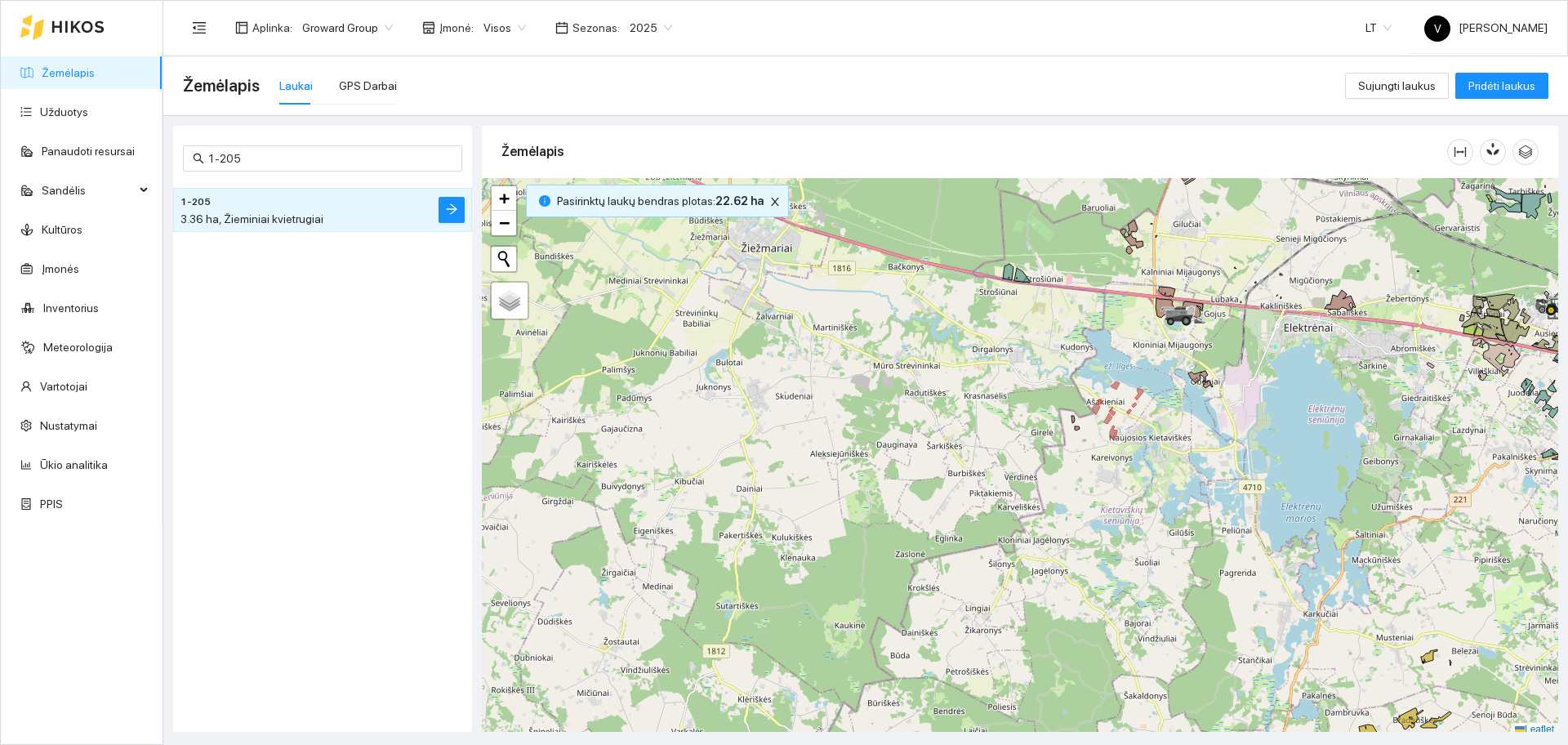
scroll to position [5, 0]
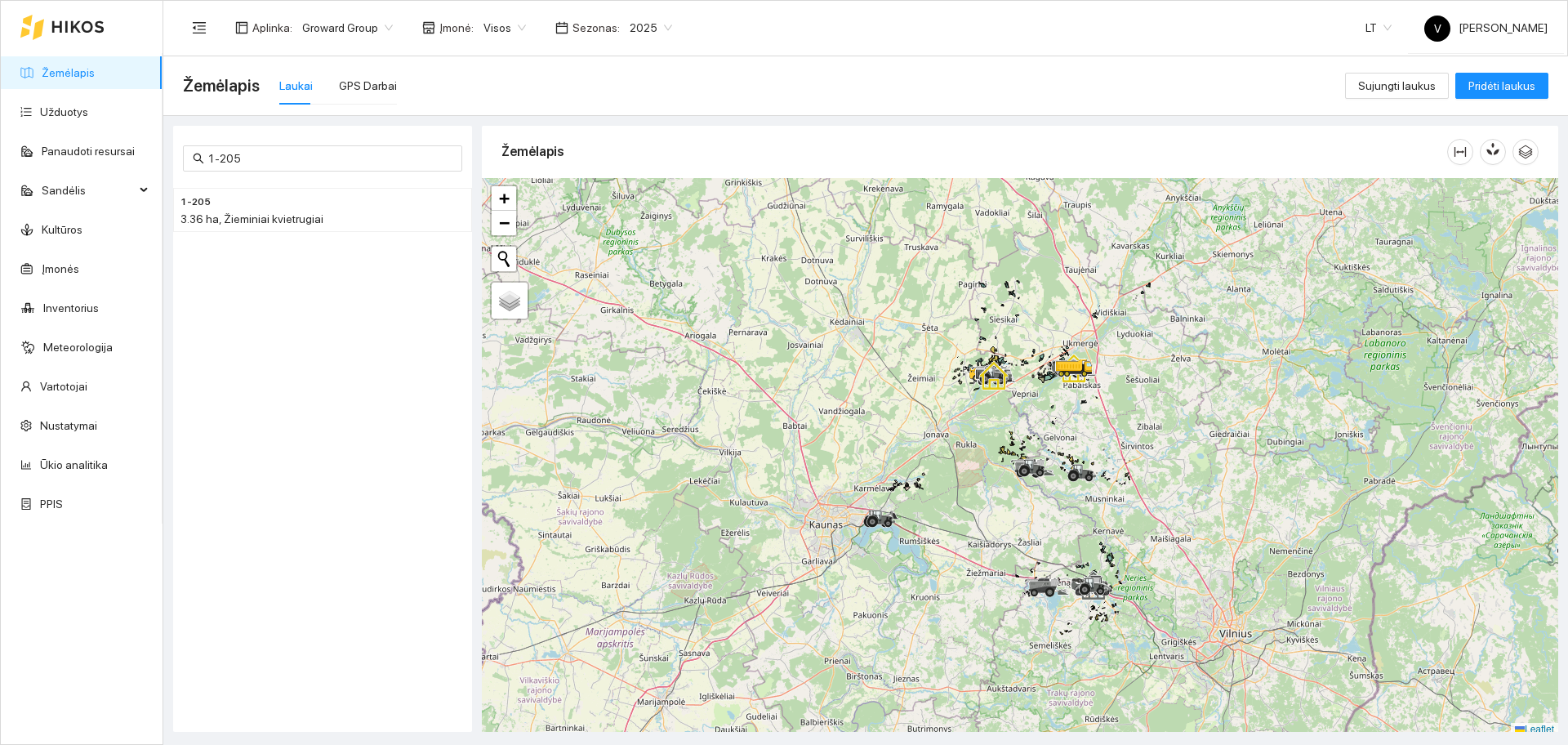
click at [71, 67] on link "Žemėlapis" at bounding box center [68, 73] width 53 height 13
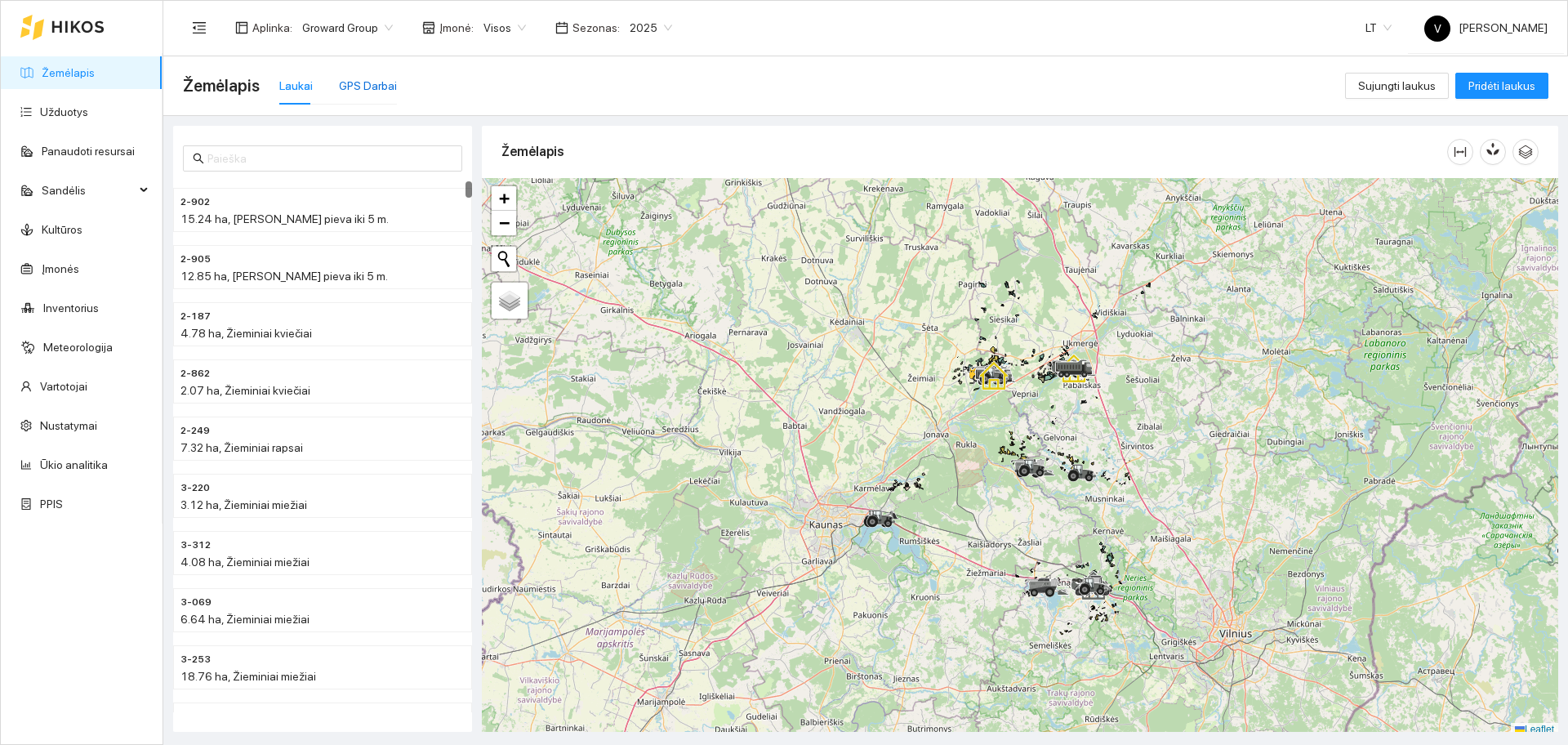
click at [360, 86] on div "GPS Darbai" at bounding box center [368, 86] width 58 height 18
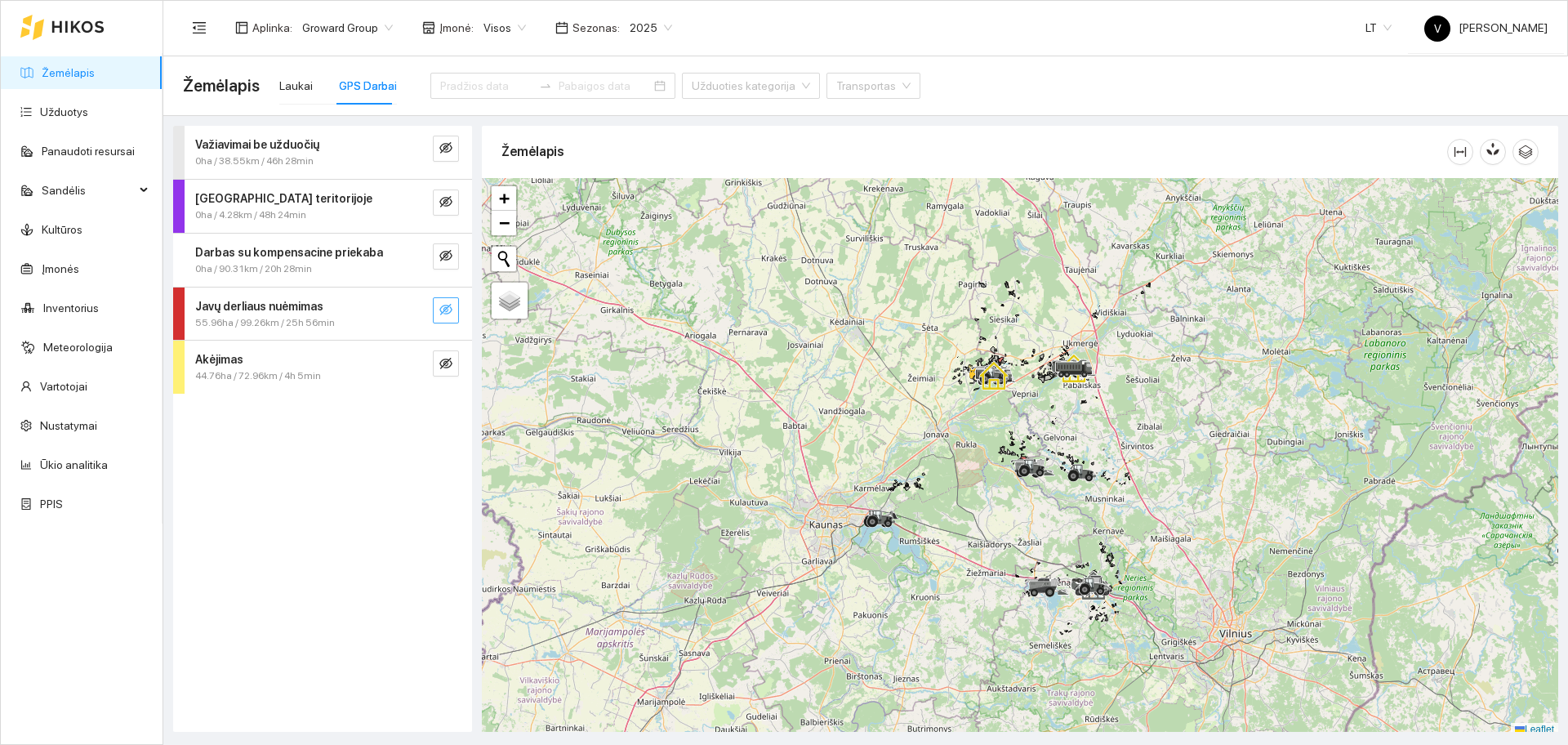
click at [452, 314] on button "button" at bounding box center [446, 310] width 26 height 26
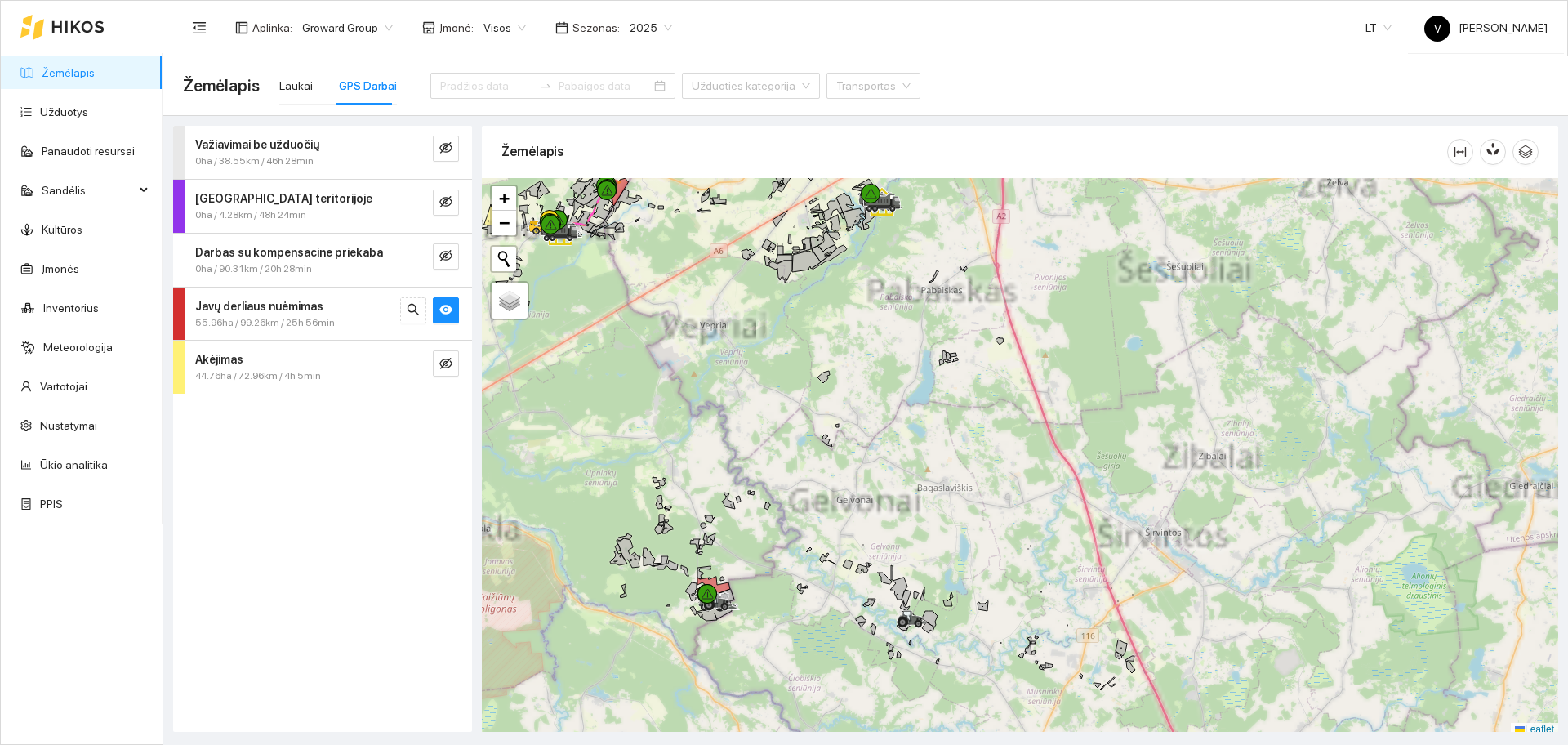
scroll to position [5, 0]
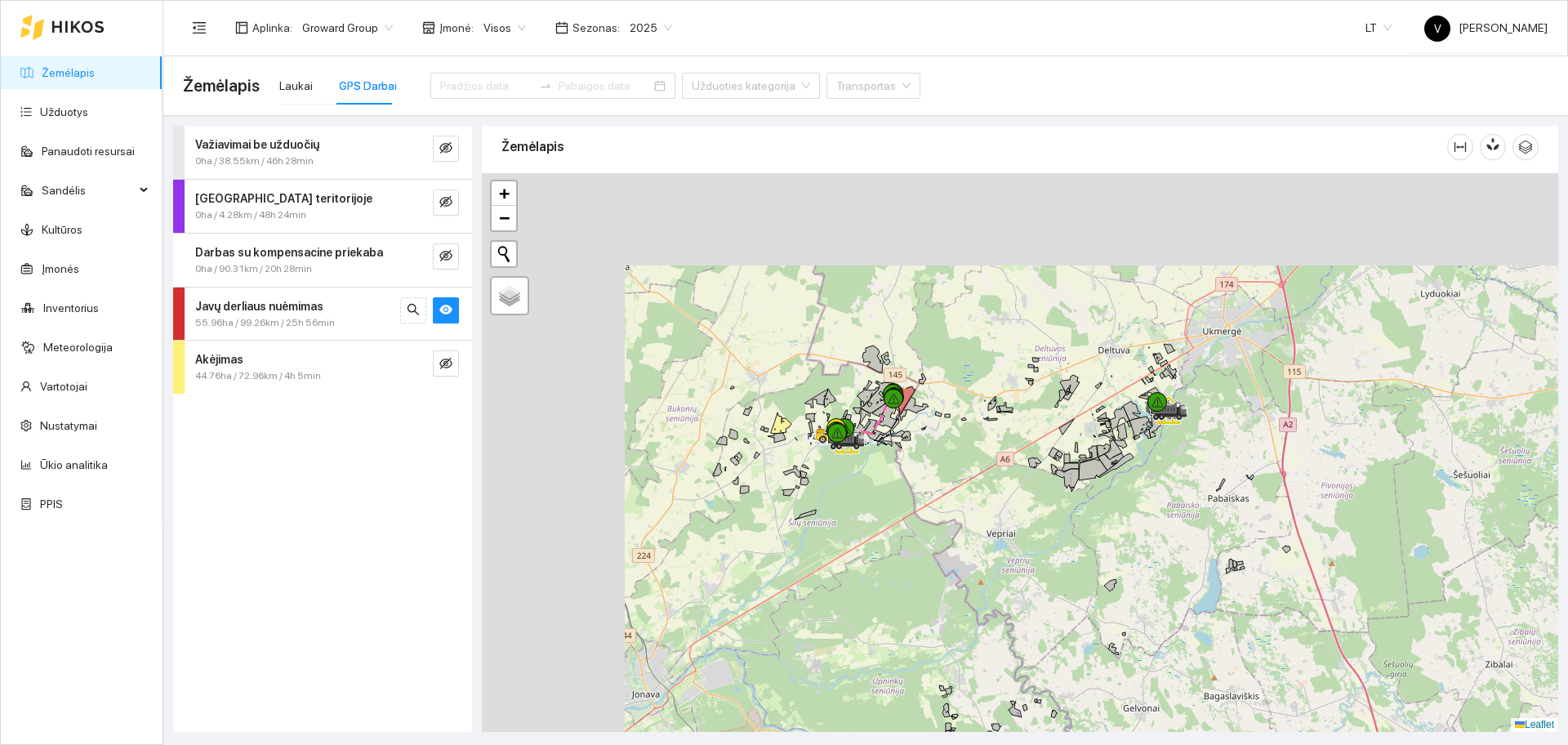
drag, startPoint x: 626, startPoint y: 270, endPoint x: 797, endPoint y: 366, distance: 196.1
click at [915, 483] on div at bounding box center [1020, 452] width 1076 height 559
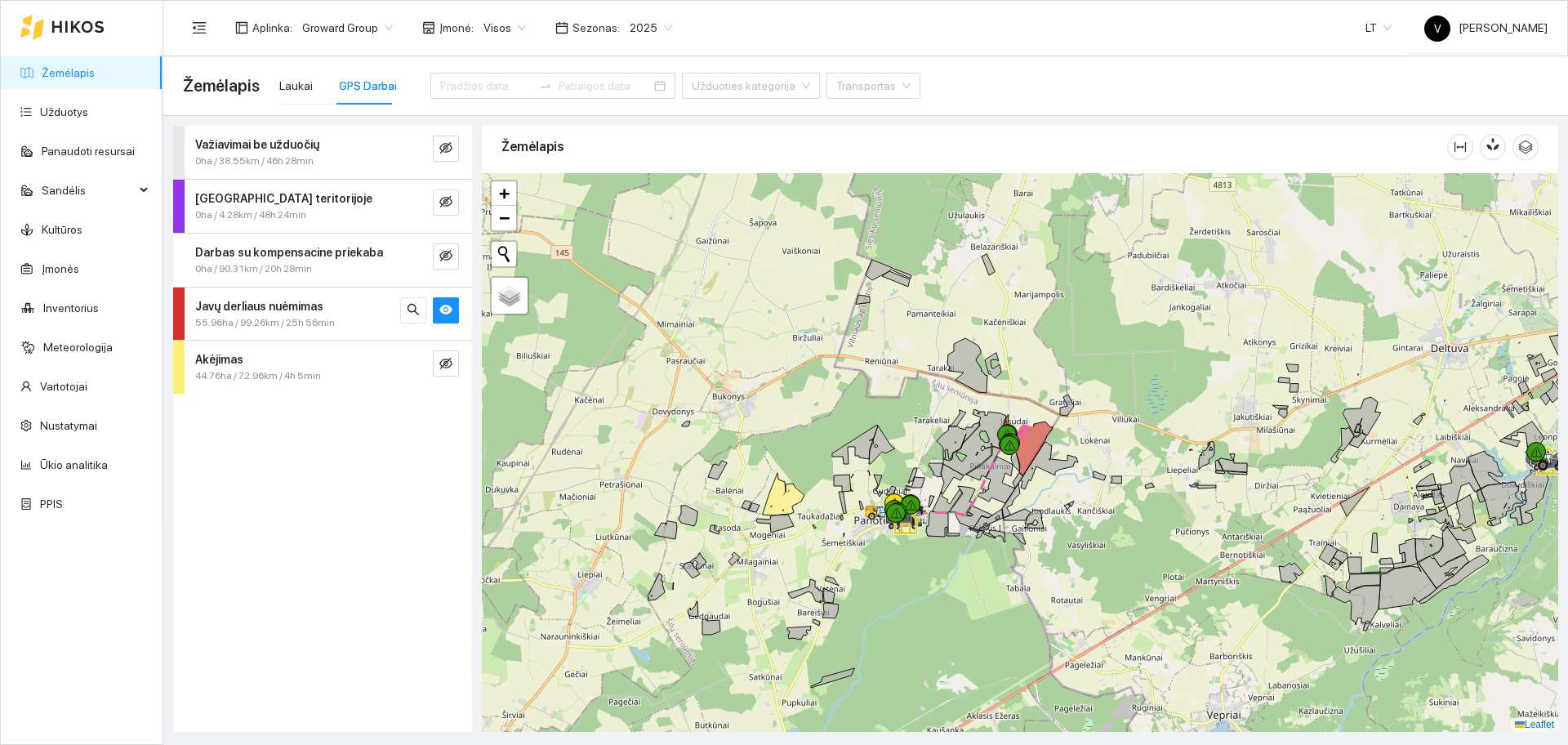
drag, startPoint x: 944, startPoint y: 532, endPoint x: 933, endPoint y: 455, distance: 77.8
click at [933, 511] on icon at bounding box center [942, 524] width 34 height 25
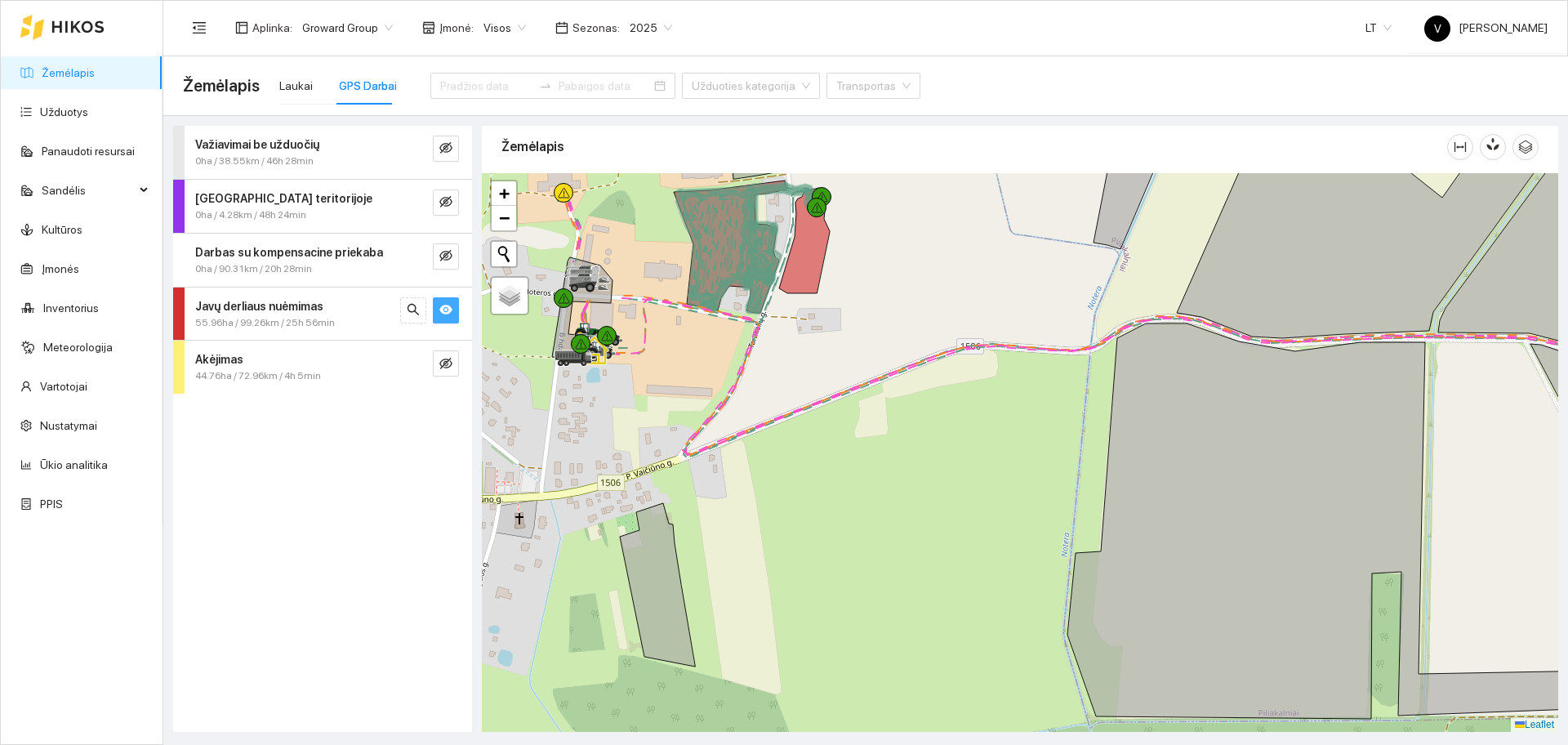
click at [449, 309] on icon "eye" at bounding box center [446, 309] width 13 height 10
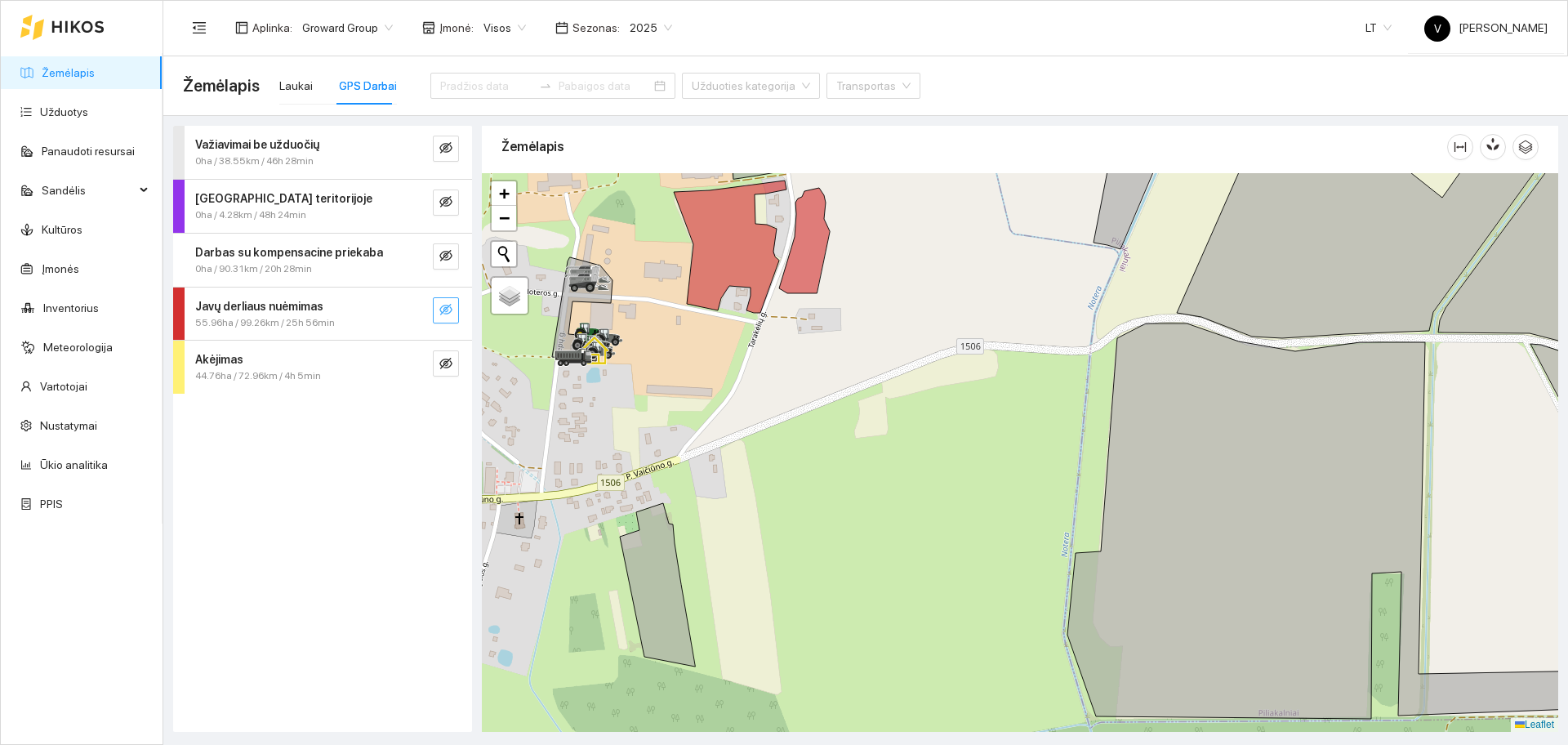
click at [449, 309] on icon "eye-invisible" at bounding box center [446, 309] width 13 height 13
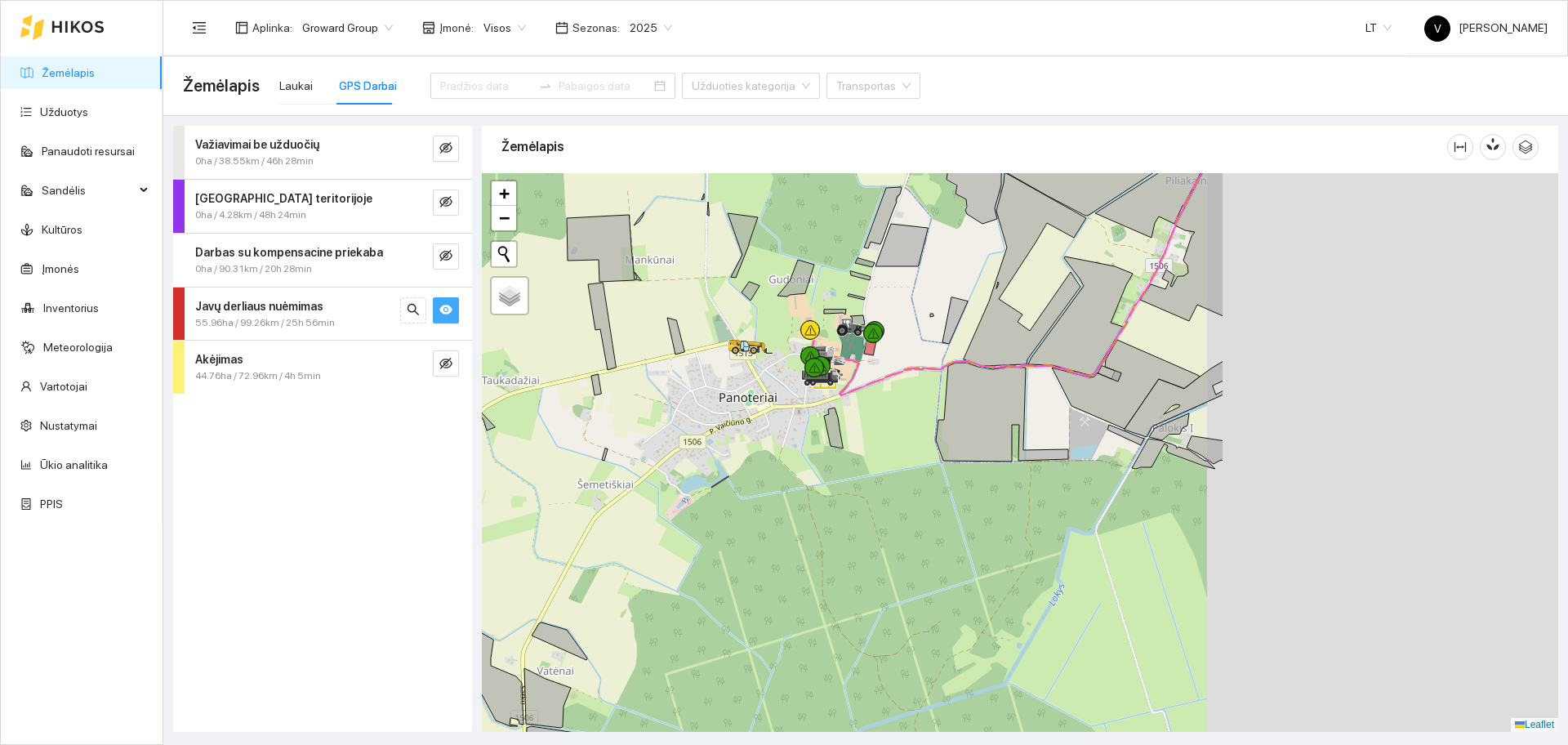
drag, startPoint x: 1413, startPoint y: 365, endPoint x: 829, endPoint y: 386, distance: 584.4
click at [1052, 386] on icon at bounding box center [1125, 384] width 148 height 89
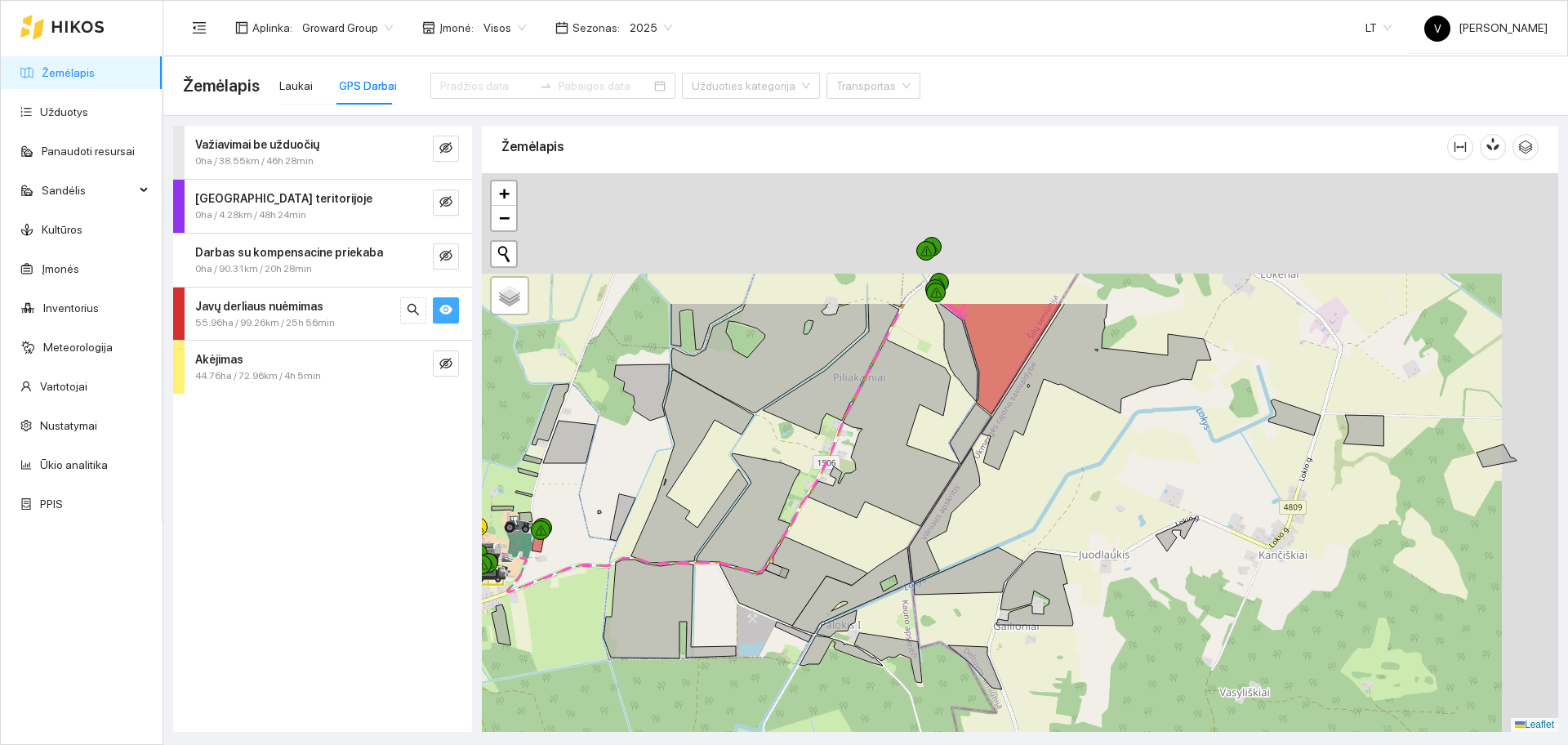
drag, startPoint x: 937, startPoint y: 388, endPoint x: 894, endPoint y: 465, distance: 88.2
click at [894, 465] on icon at bounding box center [883, 432] width 151 height 187
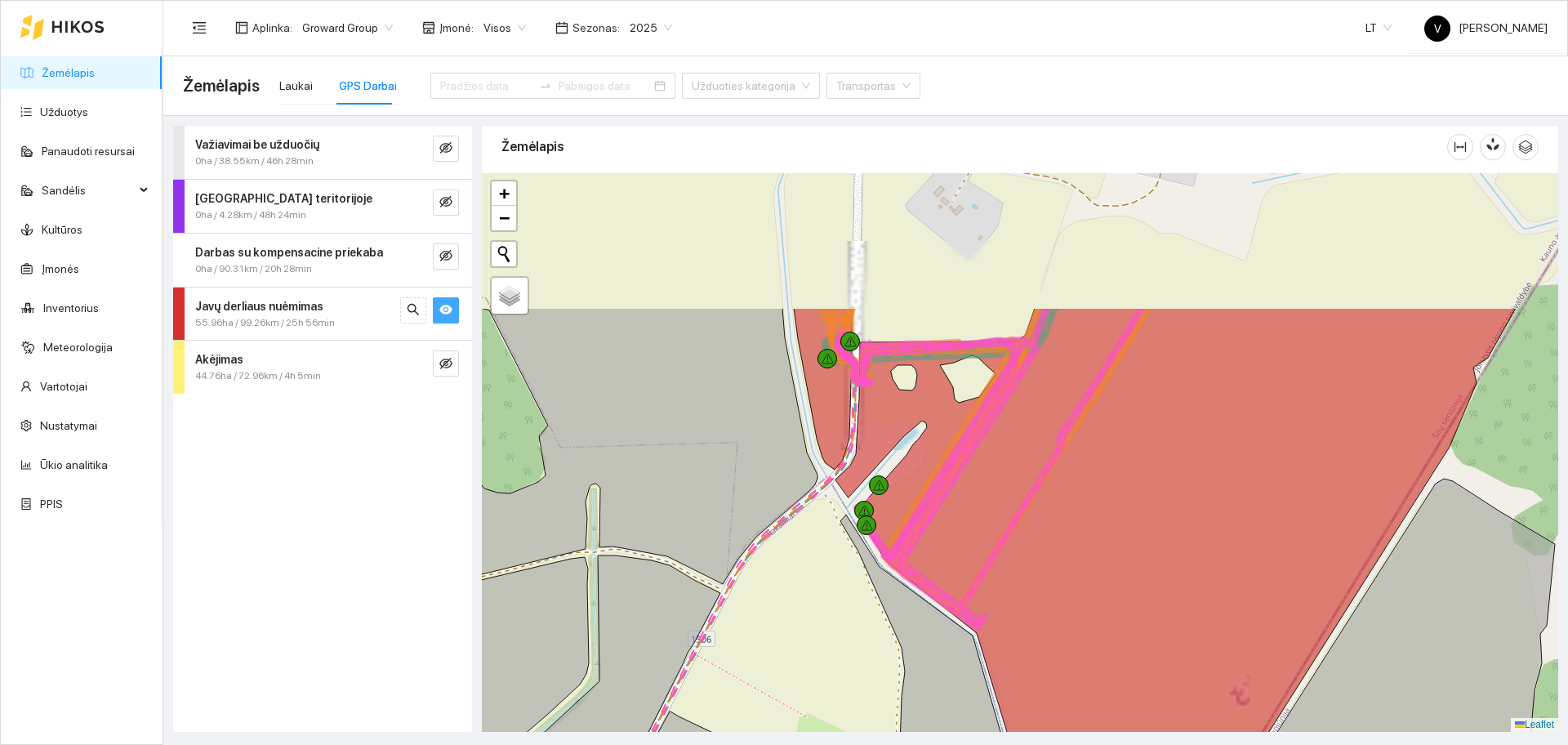
drag, startPoint x: 923, startPoint y: 230, endPoint x: 925, endPoint y: 440, distance: 210.0
click at [925, 440] on icon at bounding box center [1175, 644] width 680 height 672
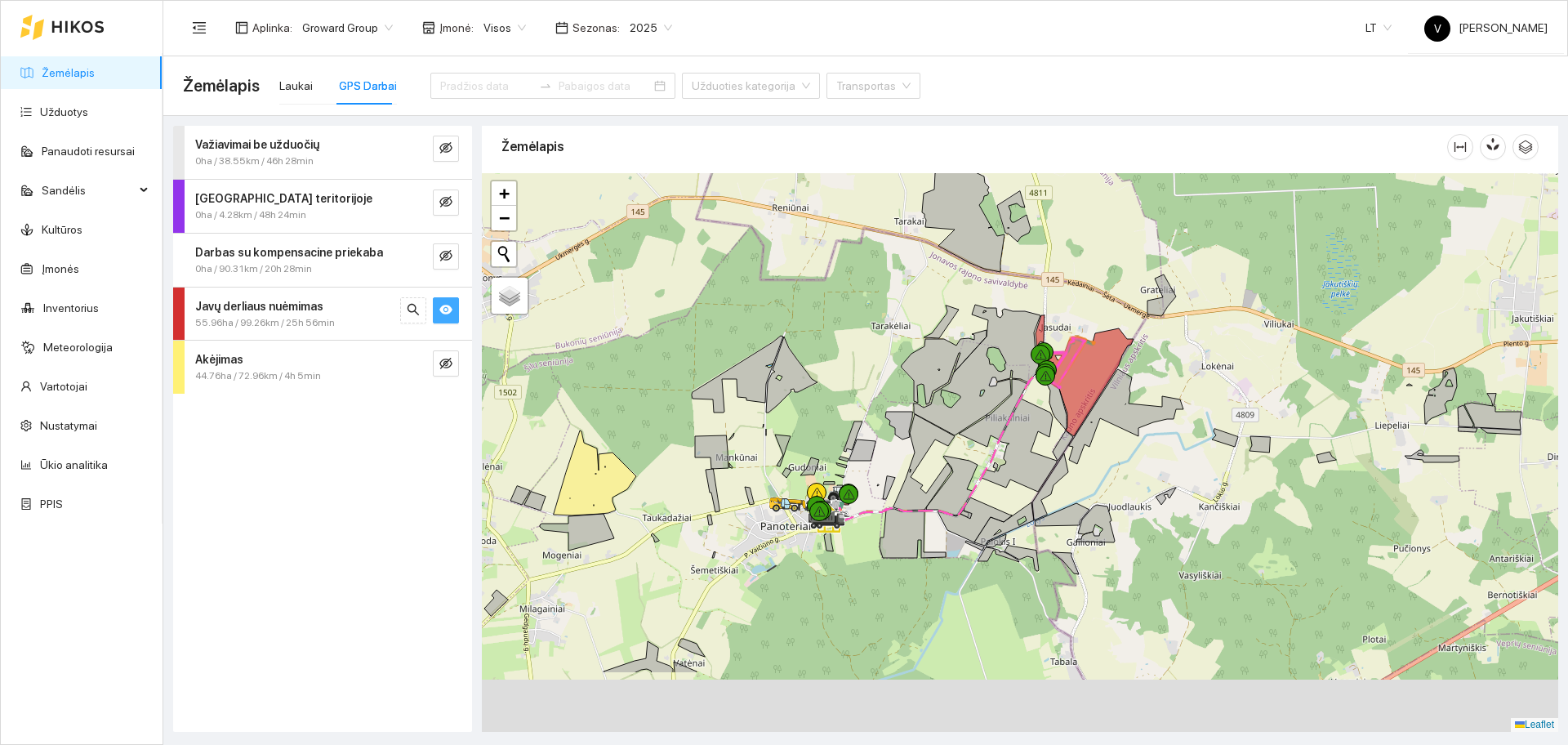
drag, startPoint x: 982, startPoint y: 561, endPoint x: 1087, endPoint y: 393, distance: 198.1
click at [1057, 420] on icon at bounding box center [1019, 445] width 75 height 93
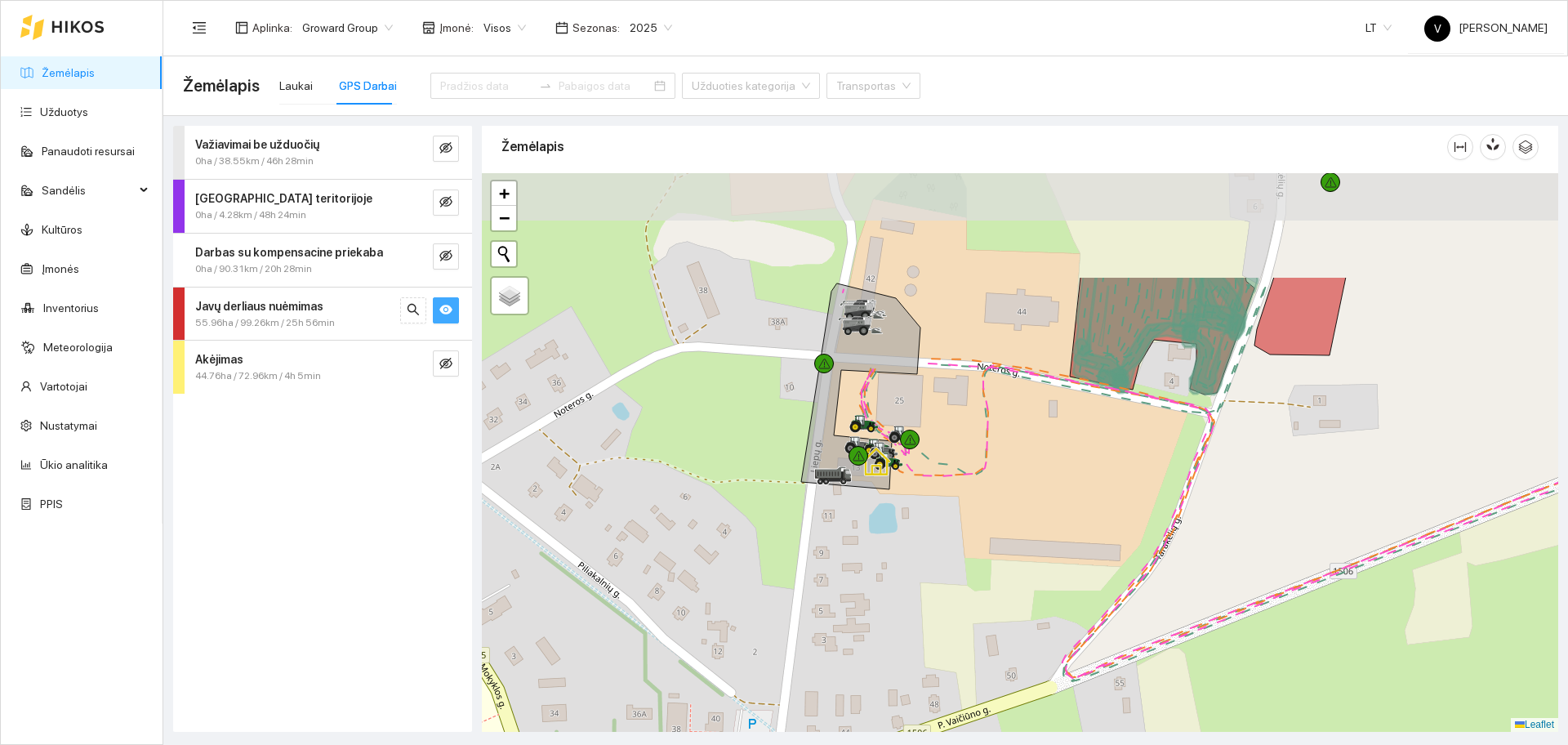
drag, startPoint x: 902, startPoint y: 300, endPoint x: 935, endPoint y: 459, distance: 162.4
click at [935, 459] on div at bounding box center [1020, 452] width 1076 height 559
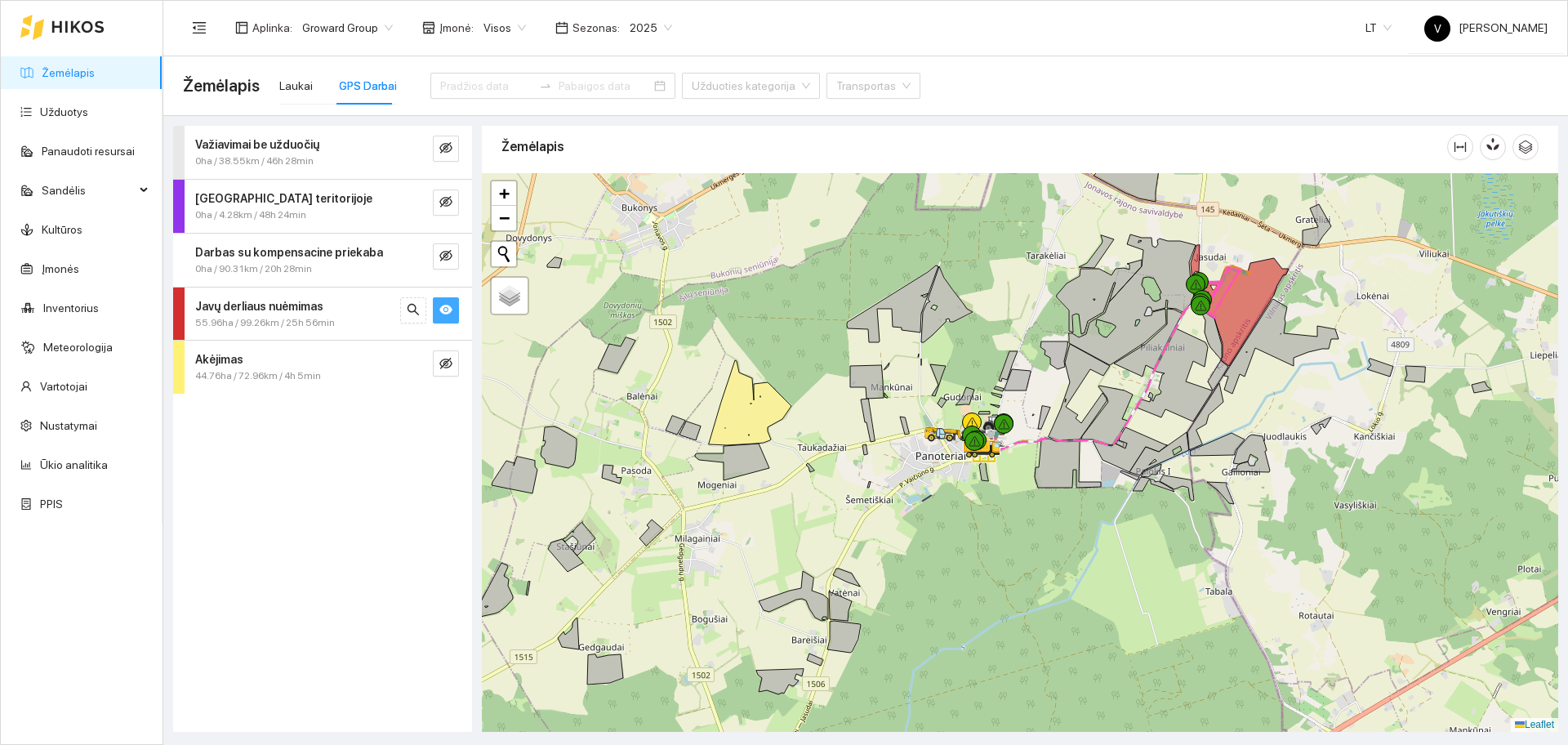
drag, startPoint x: 1233, startPoint y: 592, endPoint x: 1133, endPoint y: 534, distance: 115.6
click at [1133, 534] on div at bounding box center [1020, 452] width 1076 height 559
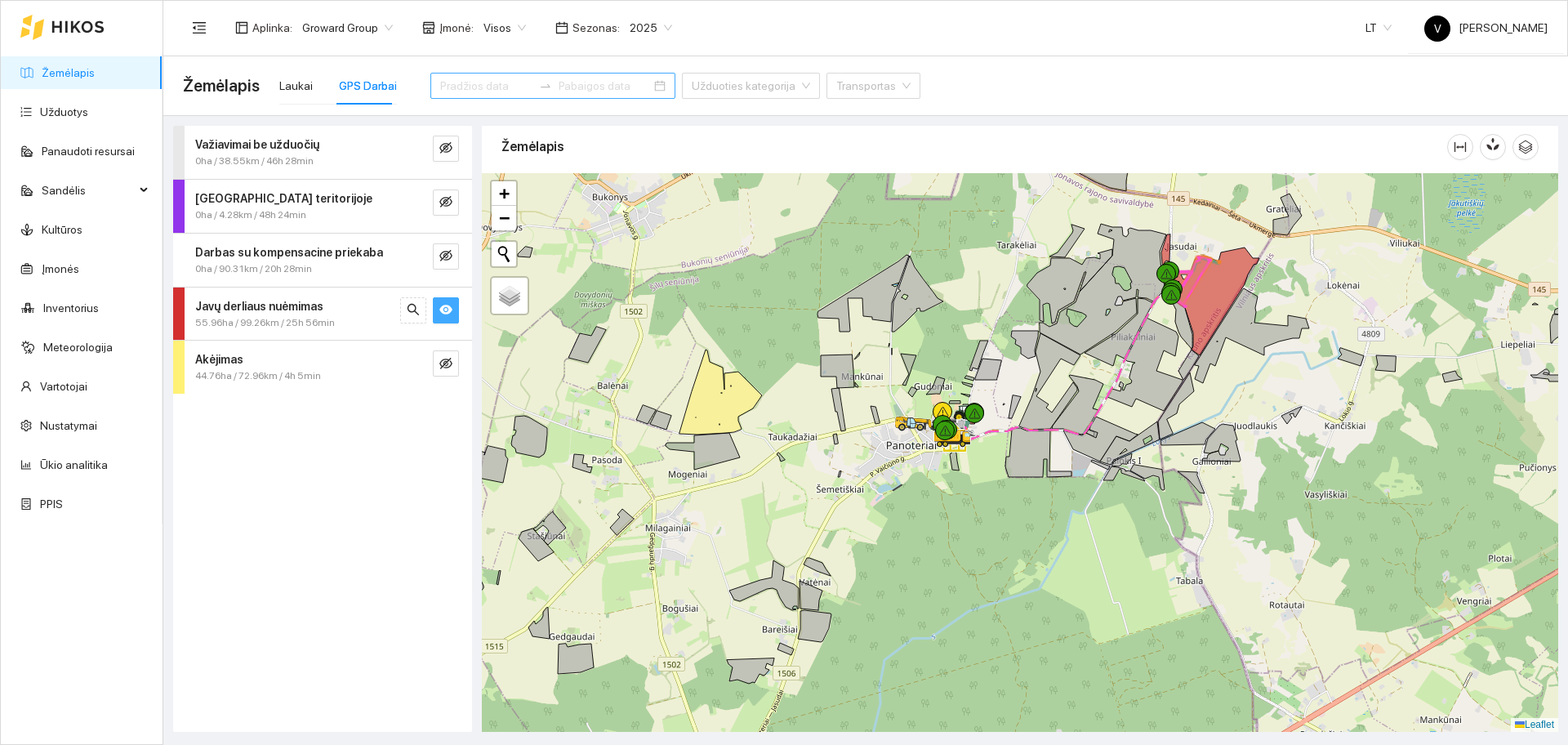
click at [481, 86] on input at bounding box center [486, 86] width 92 height 18
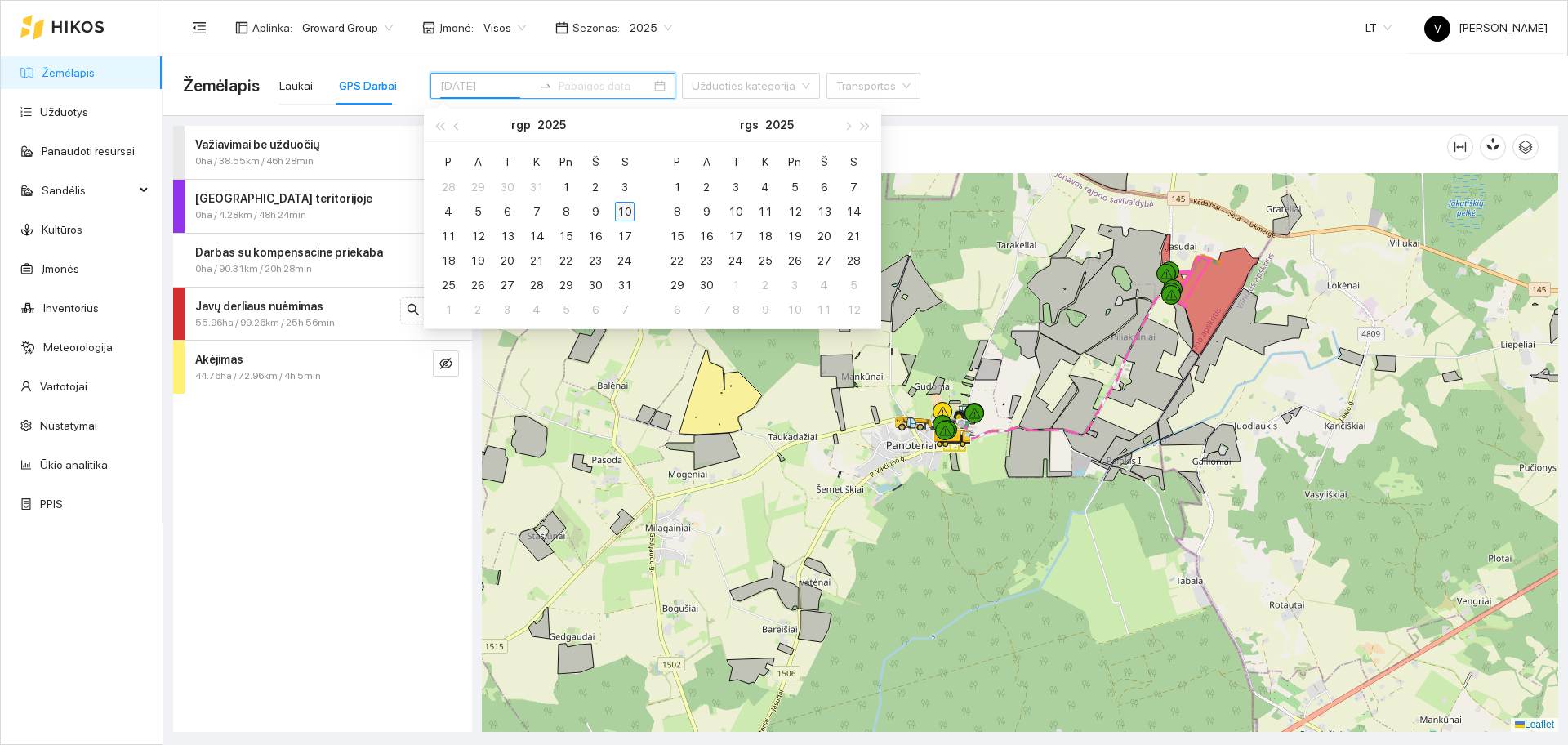
type input "[DATE]"
click at [626, 210] on div "10" at bounding box center [625, 212] width 20 height 20
type input "[DATE]"
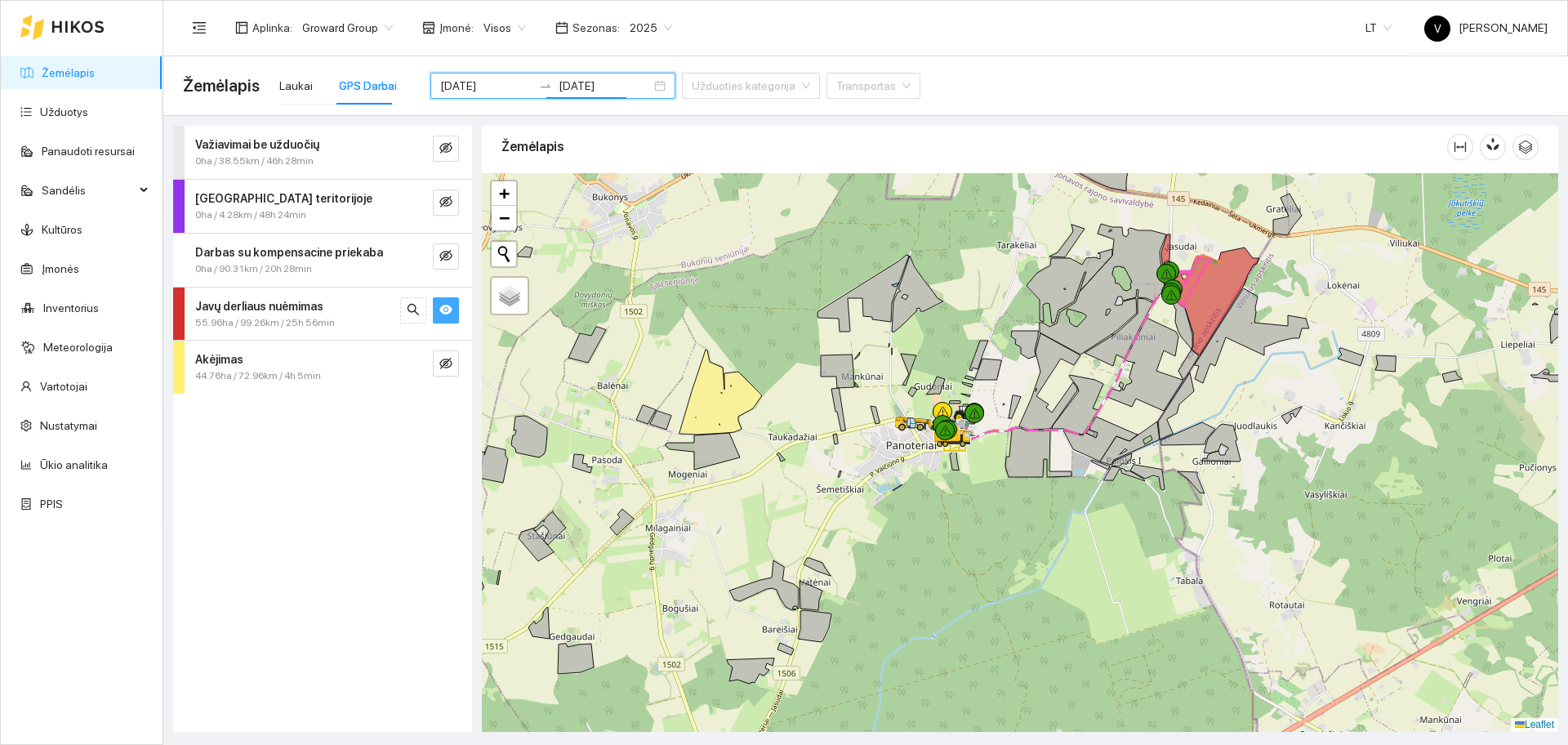
click at [450, 317] on span "eye" at bounding box center [446, 310] width 13 height 15
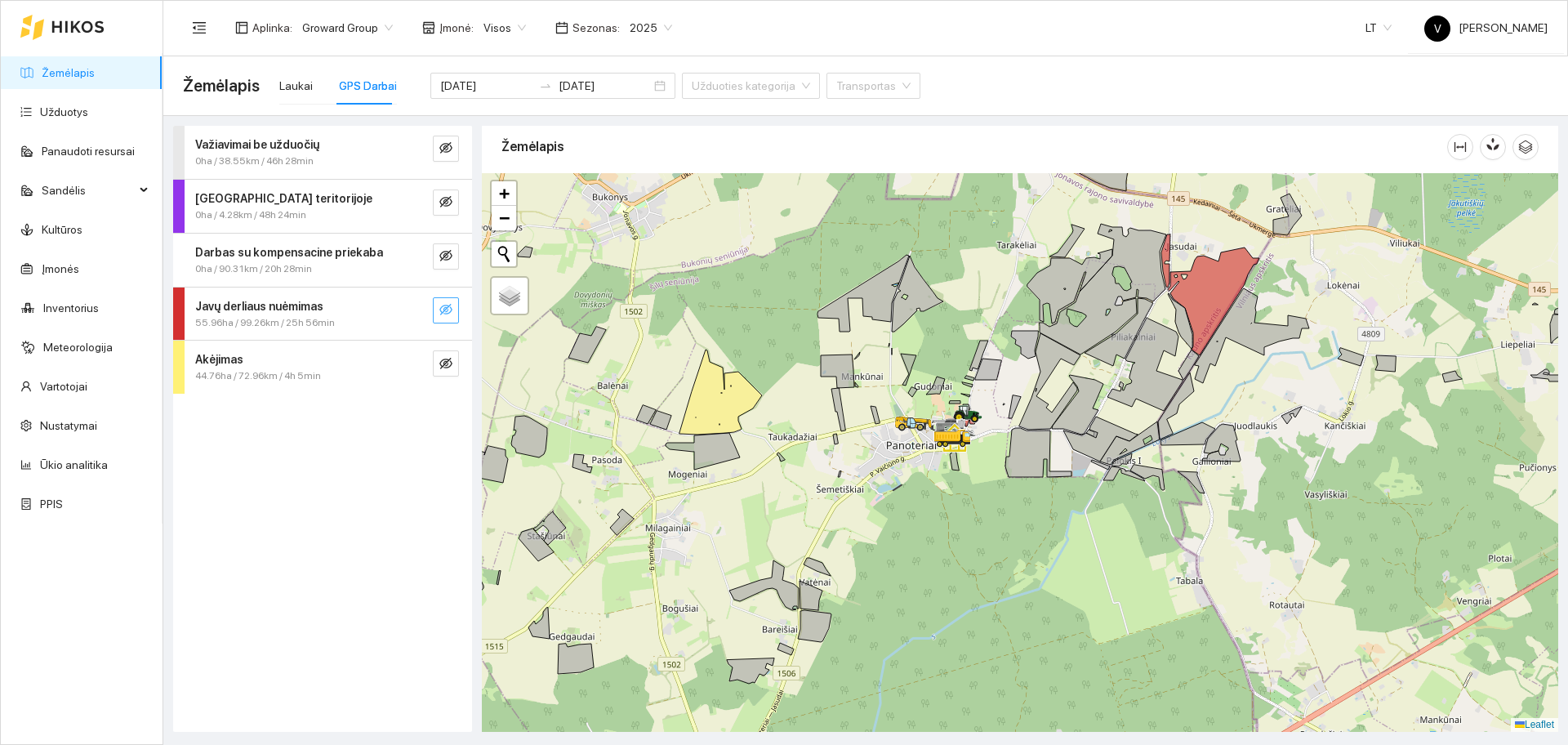
click at [450, 312] on icon "eye-invisible" at bounding box center [446, 309] width 13 height 12
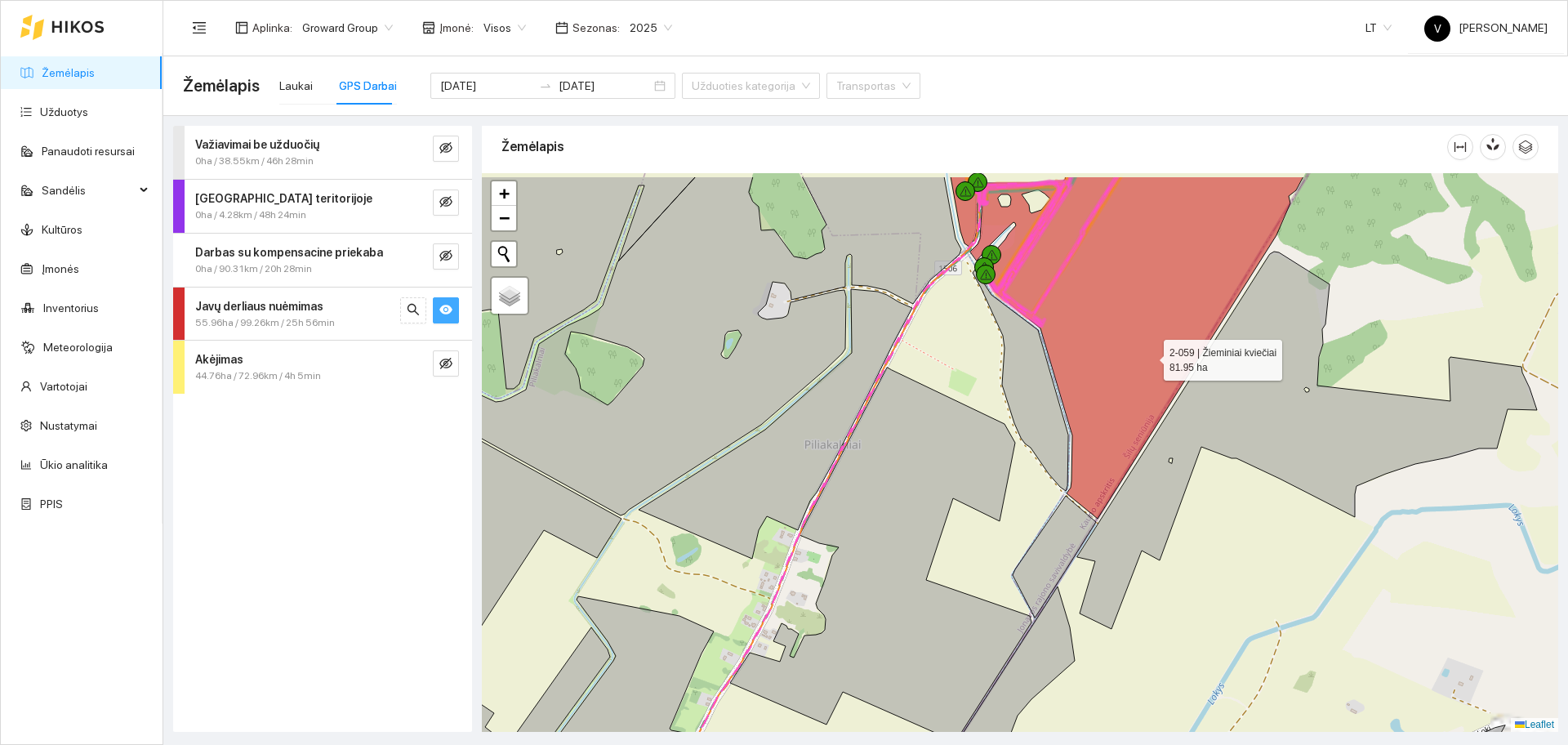
drag, startPoint x: 1160, startPoint y: 332, endPoint x: 1045, endPoint y: 473, distance: 182.0
click at [1046, 471] on icon at bounding box center [1137, 348] width 333 height 343
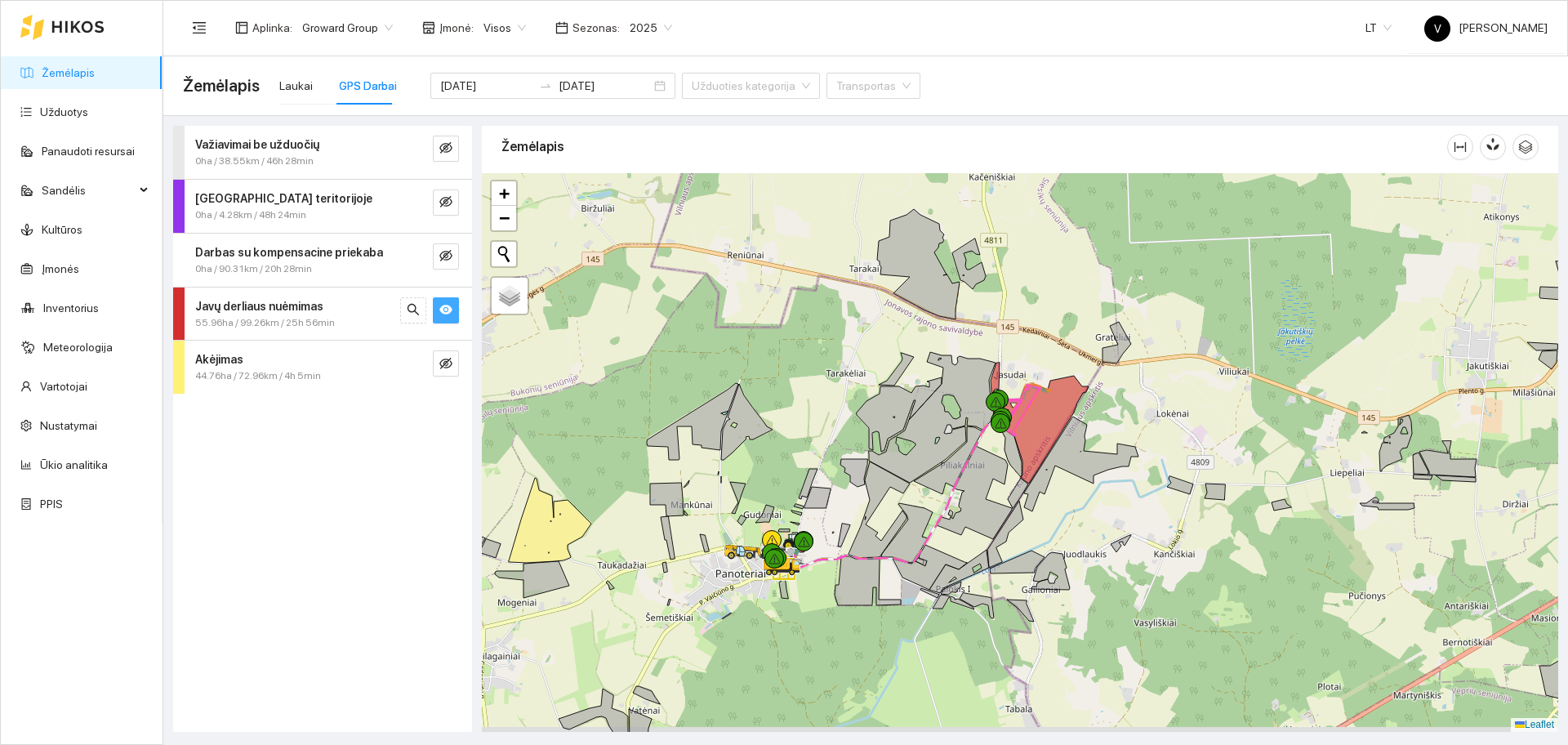
drag, startPoint x: 1148, startPoint y: 563, endPoint x: 1108, endPoint y: 264, distance: 301.7
click at [1108, 272] on div at bounding box center [1020, 452] width 1076 height 559
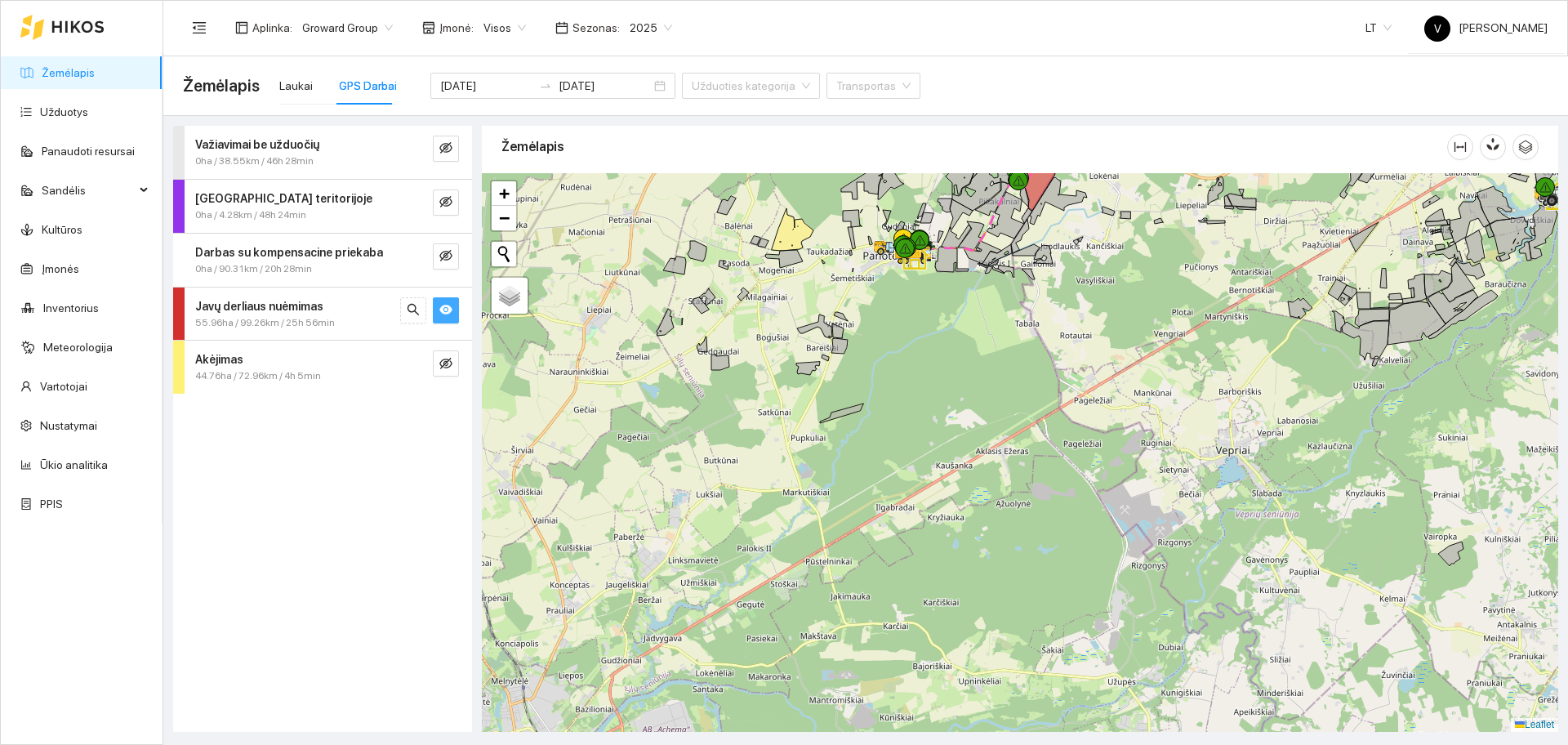
drag, startPoint x: 1111, startPoint y: 458, endPoint x: 1102, endPoint y: 388, distance: 70.6
click at [1100, 398] on div at bounding box center [1020, 452] width 1076 height 559
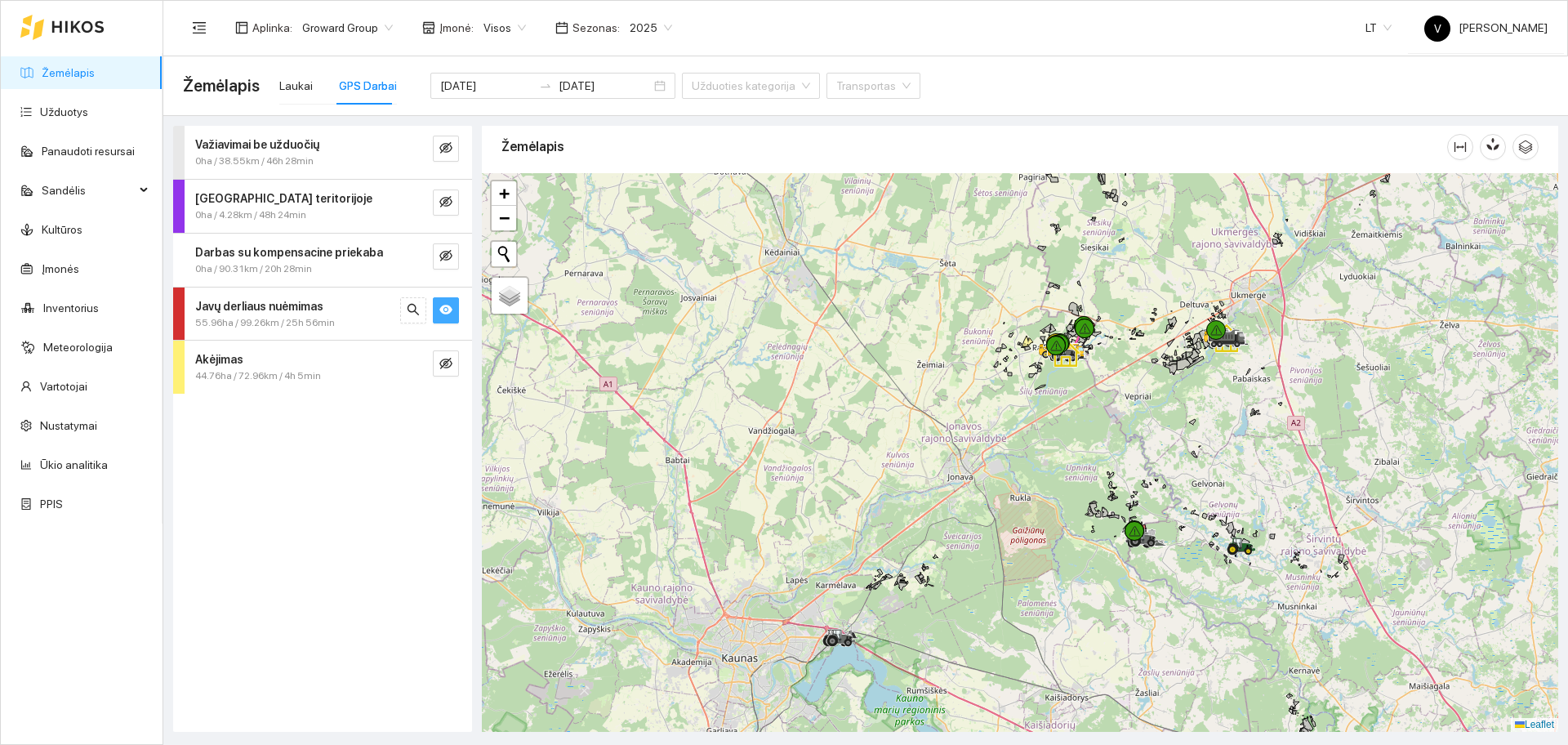
drag, startPoint x: 1232, startPoint y: 382, endPoint x: 1174, endPoint y: 429, distance: 74.7
click at [1177, 429] on div at bounding box center [1020, 452] width 1076 height 559
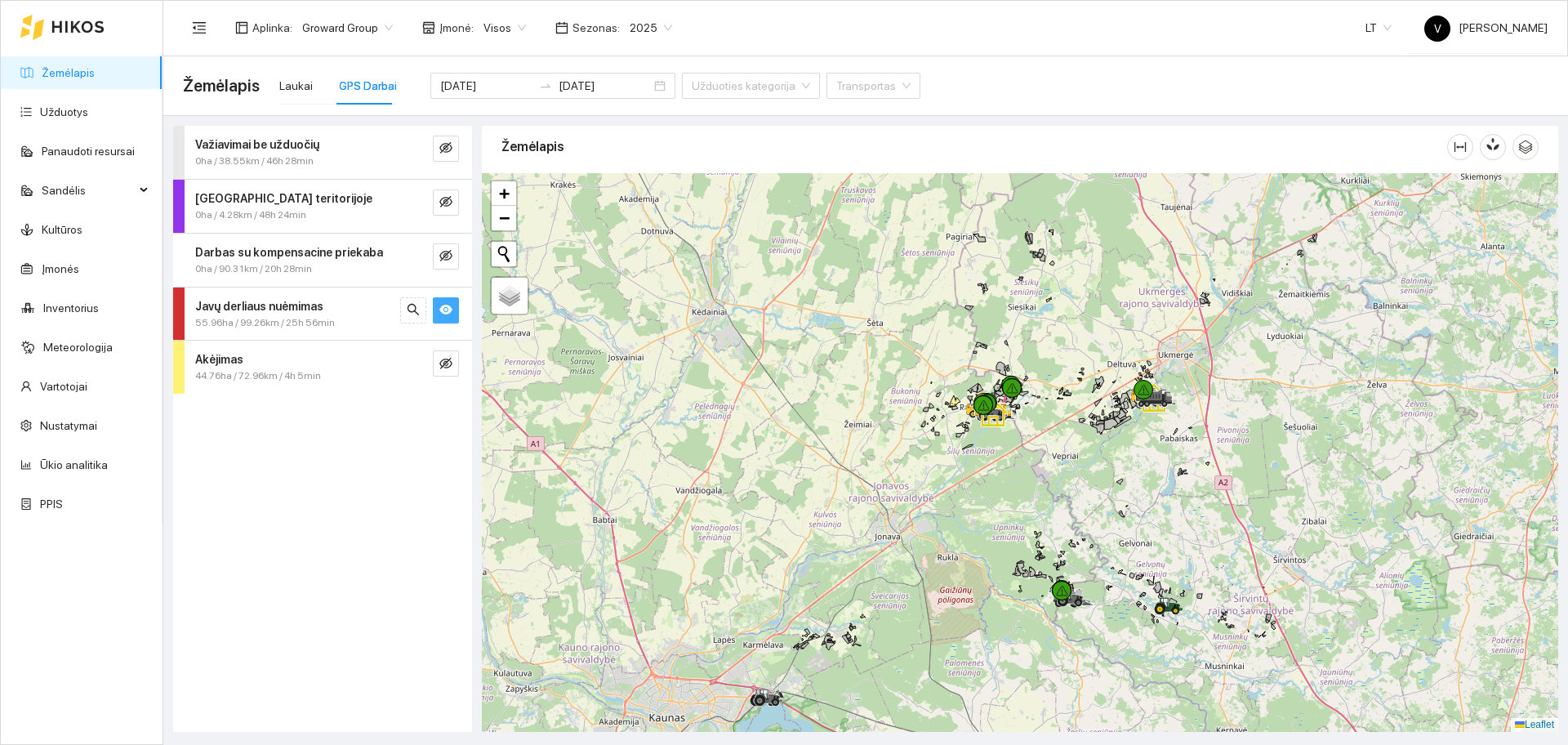
drag, startPoint x: 1136, startPoint y: 564, endPoint x: 1107, endPoint y: 523, distance: 50.2
click at [1107, 523] on div at bounding box center [1020, 452] width 1076 height 559
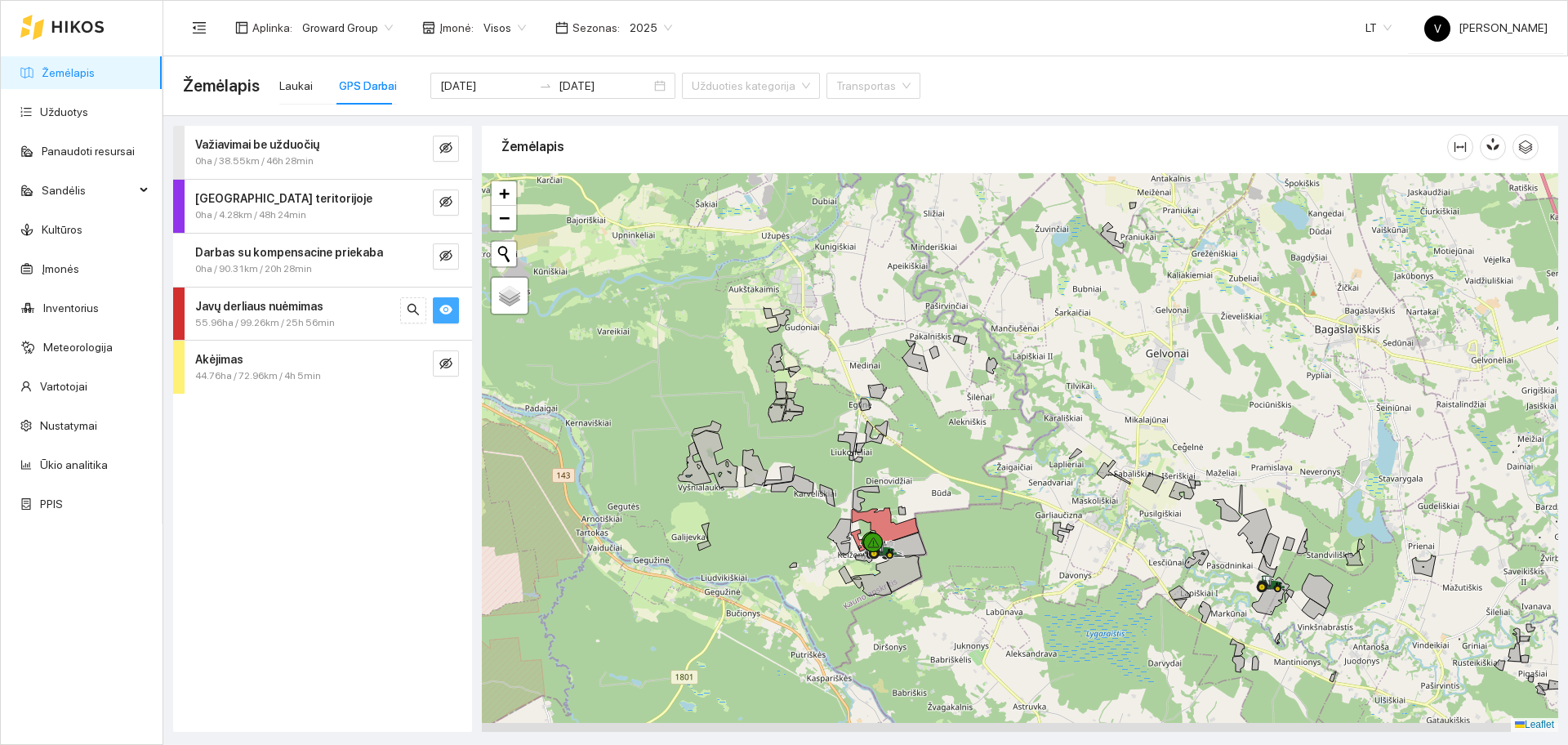
drag, startPoint x: 879, startPoint y: 498, endPoint x: 914, endPoint y: 457, distance: 53.9
click at [909, 445] on div at bounding box center [1020, 452] width 1076 height 559
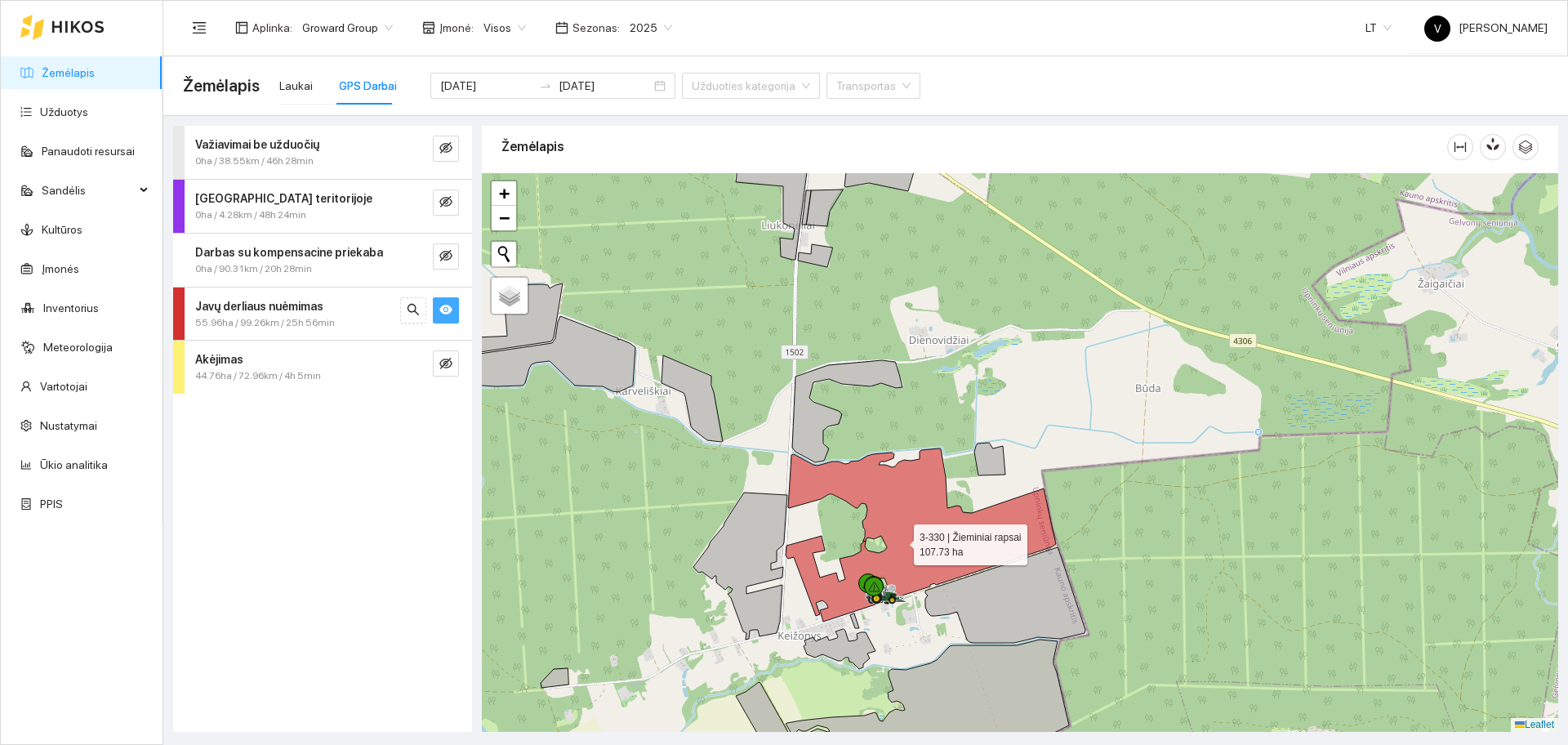
drag, startPoint x: 899, startPoint y: 541, endPoint x: 894, endPoint y: 516, distance: 25.5
click at [894, 516] on icon at bounding box center [920, 535] width 270 height 173
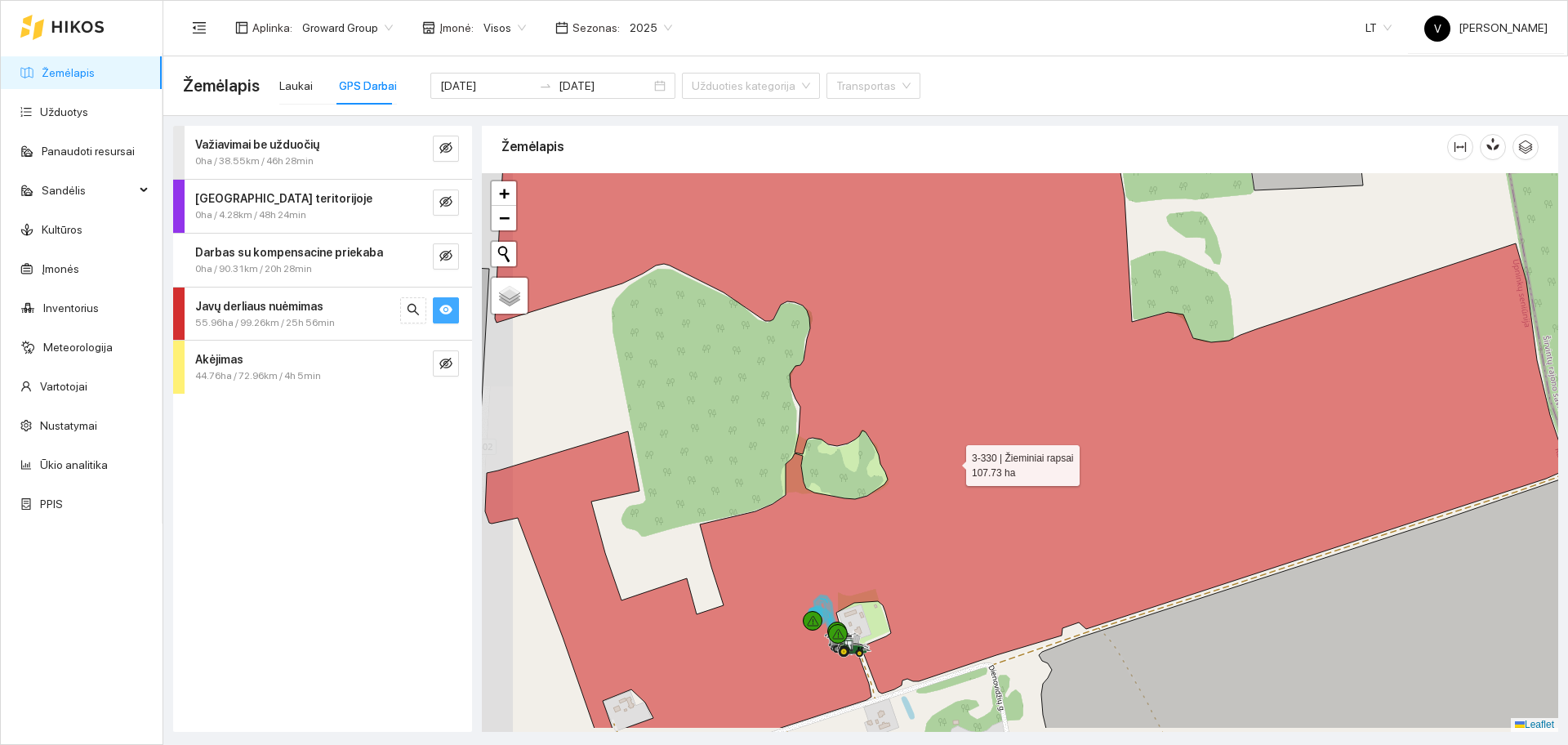
drag, startPoint x: 899, startPoint y: 523, endPoint x: 1015, endPoint y: 378, distance: 185.7
click at [1015, 379] on icon at bounding box center [1026, 405] width 1082 height 647
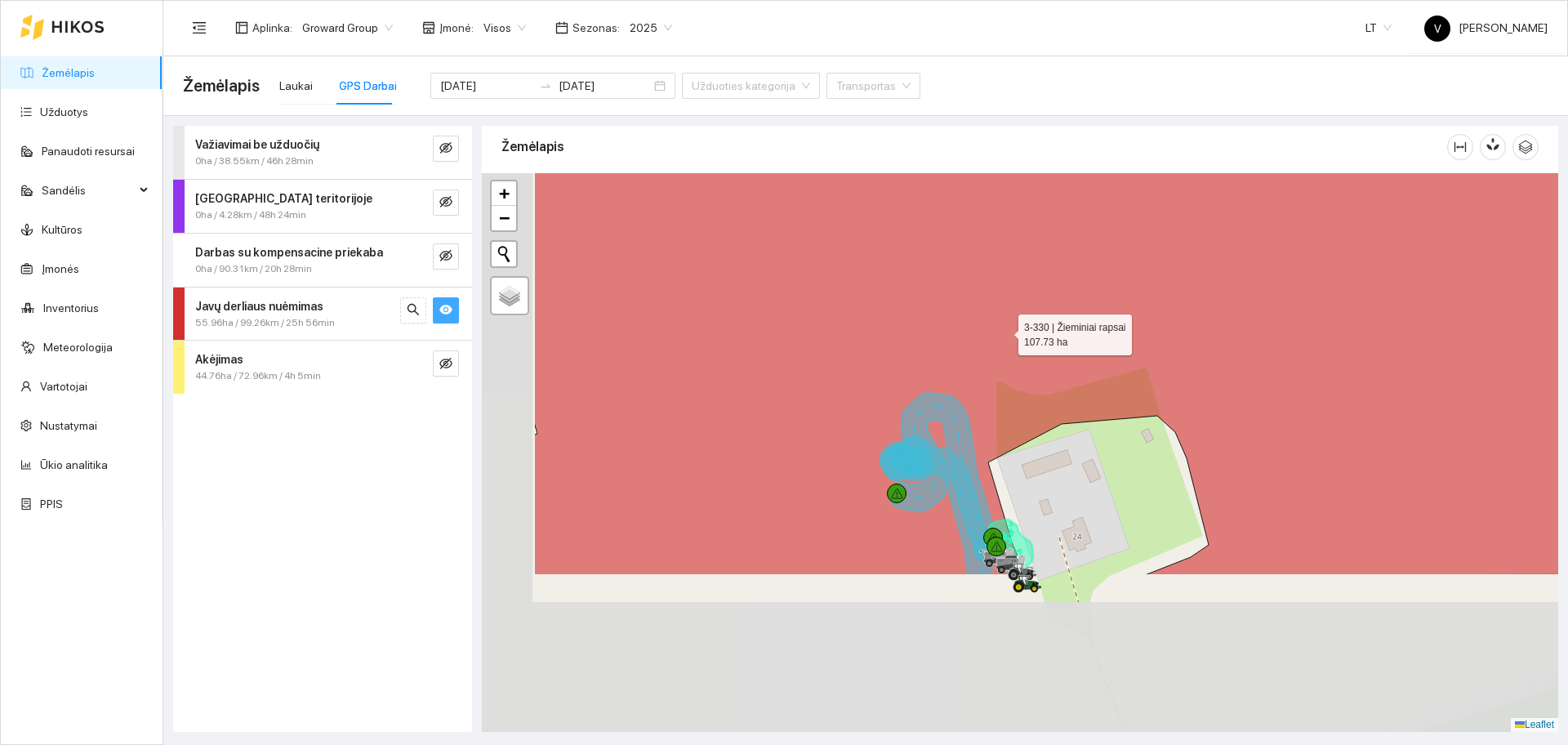
drag, startPoint x: 841, startPoint y: 548, endPoint x: 1008, endPoint y: 316, distance: 285.9
click at [1008, 316] on icon at bounding box center [1181, 239] width 1294 height 672
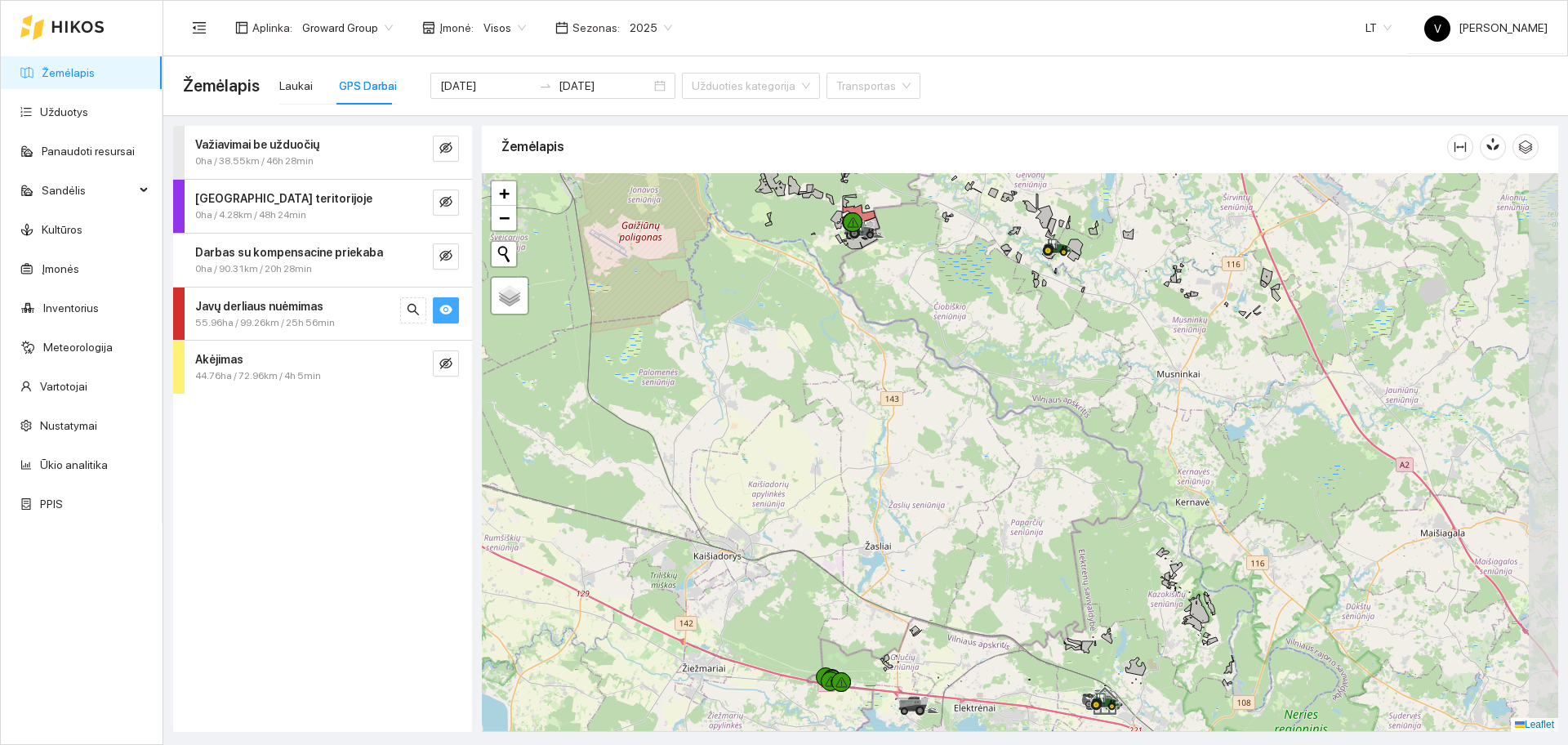
drag, startPoint x: 1176, startPoint y: 354, endPoint x: 1075, endPoint y: 211, distance: 175.1
click at [1075, 251] on icon at bounding box center [1073, 256] width 13 height 11
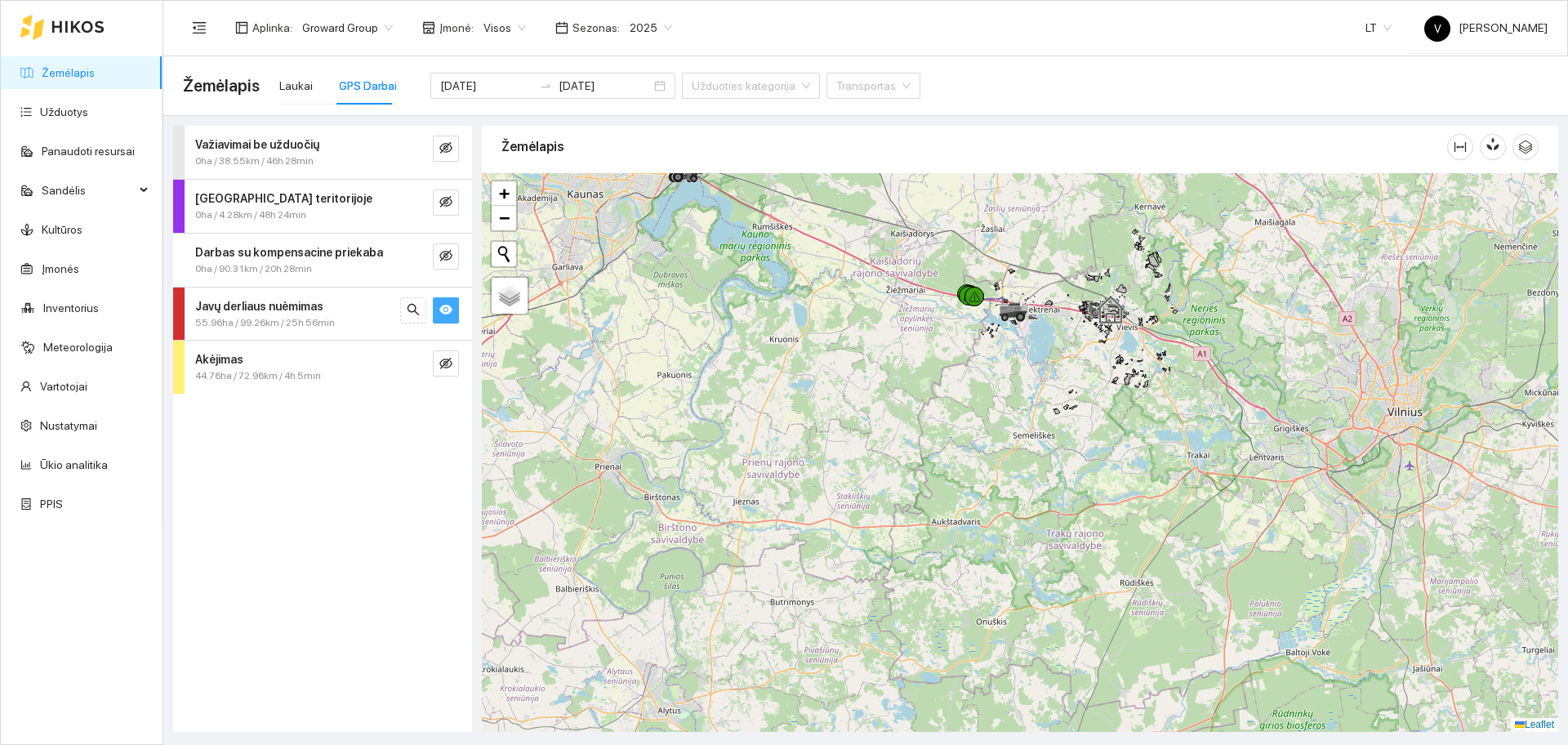
drag, startPoint x: 1217, startPoint y: 478, endPoint x: 957, endPoint y: 261, distance: 338.7
click at [975, 260] on div at bounding box center [1020, 452] width 1076 height 559
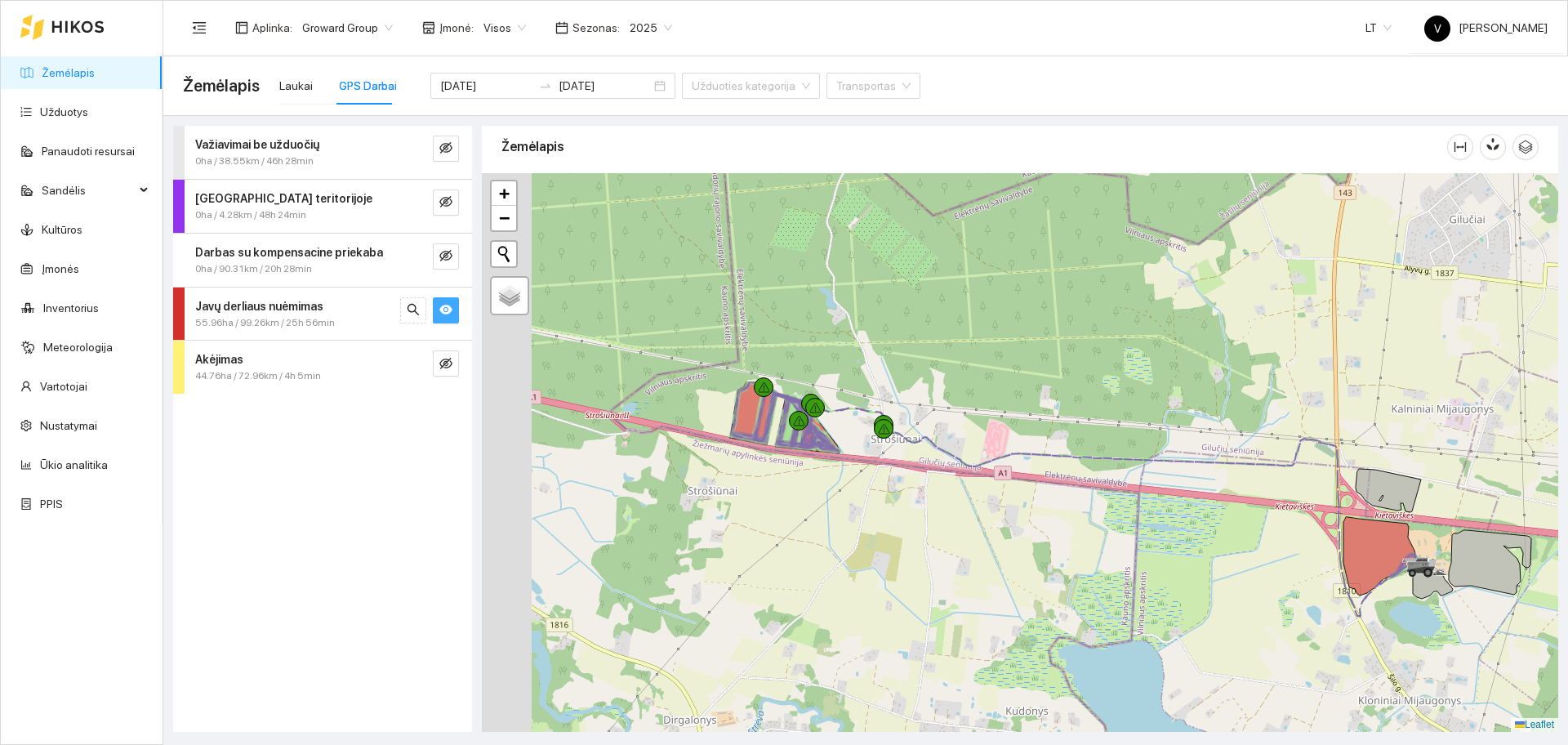
drag, startPoint x: 1159, startPoint y: 260, endPoint x: 1297, endPoint y: 518, distance: 292.6
click at [1297, 518] on div at bounding box center [1020, 452] width 1076 height 559
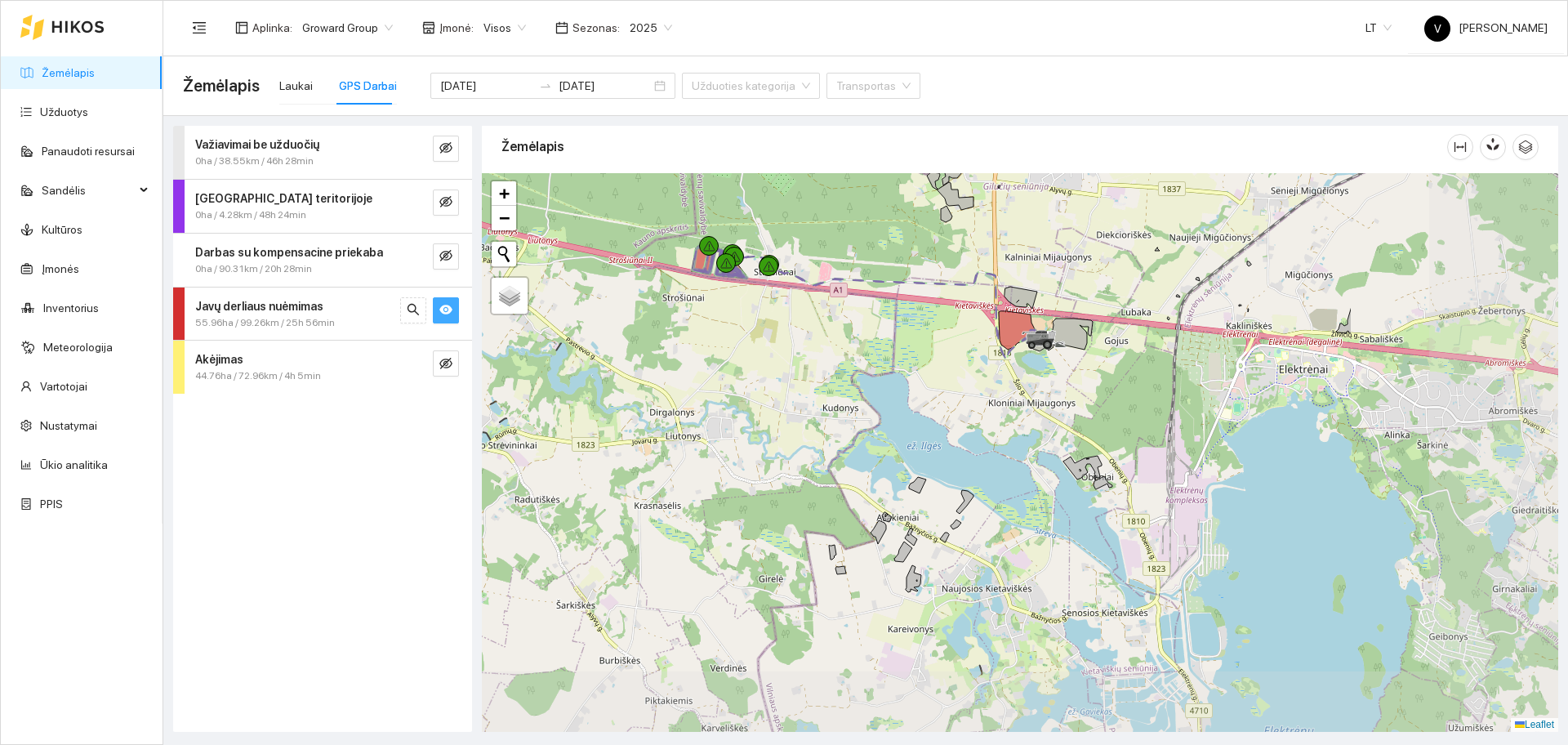
drag, startPoint x: 1271, startPoint y: 460, endPoint x: 1006, endPoint y: 292, distance: 313.8
click at [1006, 292] on icon at bounding box center [1021, 297] width 33 height 22
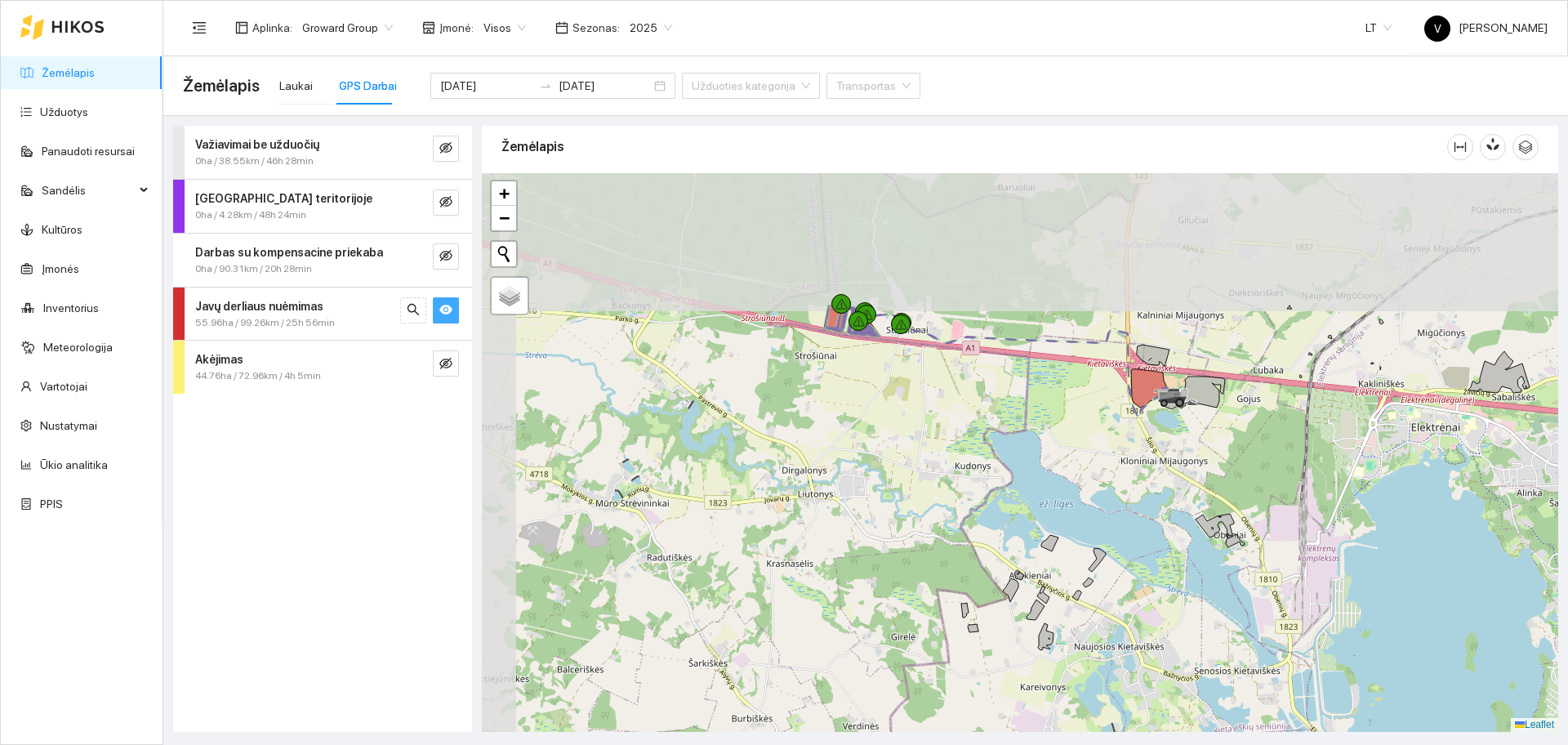
drag, startPoint x: 1023, startPoint y: 245, endPoint x: 1064, endPoint y: 428, distance: 187.5
click at [1064, 428] on div at bounding box center [1020, 452] width 1076 height 559
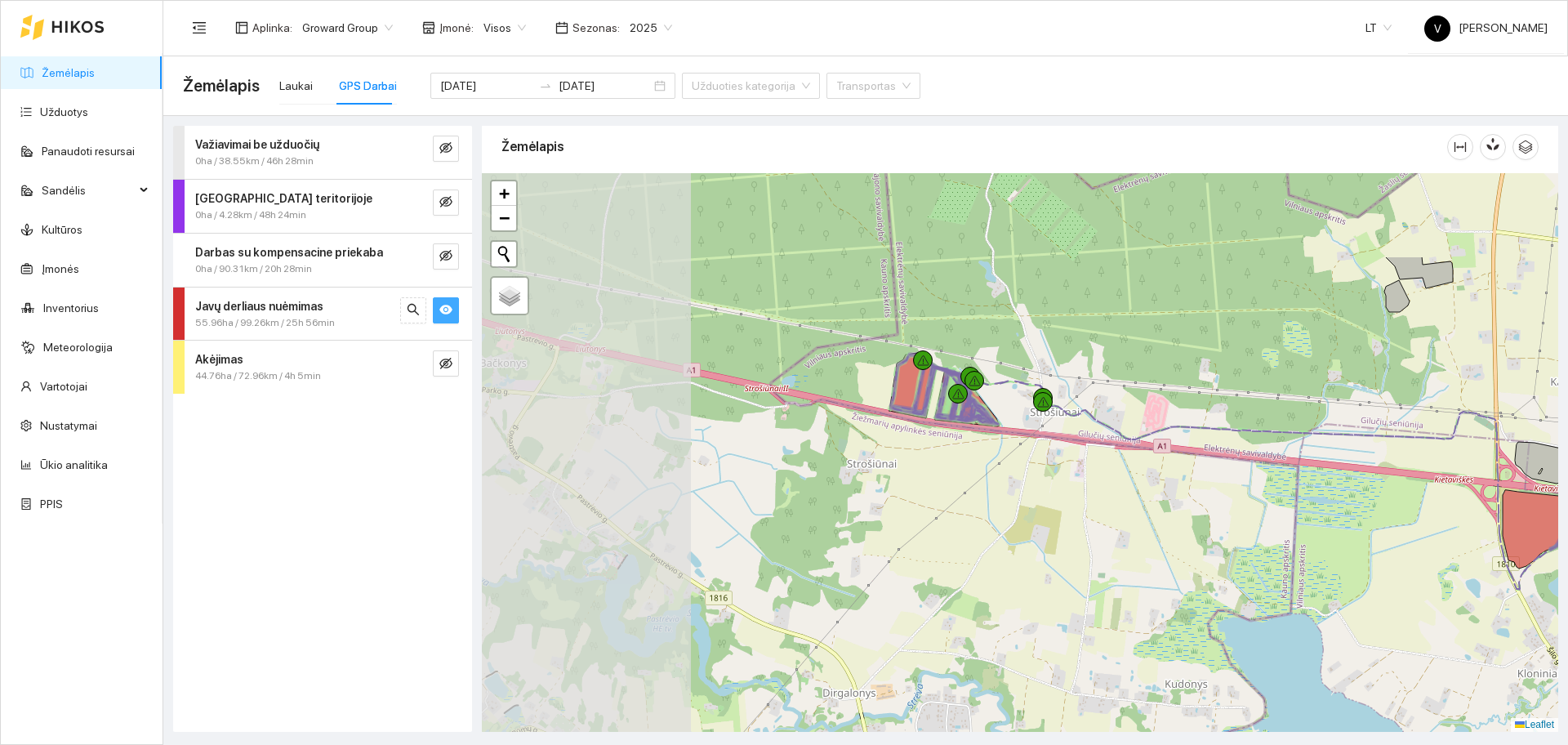
drag, startPoint x: 755, startPoint y: 320, endPoint x: 1140, endPoint y: 478, distance: 416.2
click at [1140, 478] on div at bounding box center [1020, 452] width 1076 height 559
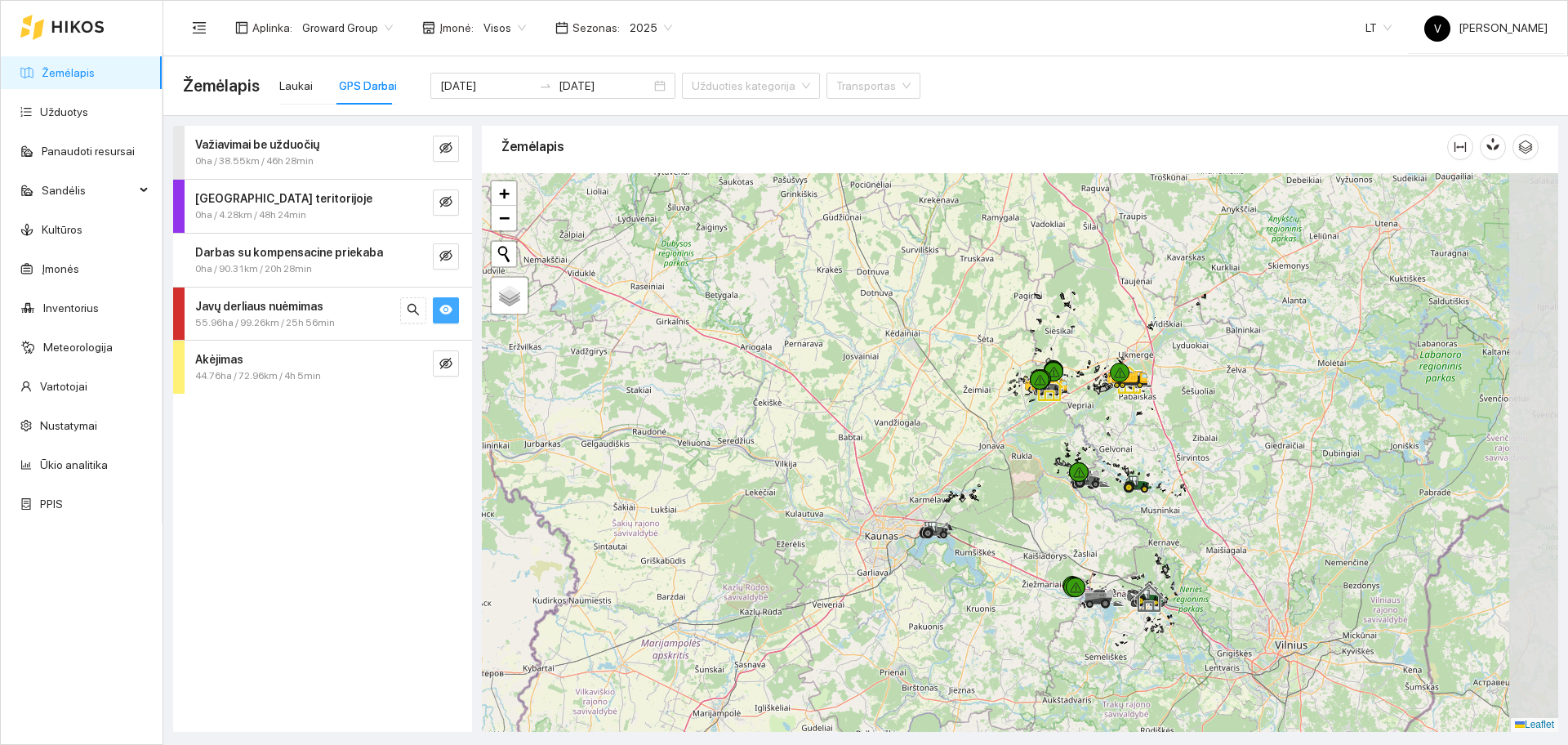
drag, startPoint x: 1099, startPoint y: 350, endPoint x: 1031, endPoint y: 415, distance: 94.1
click at [1034, 415] on div at bounding box center [1039, 395] width 10 height 41
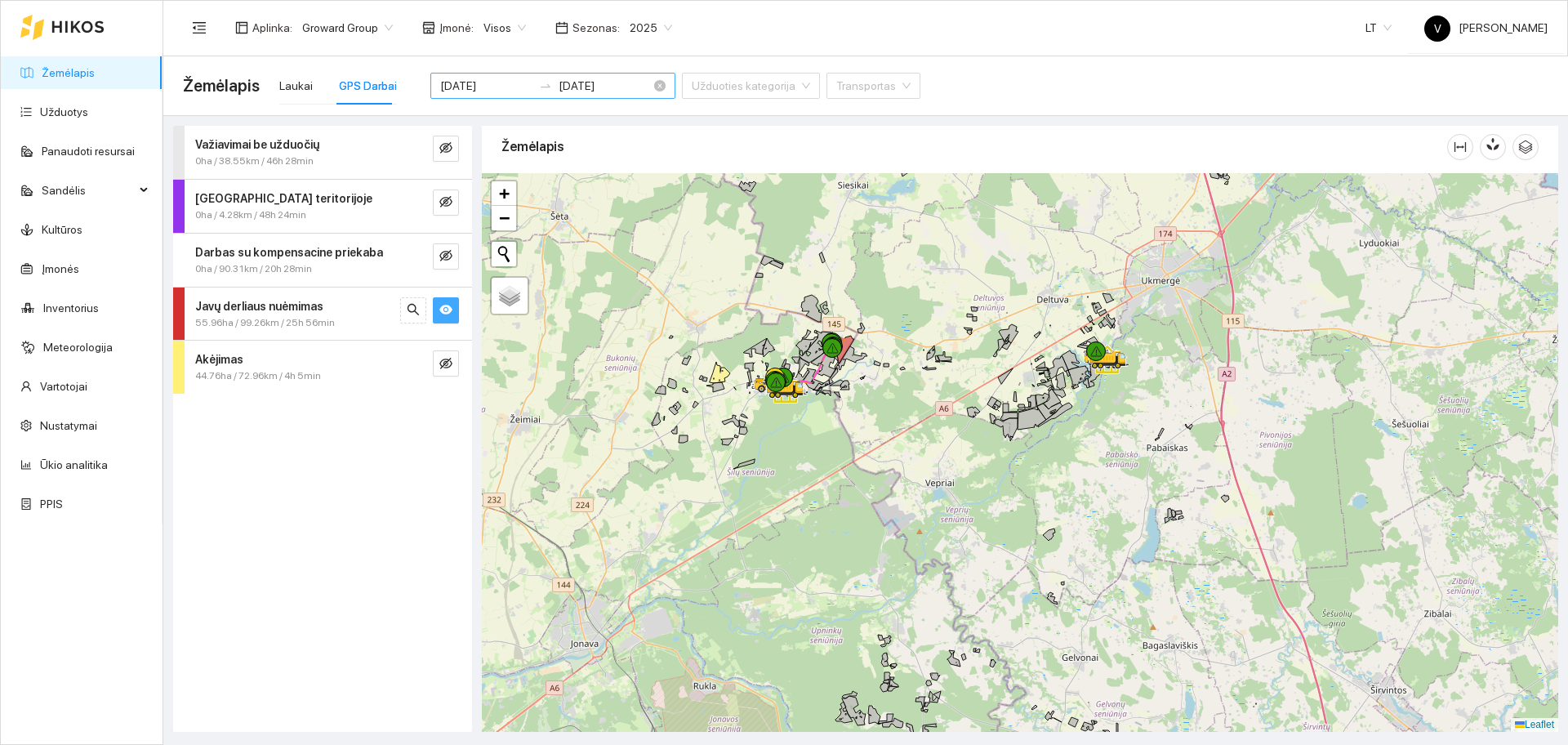
click at [494, 87] on input "[DATE]" at bounding box center [486, 86] width 92 height 18
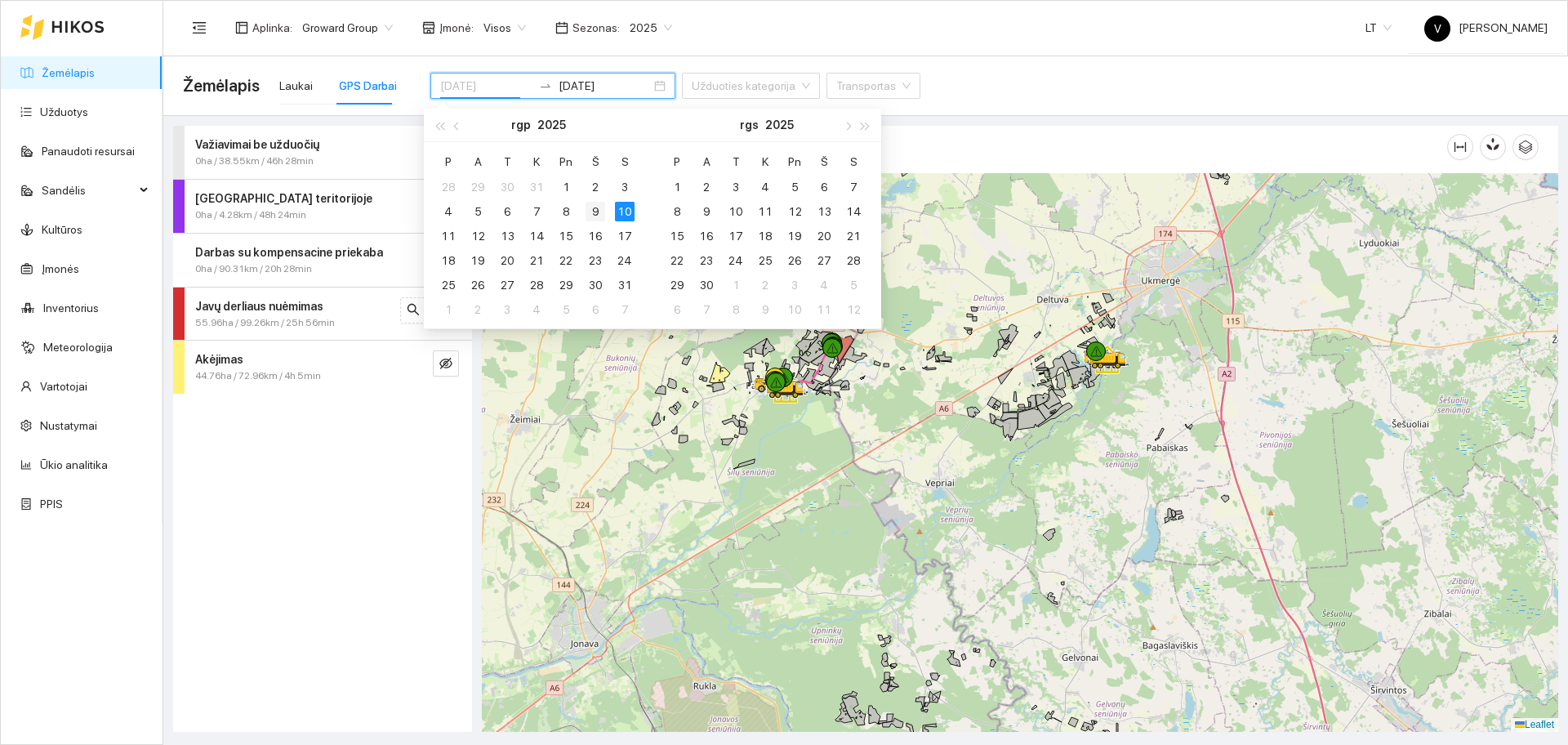
type input "[DATE]"
click at [601, 212] on div "9" at bounding box center [595, 212] width 20 height 20
type input "[DATE]"
click at [597, 210] on div "9" at bounding box center [595, 212] width 20 height 20
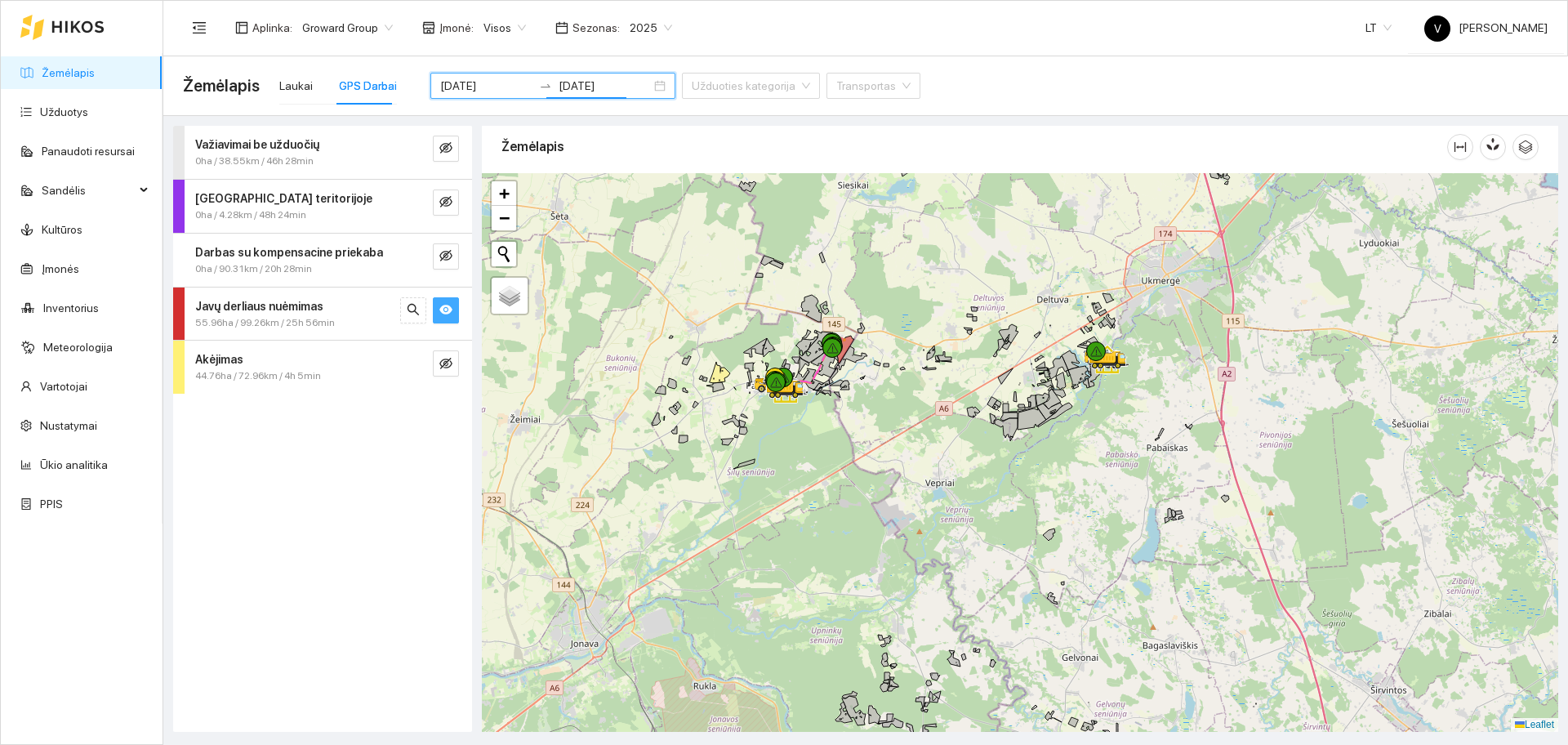
click at [437, 324] on div "Javų derliaus nuėmimas 55.96ha / 99.26km / 25h 56min" at bounding box center [322, 314] width 299 height 53
click at [445, 324] on div "Javų derliaus nuėmimas 55.96ha / 99.26km / 25h 56min" at bounding box center [322, 314] width 299 height 53
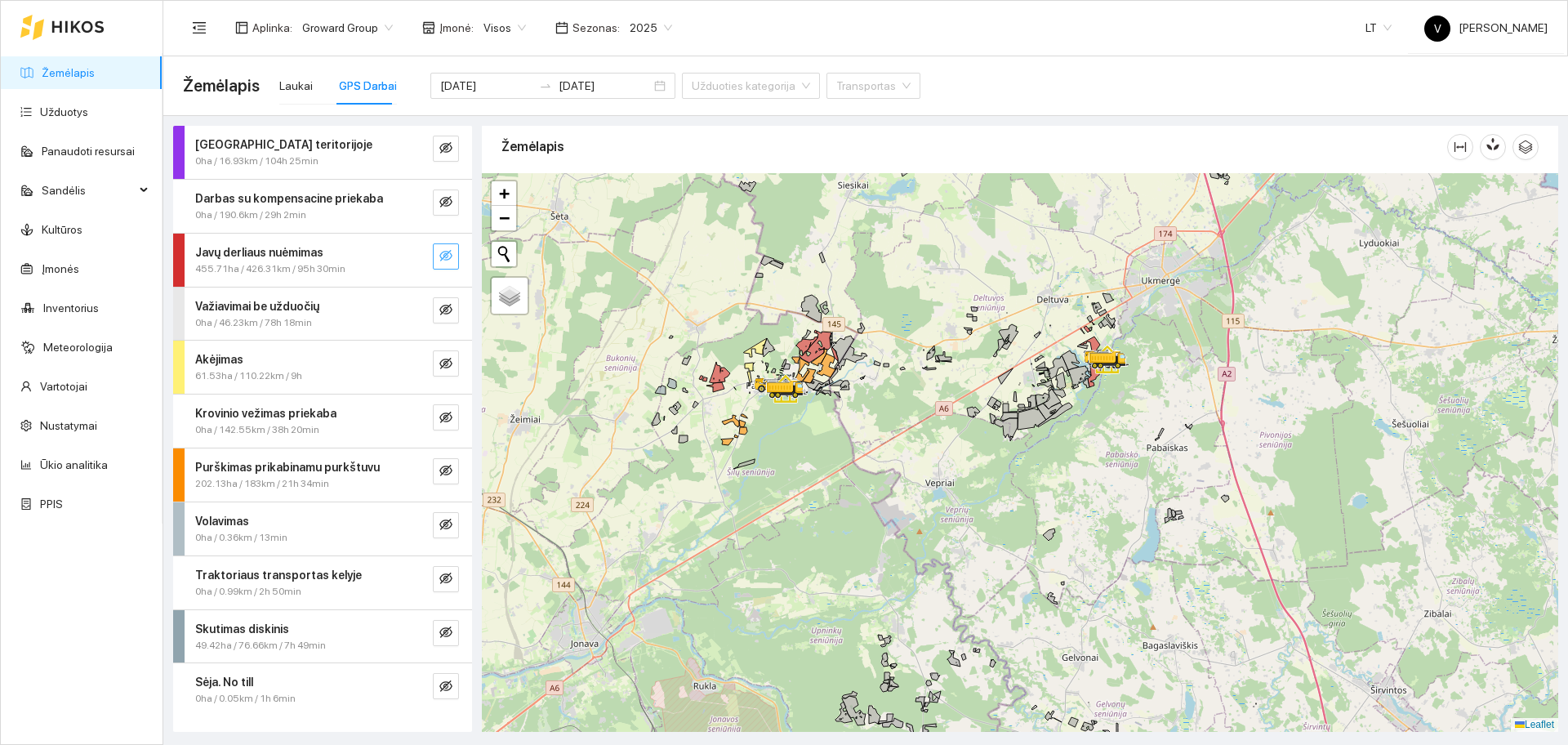
click at [448, 260] on icon "eye-invisible" at bounding box center [446, 256] width 13 height 12
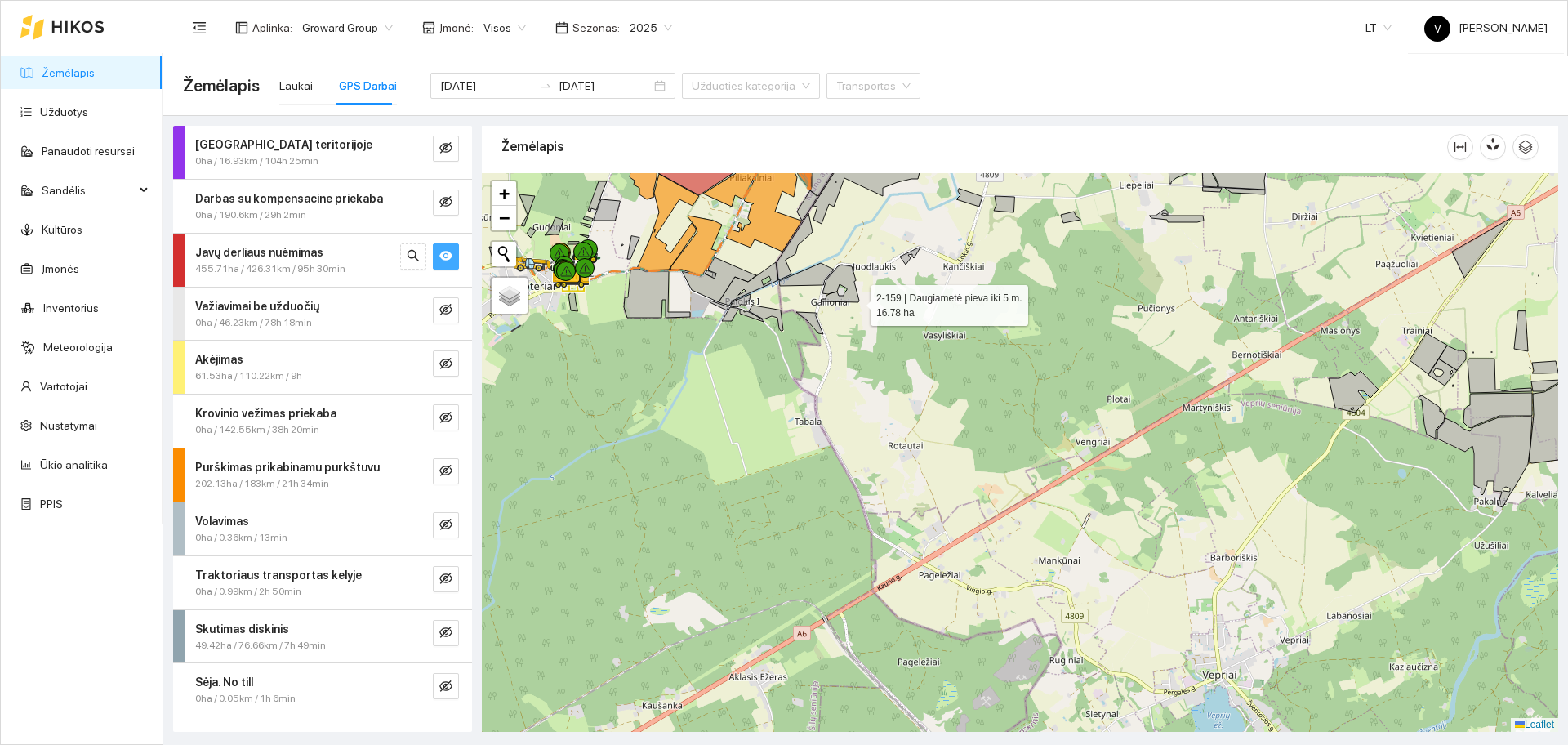
drag, startPoint x: 859, startPoint y: 300, endPoint x: 827, endPoint y: 454, distance: 157.3
click at [827, 303] on icon at bounding box center [840, 283] width 38 height 37
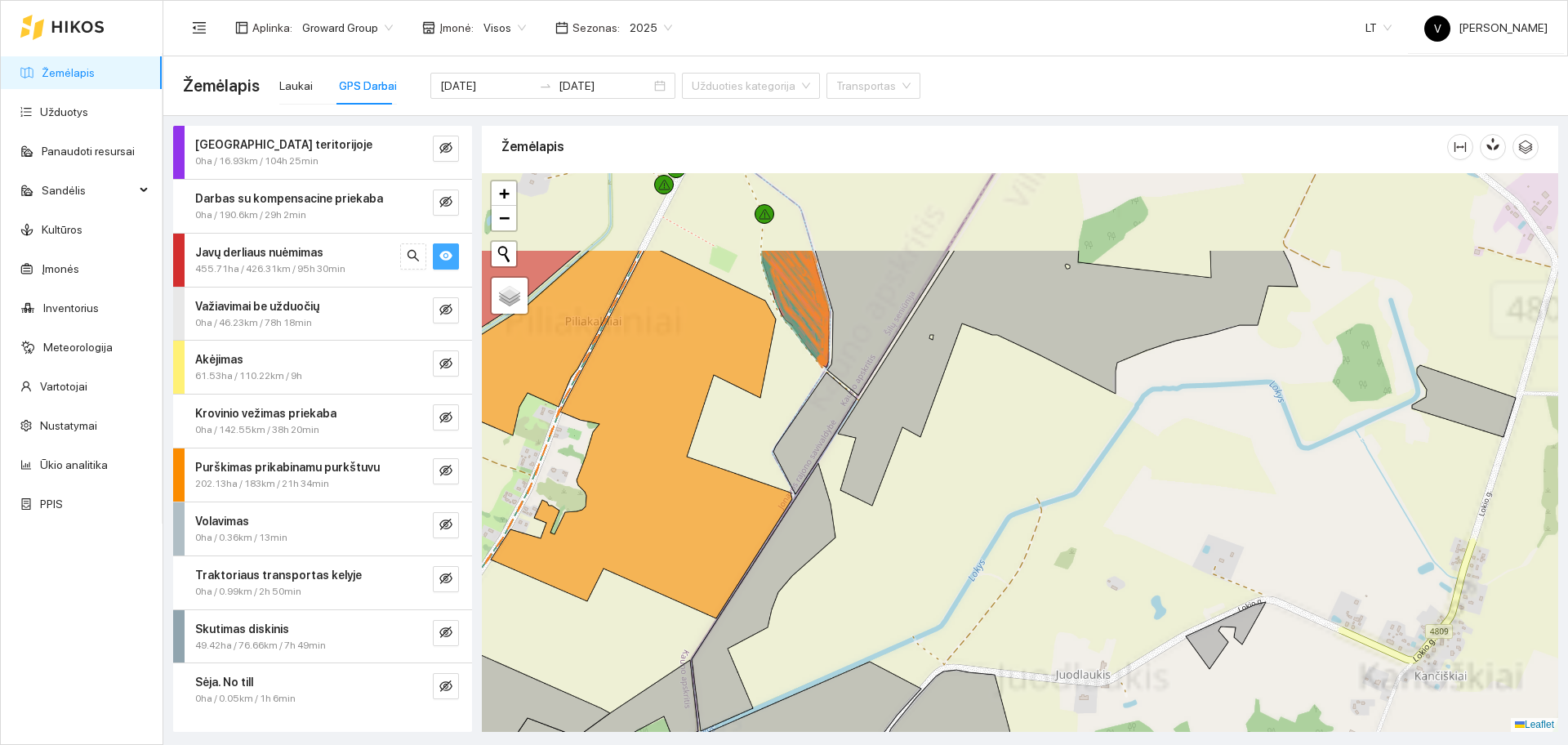
drag, startPoint x: 758, startPoint y: 397, endPoint x: 758, endPoint y: 588, distance: 191.0
click at [759, 588] on div at bounding box center [1020, 452] width 1076 height 559
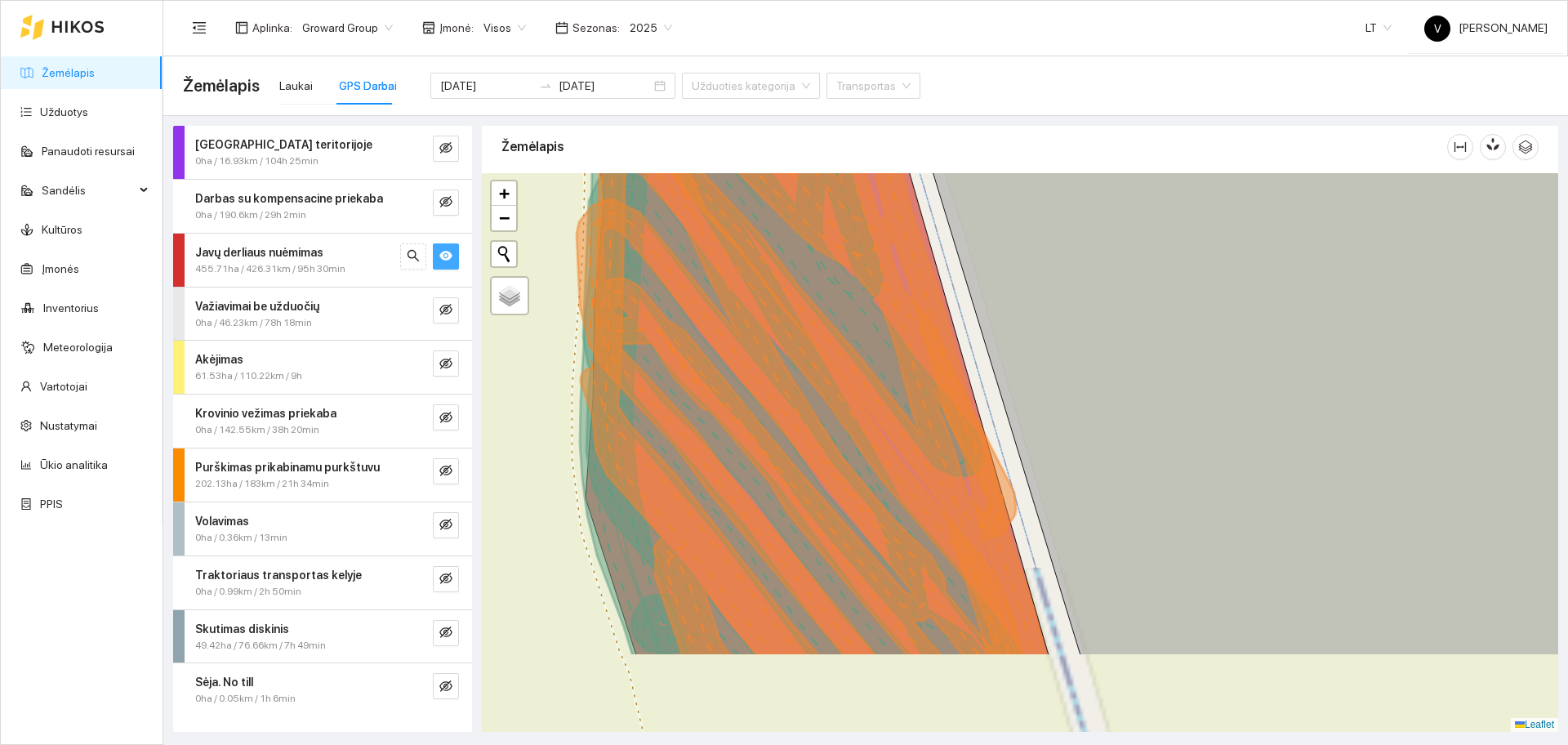
drag, startPoint x: 754, startPoint y: 448, endPoint x: 911, endPoint y: 322, distance: 201.3
click at [911, 322] on icon at bounding box center [784, 319] width 467 height 676
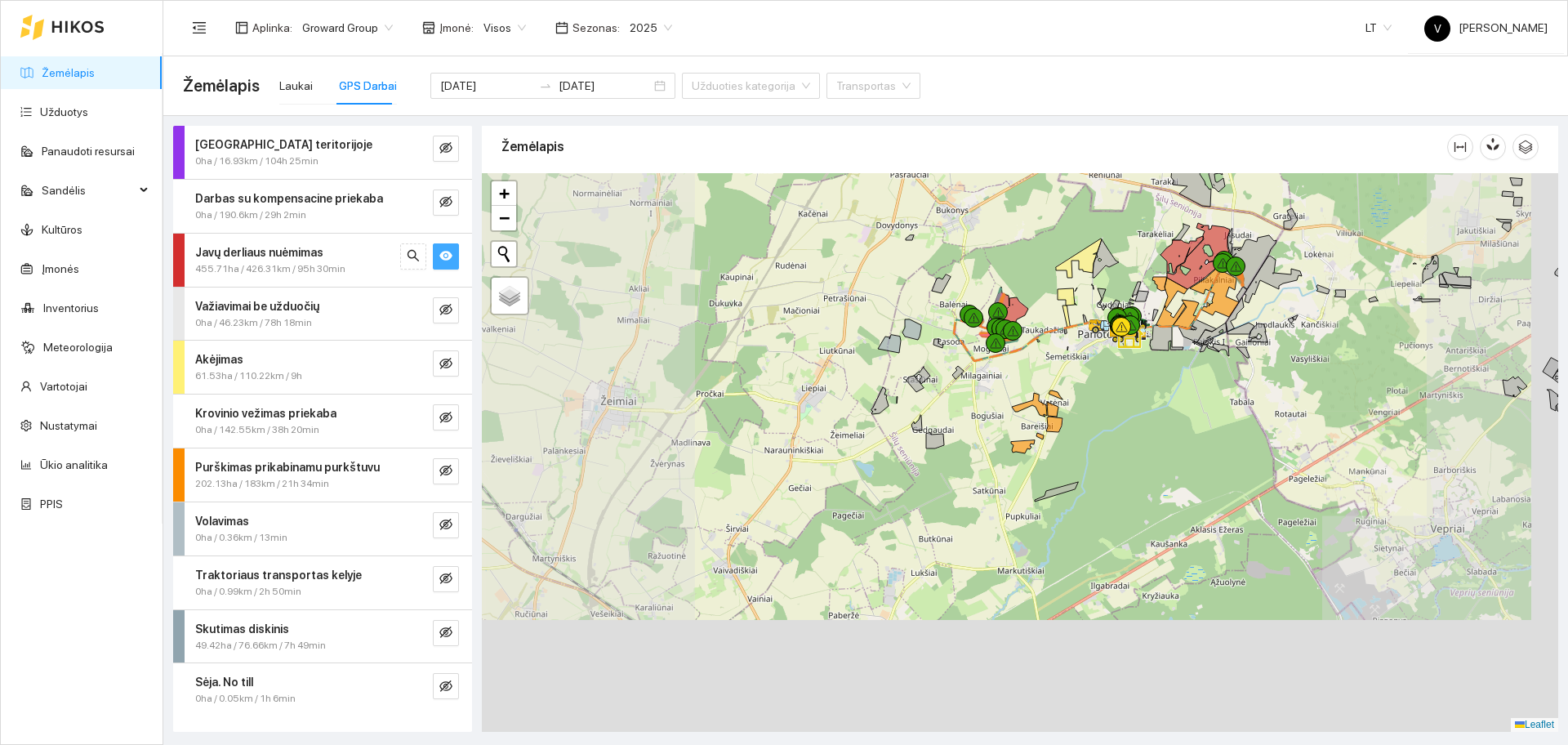
drag, startPoint x: 1156, startPoint y: 518, endPoint x: 1057, endPoint y: 355, distance: 190.7
click at [1058, 356] on div at bounding box center [1020, 452] width 1076 height 559
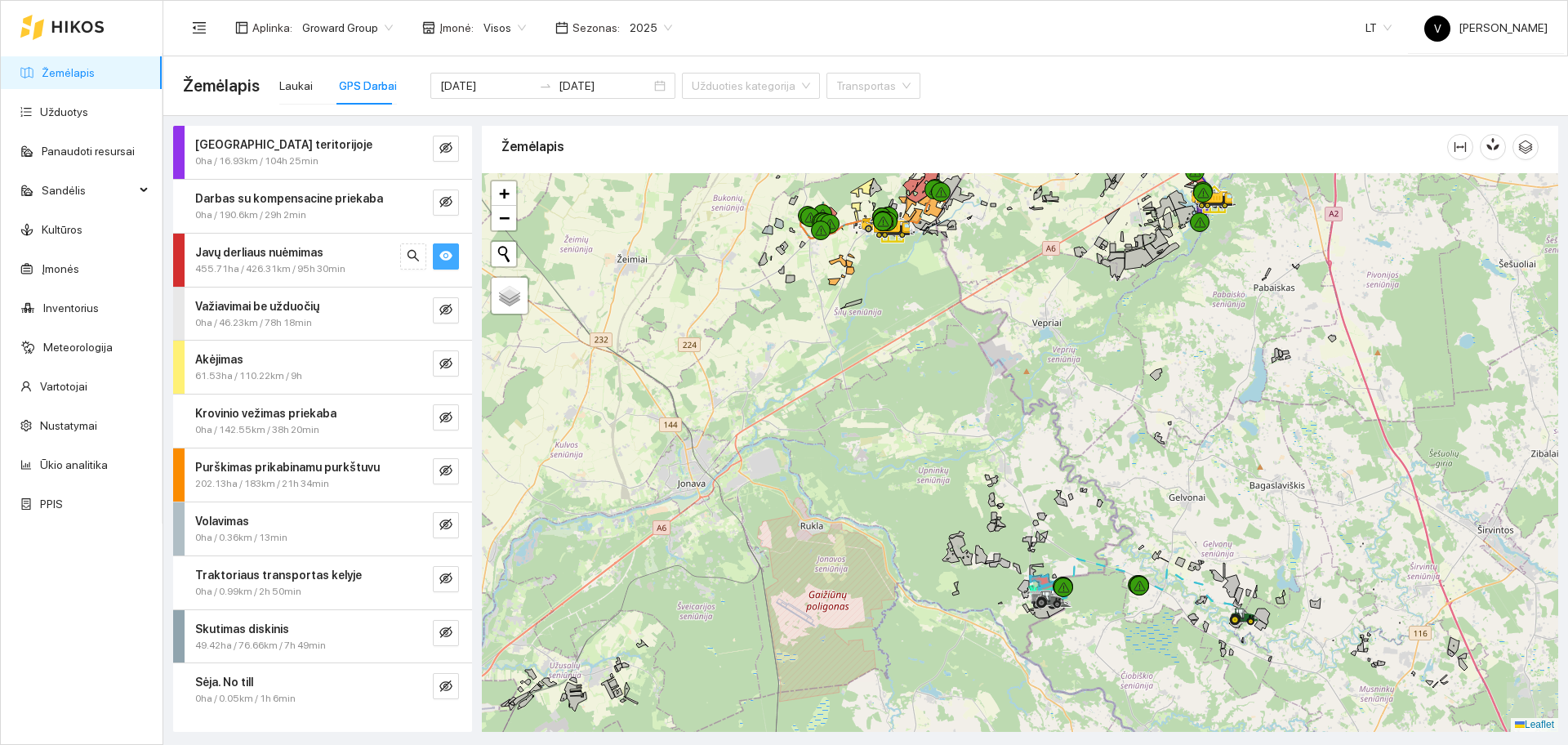
drag, startPoint x: 1282, startPoint y: 296, endPoint x: 1128, endPoint y: 275, distance: 155.4
click at [1130, 247] on icon at bounding box center [1139, 257] width 29 height 23
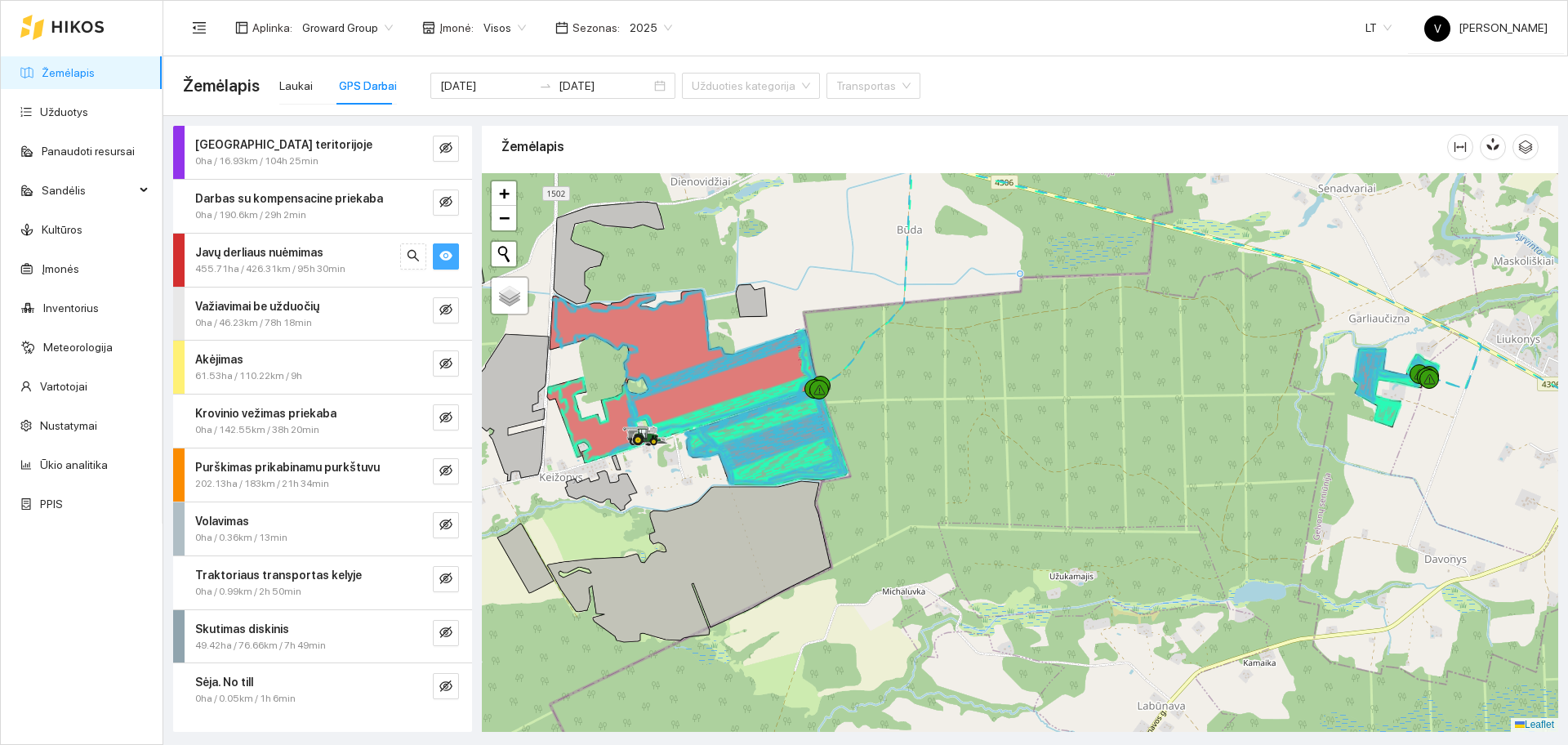
drag, startPoint x: 1158, startPoint y: 426, endPoint x: 1012, endPoint y: 498, distance: 162.8
click at [1035, 493] on div at bounding box center [1020, 452] width 1076 height 559
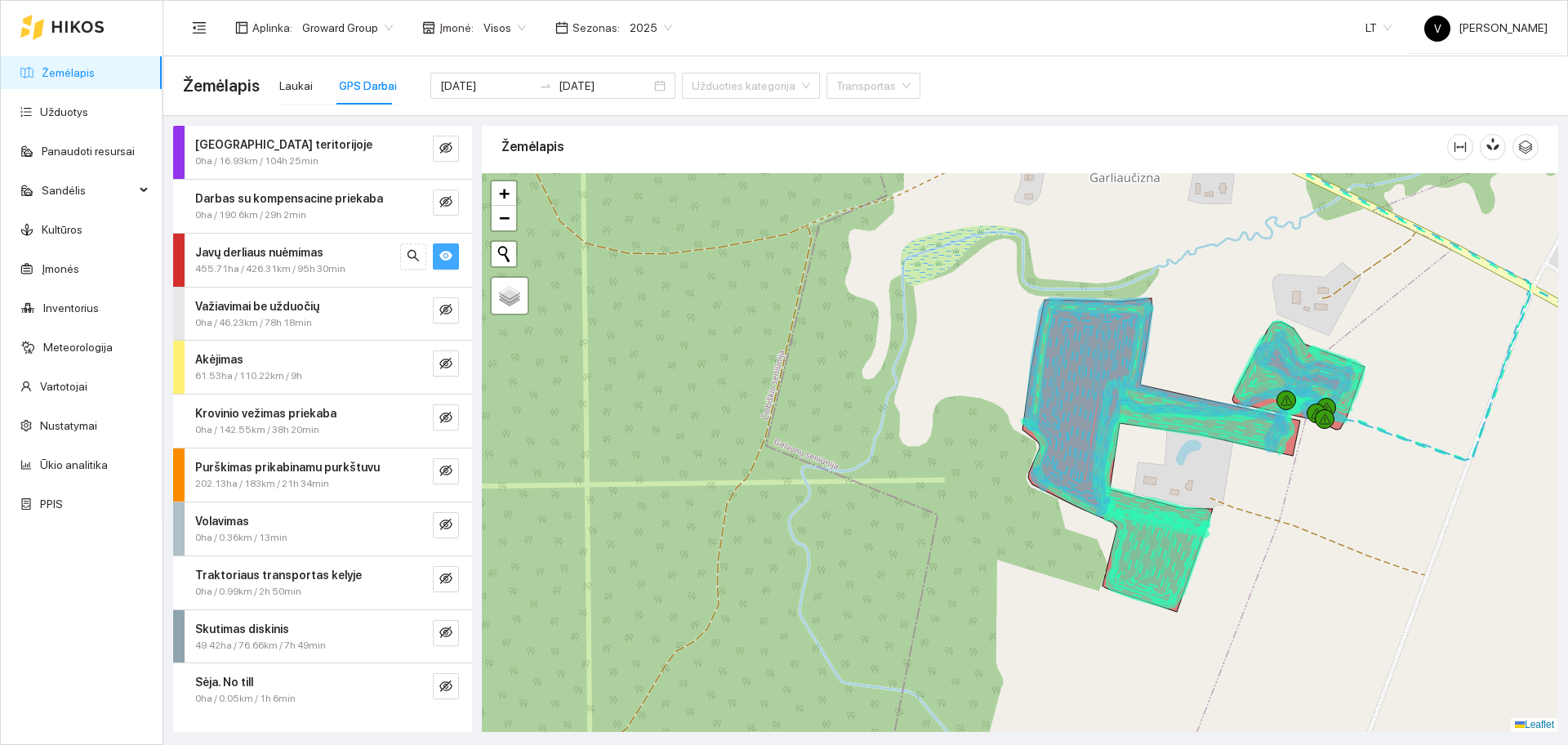
drag, startPoint x: 1337, startPoint y: 527, endPoint x: 1264, endPoint y: 492, distance: 81.0
click at [1265, 518] on div at bounding box center [1020, 452] width 1076 height 559
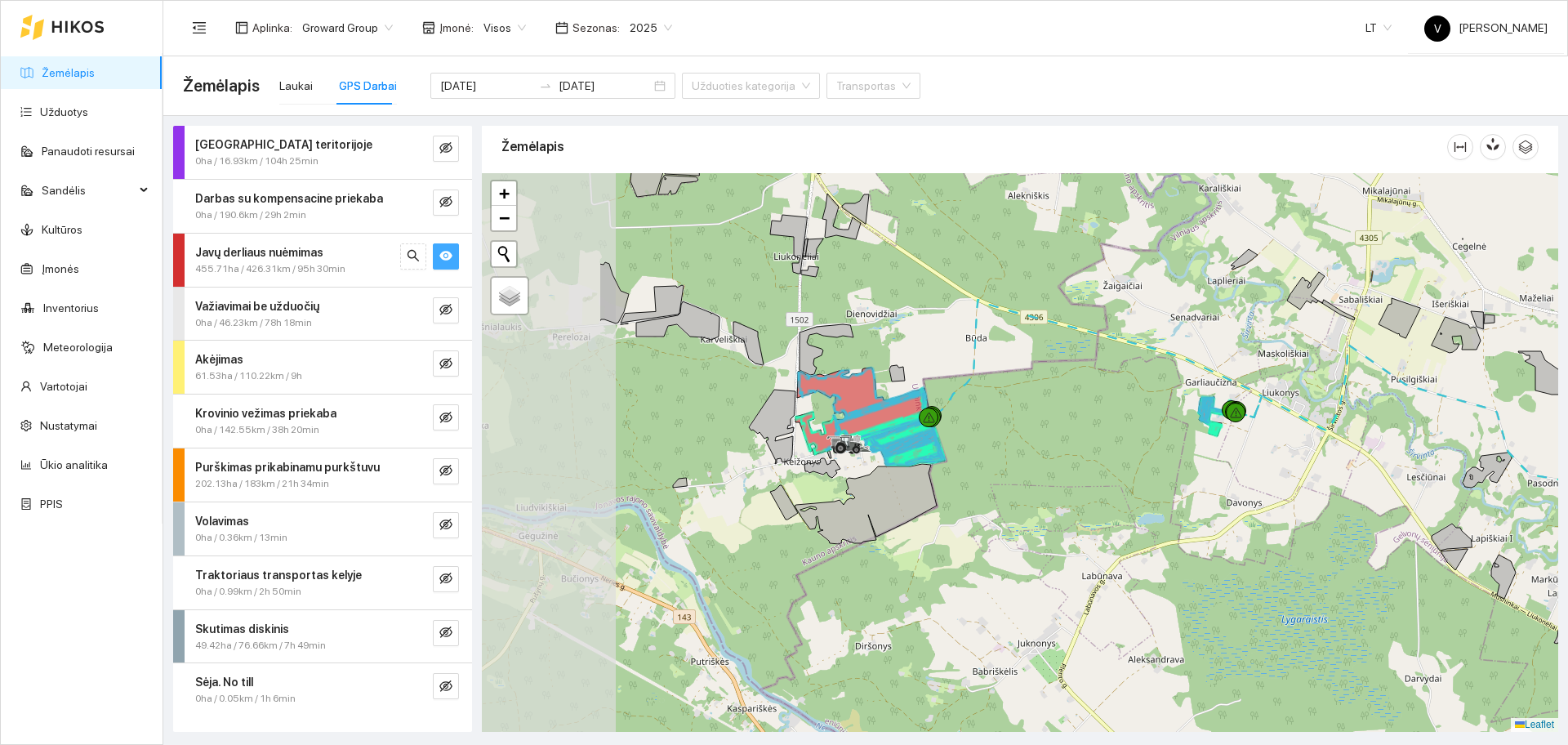
drag, startPoint x: 761, startPoint y: 464, endPoint x: 1145, endPoint y: 372, distance: 394.9
click at [1146, 375] on div at bounding box center [1020, 452] width 1076 height 559
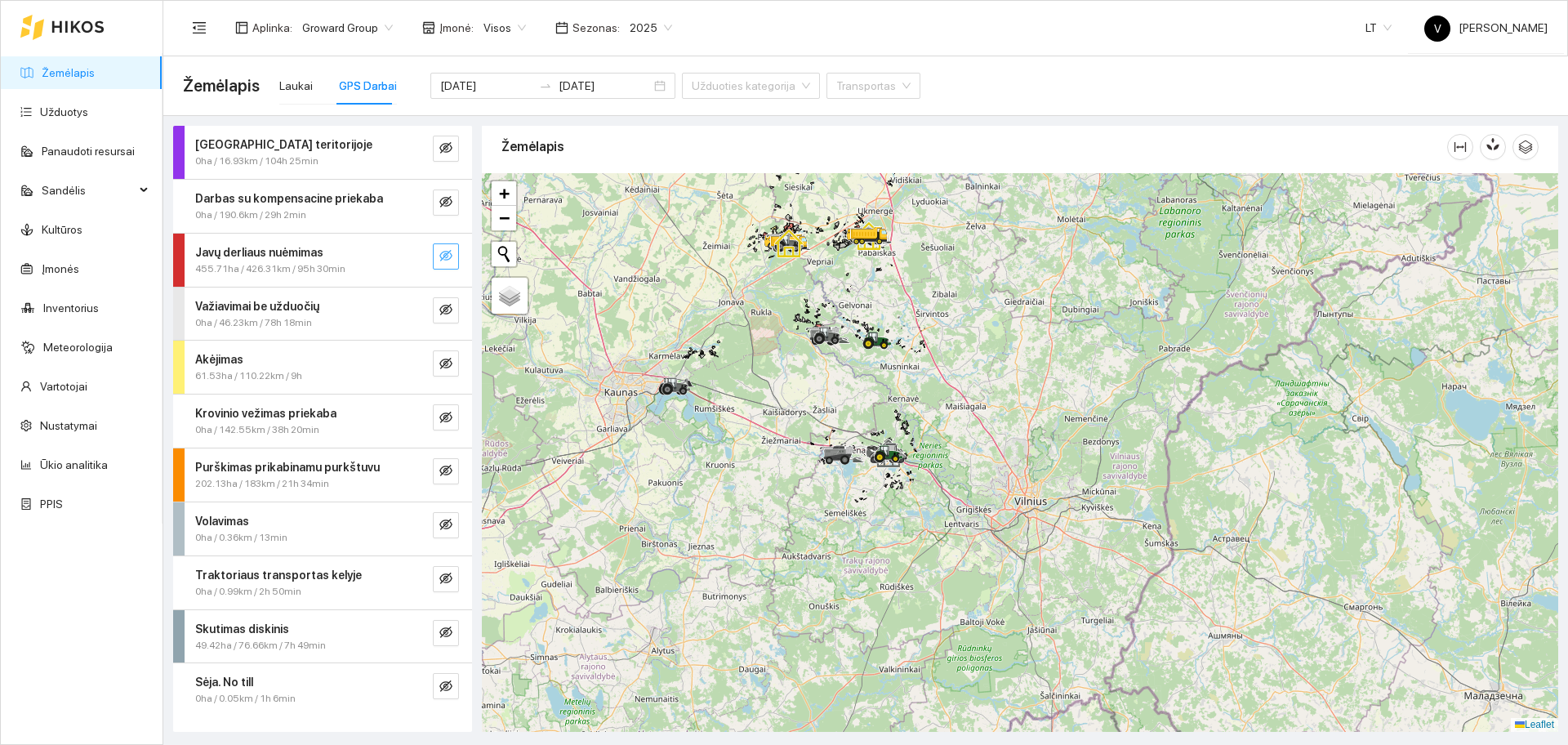
drag, startPoint x: 784, startPoint y: 282, endPoint x: 816, endPoint y: 394, distance: 116.5
click at [816, 394] on div at bounding box center [1020, 452] width 1076 height 559
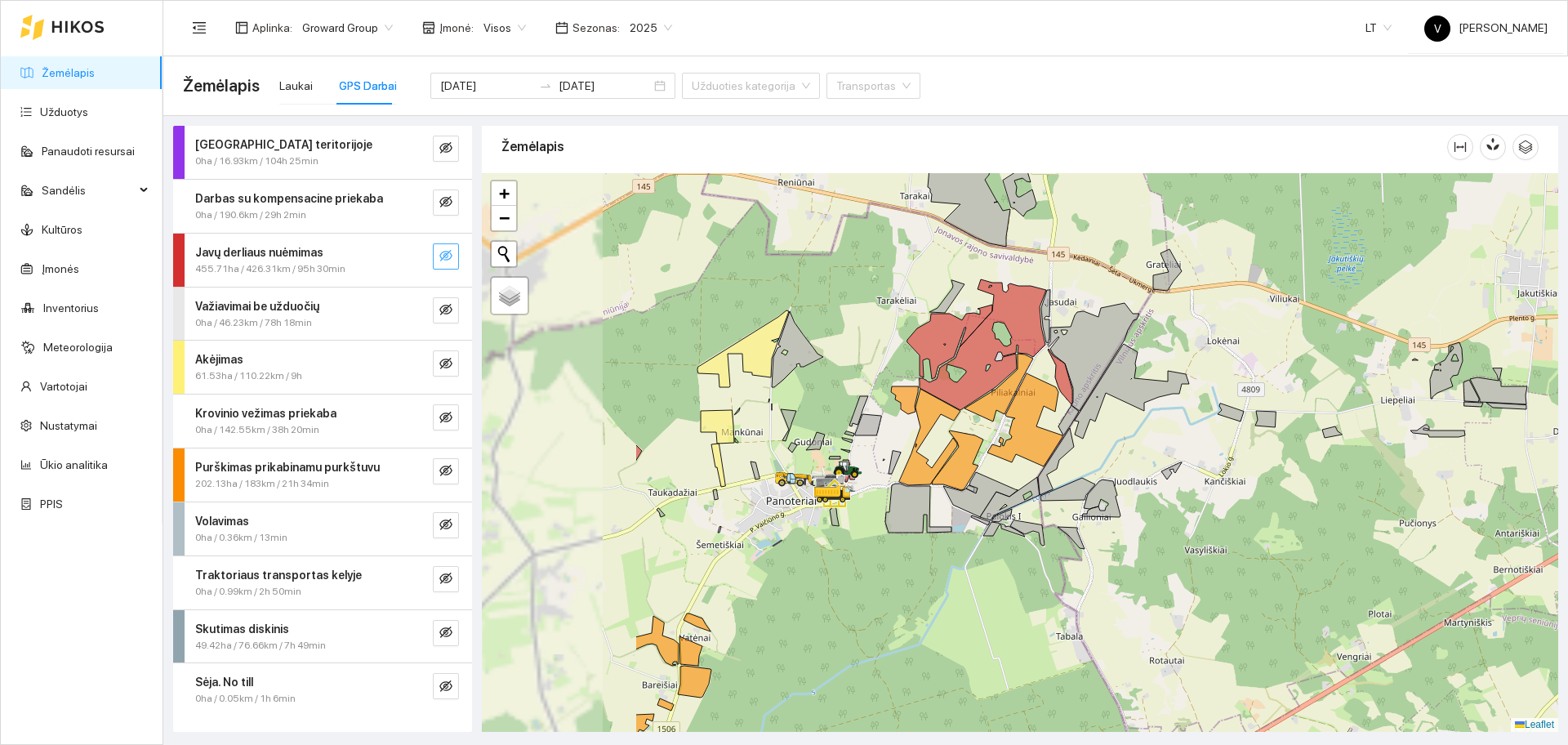
drag, startPoint x: 823, startPoint y: 368, endPoint x: 1047, endPoint y: 322, distance: 228.7
click at [1046, 310] on icon at bounding box center [976, 344] width 139 height 131
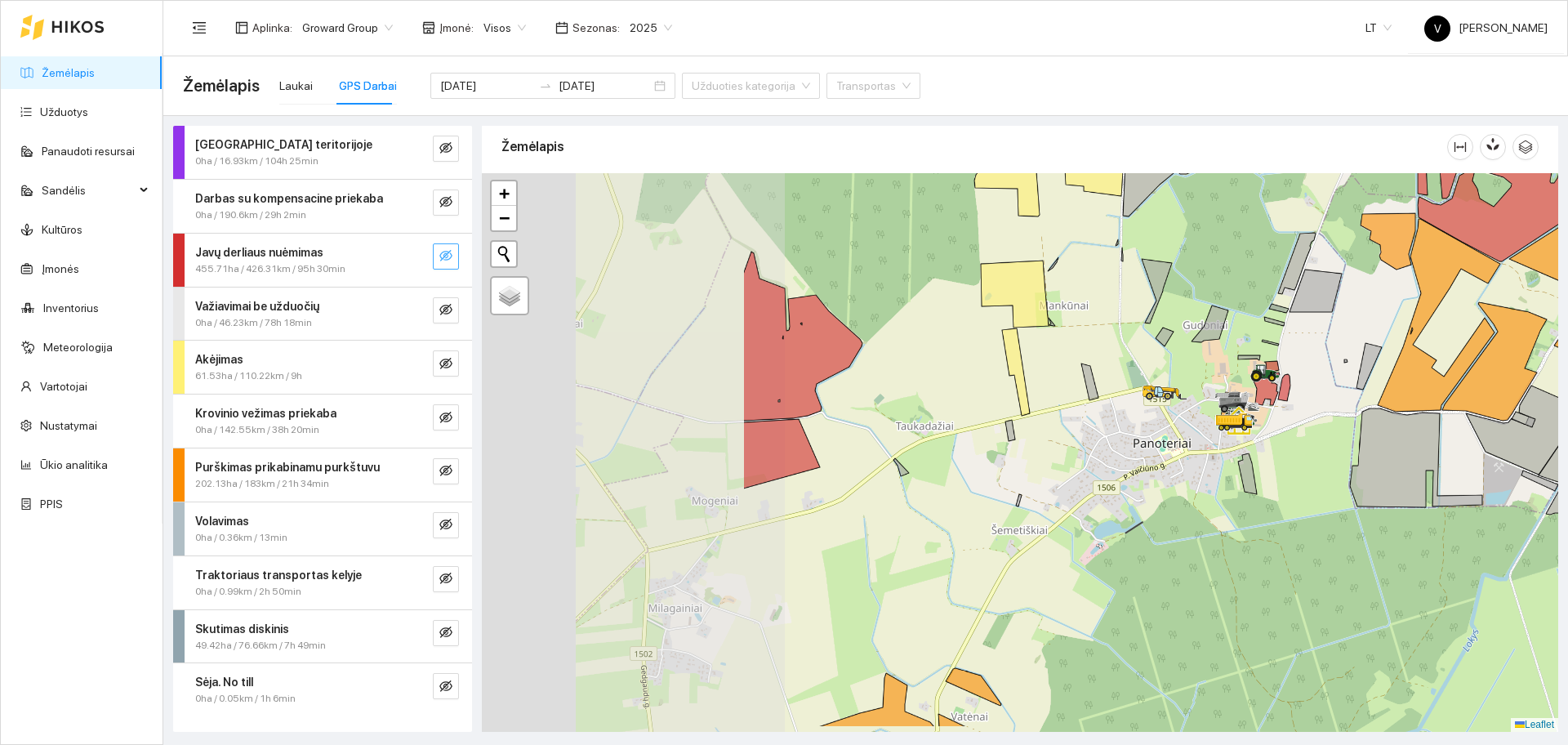
drag, startPoint x: 726, startPoint y: 380, endPoint x: 1096, endPoint y: 319, distance: 375.0
click at [1096, 319] on div at bounding box center [1020, 452] width 1076 height 559
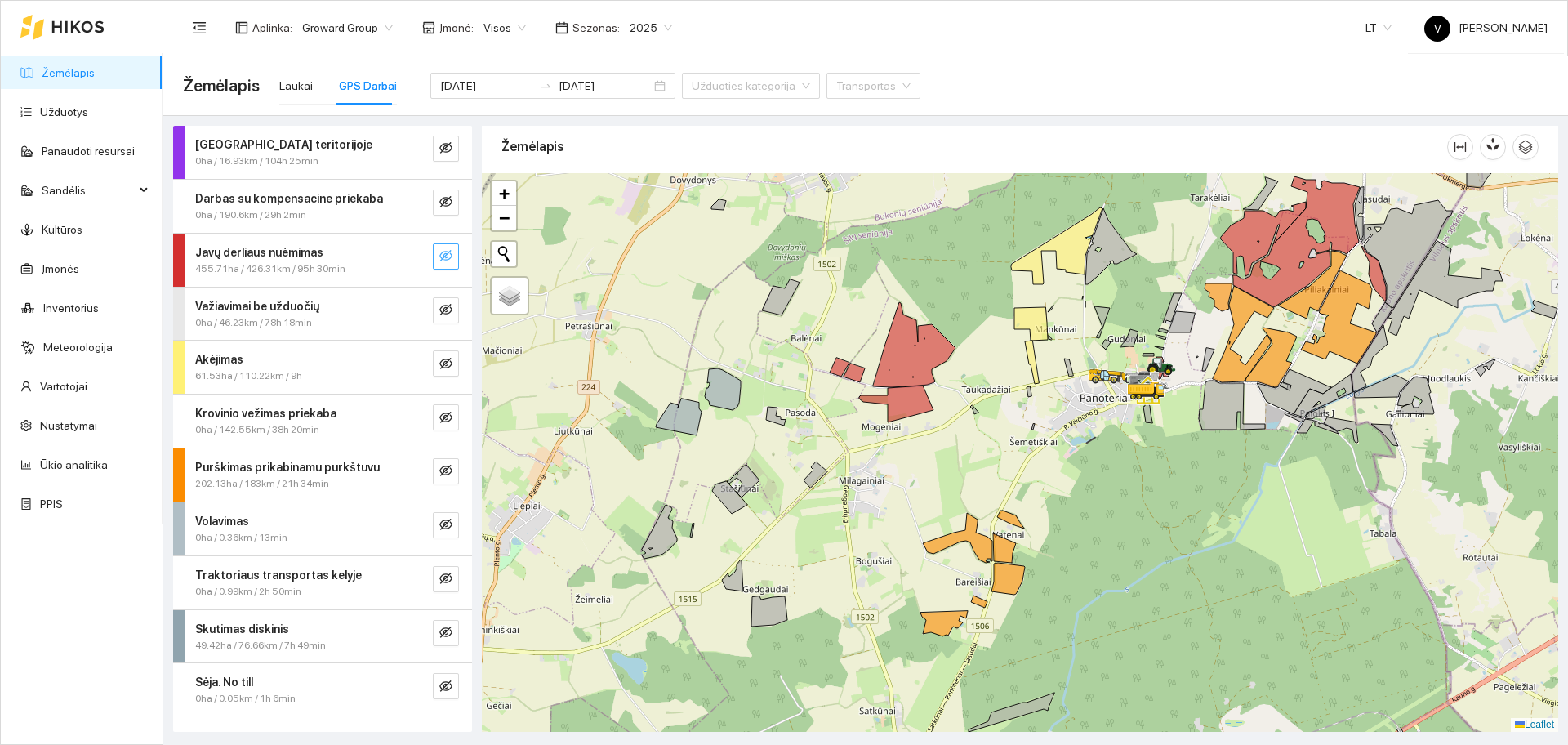
click at [448, 257] on icon "eye-invisible" at bounding box center [446, 256] width 13 height 13
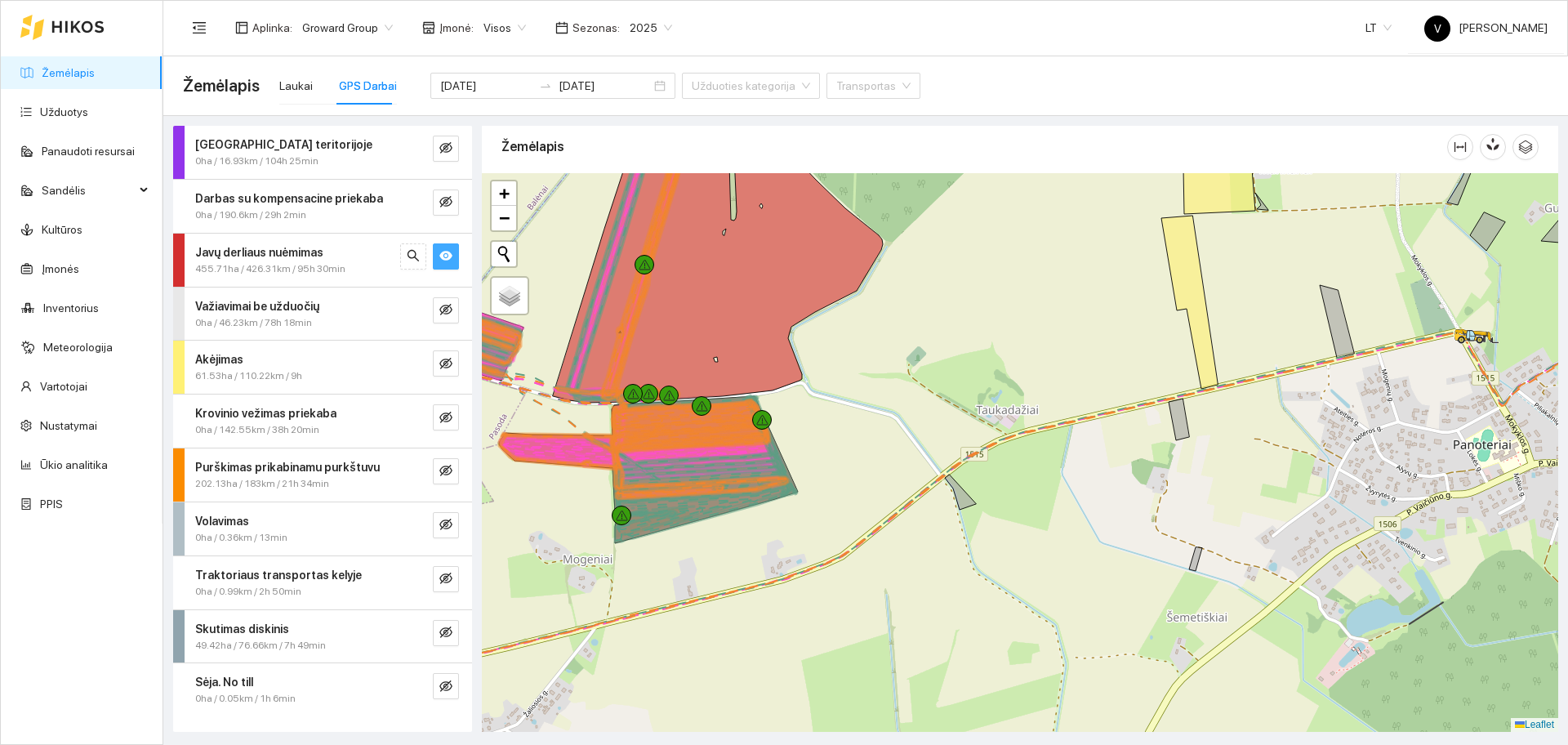
click at [194, 264] on div "Javų derliaus nuėmimas 455.71ha / 426.31km / 95h 30min" at bounding box center [292, 260] width 217 height 34
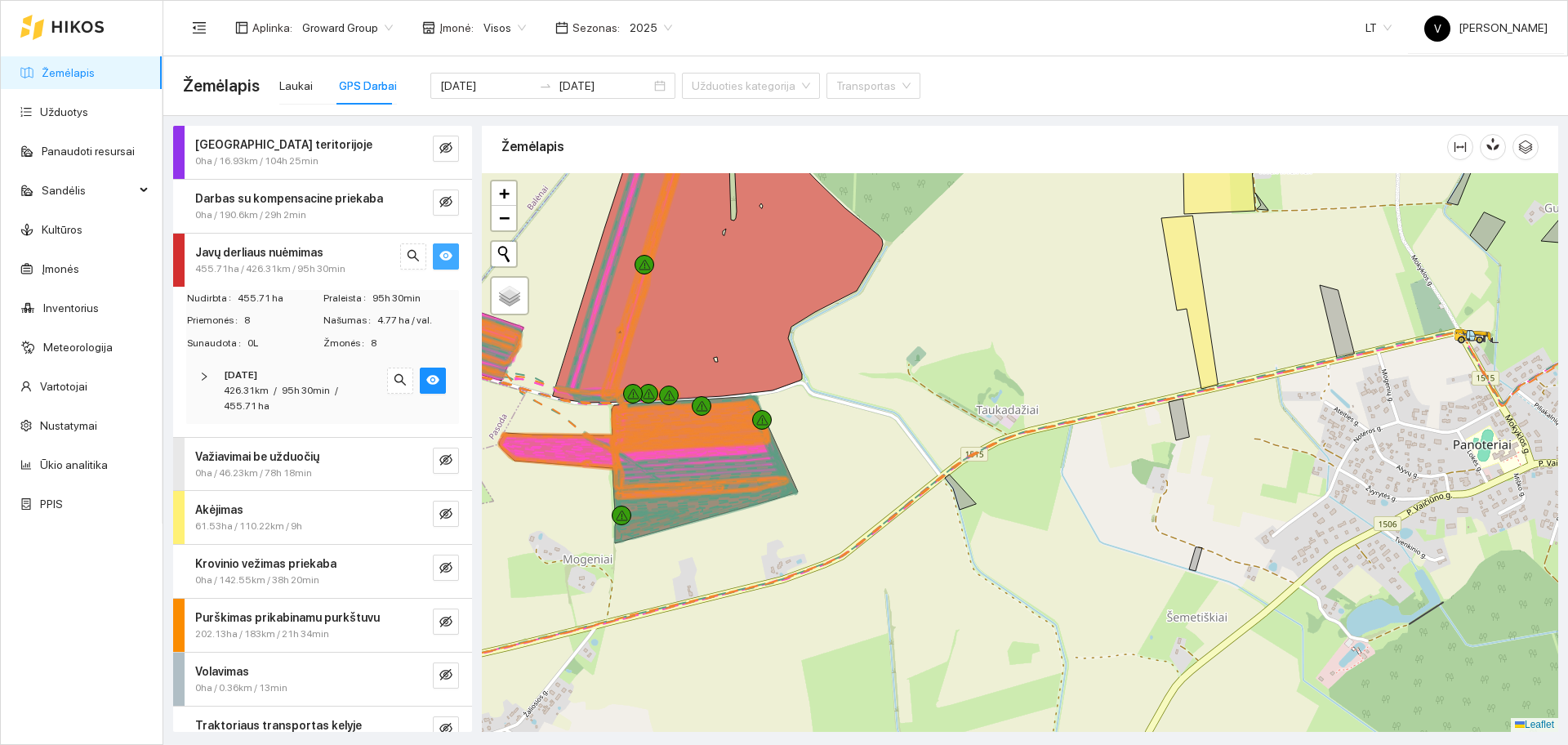
click at [198, 372] on div "2025-08-09 426.31km / 95h 30min / 455.71 ha" at bounding box center [322, 391] width 273 height 66
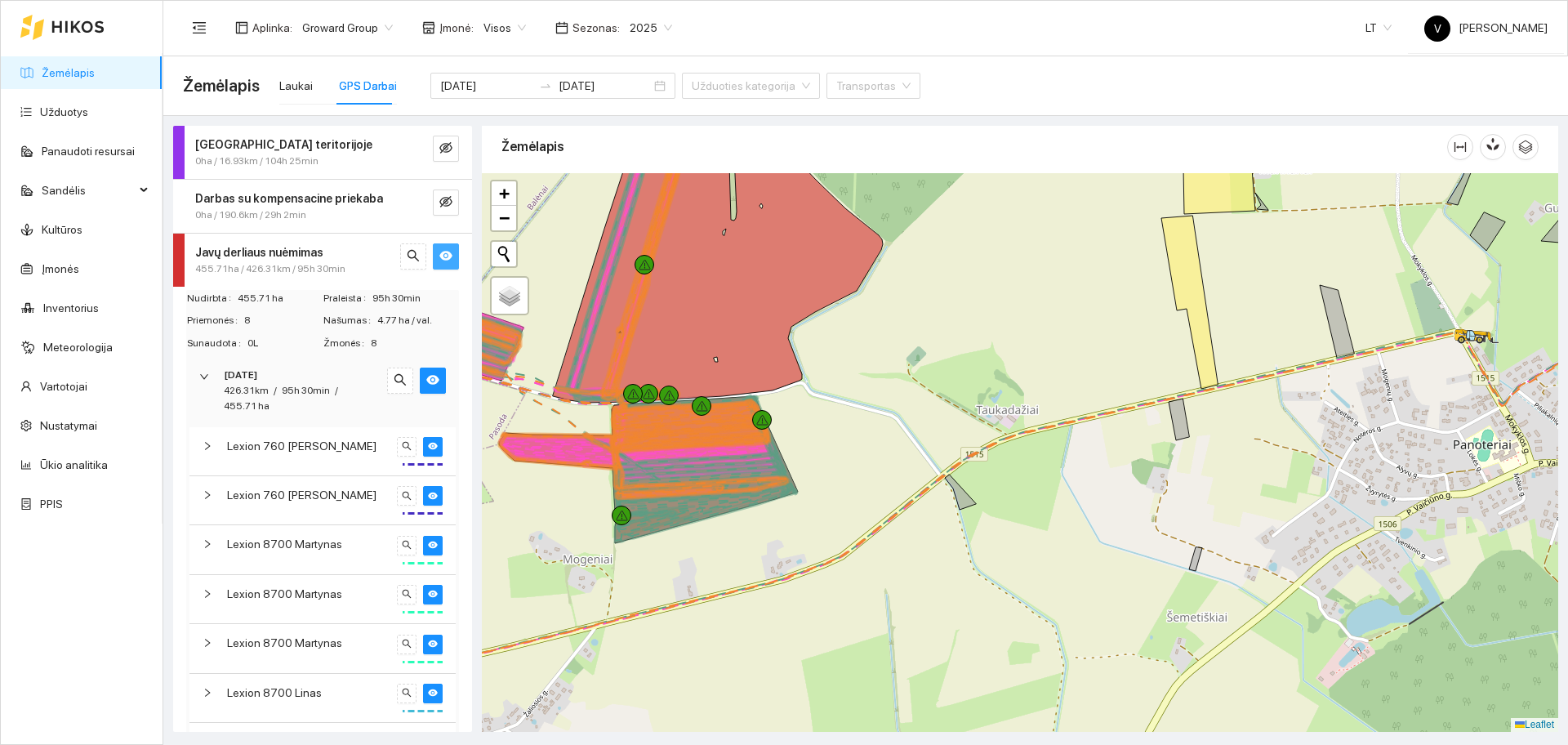
click at [439, 261] on icon "eye" at bounding box center [446, 256] width 13 height 13
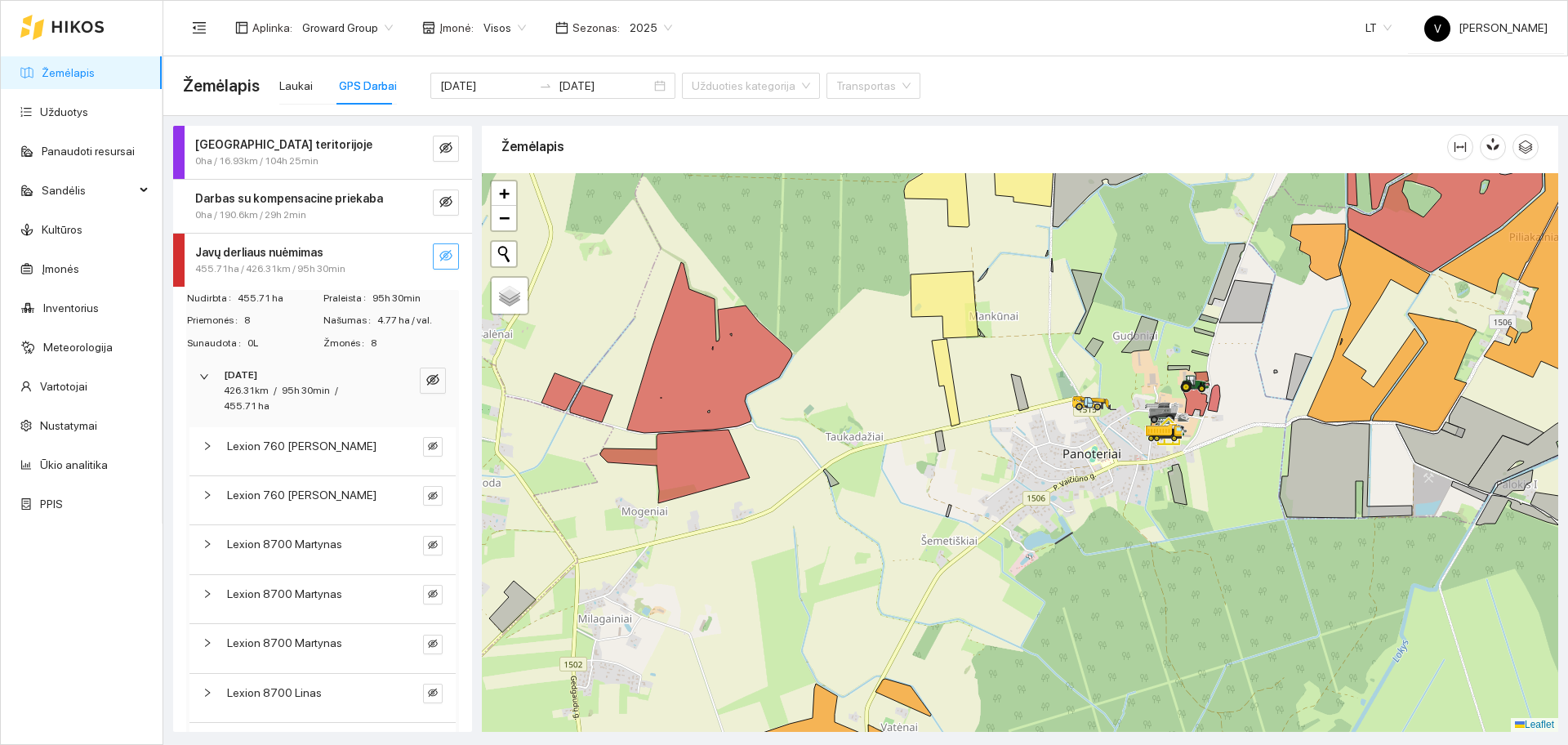
click at [439, 261] on icon "eye-invisible" at bounding box center [446, 256] width 13 height 12
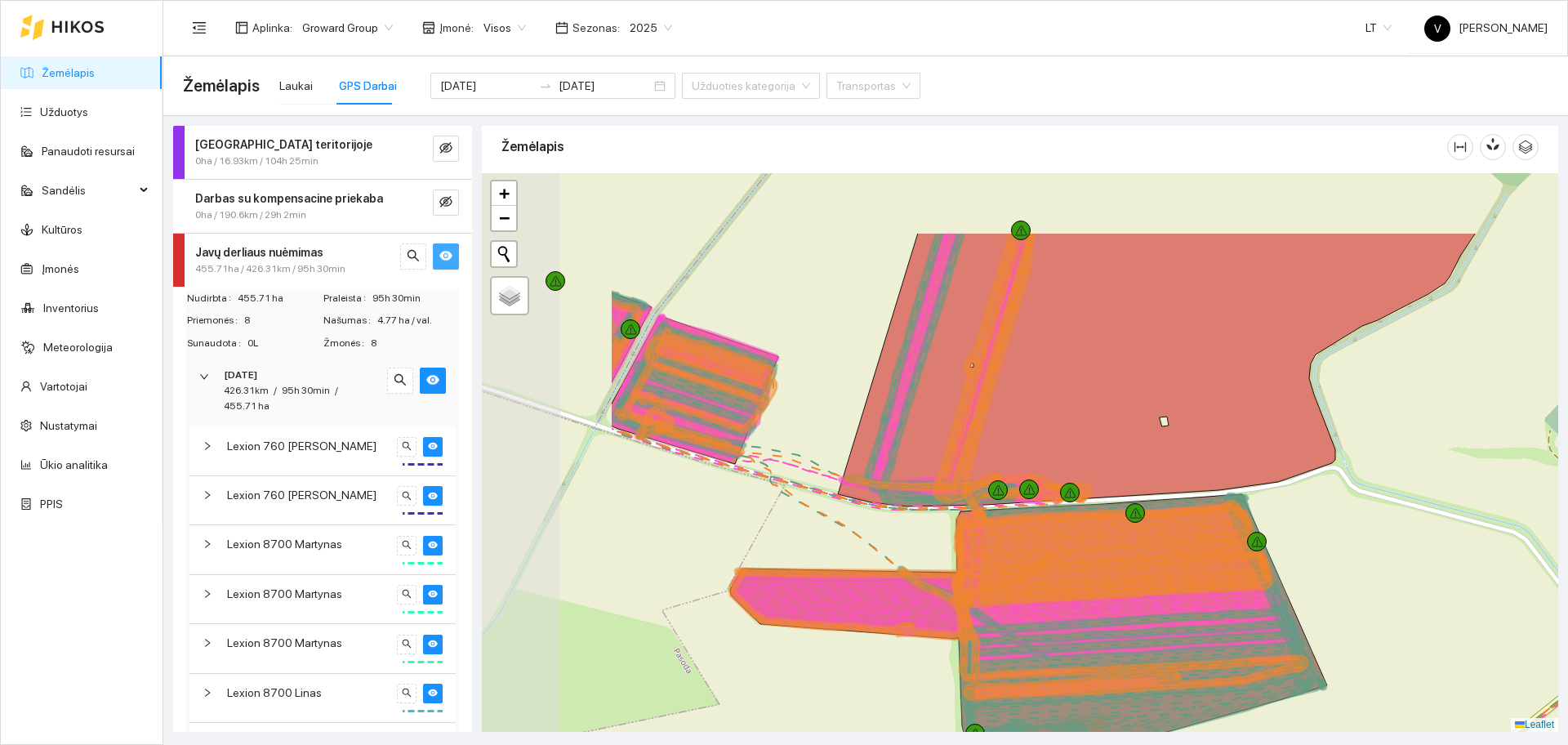
drag, startPoint x: 610, startPoint y: 387, endPoint x: 851, endPoint y: 537, distance: 283.9
click at [851, 537] on div at bounding box center [1020, 452] width 1076 height 559
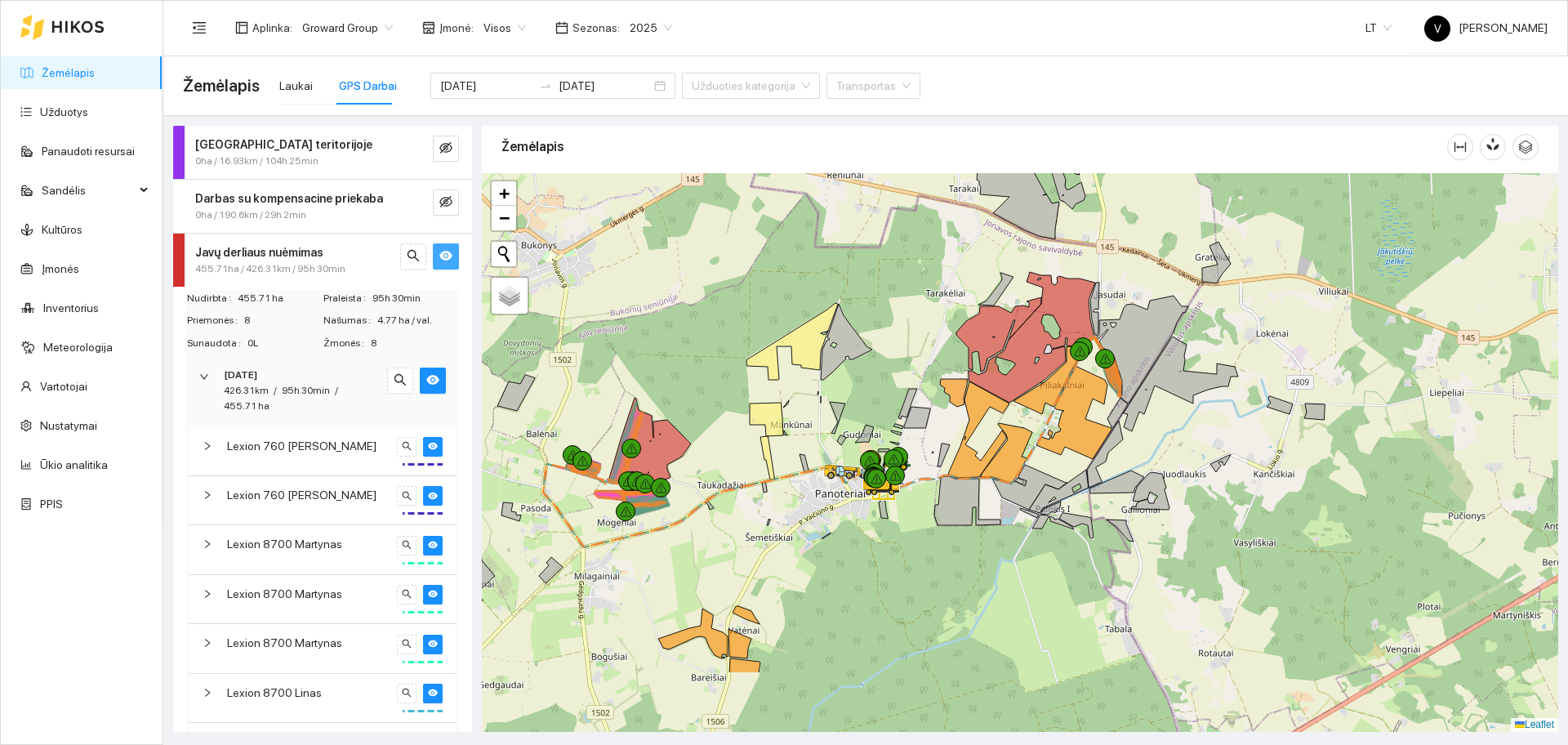
drag, startPoint x: 1025, startPoint y: 568, endPoint x: 770, endPoint y: 494, distance: 265.5
click at [770, 494] on div at bounding box center [1020, 452] width 1076 height 559
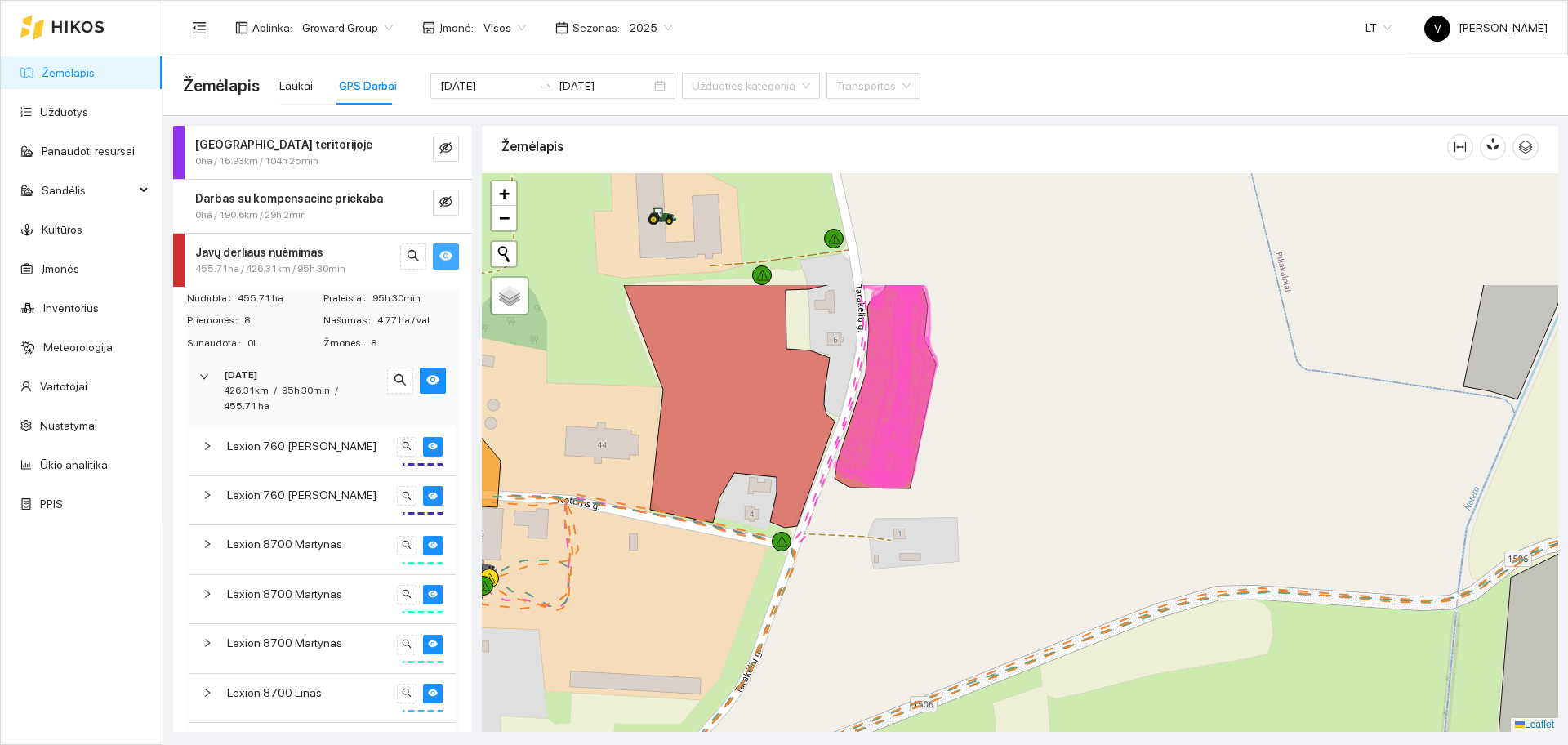
drag, startPoint x: 1068, startPoint y: 271, endPoint x: 976, endPoint y: 490, distance: 237.5
click at [999, 486] on div at bounding box center [1020, 452] width 1076 height 559
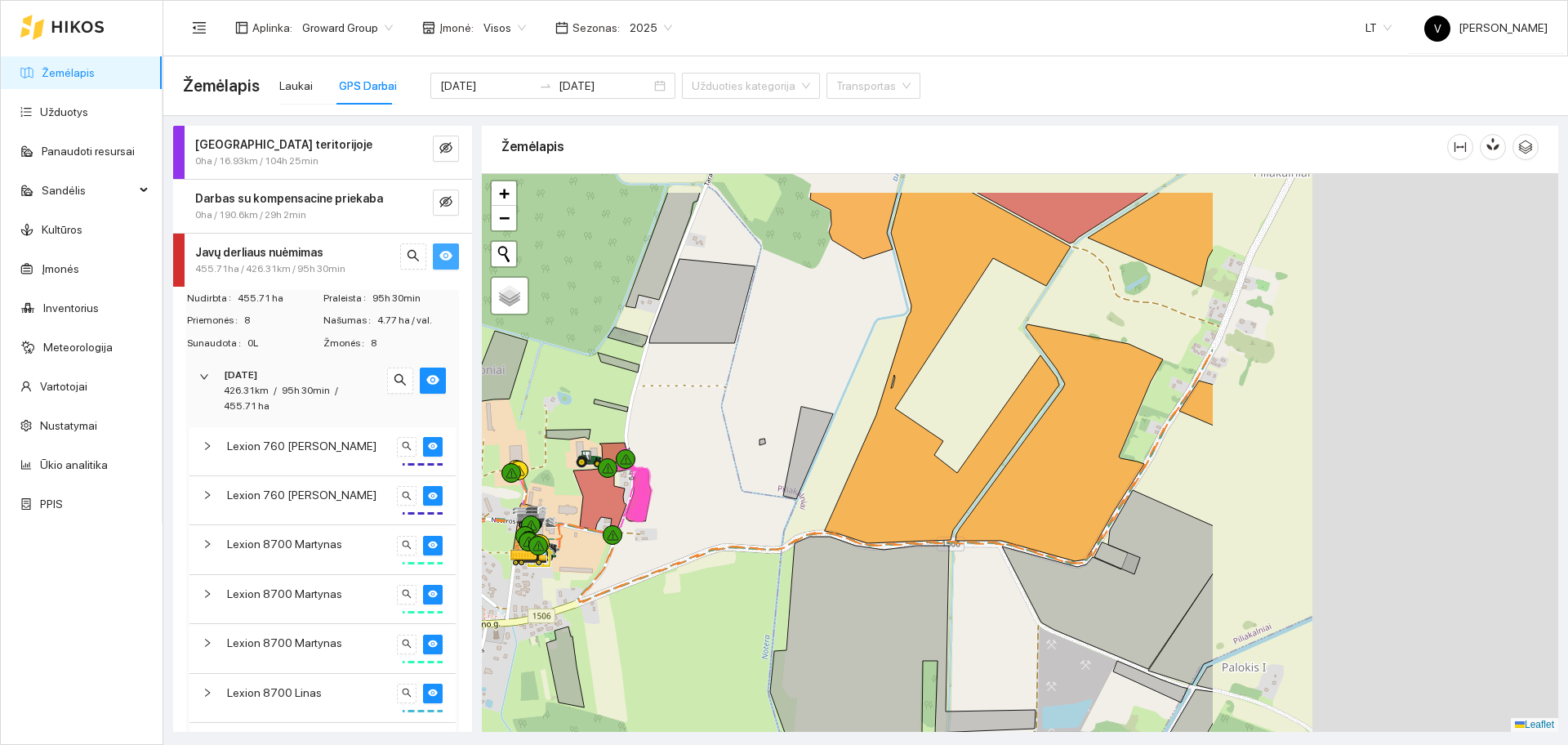
drag, startPoint x: 1356, startPoint y: 446, endPoint x: 707, endPoint y: 576, distance: 661.9
click at [825, 544] on icon at bounding box center [948, 368] width 245 height 352
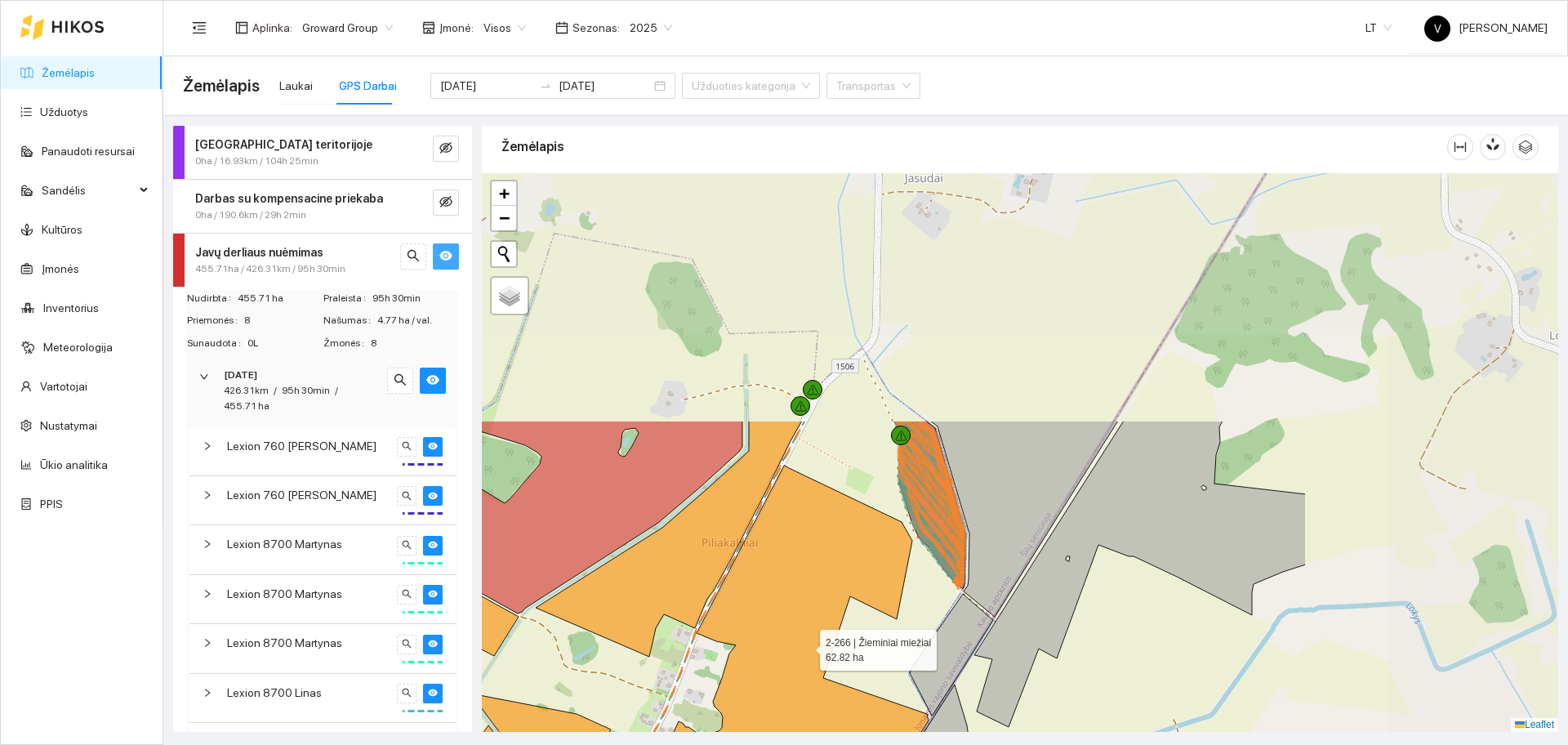
drag, startPoint x: 1138, startPoint y: 366, endPoint x: 804, endPoint y: 647, distance: 436.5
click at [804, 647] on icon at bounding box center [777, 653] width 302 height 374
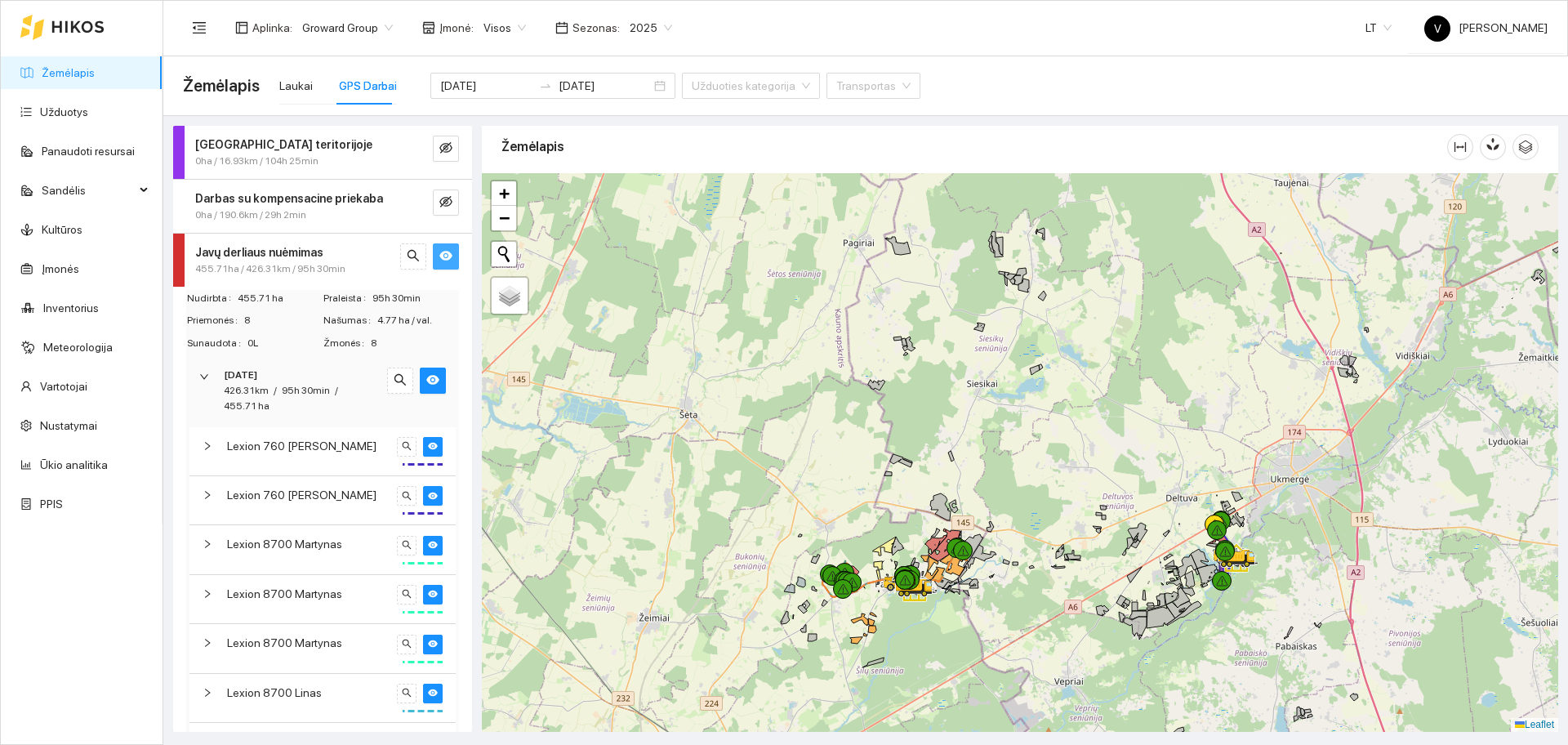
drag, startPoint x: 964, startPoint y: 365, endPoint x: 986, endPoint y: 198, distance: 168.4
click at [986, 198] on div at bounding box center [1020, 452] width 1076 height 559
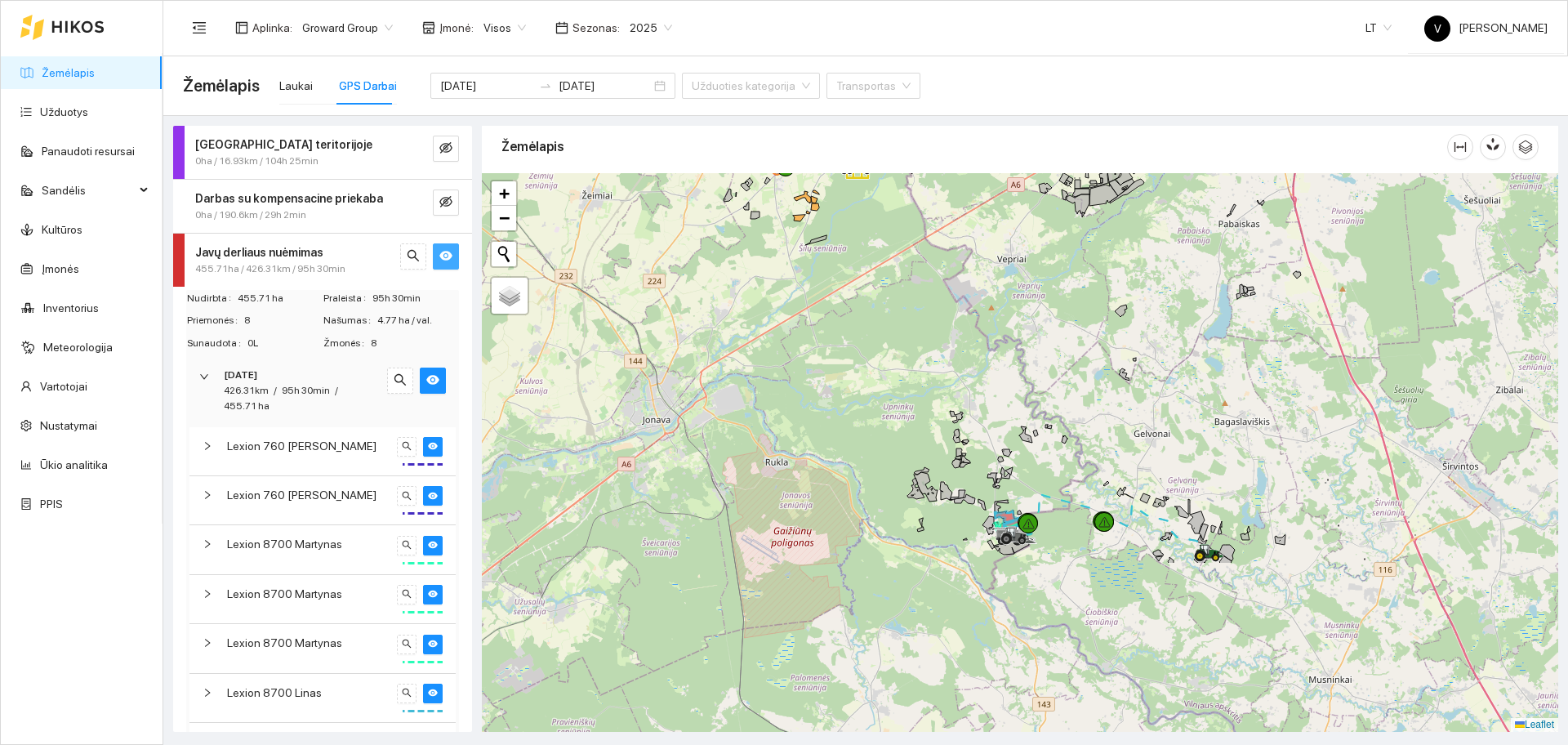
drag, startPoint x: 961, startPoint y: 431, endPoint x: 801, endPoint y: 216, distance: 268.0
click at [801, 216] on div at bounding box center [1020, 452] width 1076 height 559
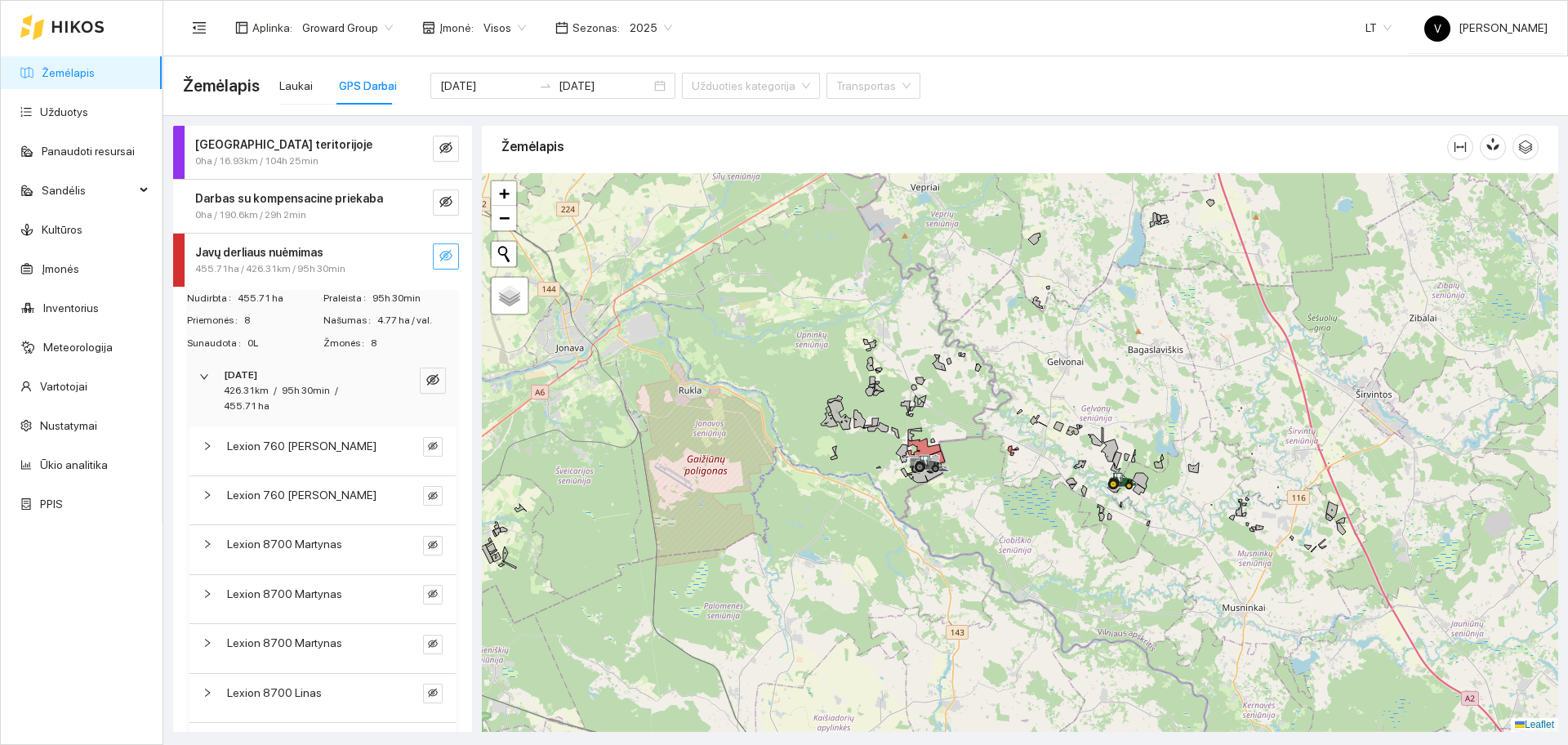
drag, startPoint x: 958, startPoint y: 549, endPoint x: 952, endPoint y: 488, distance: 61.3
click at [952, 489] on div at bounding box center [1020, 452] width 1076 height 559
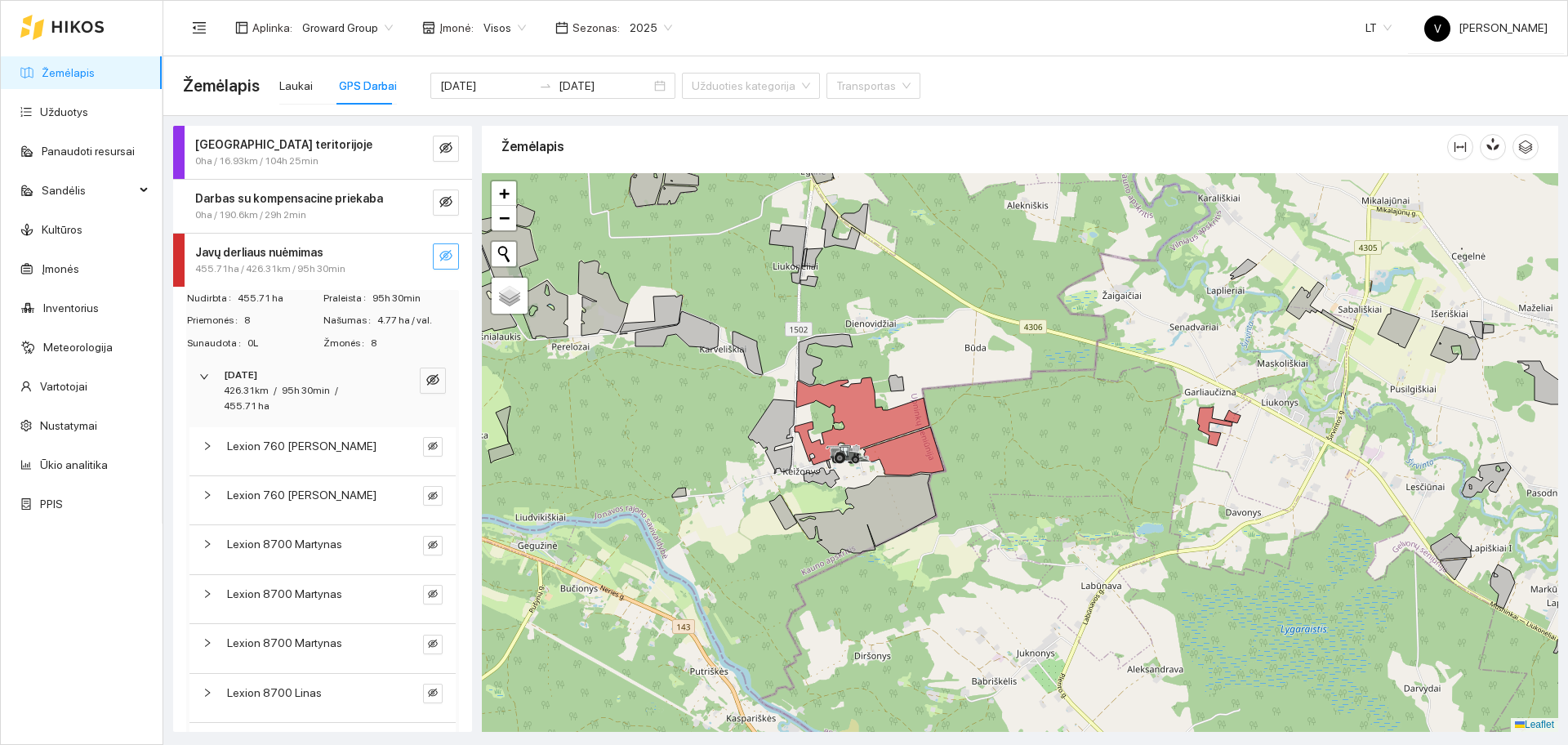
drag, startPoint x: 1033, startPoint y: 515, endPoint x: 1043, endPoint y: 465, distance: 51.0
click at [1043, 465] on div at bounding box center [1020, 452] width 1076 height 559
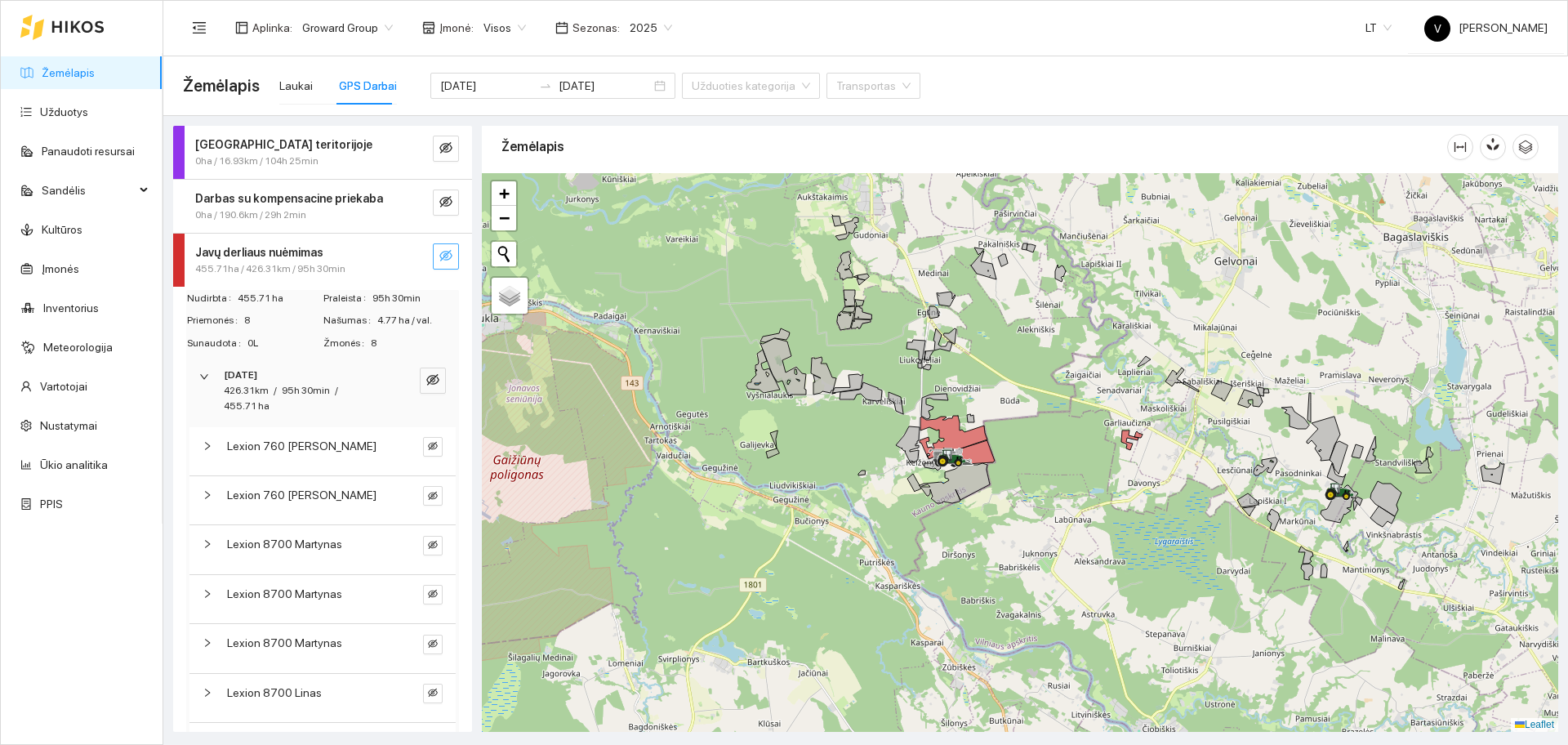
drag, startPoint x: 1020, startPoint y: 469, endPoint x: 1004, endPoint y: 464, distance: 16.8
click at [1030, 463] on div at bounding box center [1020, 452] width 1076 height 559
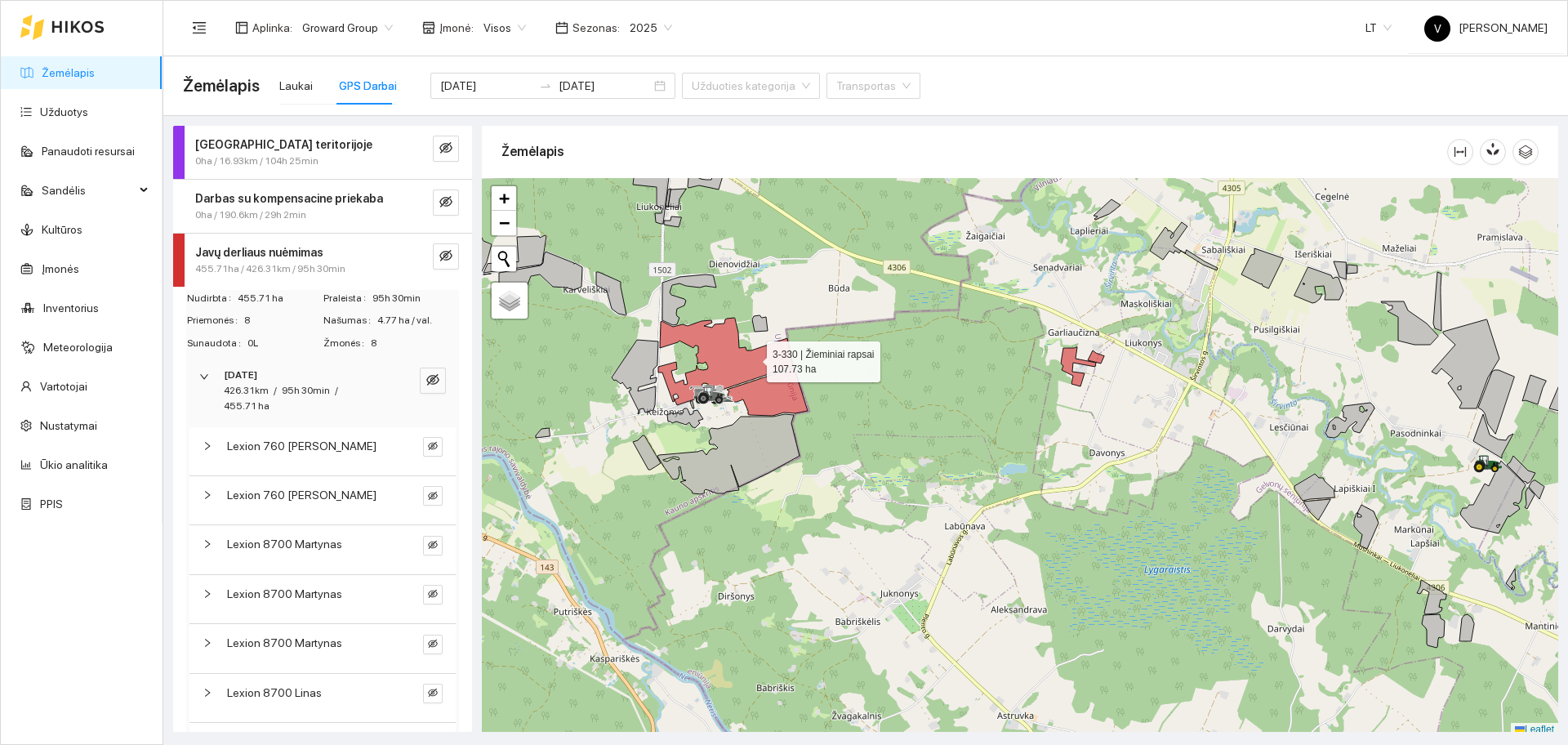
scroll to position [5, 0]
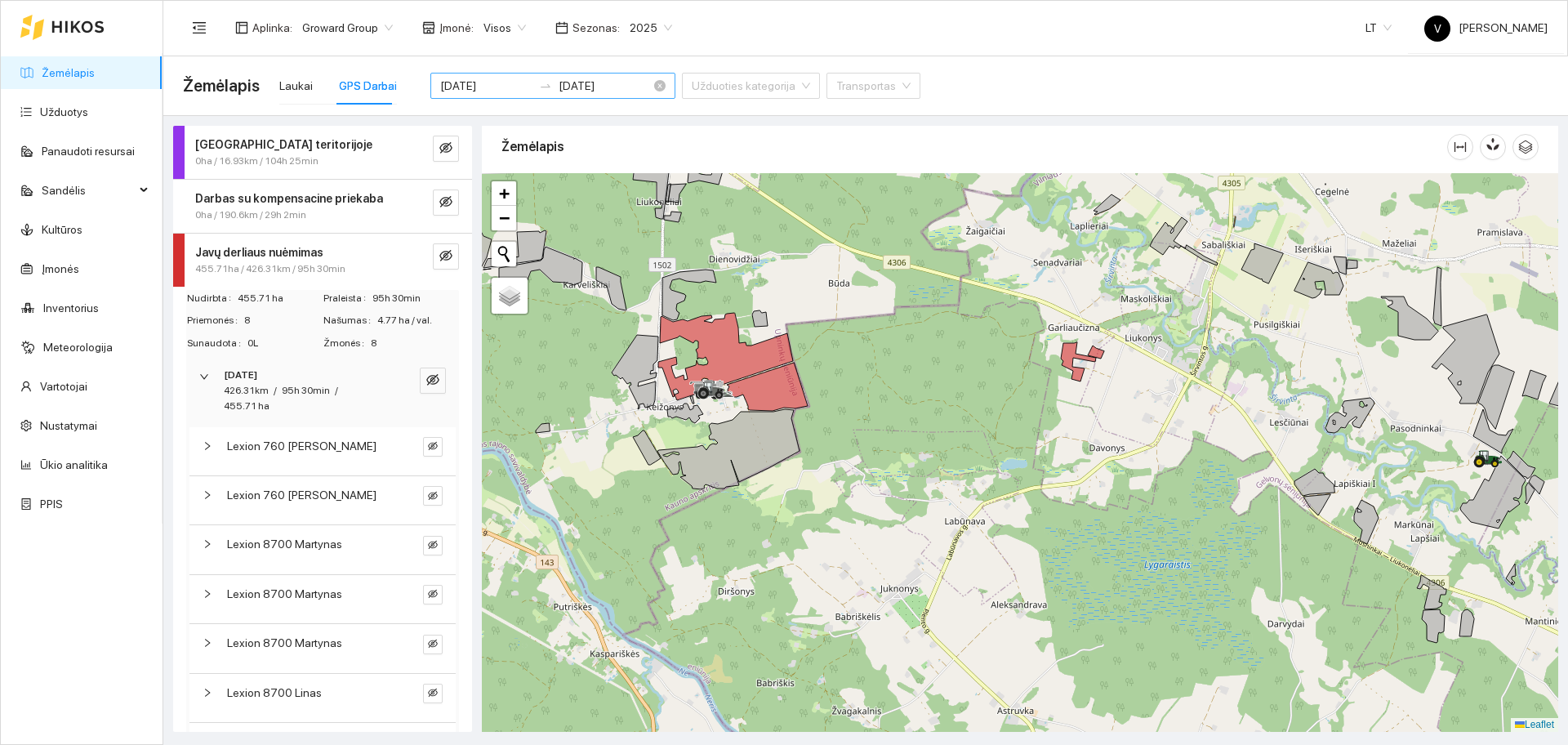
click at [483, 85] on input "[DATE]" at bounding box center [486, 86] width 92 height 18
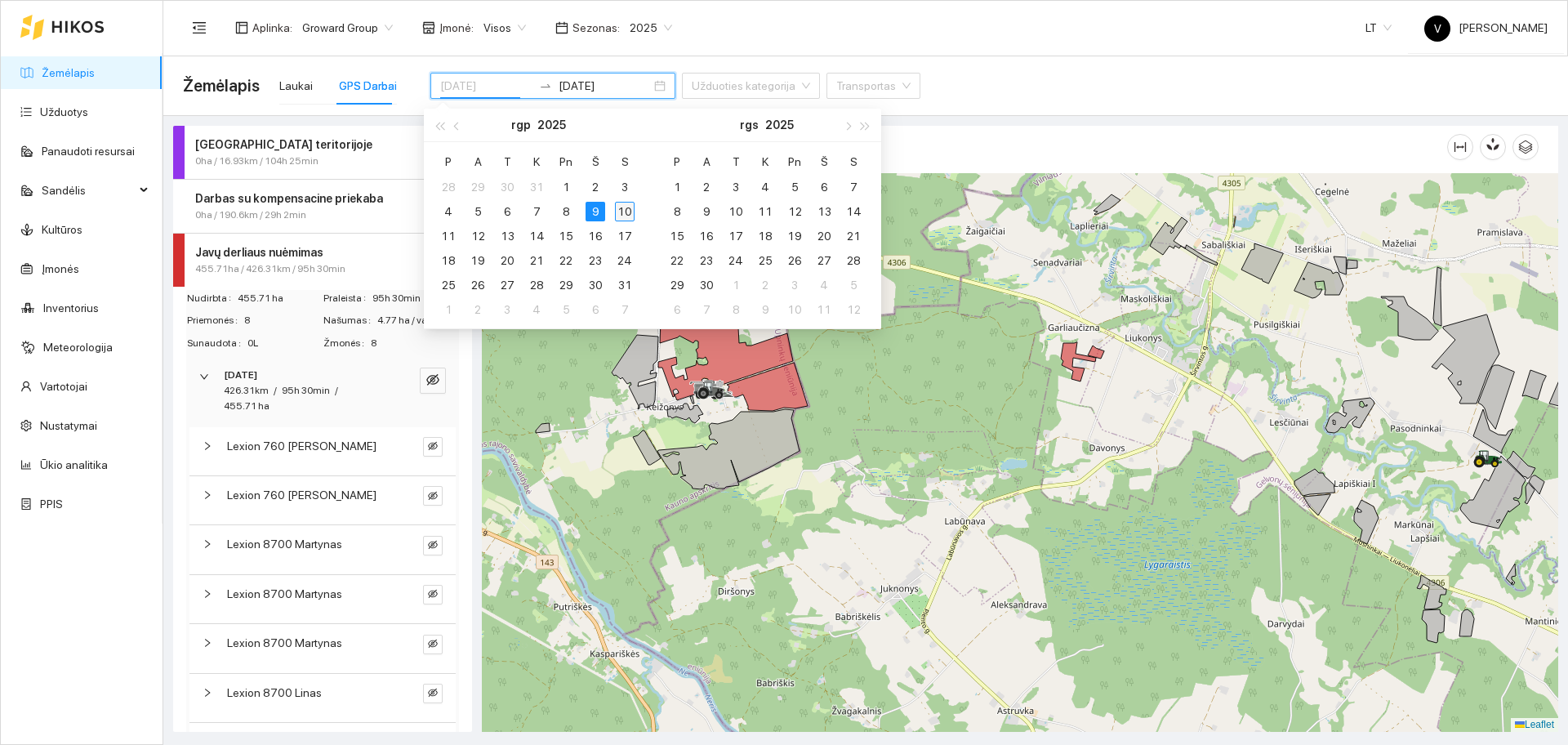
type input "[DATE]"
click at [626, 211] on div "10" at bounding box center [625, 212] width 20 height 20
type input "[DATE]"
click at [629, 212] on div "10" at bounding box center [625, 212] width 20 height 20
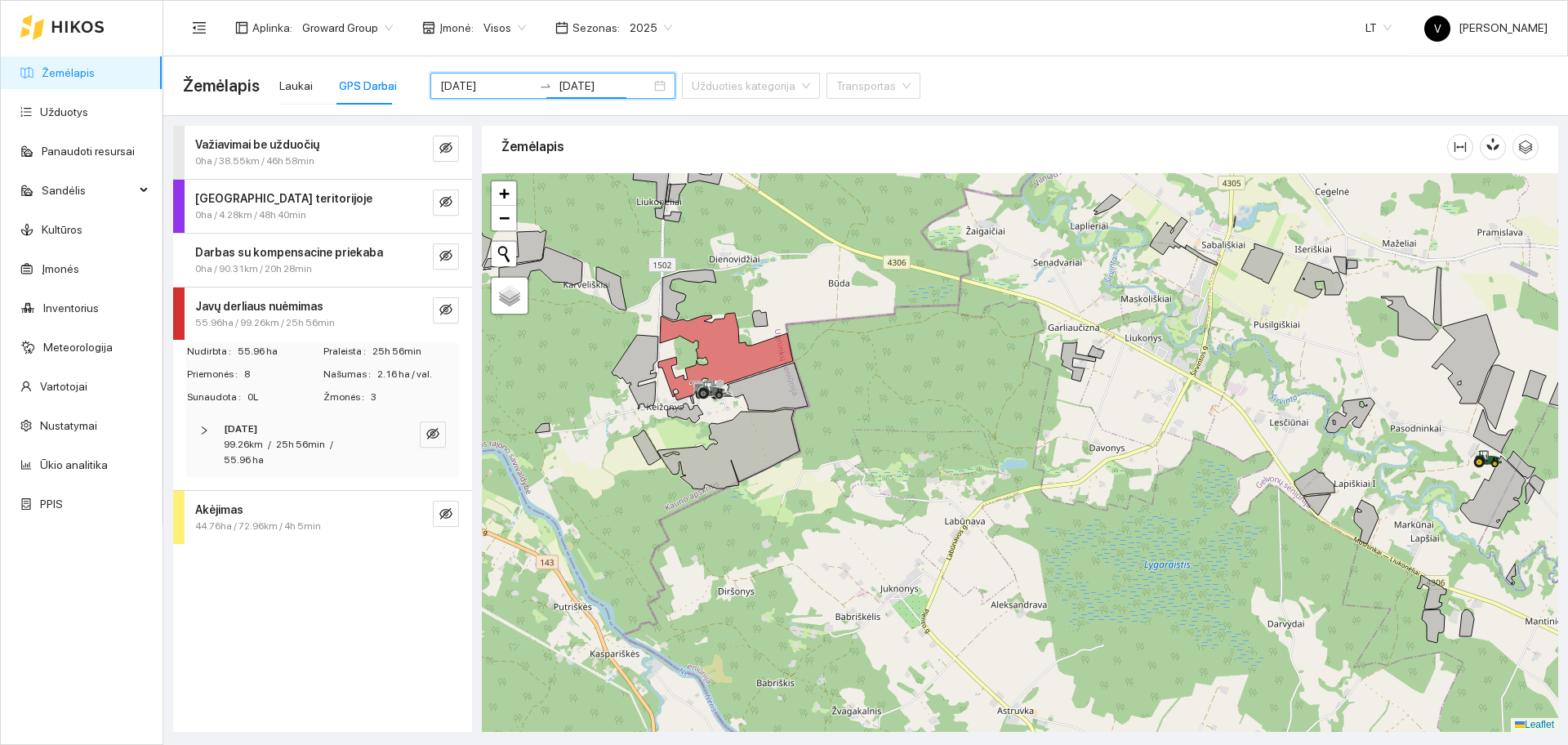
click at [998, 39] on div "Aplinka : Groward Group Įmonė : Visos Sezonas : 2025 LT V [PERSON_NAME]" at bounding box center [865, 27] width 1364 height 53
click at [444, 309] on icon "eye-invisible" at bounding box center [446, 309] width 13 height 13
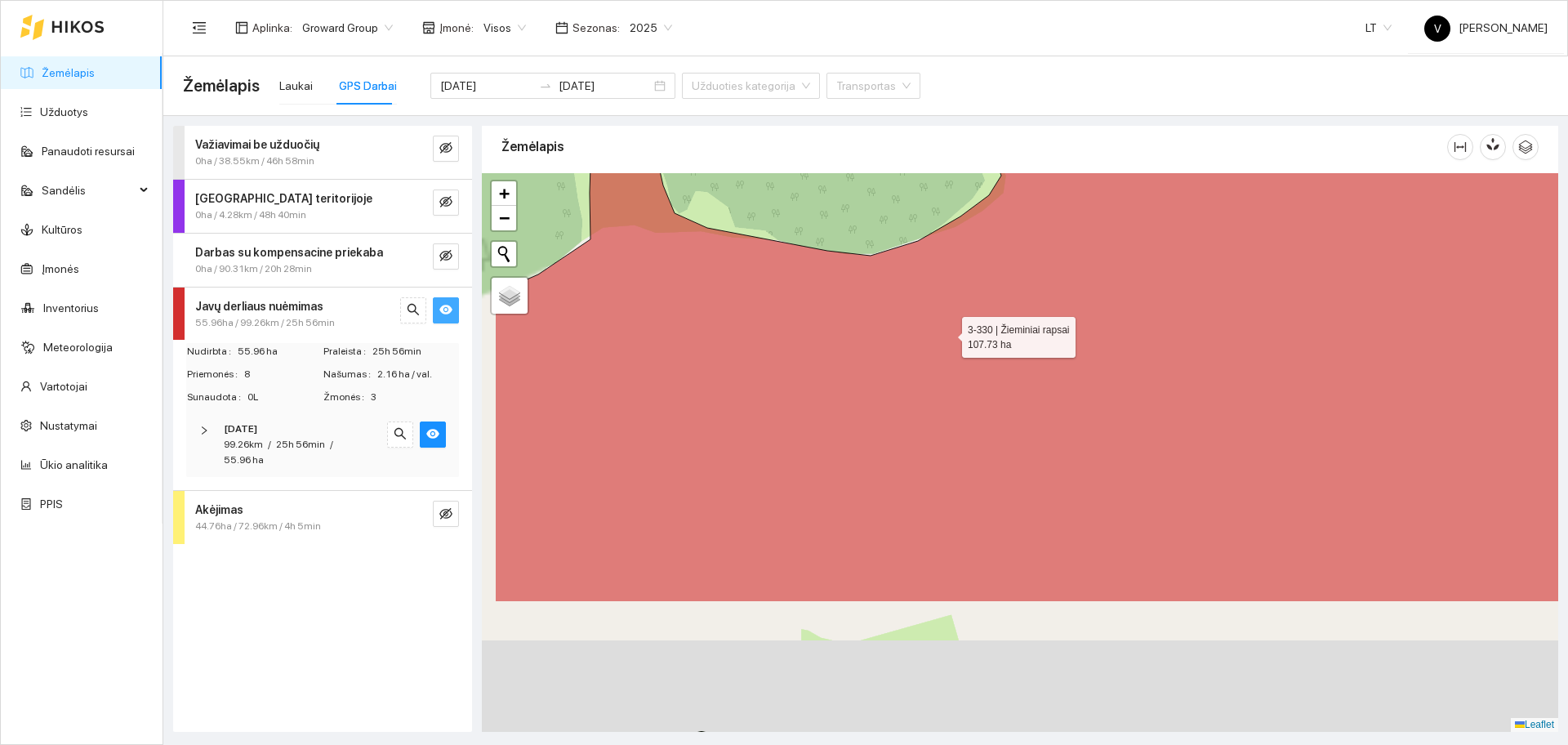
drag, startPoint x: 784, startPoint y: 576, endPoint x: 1130, endPoint y: 134, distance: 561.3
click at [1130, 134] on div "Žemėlapis" at bounding box center [1020, 423] width 1076 height 606
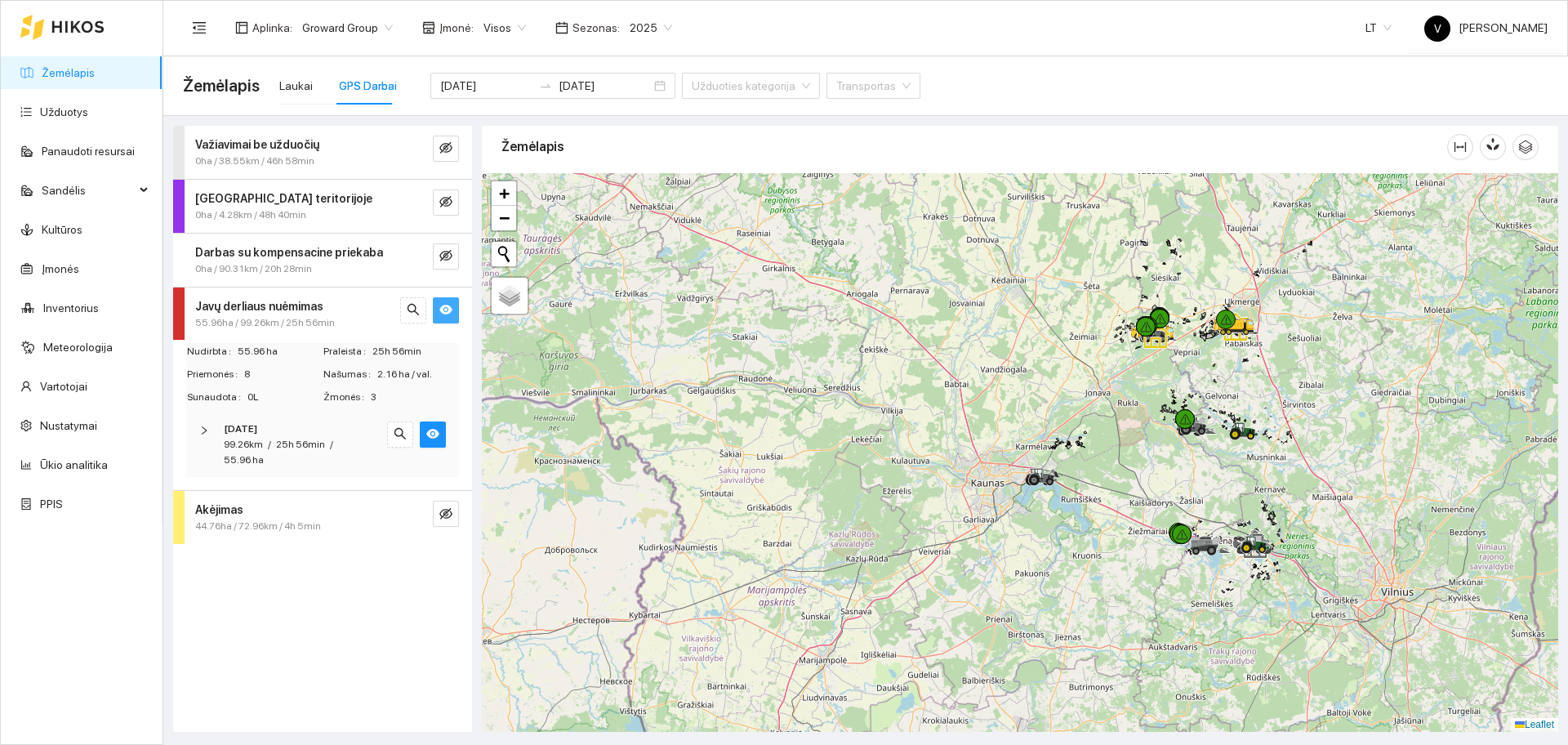
drag, startPoint x: 1303, startPoint y: 549, endPoint x: 1218, endPoint y: 460, distance: 123.1
click at [1219, 460] on div at bounding box center [1020, 452] width 1076 height 559
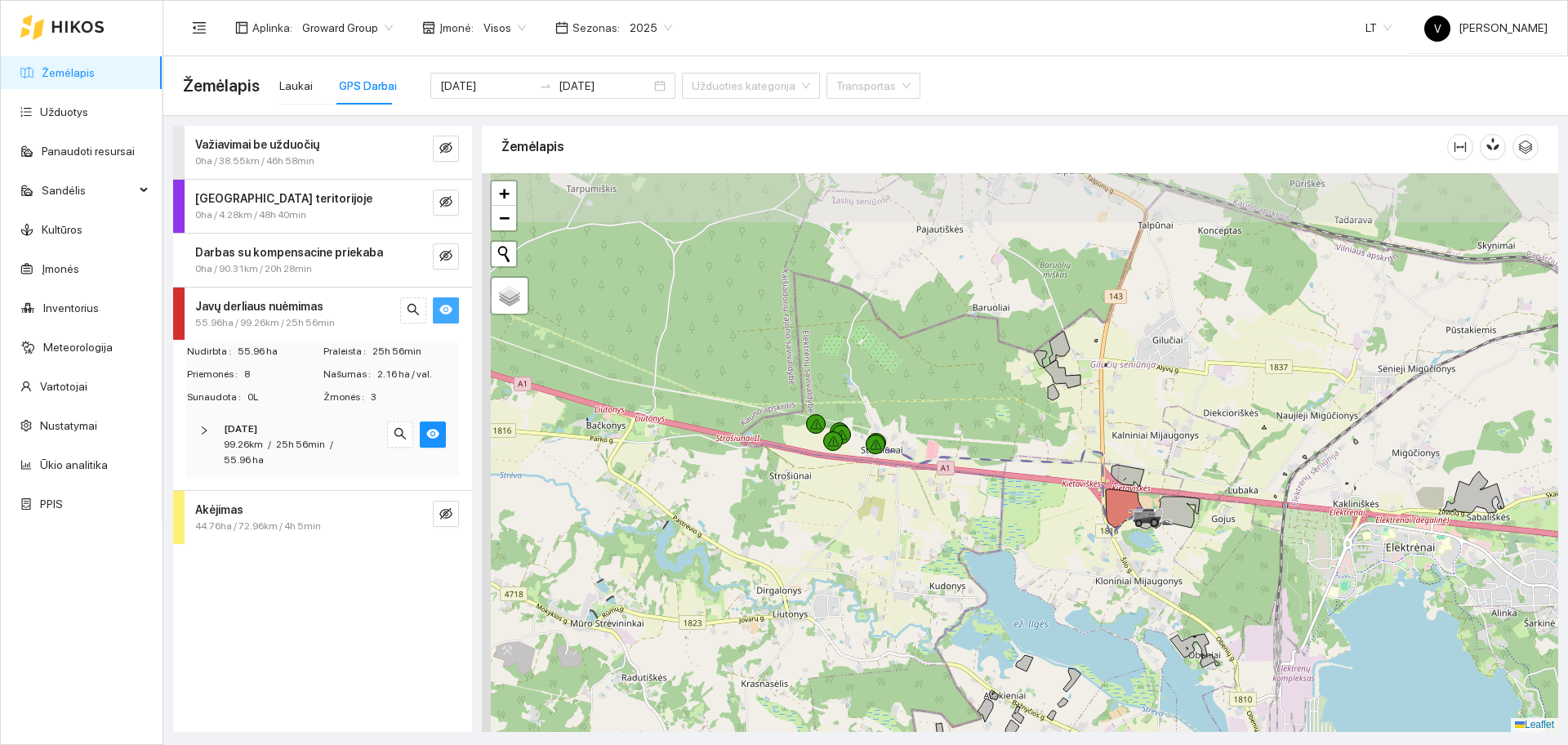
drag, startPoint x: 664, startPoint y: 421, endPoint x: 1168, endPoint y: 605, distance: 536.5
click at [1168, 605] on div at bounding box center [1020, 452] width 1076 height 559
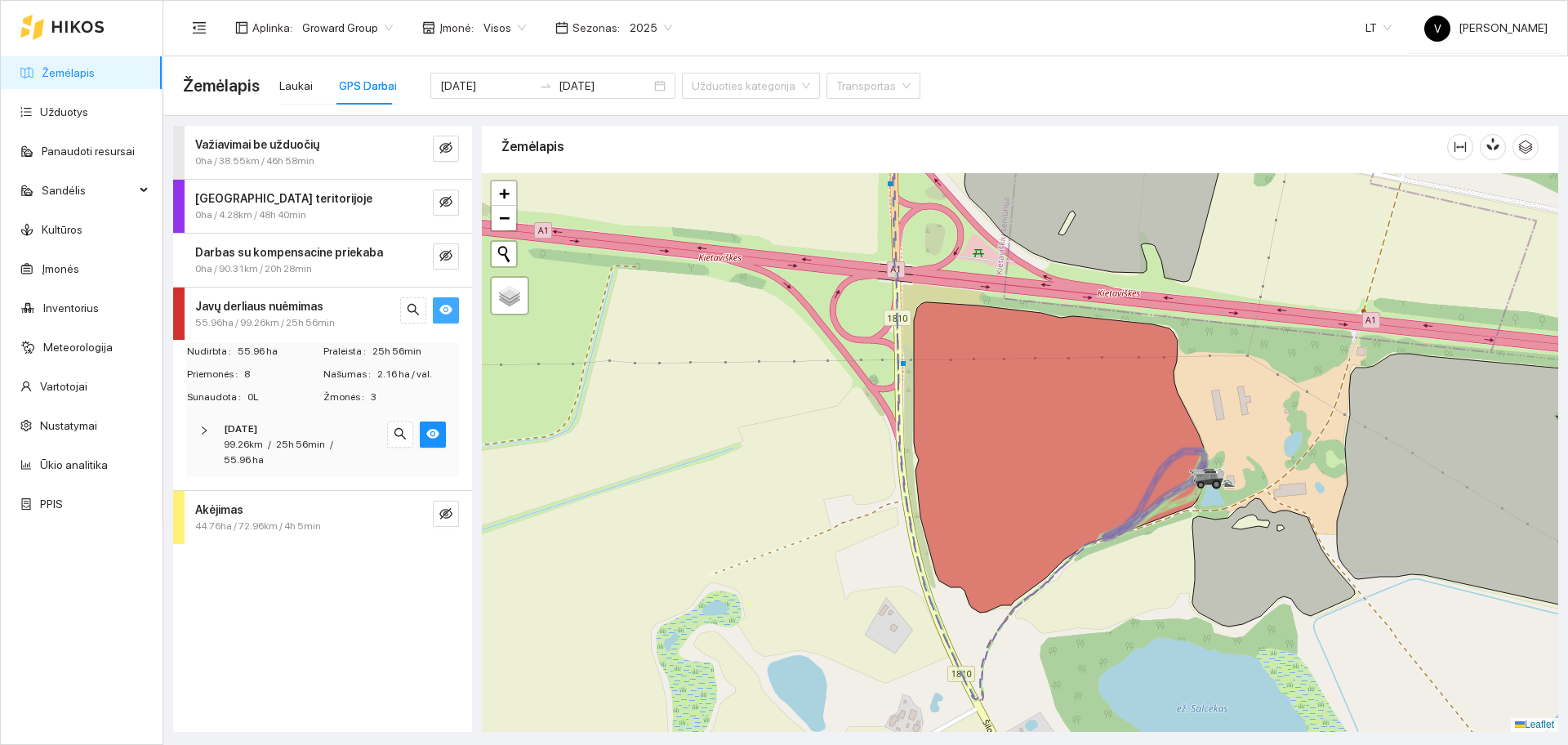
drag, startPoint x: 1042, startPoint y: 547, endPoint x: 1156, endPoint y: 589, distance: 121.5
click at [1156, 589] on div at bounding box center [1020, 452] width 1076 height 559
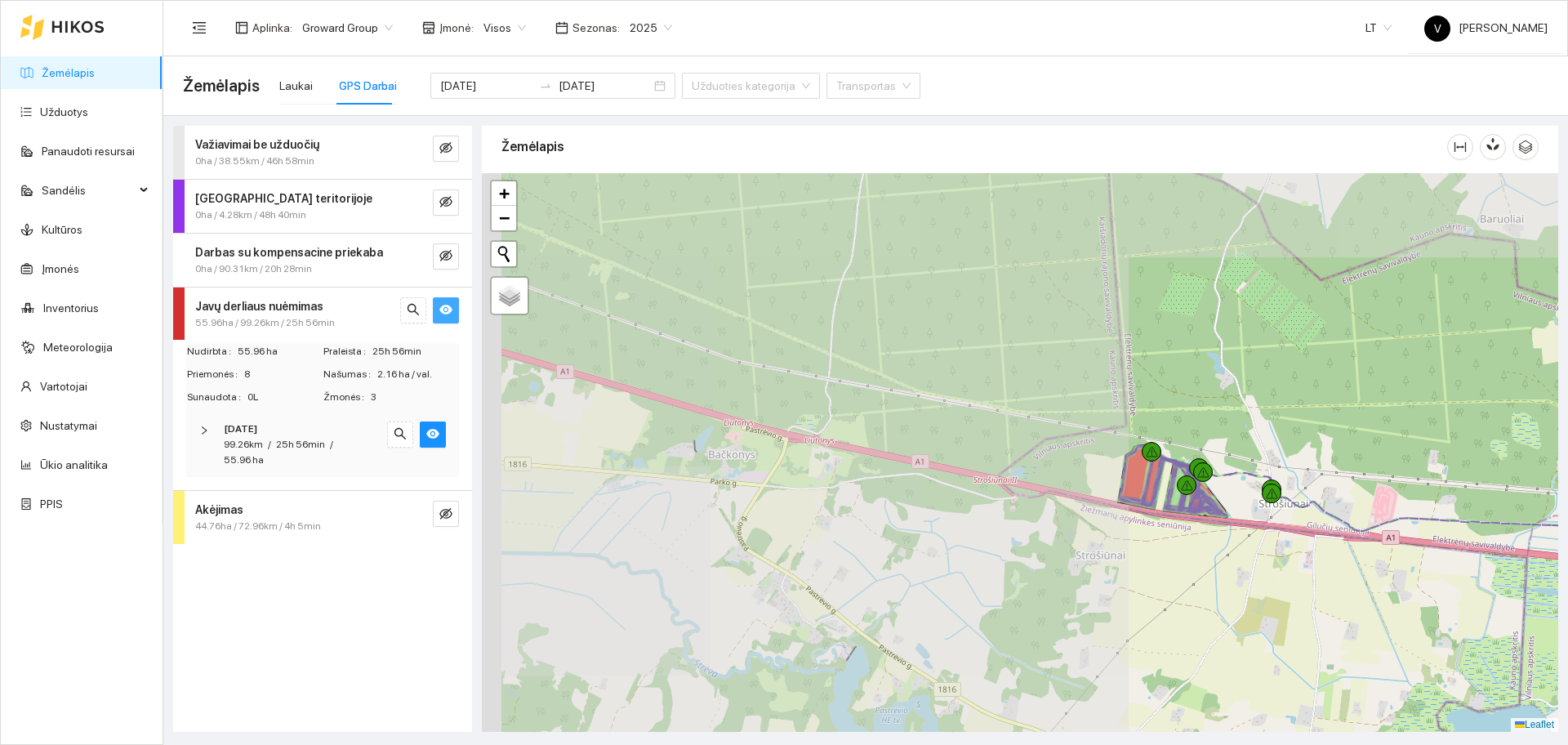
drag, startPoint x: 614, startPoint y: 431, endPoint x: 1274, endPoint y: 583, distance: 677.3
click at [1298, 595] on div at bounding box center [1020, 452] width 1076 height 559
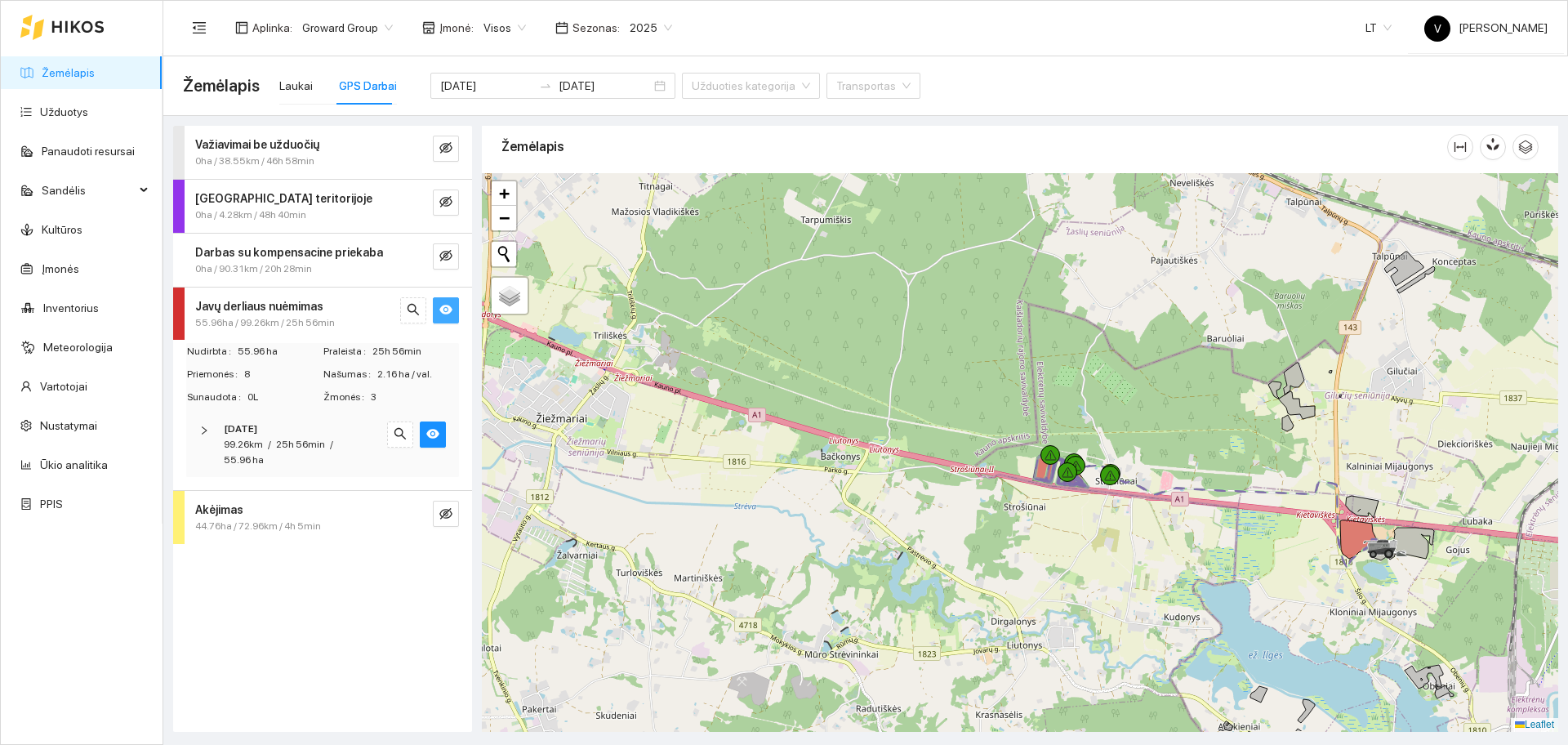
drag, startPoint x: 1077, startPoint y: 460, endPoint x: 1105, endPoint y: 486, distance: 38.2
click at [1105, 486] on div at bounding box center [1110, 476] width 20 height 20
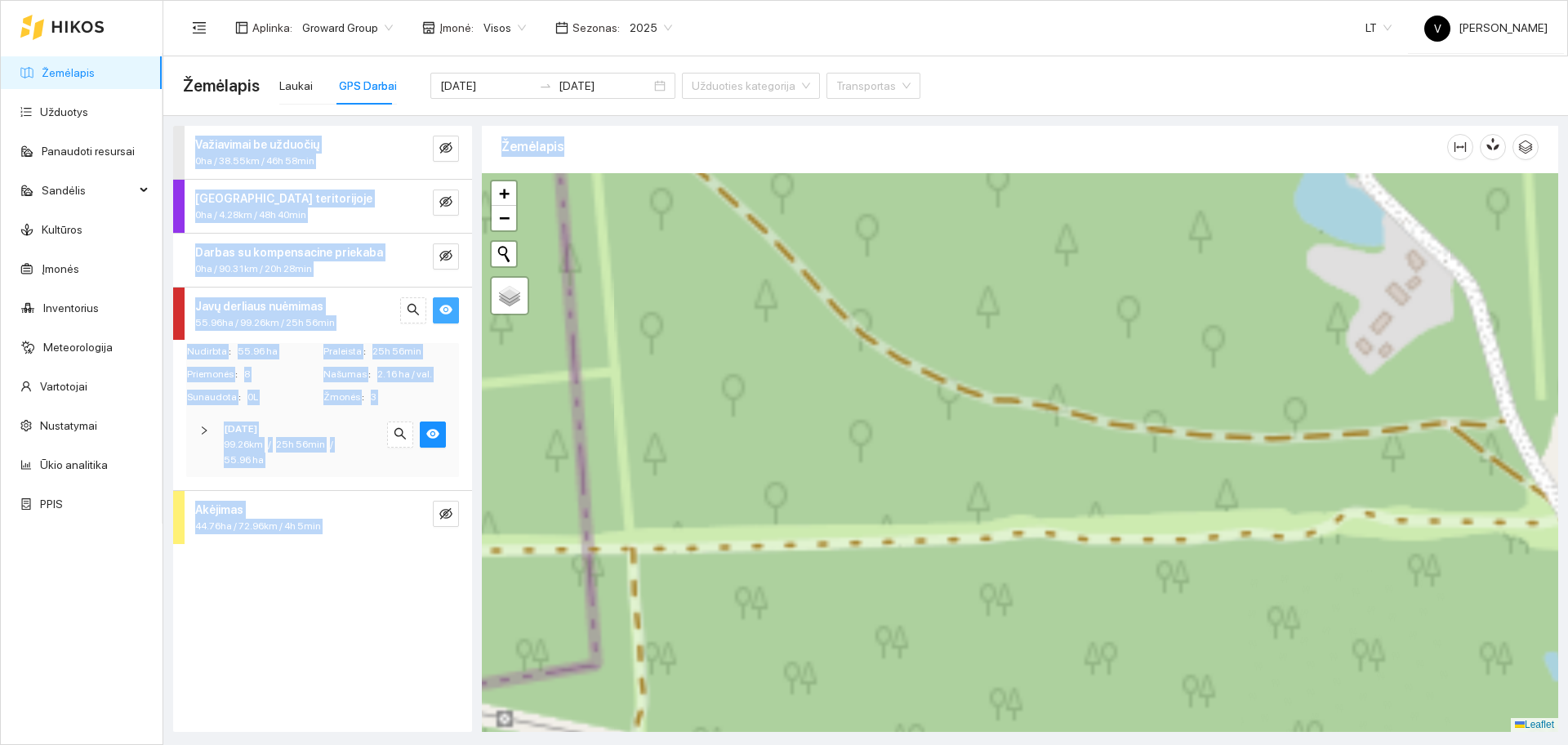
drag, startPoint x: 1113, startPoint y: 511, endPoint x: 1042, endPoint y: 93, distance: 424.0
click at [1042, 83] on main "Žemėlapis Laukai GPS Darbai [DATE] [DATE] Užduoties kategorija Transportas Važi…" at bounding box center [865, 401] width 1405 height 689
drag, startPoint x: 1130, startPoint y: 564, endPoint x: 1101, endPoint y: 187, distance: 378.1
click at [1101, 187] on div at bounding box center [1020, 452] width 1076 height 559
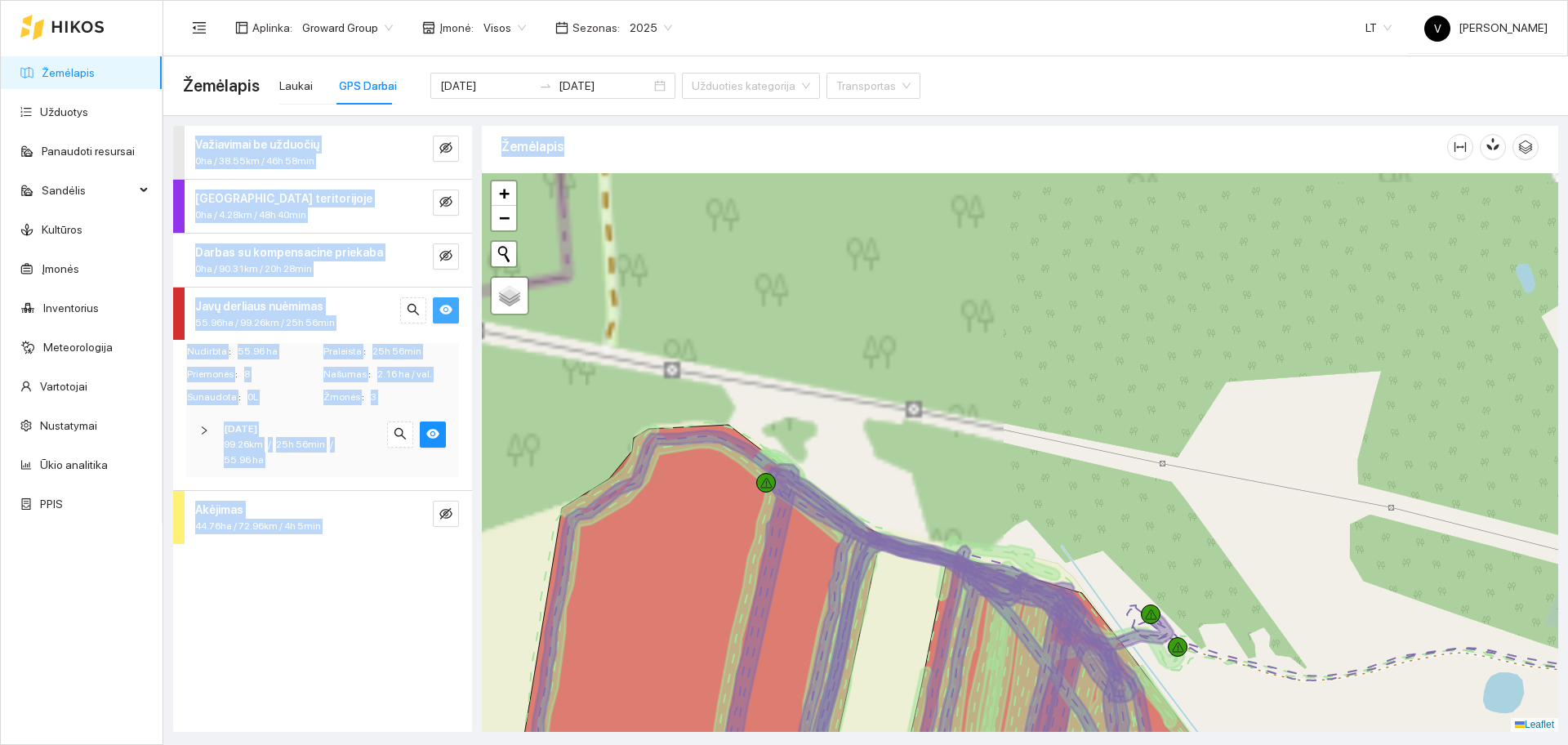
click at [1073, 392] on div at bounding box center [1020, 452] width 1076 height 559
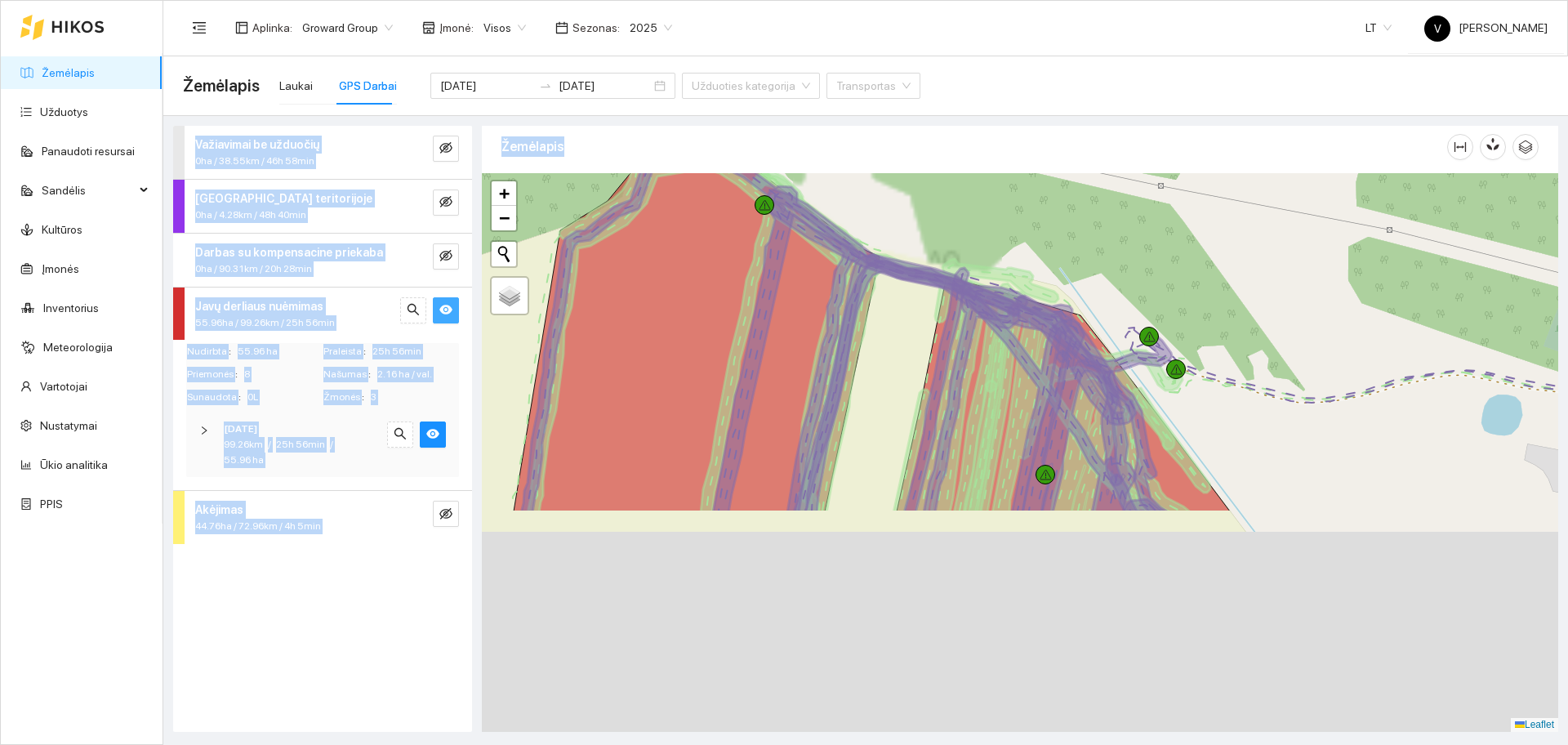
drag, startPoint x: 1080, startPoint y: 530, endPoint x: 1076, endPoint y: 224, distance: 306.0
click at [1076, 224] on div at bounding box center [1020, 452] width 1076 height 559
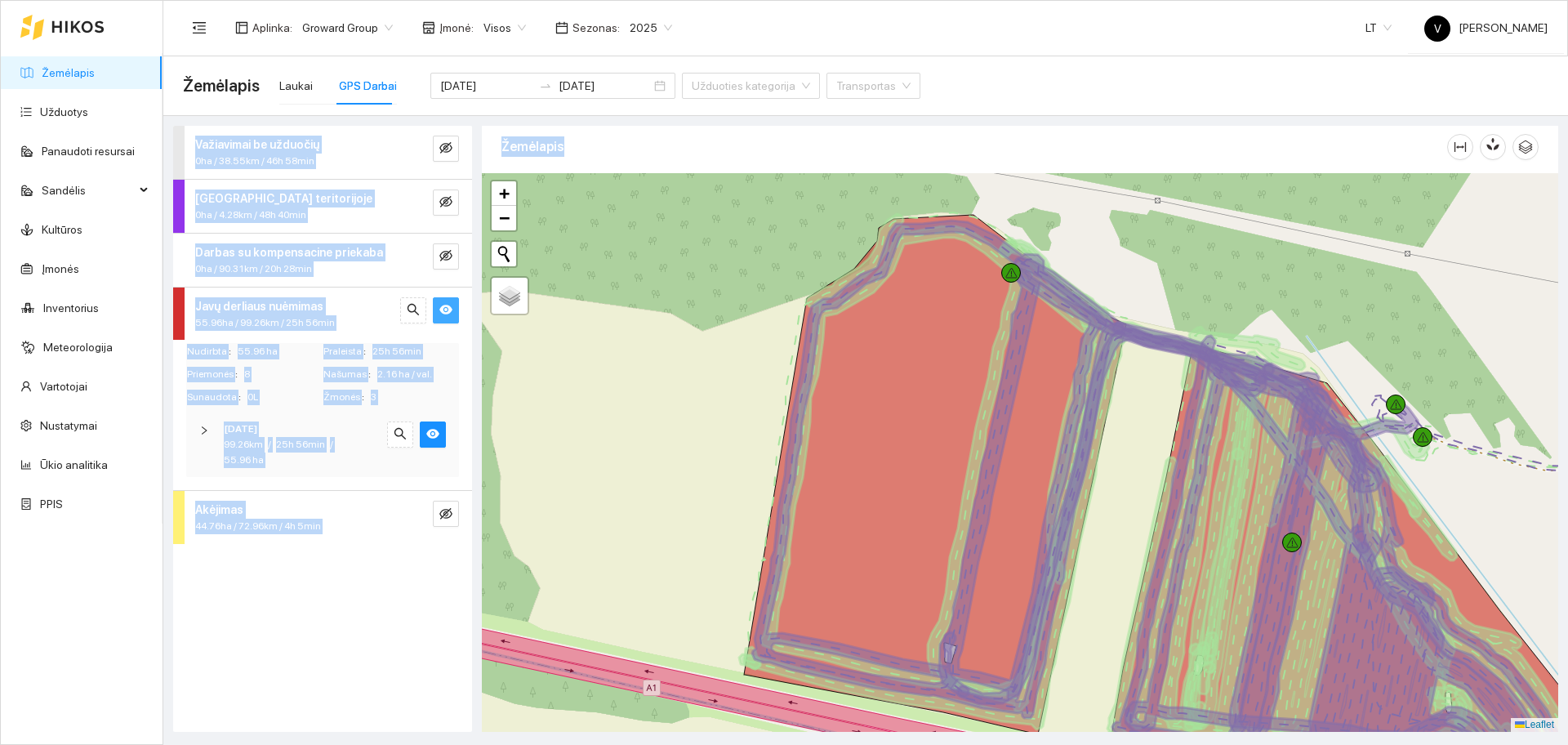
click at [710, 140] on div "Žemėlapis" at bounding box center [975, 146] width 946 height 46
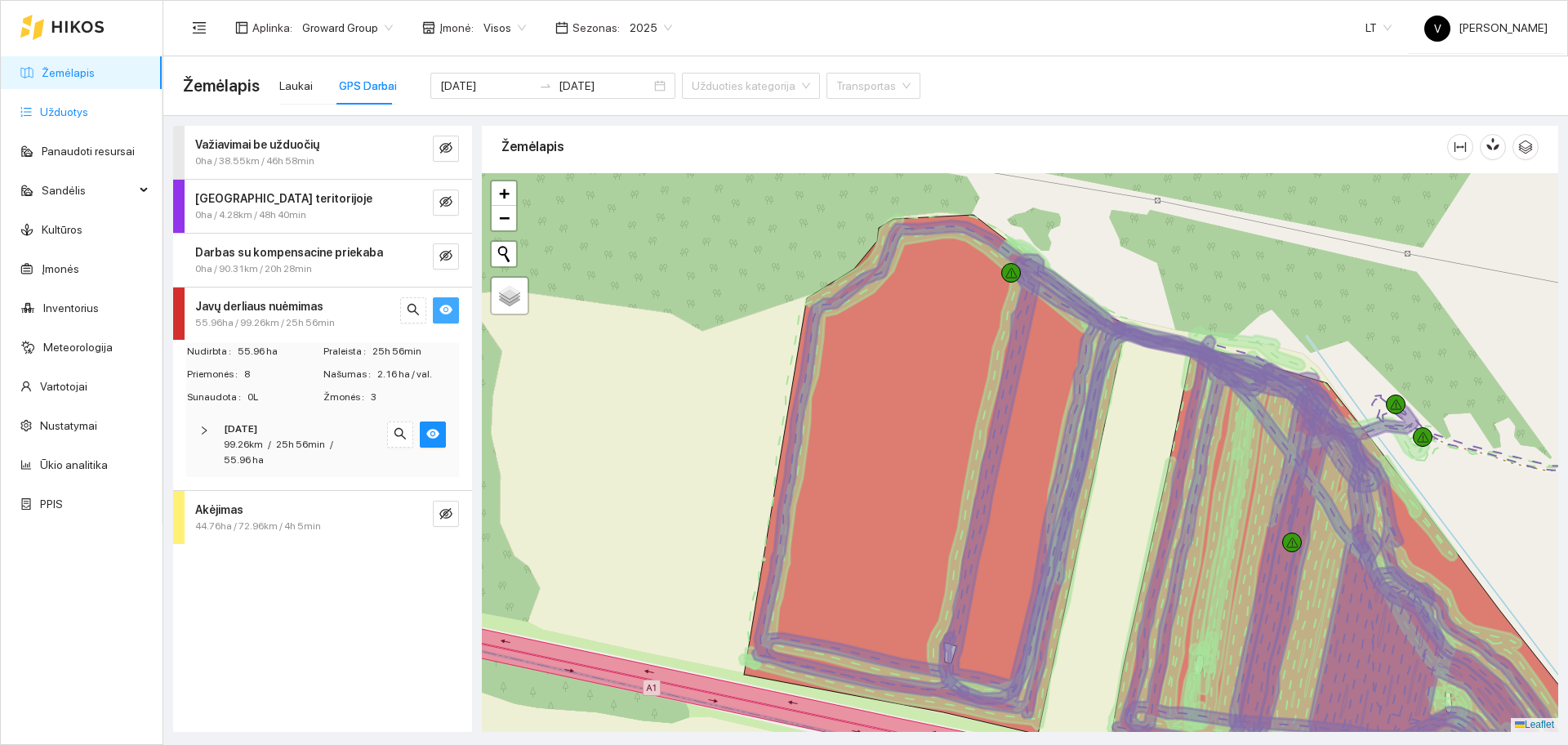
click at [88, 119] on link "Užduotys" at bounding box center [63, 111] width 48 height 13
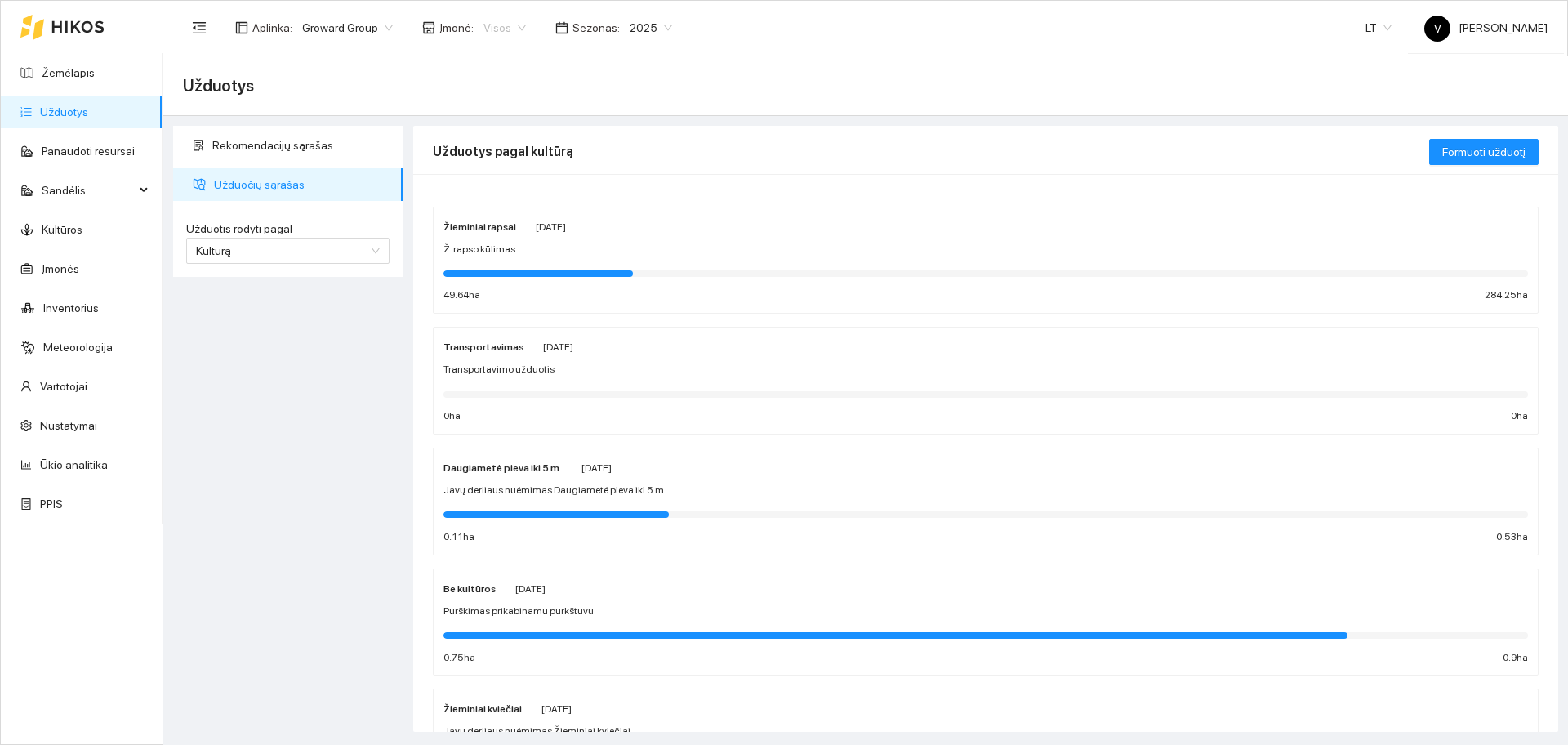
click at [493, 25] on span "Visos" at bounding box center [505, 27] width 43 height 24
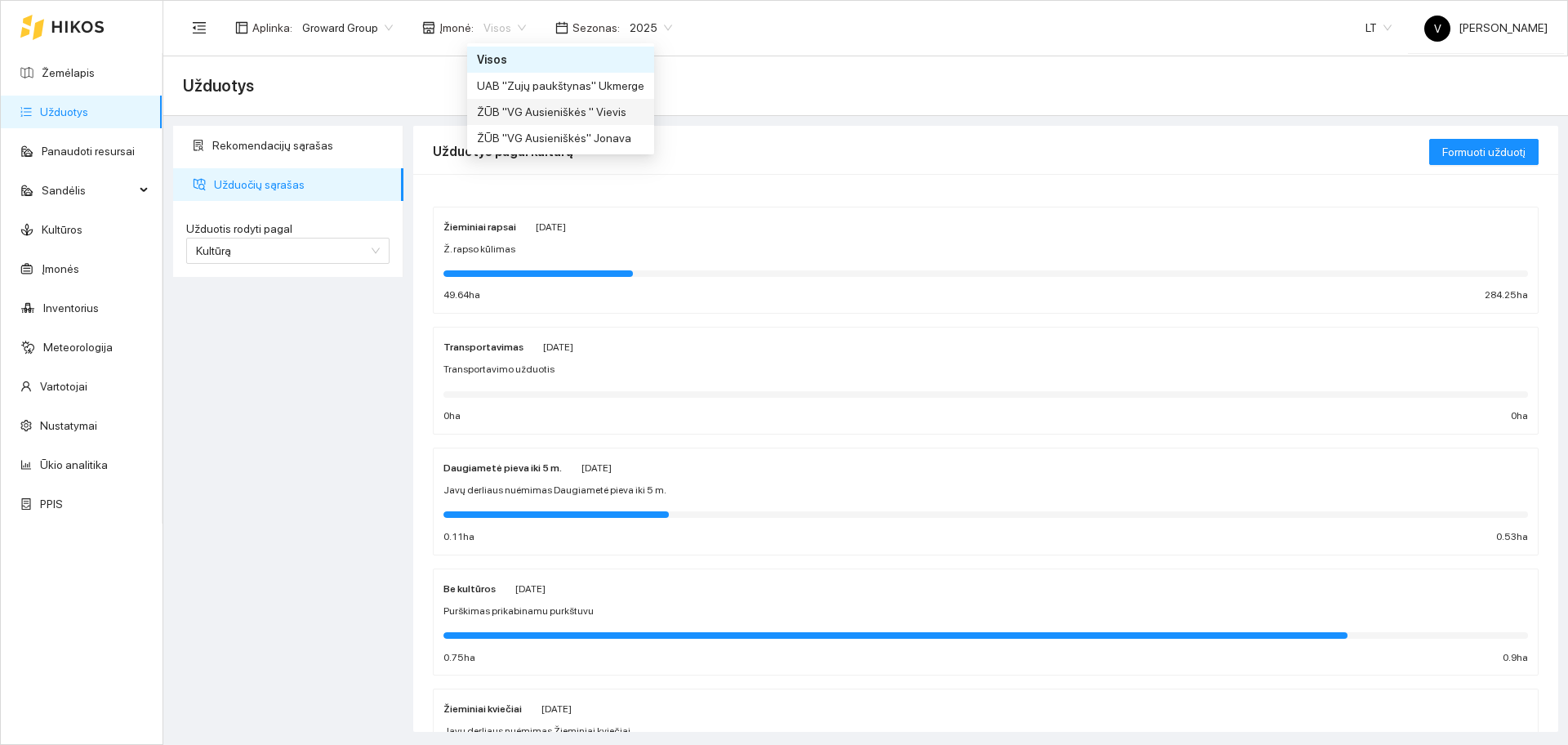
click at [537, 106] on div "ŽŪB "VG Ausieniškės " Vievis" at bounding box center [561, 112] width 168 height 18
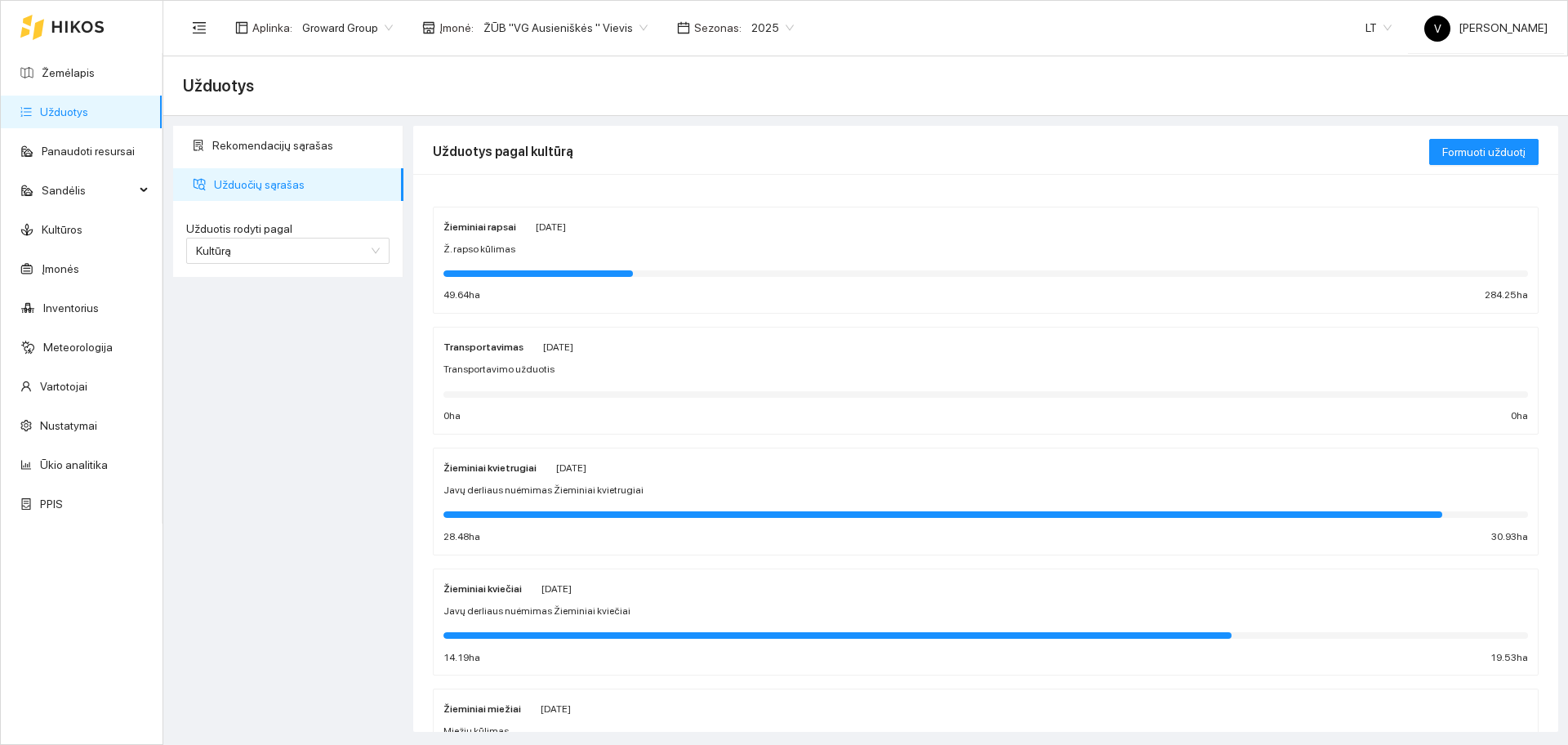
click at [486, 591] on strong "Žieminiai kviečiai" at bounding box center [483, 589] width 79 height 12
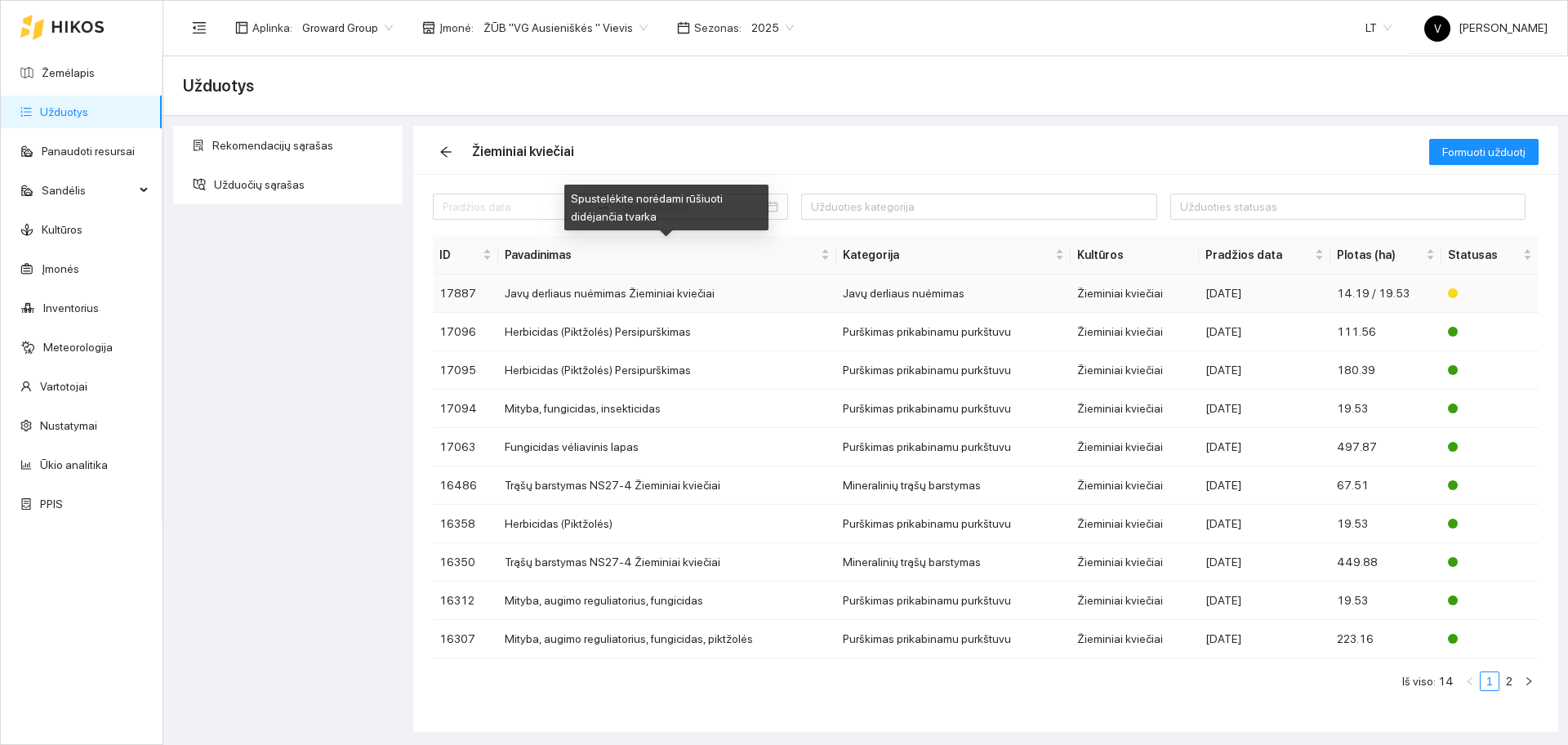
click at [570, 294] on td "Javų derliaus nuėmimas Žieminiai kviečiai" at bounding box center [667, 294] width 338 height 38
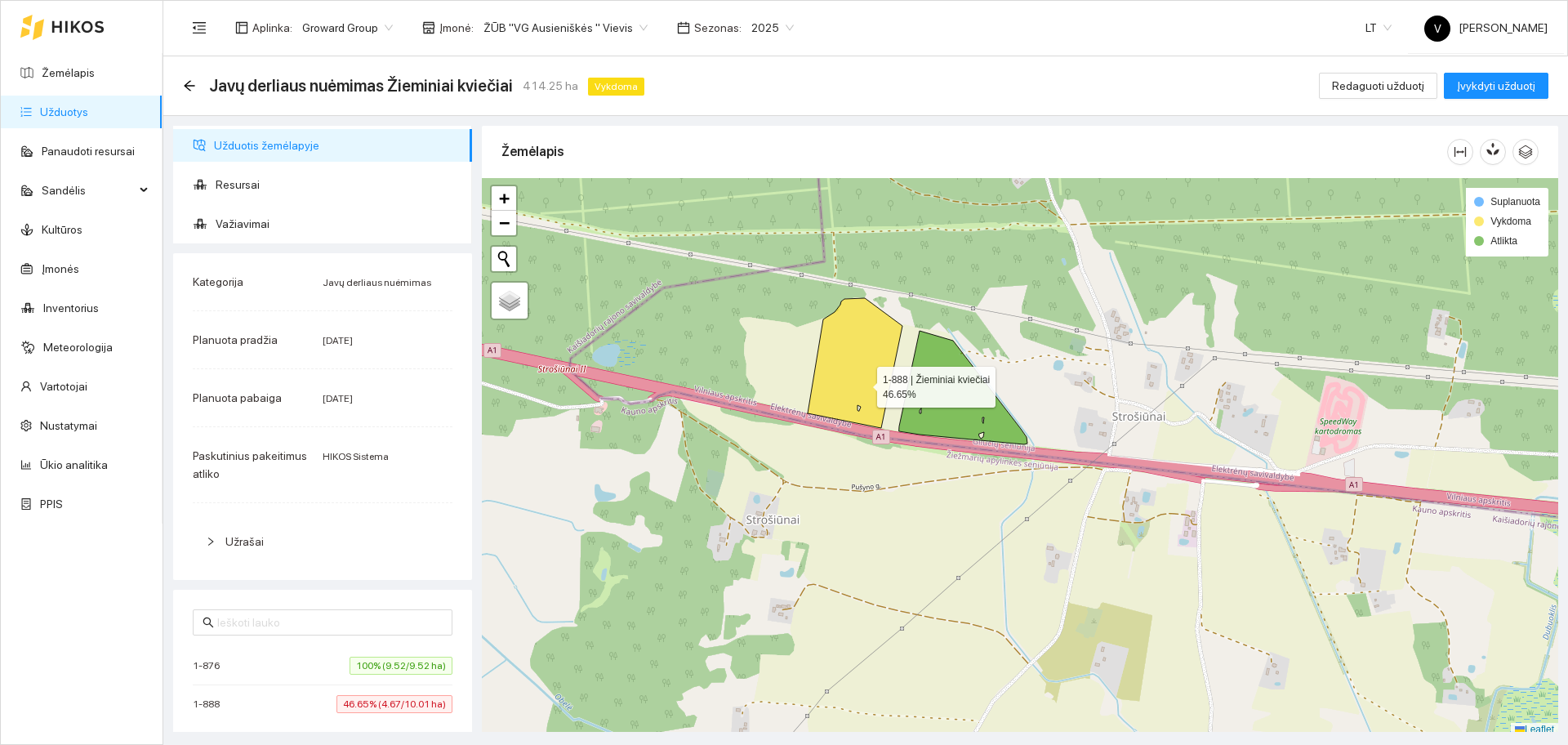
click at [862, 372] on icon at bounding box center [855, 363] width 95 height 130
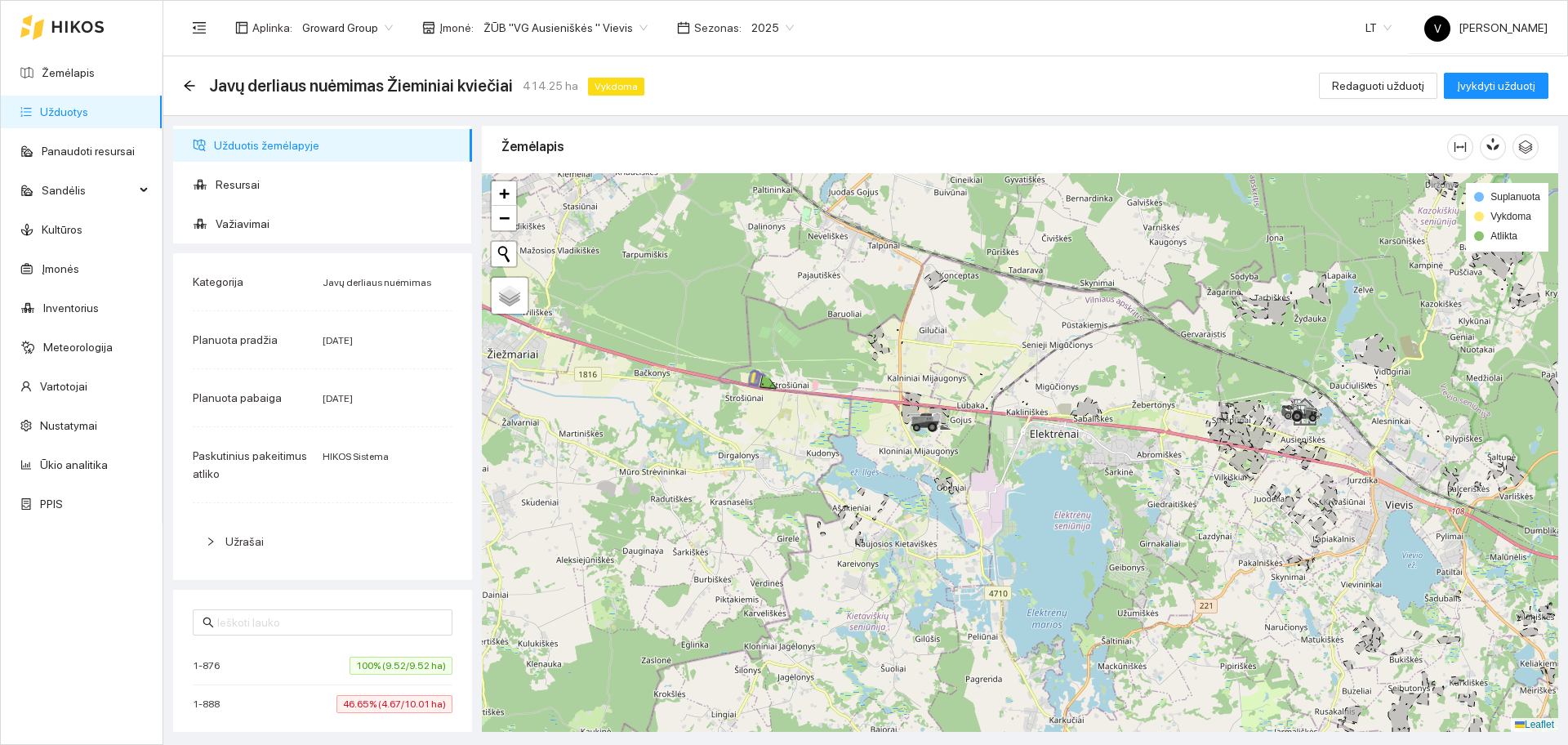
drag, startPoint x: 905, startPoint y: 585, endPoint x: 909, endPoint y: 595, distance: 10.8
click at [909, 593] on div at bounding box center [1020, 452] width 1076 height 559
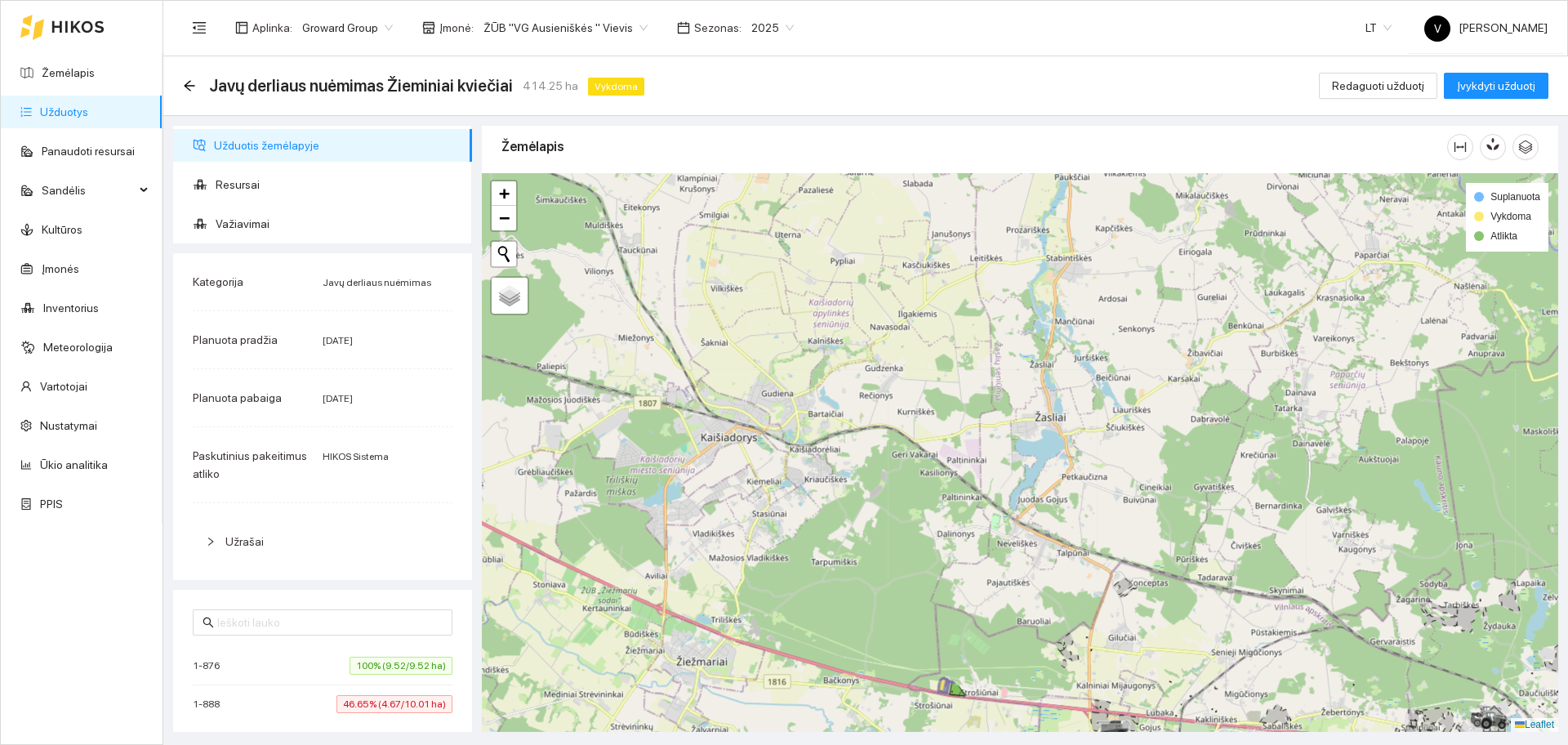
drag, startPoint x: 787, startPoint y: 356, endPoint x: 1058, endPoint y: 637, distance: 390.4
click at [1058, 637] on div at bounding box center [1020, 452] width 1076 height 559
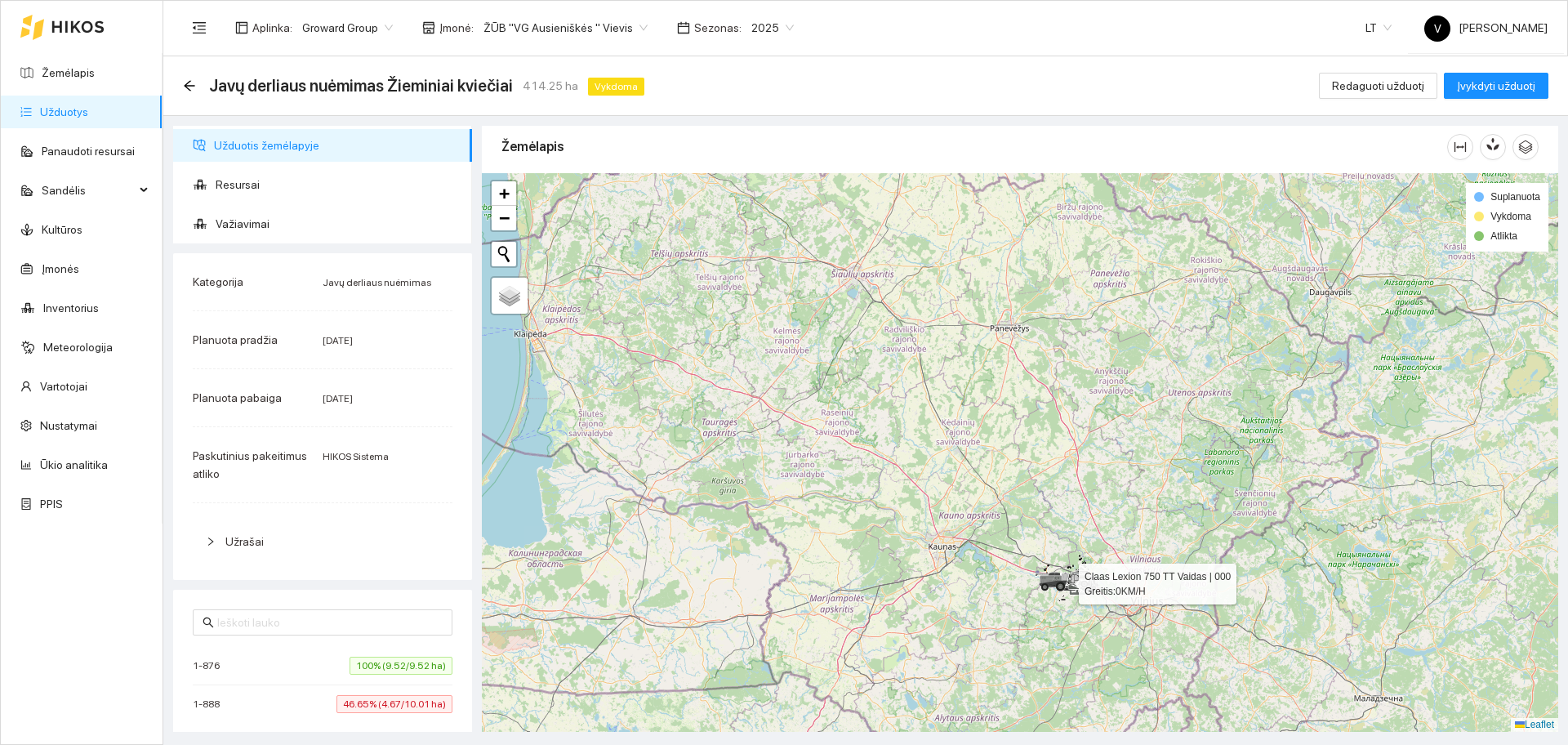
drag, startPoint x: 1236, startPoint y: 580, endPoint x: 941, endPoint y: 323, distance: 391.2
click at [1066, 572] on icon at bounding box center [1066, 572] width 1 height 1
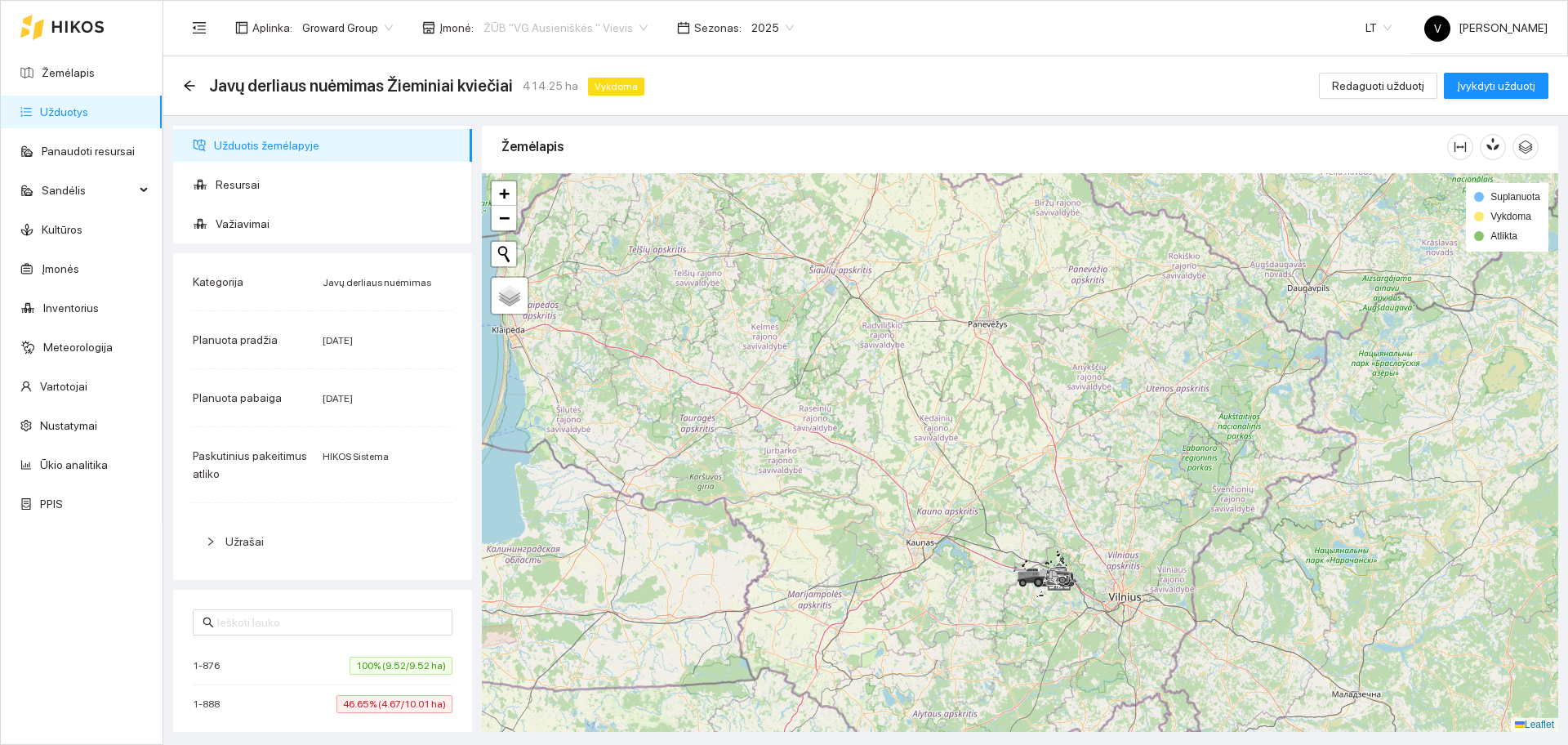
click at [506, 22] on span "ŽŪB "VG Ausieniškės " Vievis" at bounding box center [565, 27] width 164 height 24
click at [530, 142] on div "ŽŪB "VG Ausieniškės" Jonava" at bounding box center [561, 138] width 168 height 18
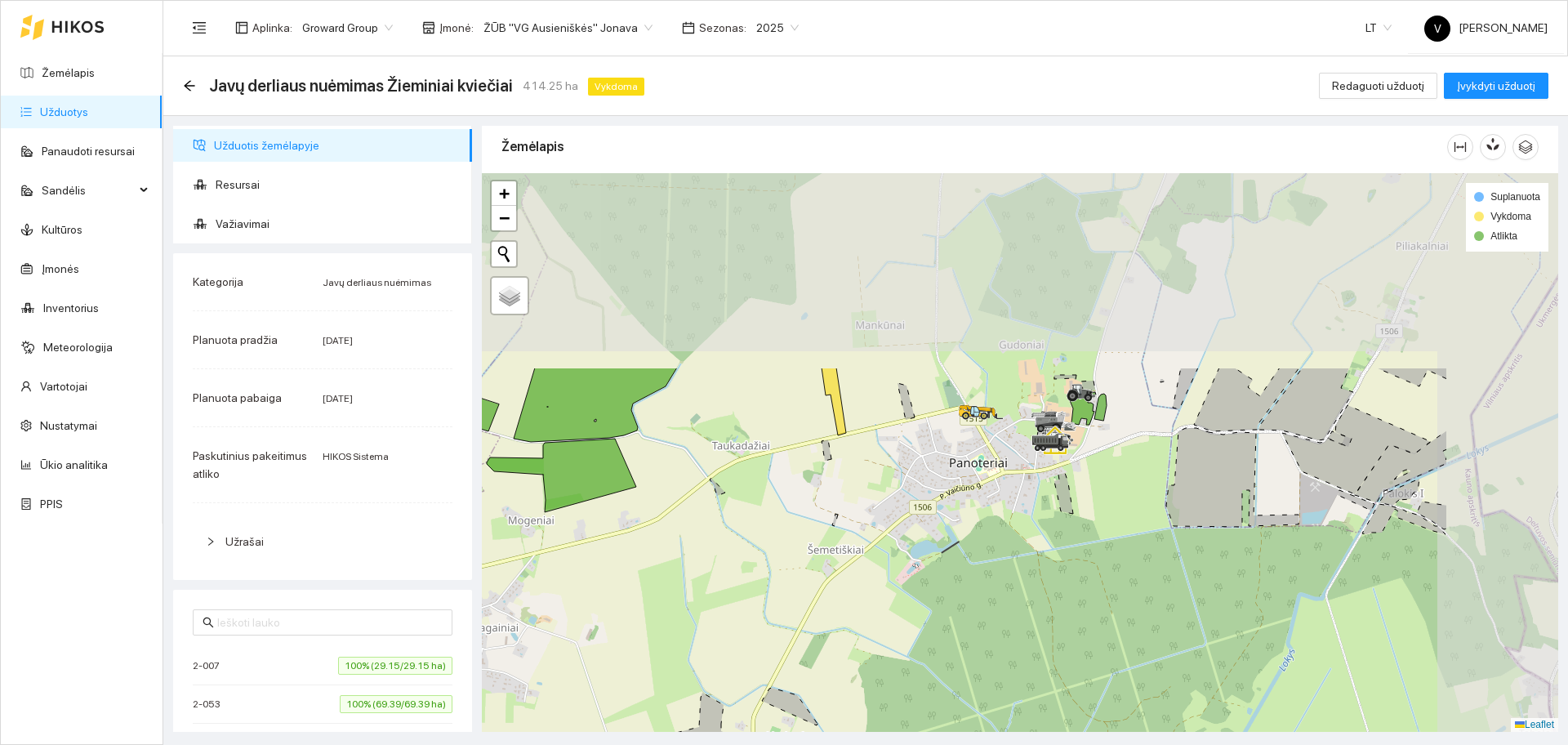
drag, startPoint x: 1020, startPoint y: 283, endPoint x: 785, endPoint y: 546, distance: 352.7
click at [785, 546] on div at bounding box center [1020, 452] width 1076 height 559
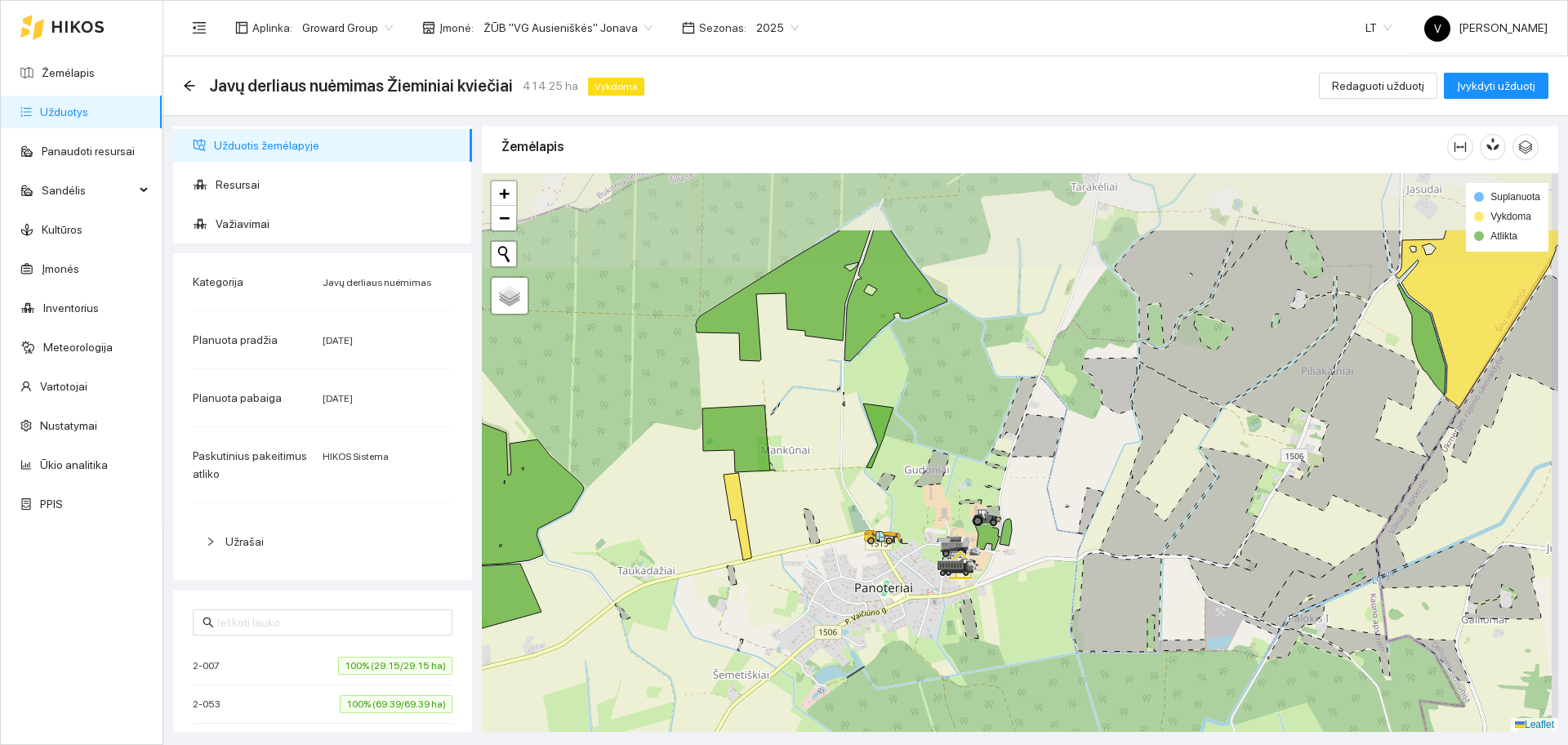
drag, startPoint x: 907, startPoint y: 411, endPoint x: 832, endPoint y: 523, distance: 134.8
click at [832, 523] on div at bounding box center [1020, 452] width 1076 height 559
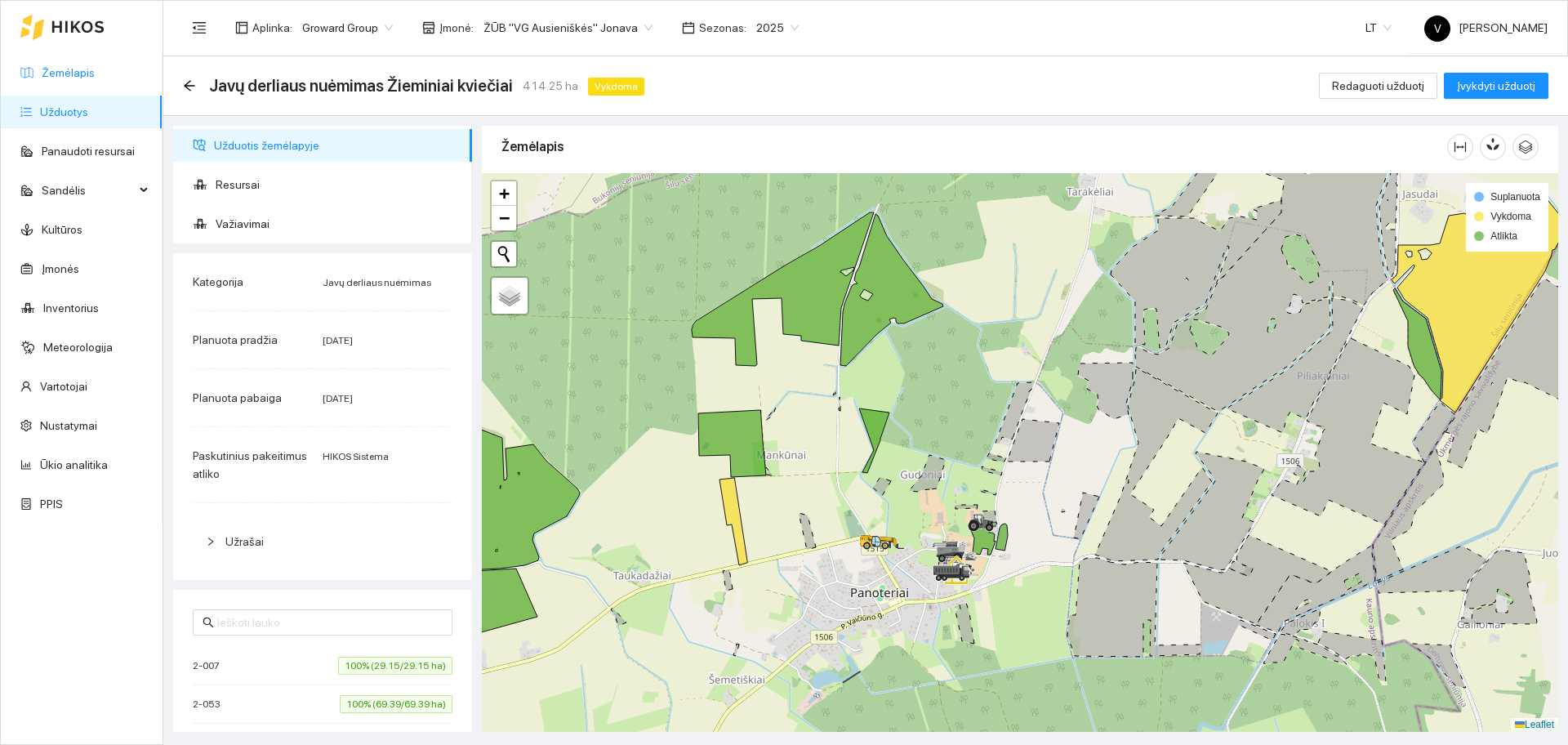
drag, startPoint x: 88, startPoint y: 69, endPoint x: 126, endPoint y: 70, distance: 38.0
click at [88, 68] on link "Žemėlapis" at bounding box center [68, 73] width 53 height 13
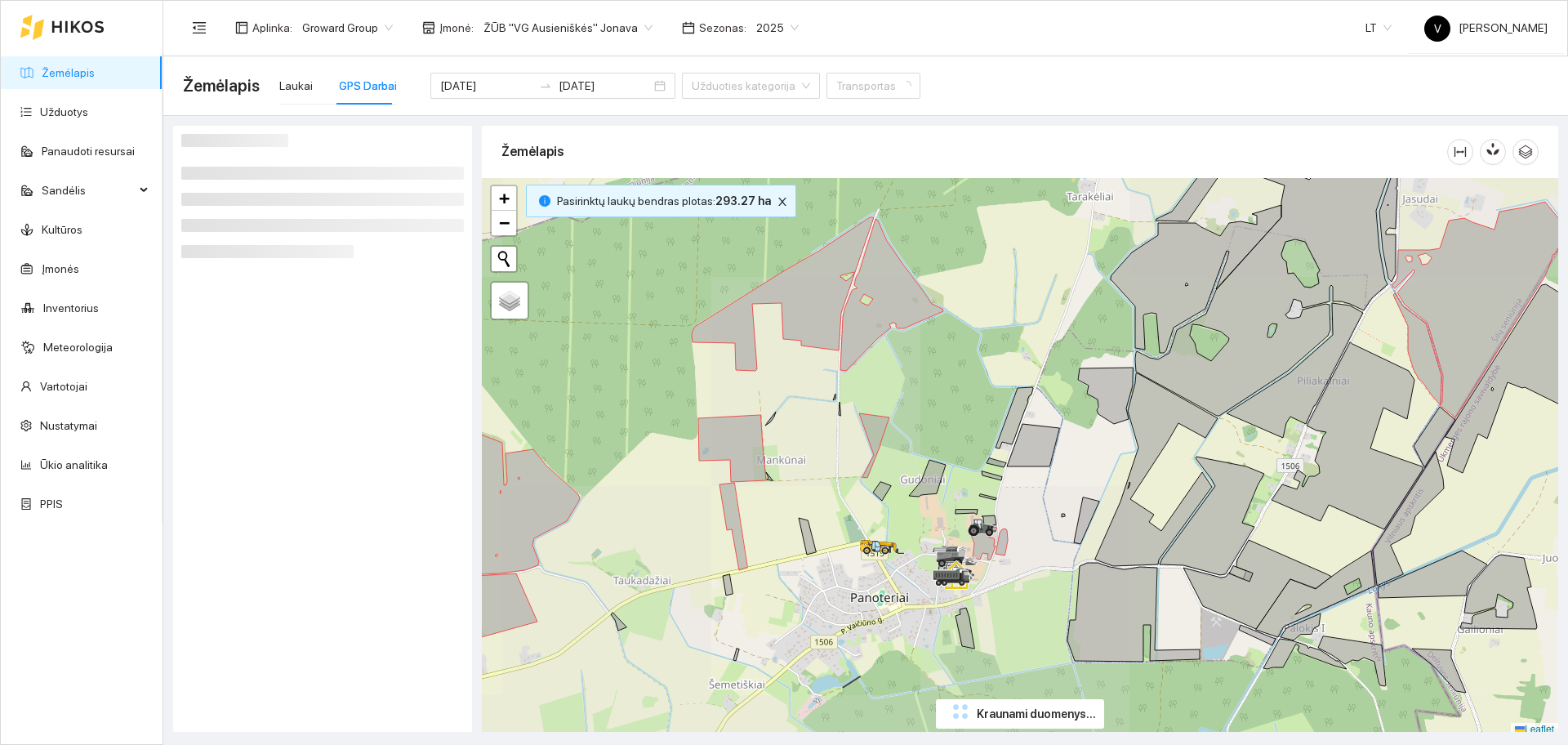
click at [365, 92] on div "GPS Darbai" at bounding box center [368, 86] width 58 height 18
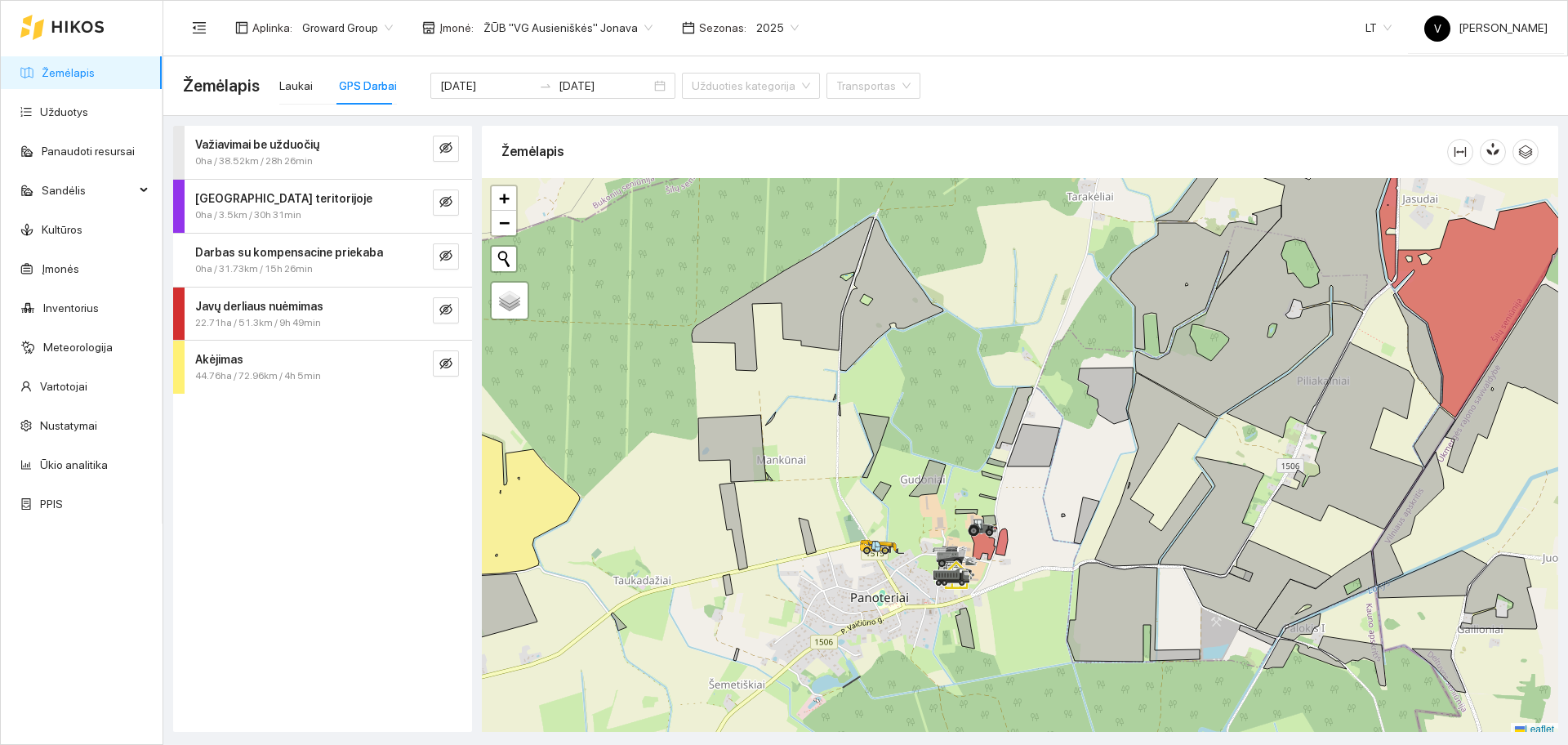
scroll to position [5, 0]
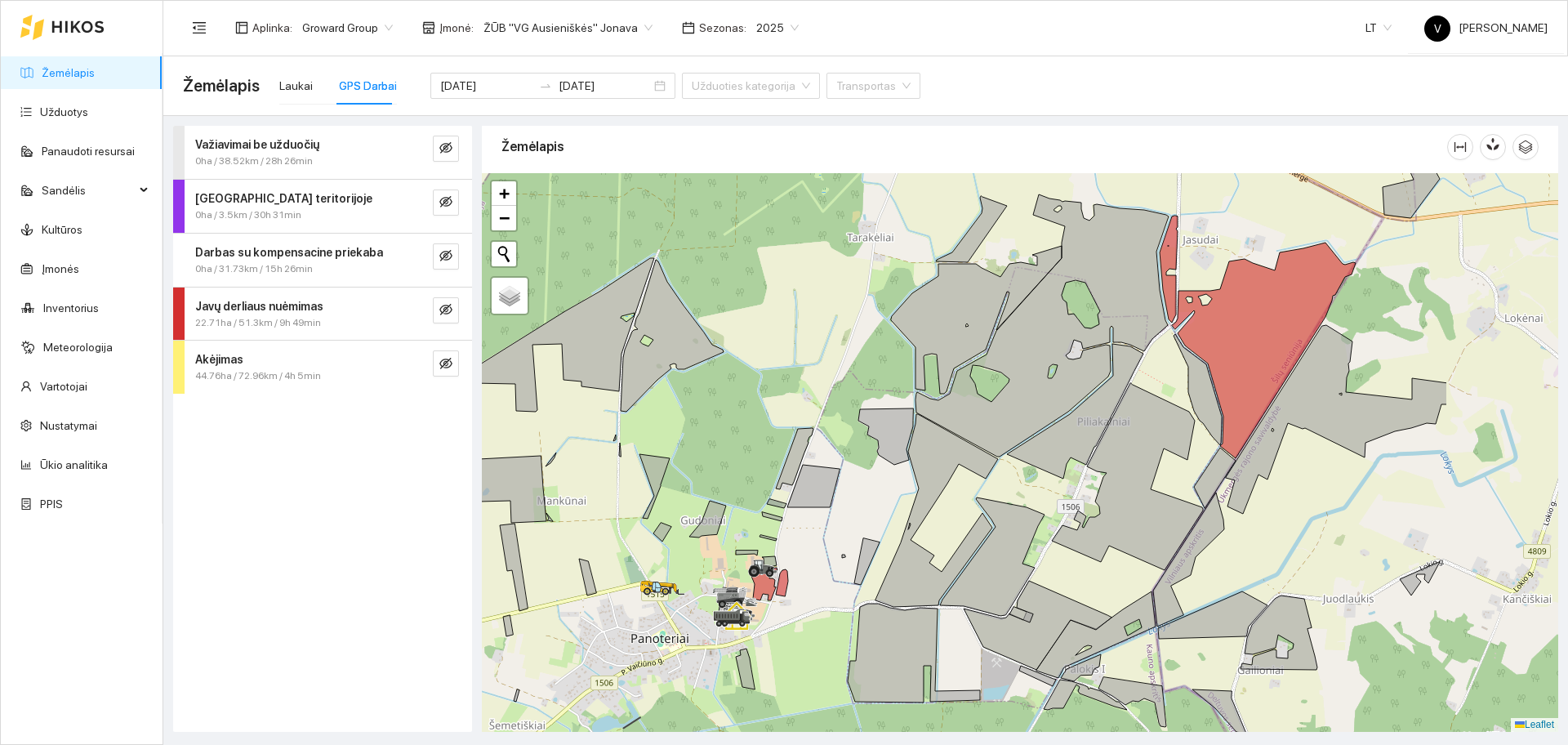
drag, startPoint x: 1043, startPoint y: 518, endPoint x: 1061, endPoint y: 387, distance: 132.2
click at [1063, 396] on div at bounding box center [1020, 452] width 1076 height 559
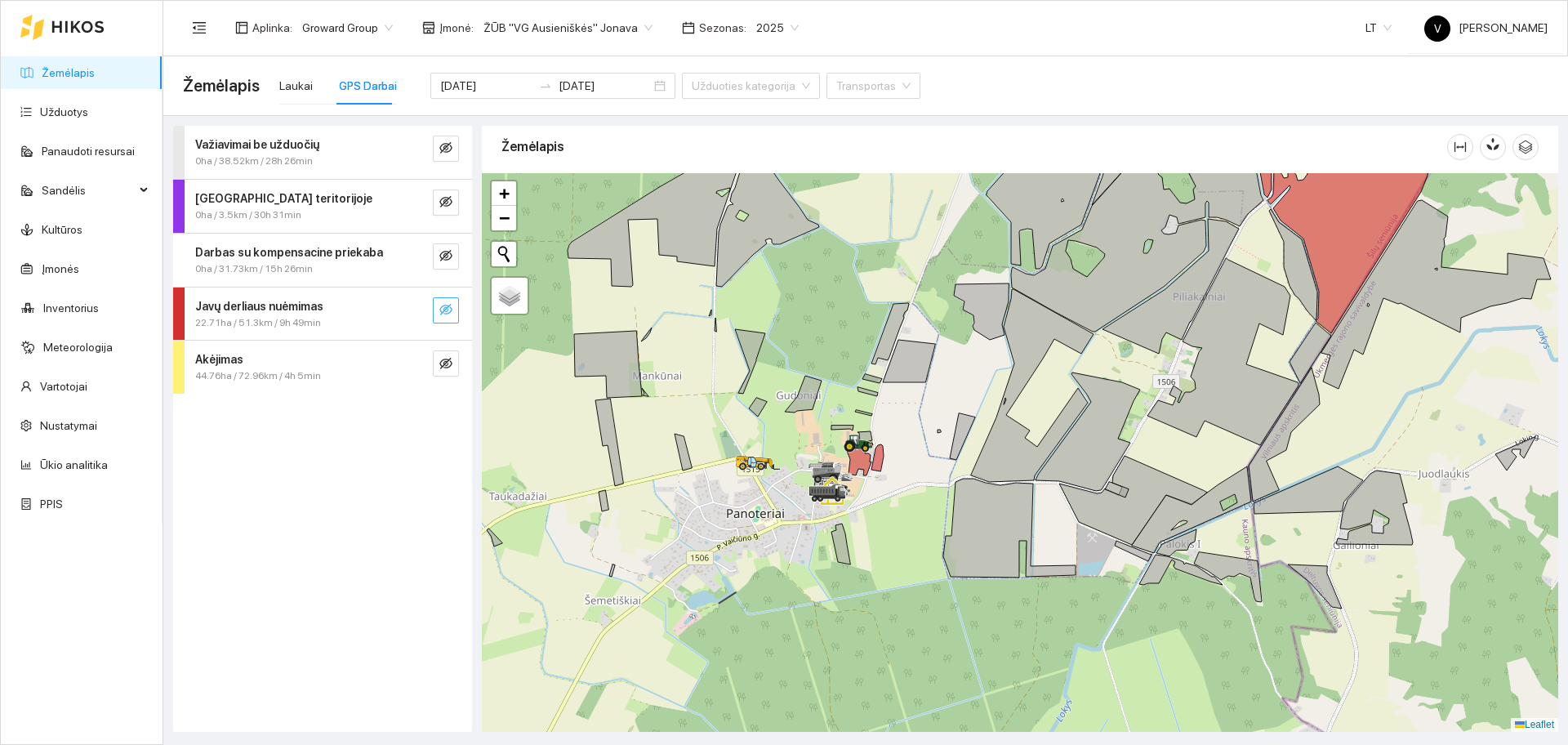
click at [449, 309] on icon "eye-invisible" at bounding box center [446, 309] width 13 height 13
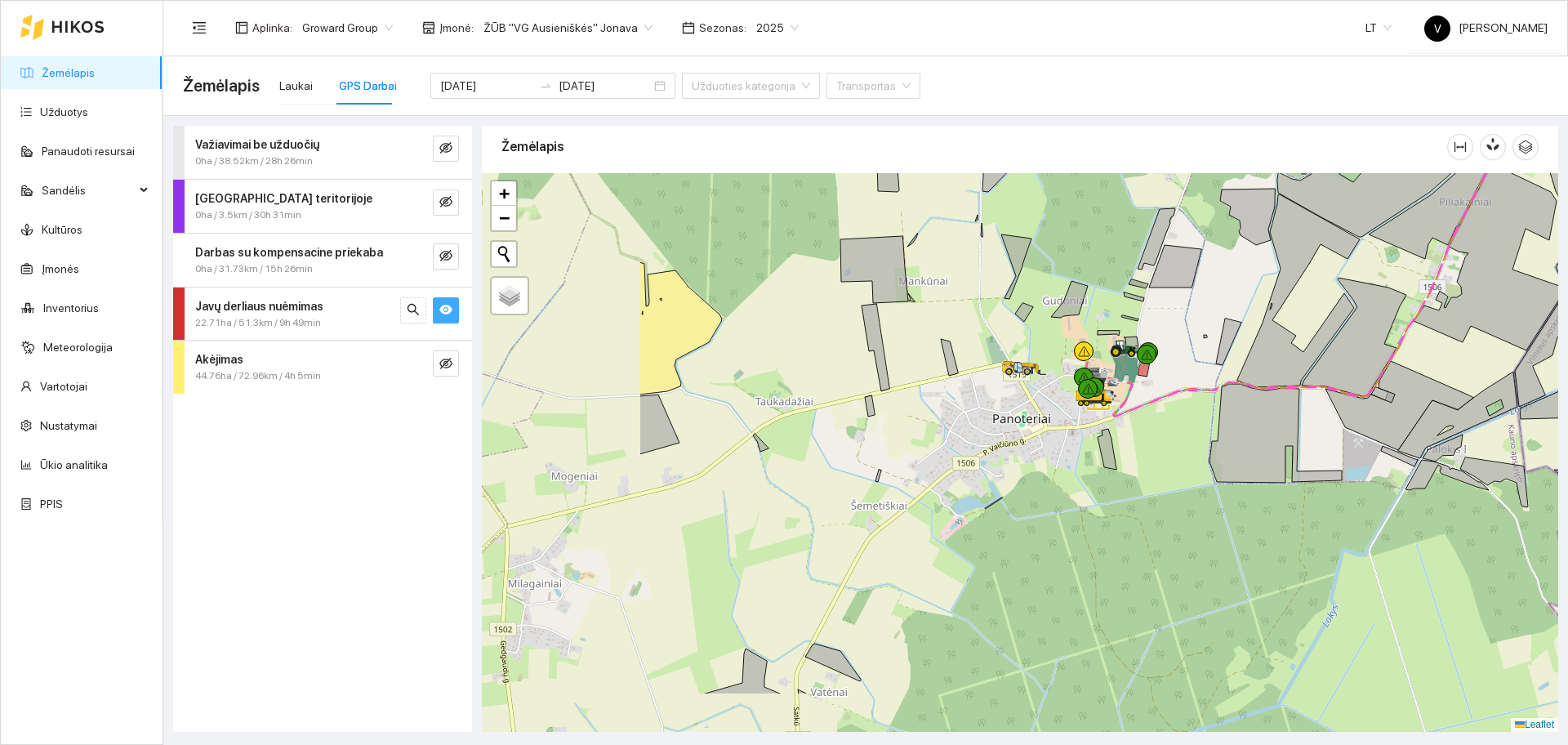
drag, startPoint x: 930, startPoint y: 508, endPoint x: 1065, endPoint y: 433, distance: 154.4
click at [1065, 433] on div at bounding box center [1020, 452] width 1076 height 559
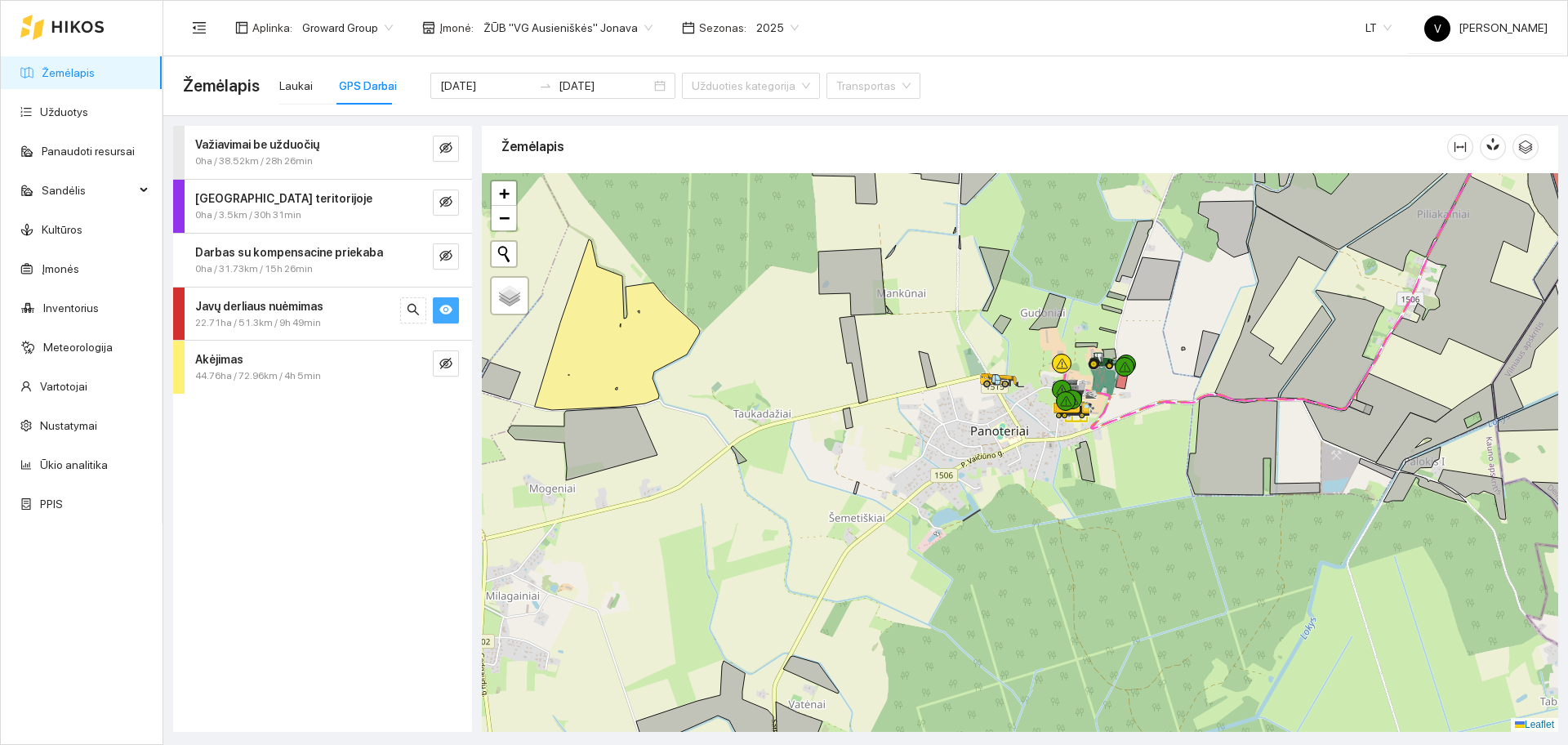
drag, startPoint x: 1130, startPoint y: 451, endPoint x: 1075, endPoint y: 481, distance: 62.6
click at [1081, 481] on div at bounding box center [1020, 452] width 1076 height 559
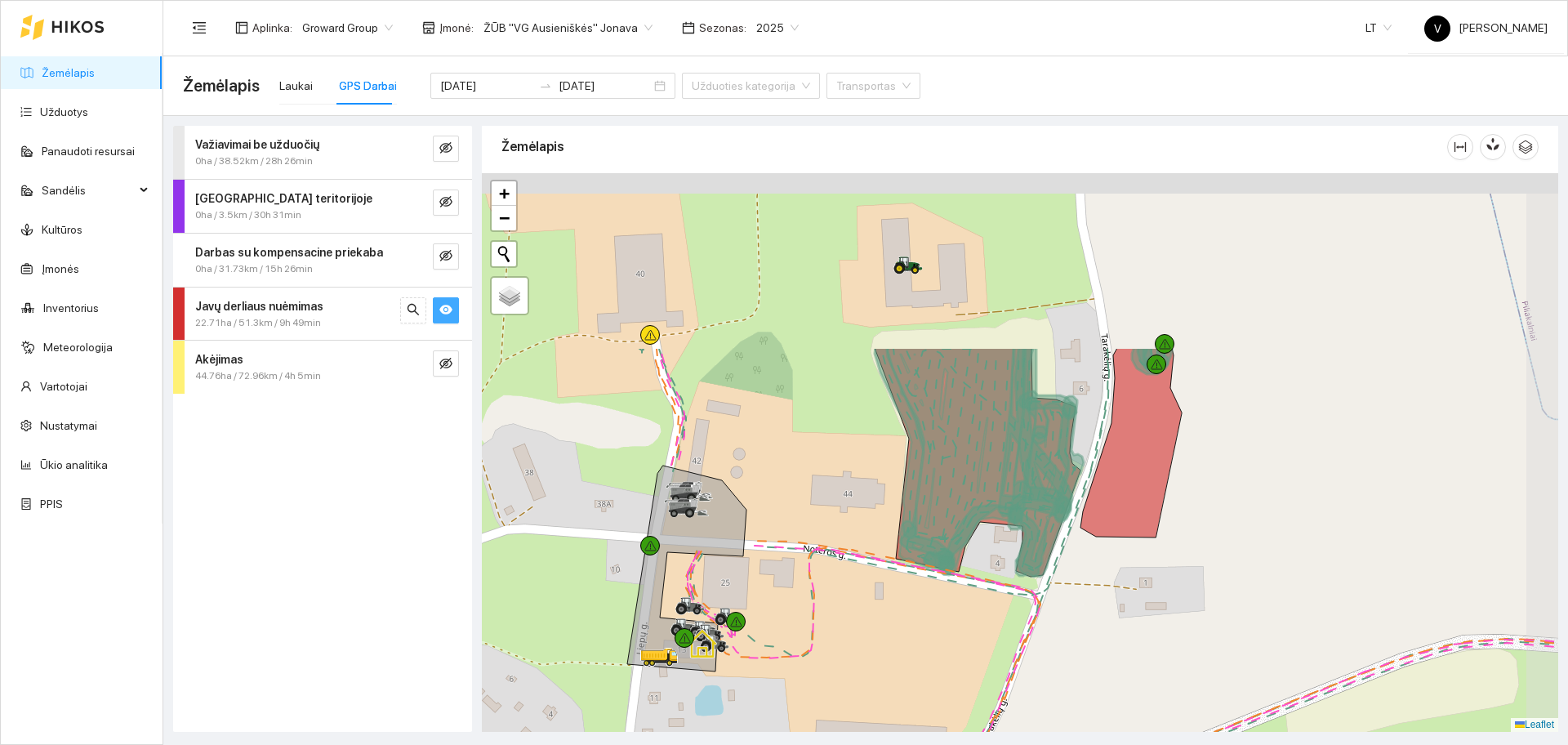
drag, startPoint x: 1160, startPoint y: 437, endPoint x: 1113, endPoint y: 633, distance: 201.6
click at [1113, 633] on div at bounding box center [1020, 452] width 1076 height 559
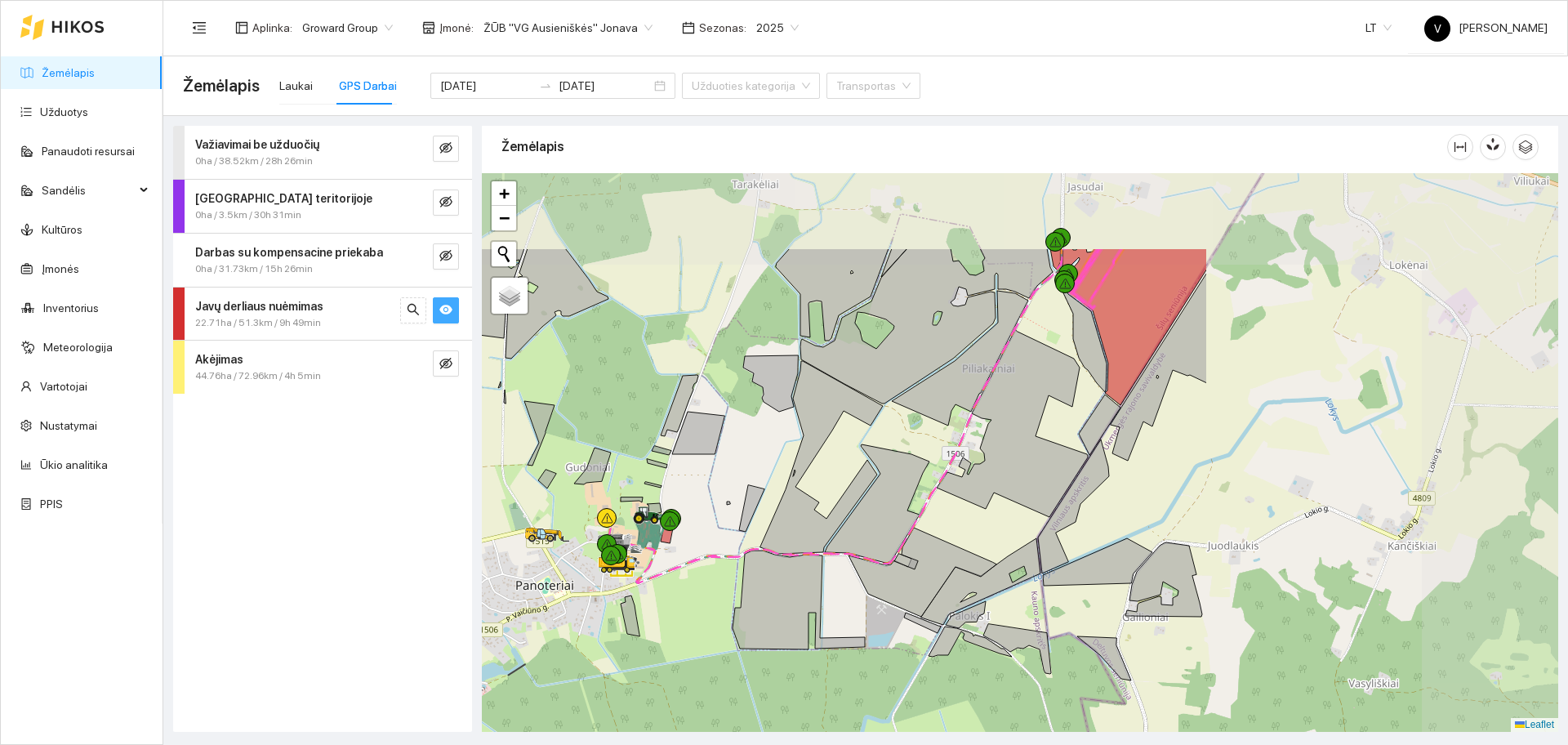
drag, startPoint x: 1297, startPoint y: 463, endPoint x: 842, endPoint y: 594, distance: 473.5
click at [842, 594] on div at bounding box center [1020, 452] width 1076 height 559
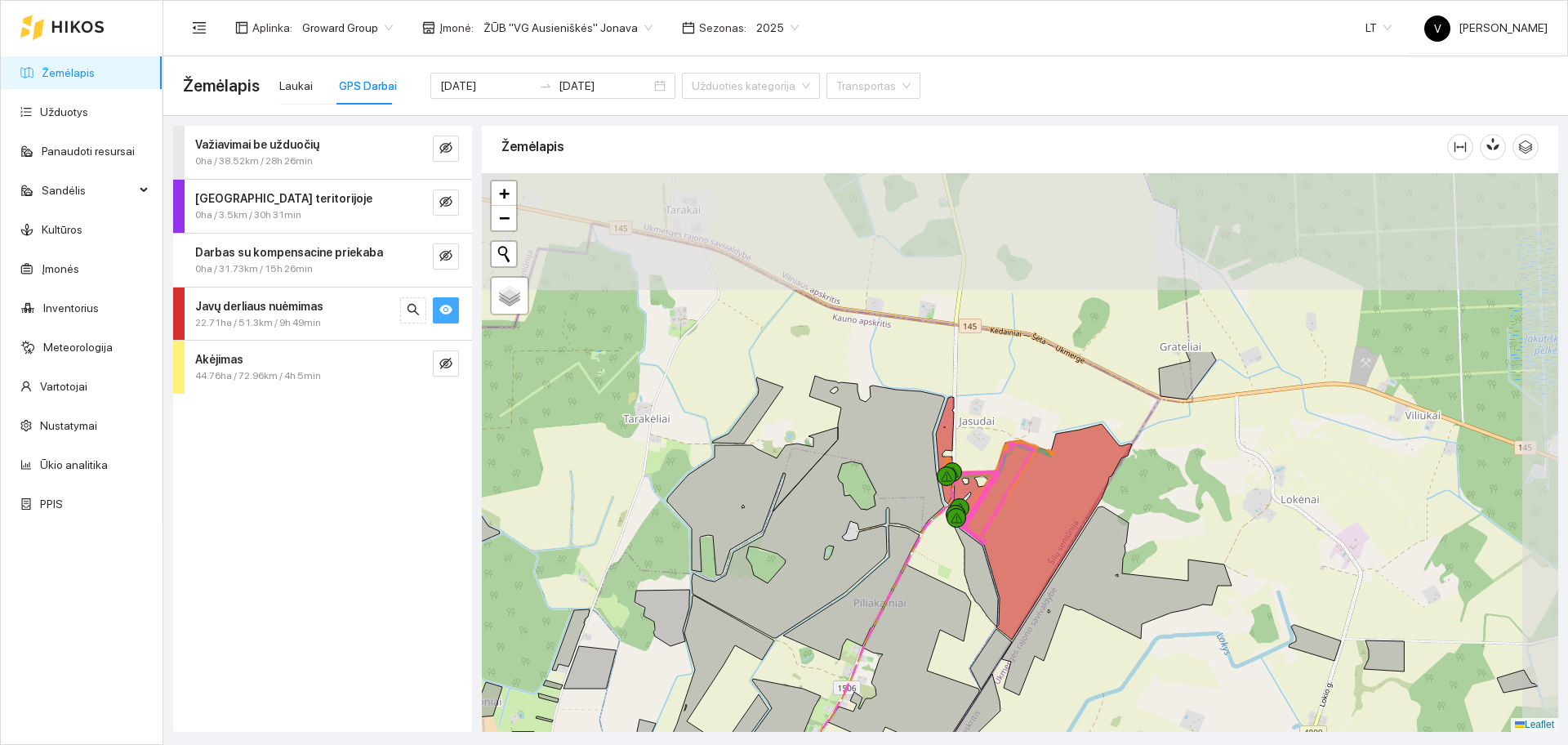
drag, startPoint x: 1074, startPoint y: 396, endPoint x: 986, endPoint y: 609, distance: 230.5
click at [986, 609] on icon at bounding box center [973, 571] width 48 height 111
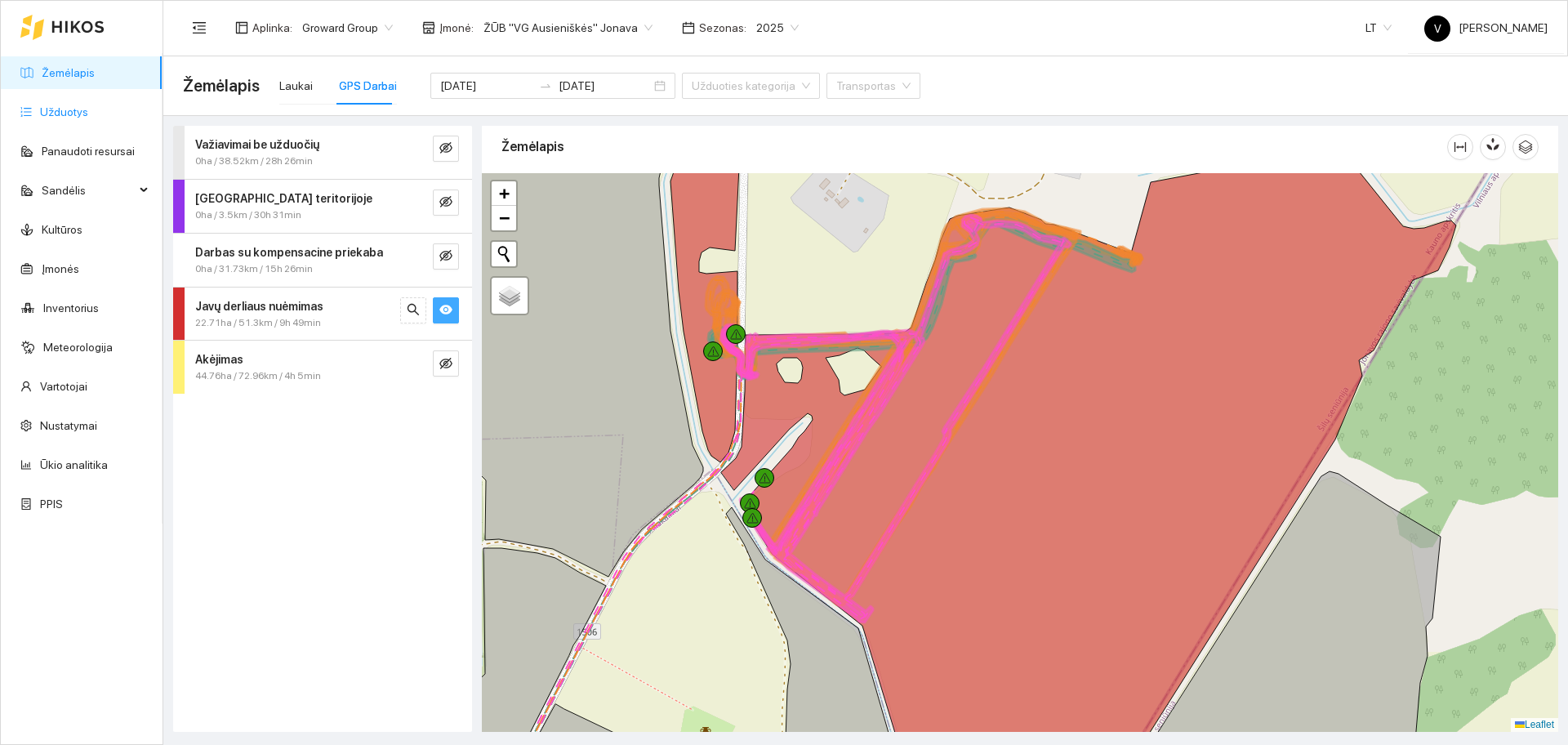
click at [62, 105] on link "Užduotys" at bounding box center [63, 111] width 48 height 13
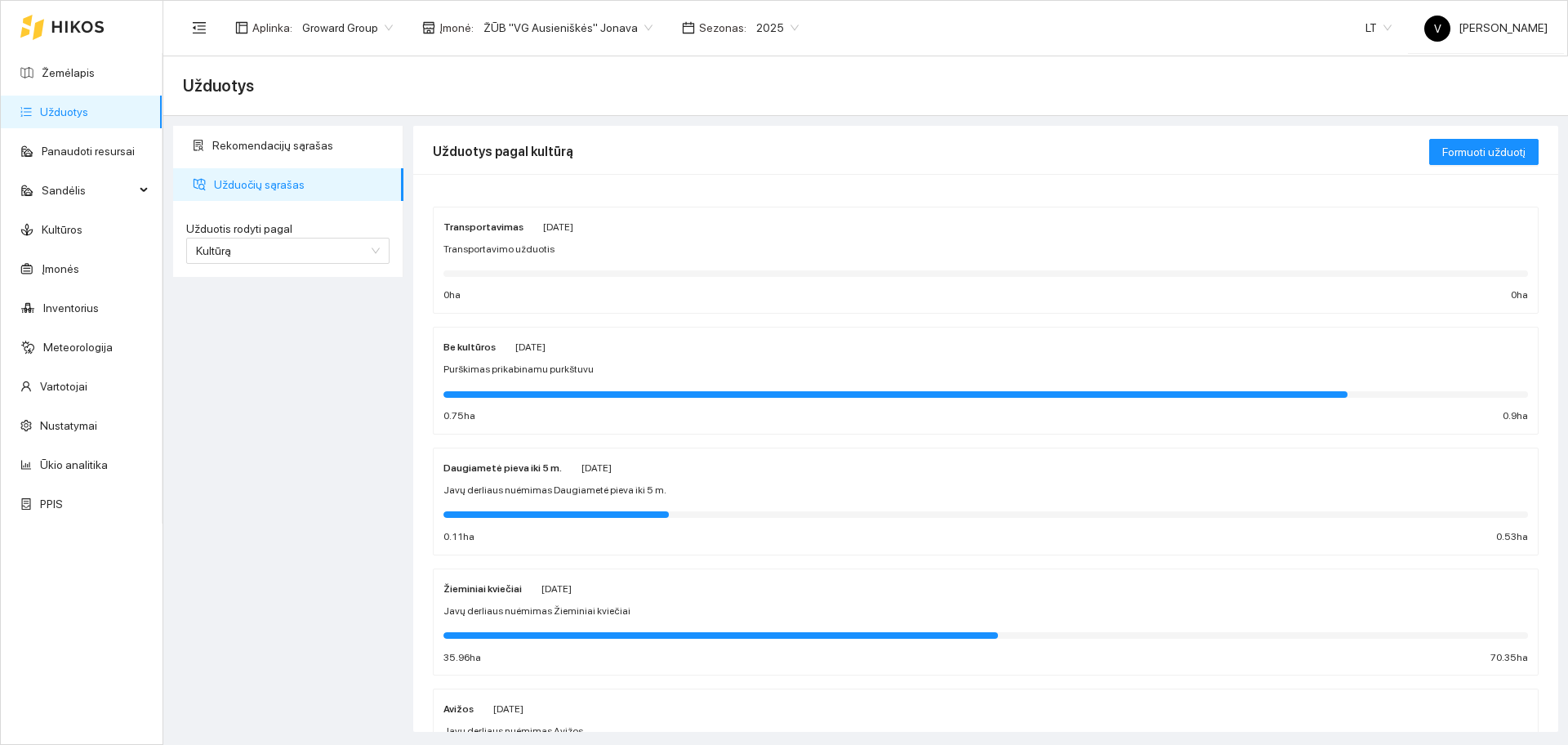
click at [476, 591] on strong "Žieminiai kviečiai" at bounding box center [483, 589] width 79 height 12
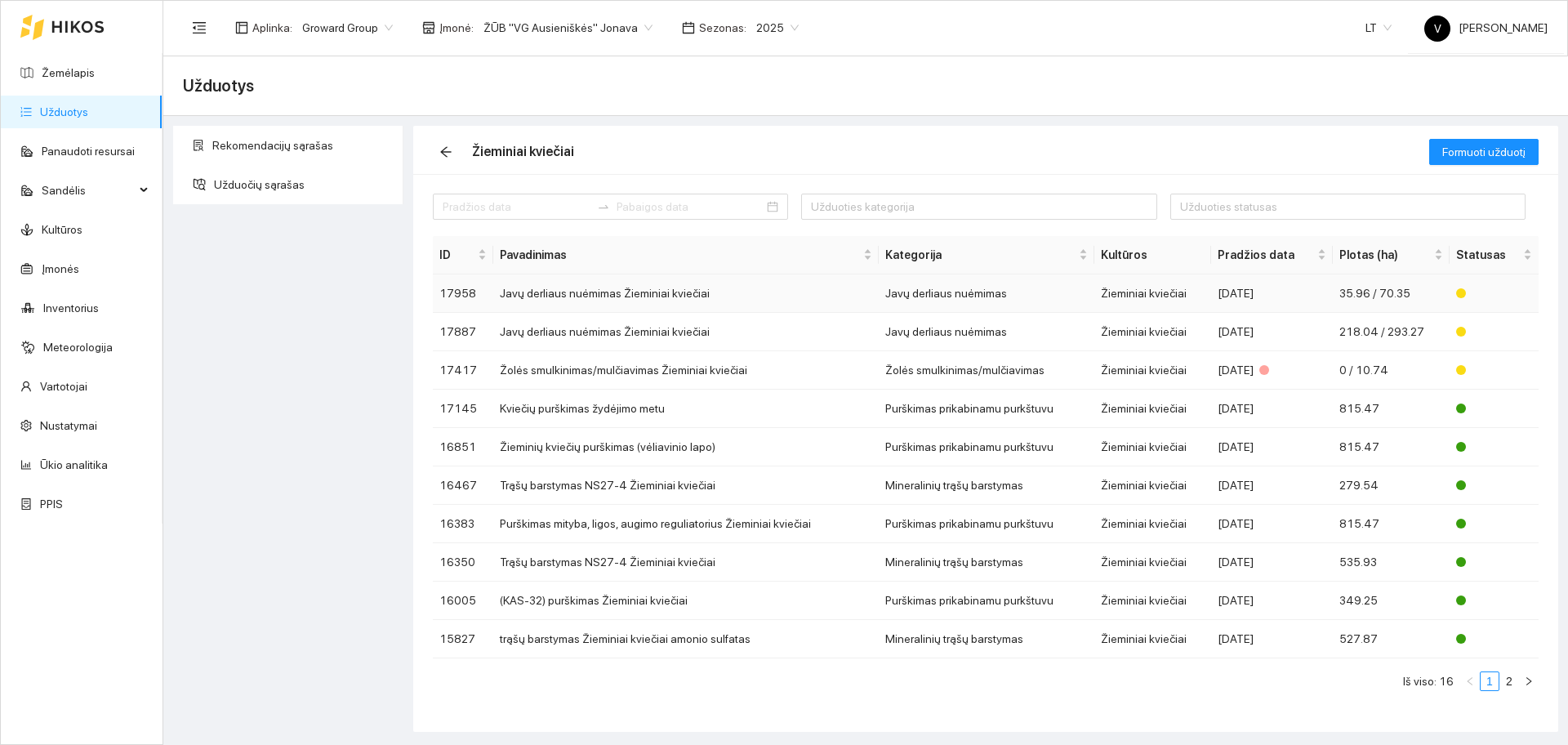
click at [555, 289] on td "Javų derliaus nuėmimas Žieminiai kviečiai" at bounding box center [687, 294] width 386 height 38
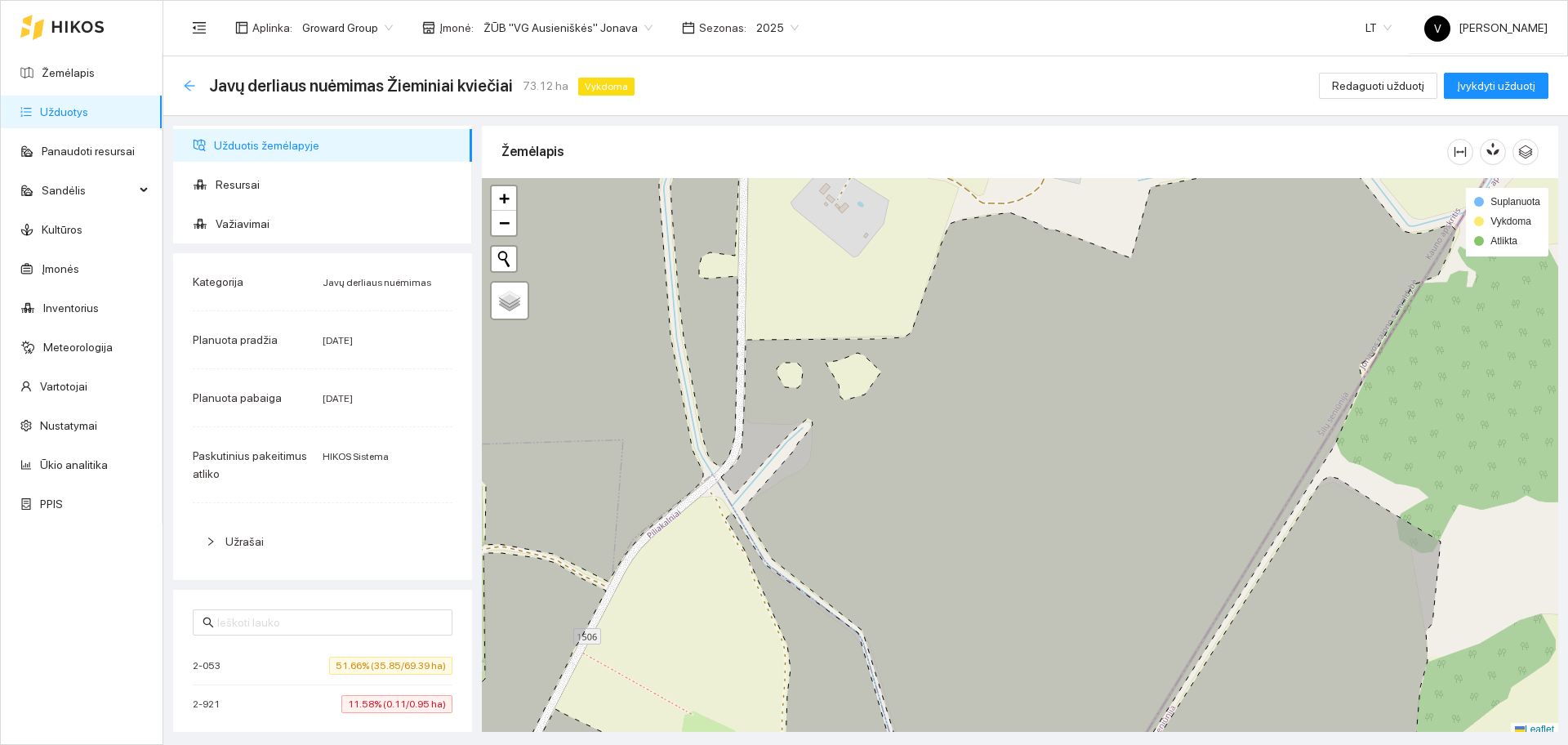
click at [193, 87] on icon "arrow-left" at bounding box center [189, 85] width 13 height 13
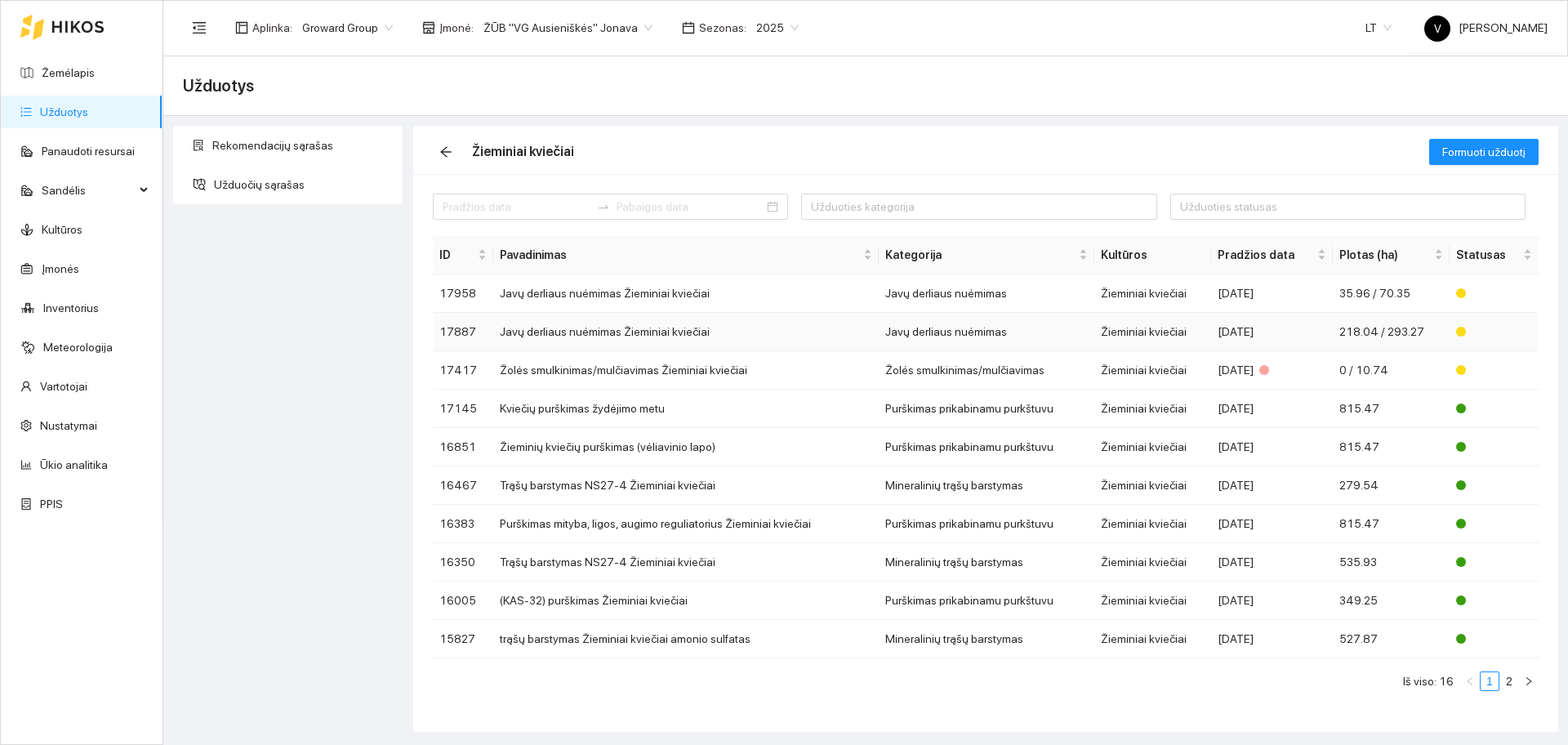
click at [606, 332] on td "Javų derliaus nuėmimas Žieminiai kviečiai" at bounding box center [687, 332] width 386 height 38
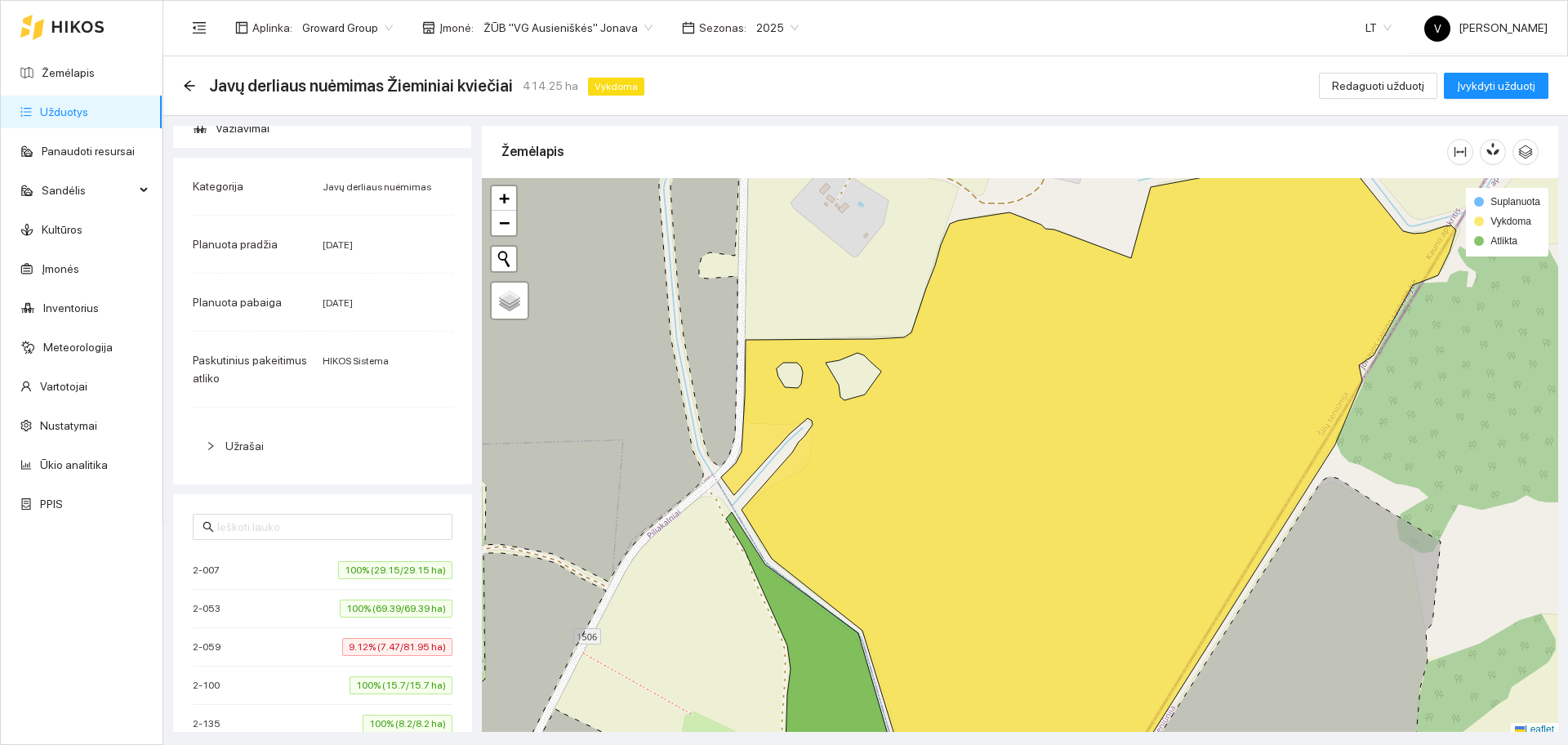
scroll to position [409, 0]
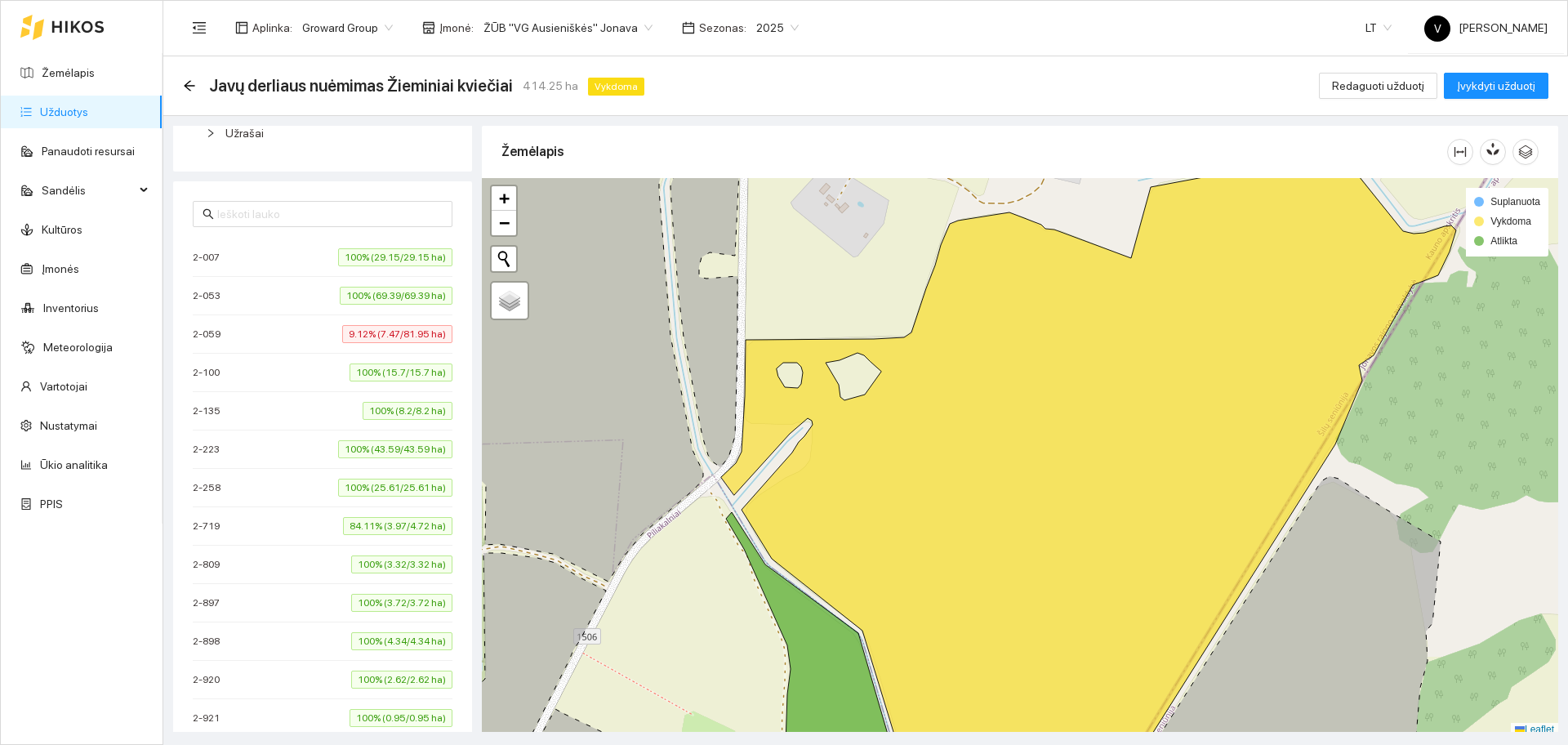
click at [253, 340] on div "2-059 9.12% (7.47/81.95 ha)" at bounding box center [322, 334] width 260 height 18
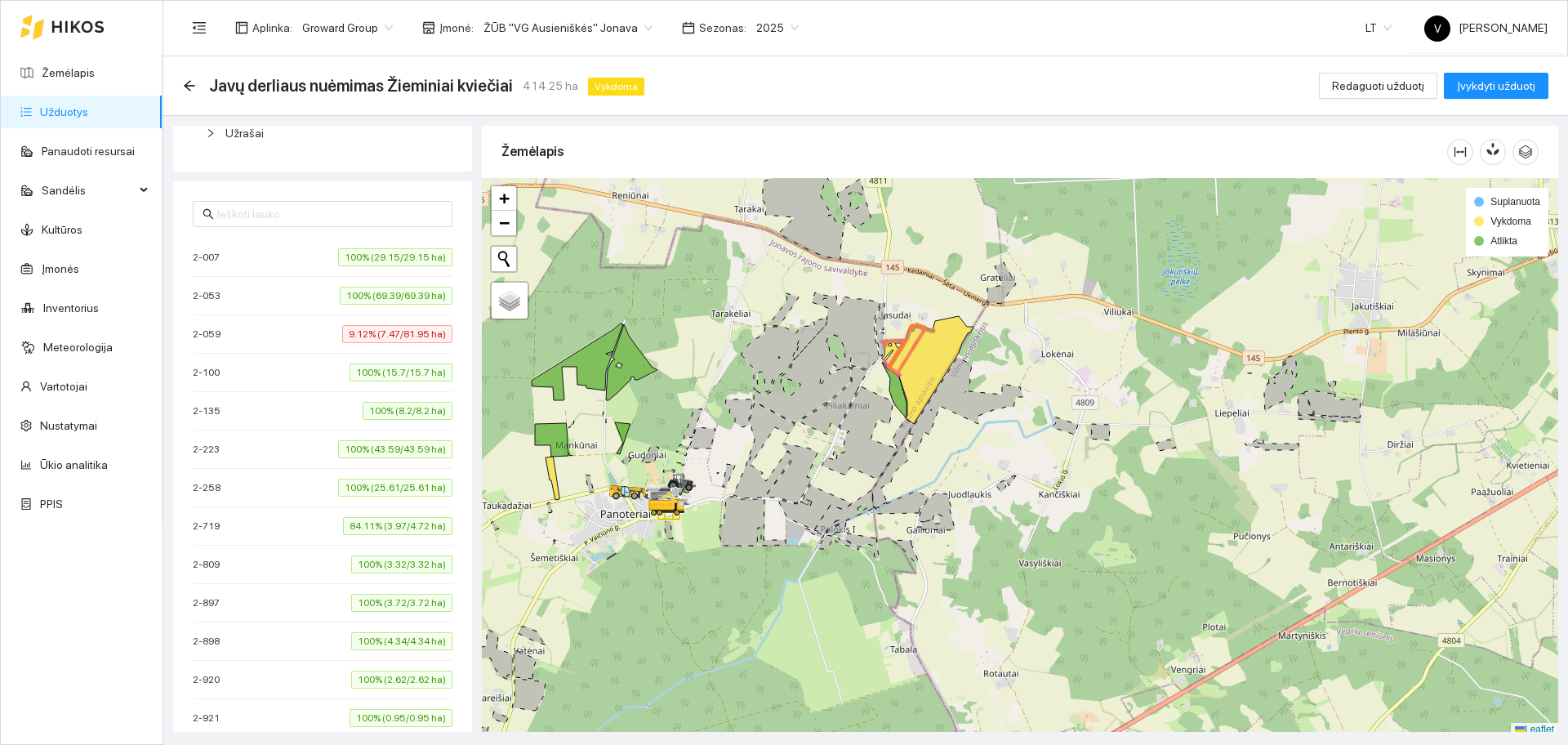
scroll to position [5, 0]
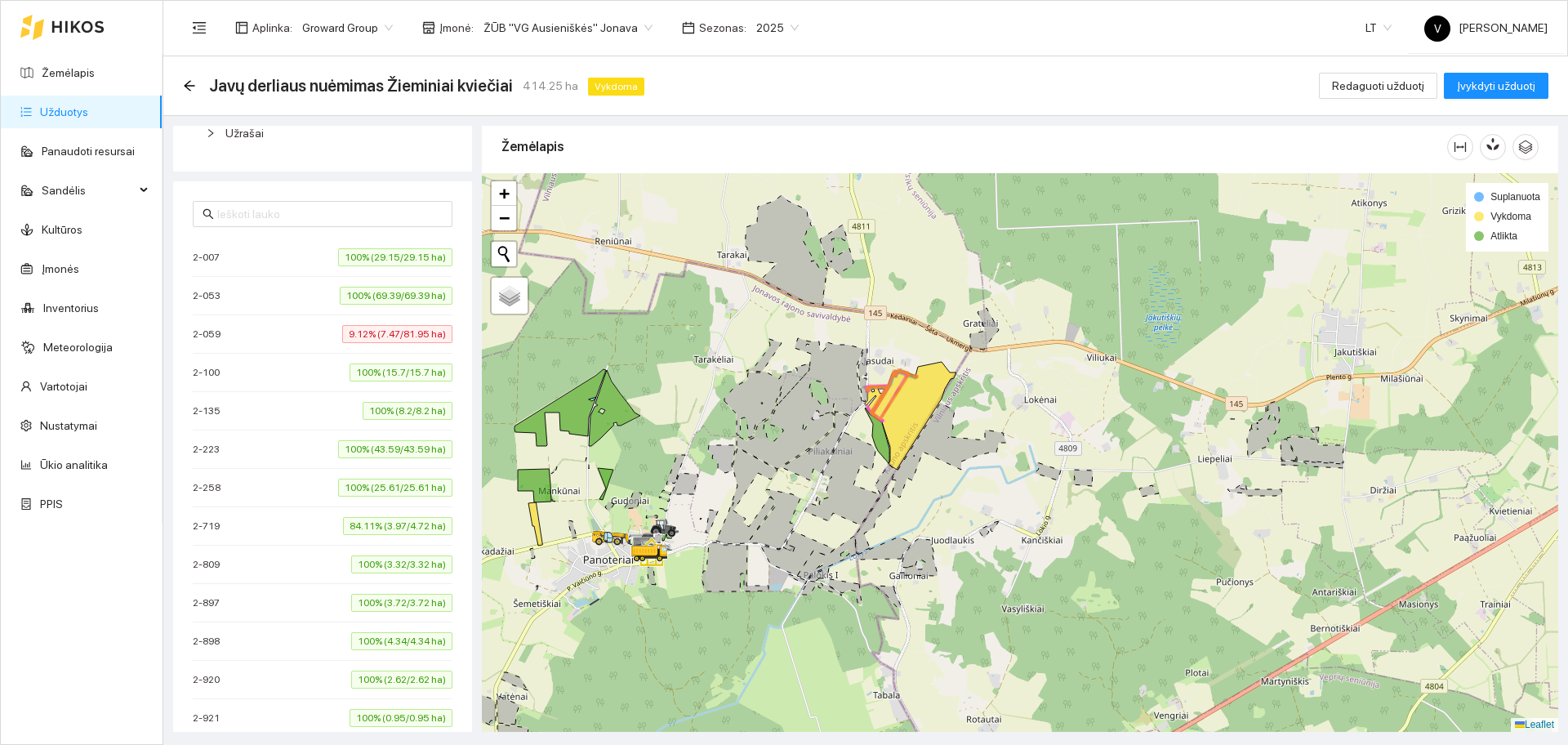
drag, startPoint x: 1021, startPoint y: 362, endPoint x: 998, endPoint y: 438, distance: 79.4
click at [998, 438] on div at bounding box center [1020, 452] width 1076 height 559
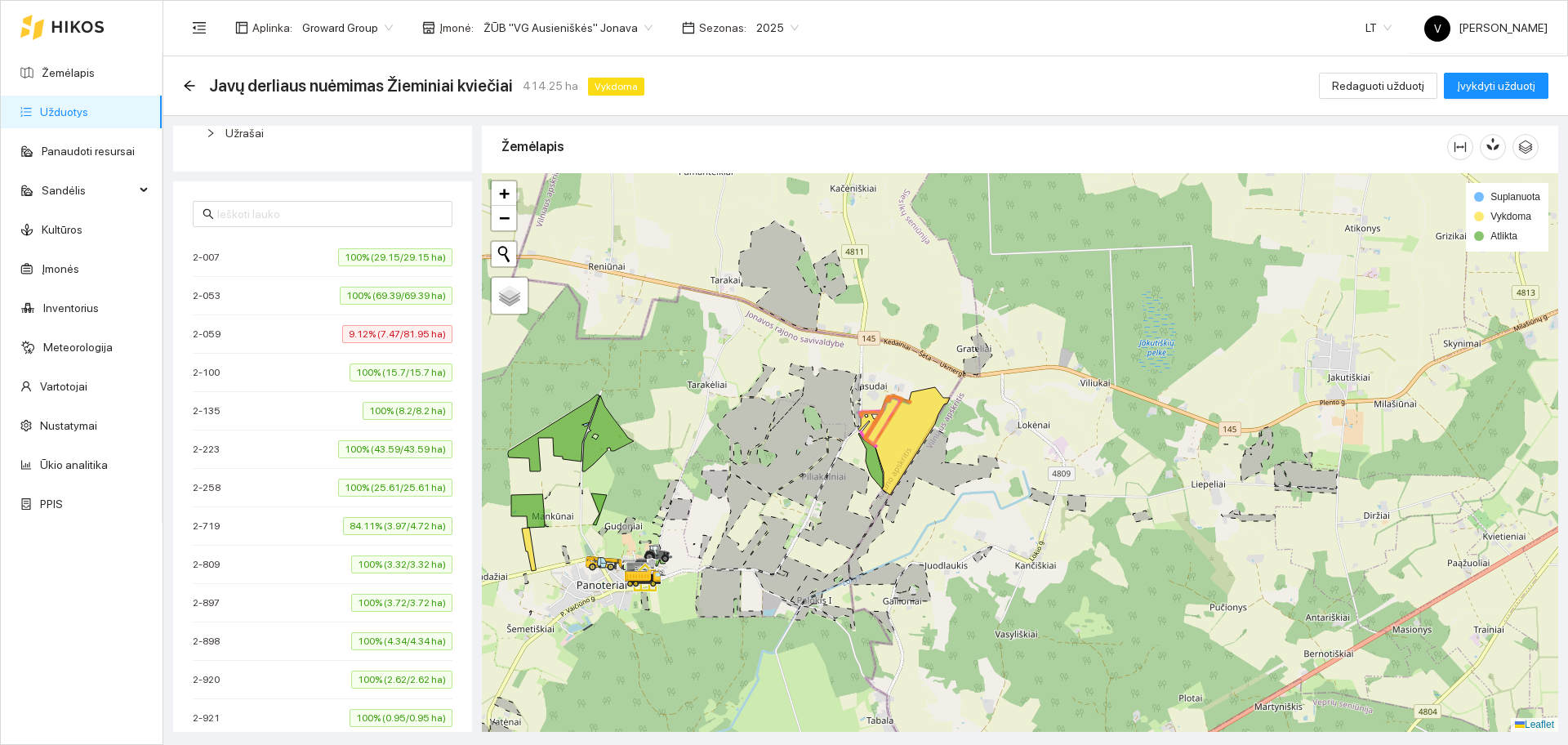
scroll to position [0, 0]
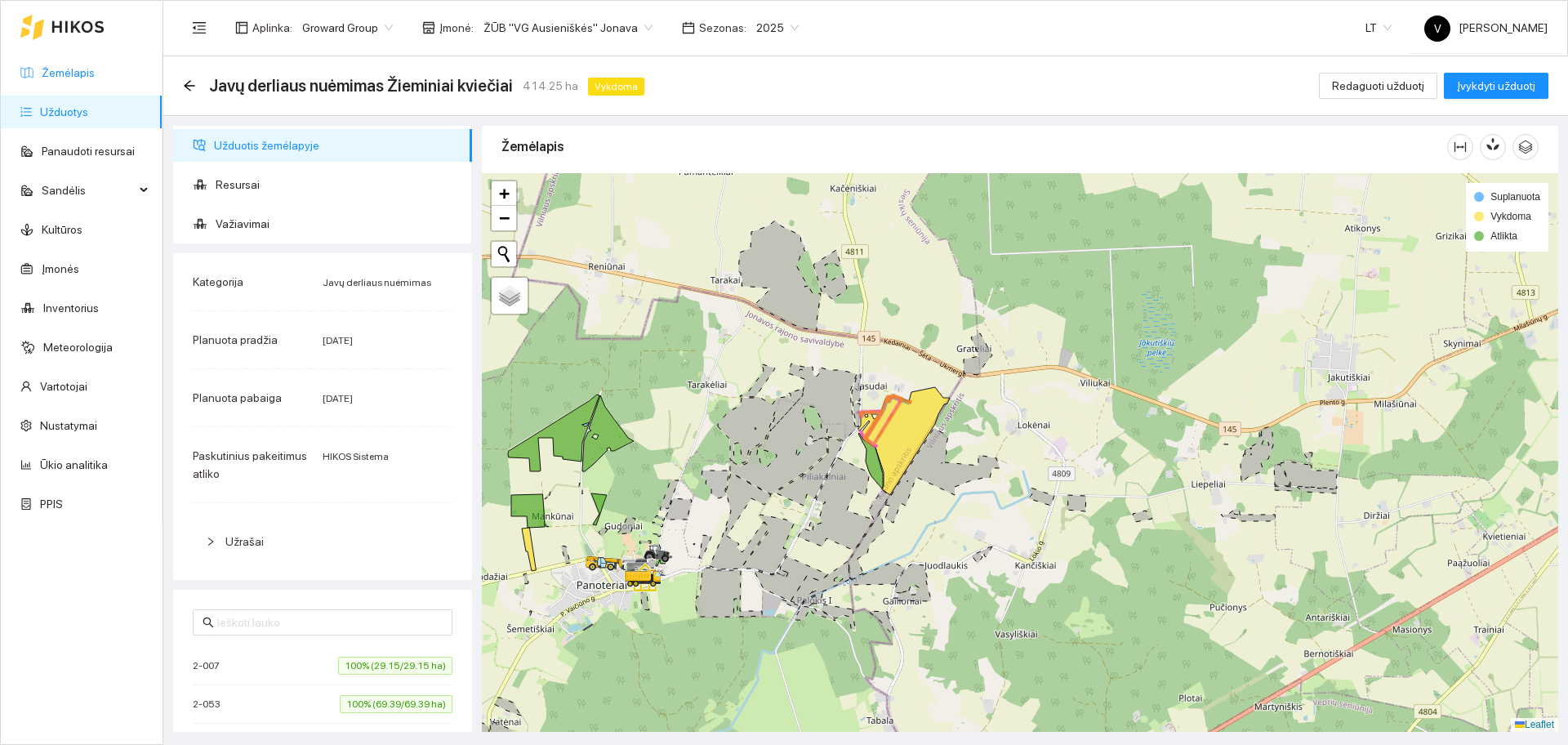
click at [87, 77] on link "Žemėlapis" at bounding box center [68, 73] width 53 height 13
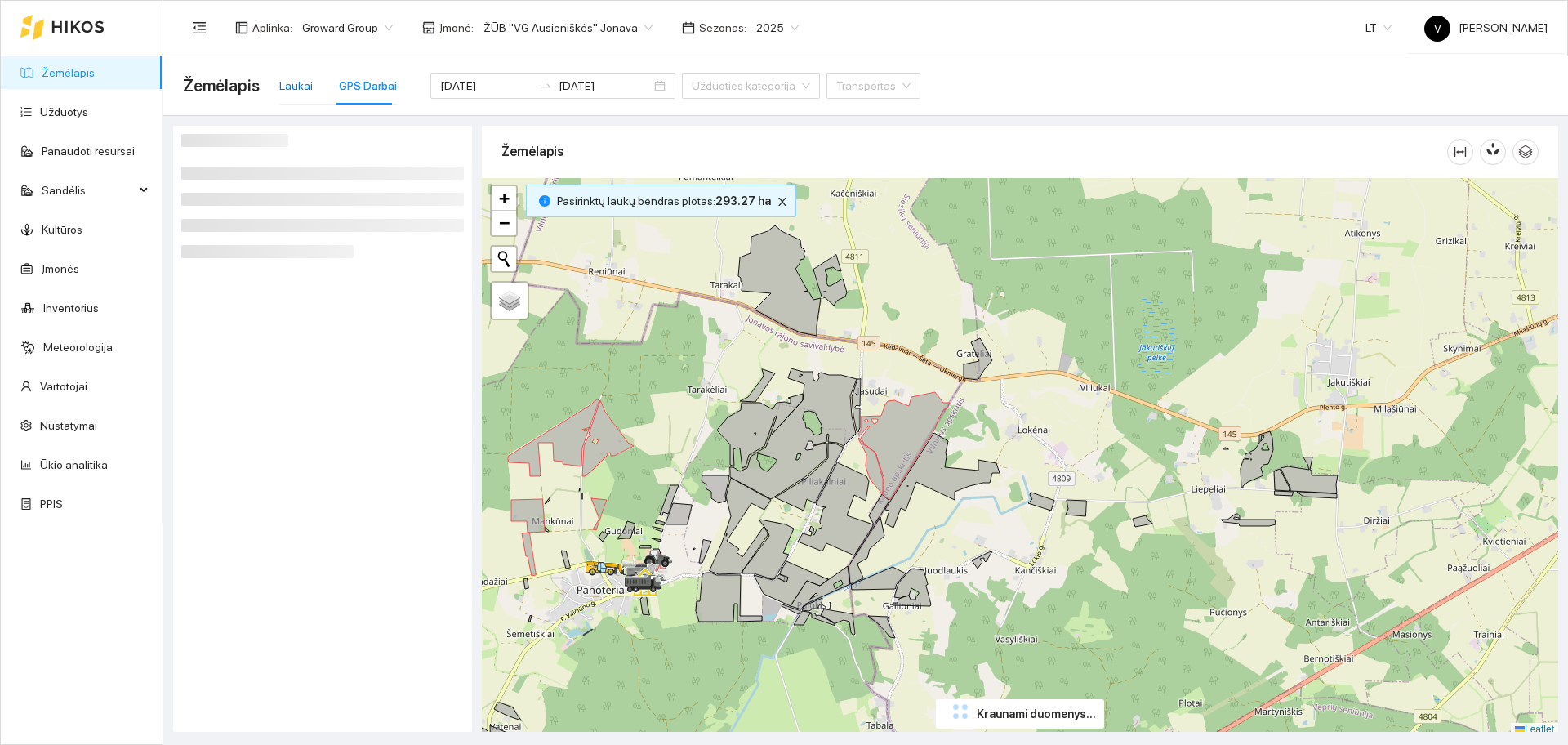
click at [291, 89] on div "Laukai" at bounding box center [295, 86] width 34 height 18
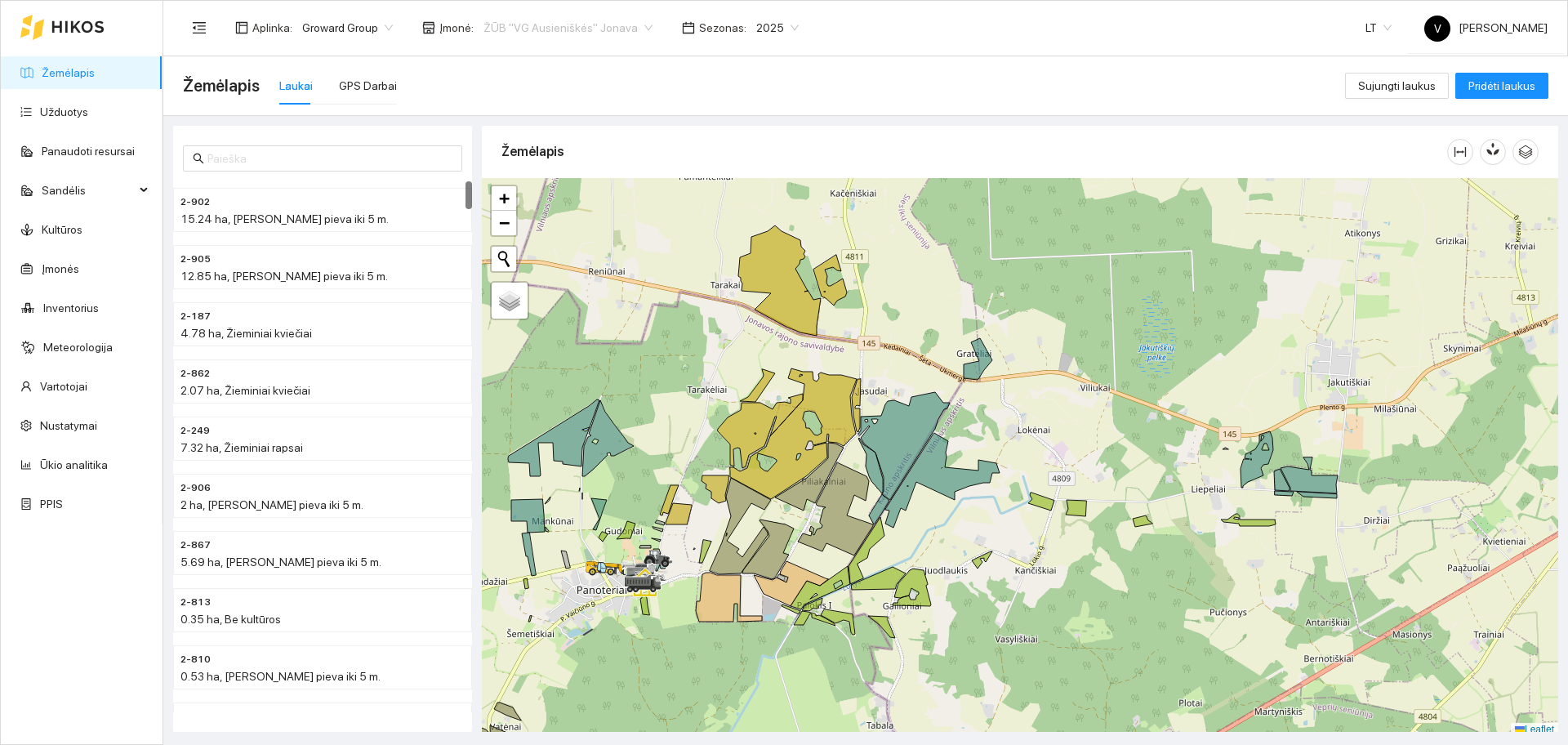
click at [545, 34] on span "ŽŪB "VG Ausieniškės" Jonava" at bounding box center [568, 27] width 169 height 24
click at [261, 154] on input "text" at bounding box center [330, 159] width 245 height 18
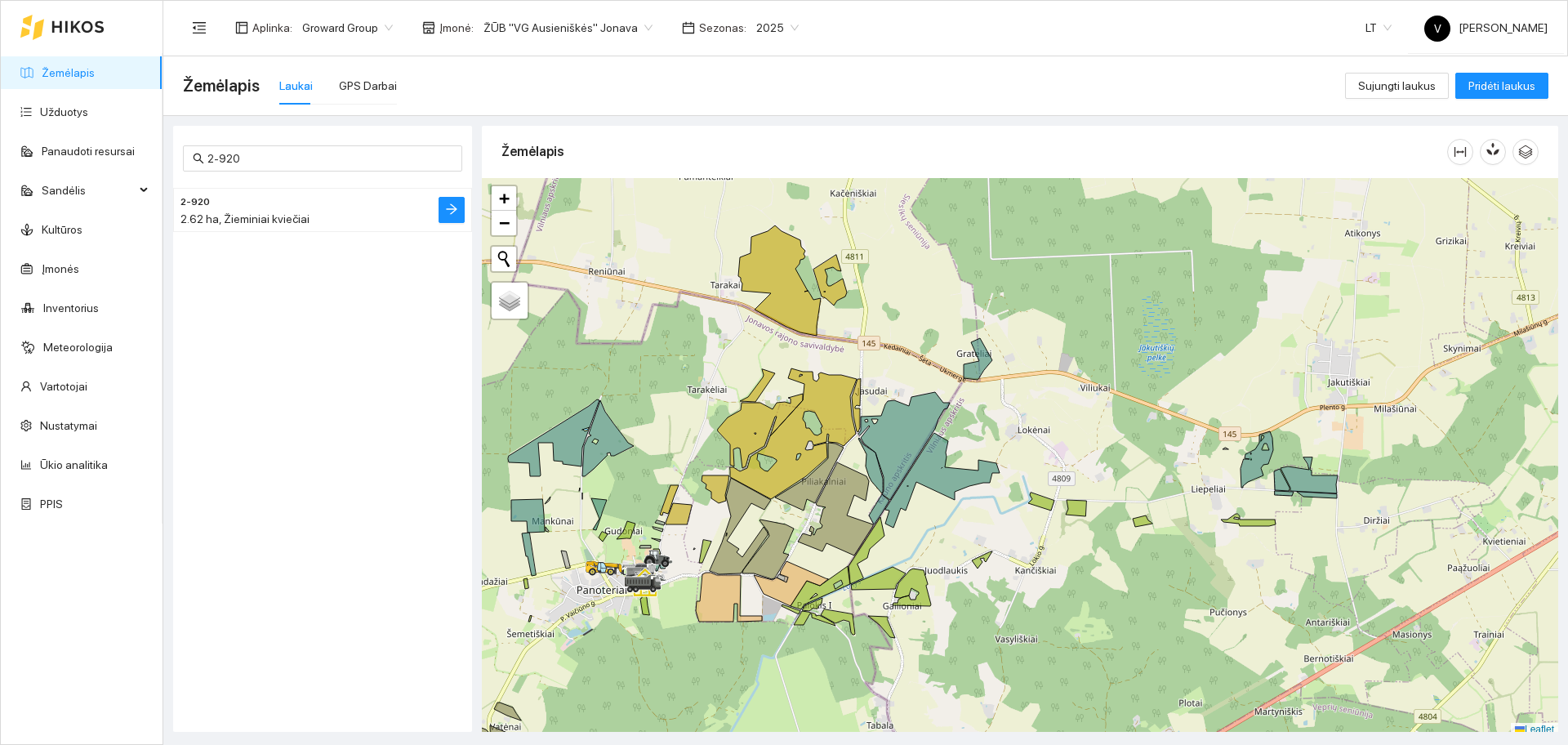
click at [285, 207] on h4 "2-920" at bounding box center [290, 201] width 219 height 18
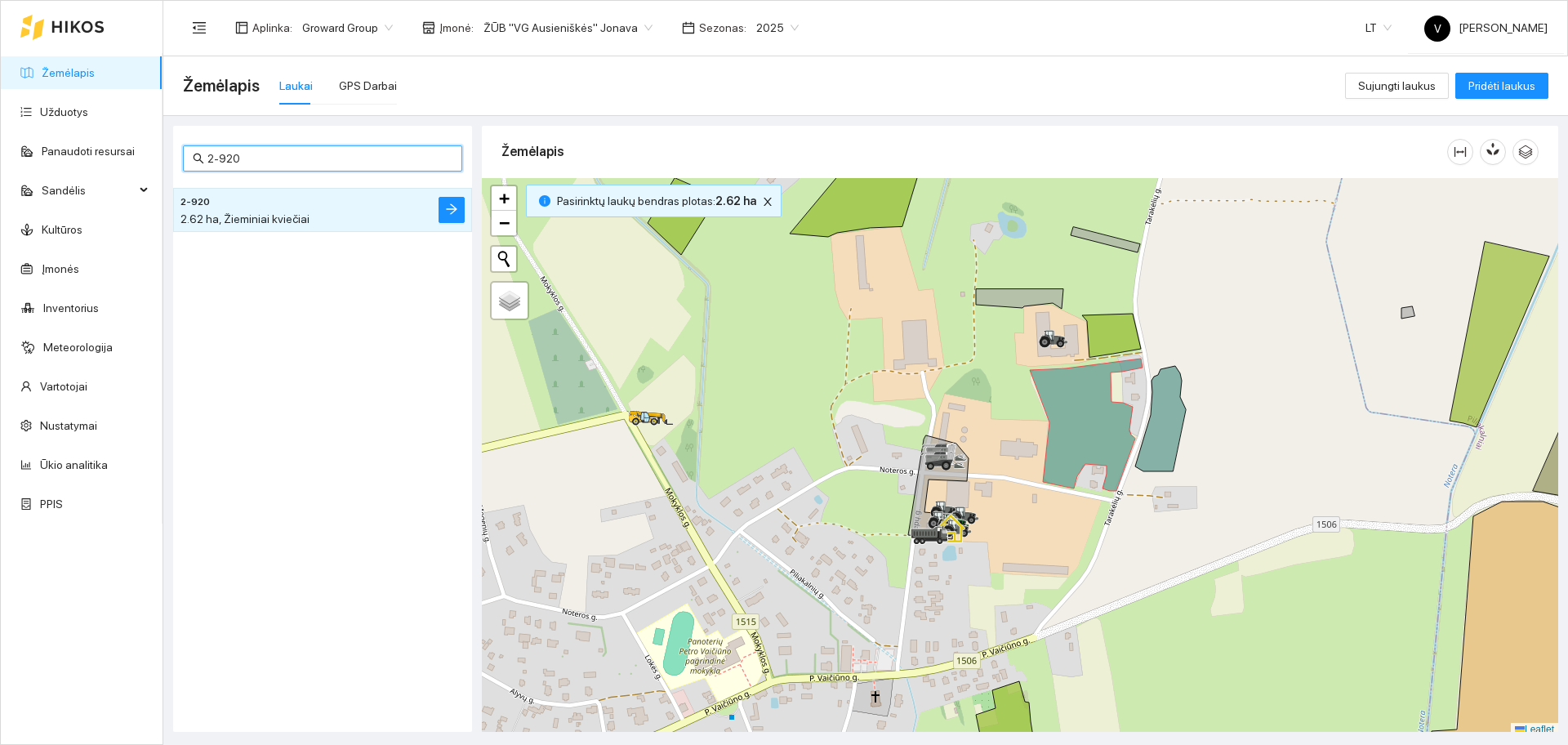
drag, startPoint x: 284, startPoint y: 163, endPoint x: 209, endPoint y: 155, distance: 75.4
click at [209, 155] on input "2-920" at bounding box center [330, 159] width 245 height 18
click at [212, 202] on h4 "2-135" at bounding box center [290, 201] width 219 height 18
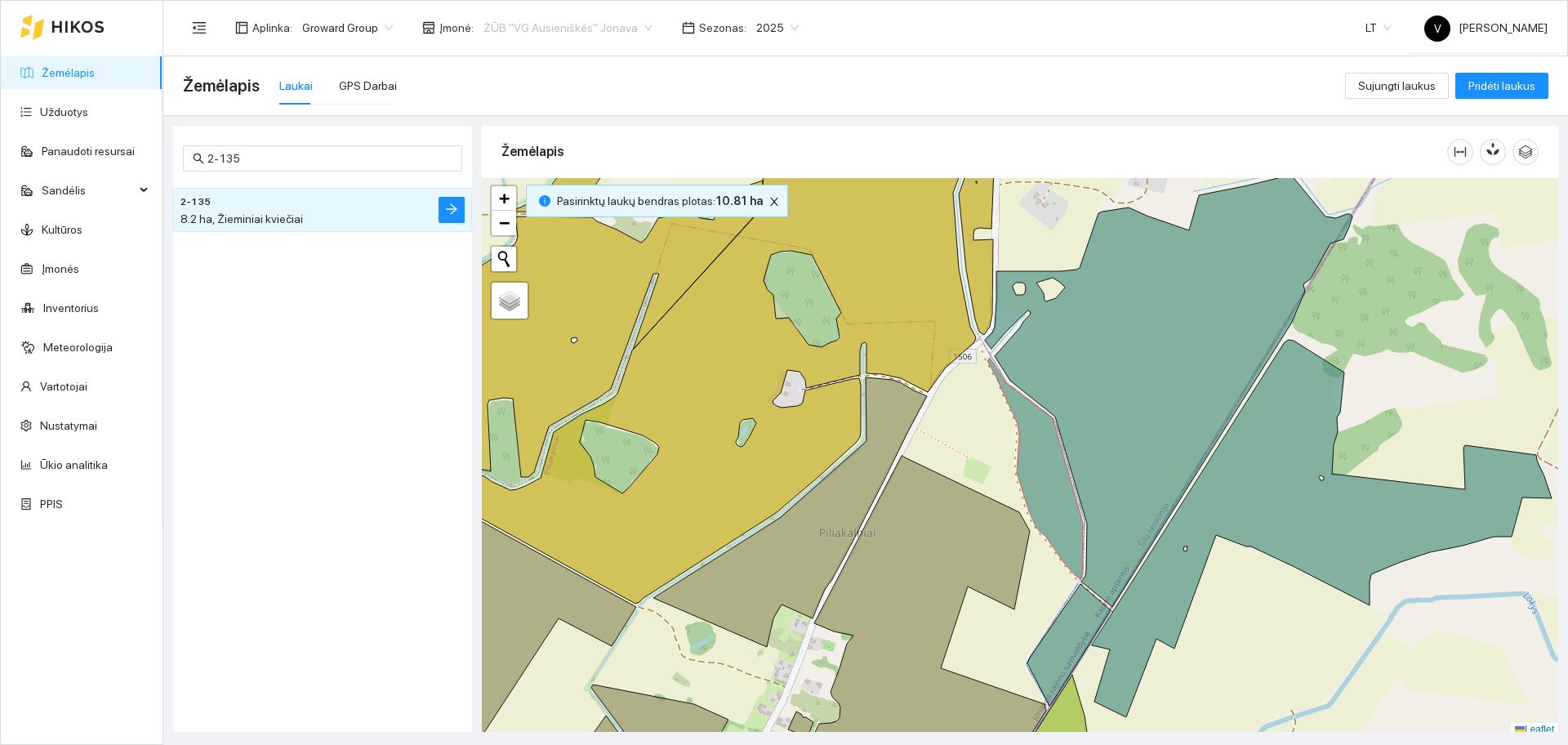
click at [584, 25] on span "ŽŪB "VG Ausieniškės" Jonava" at bounding box center [568, 27] width 169 height 24
click at [569, 118] on div "ŽŪB "VG Ausieniškės " Vievis" at bounding box center [561, 112] width 168 height 18
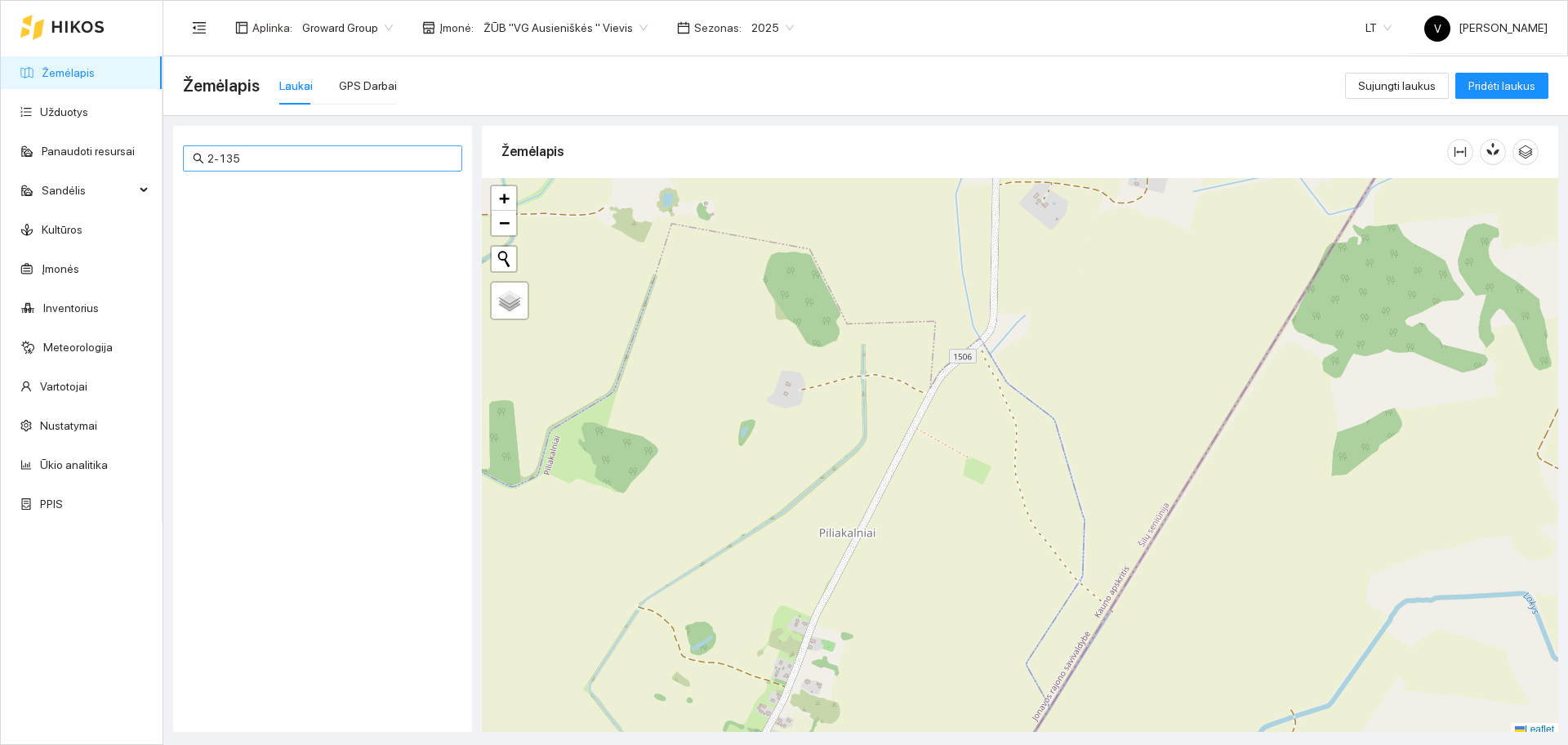
click at [258, 157] on input "2-135" at bounding box center [330, 159] width 245 height 18
type input "2"
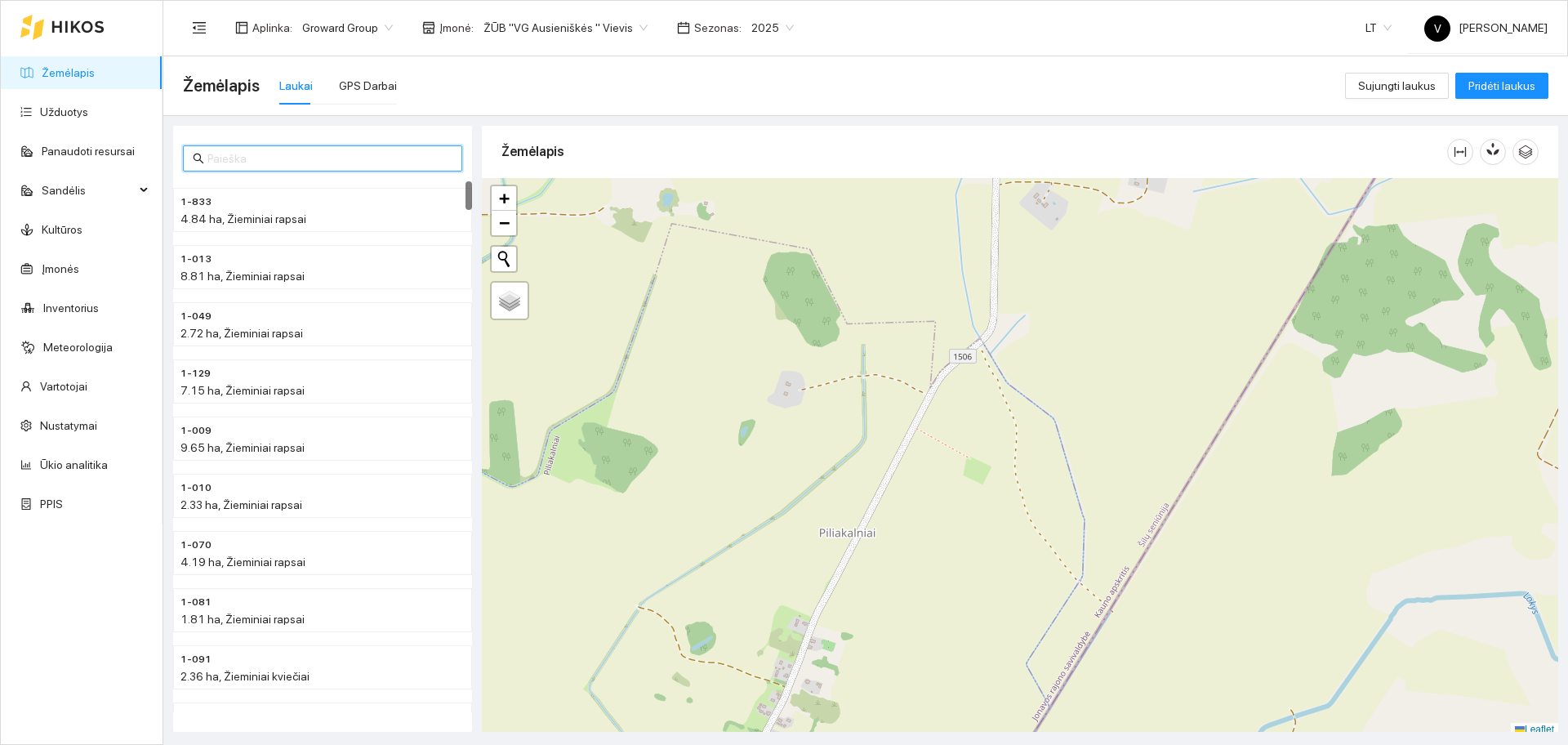
click at [256, 153] on input "text" at bounding box center [330, 159] width 245 height 18
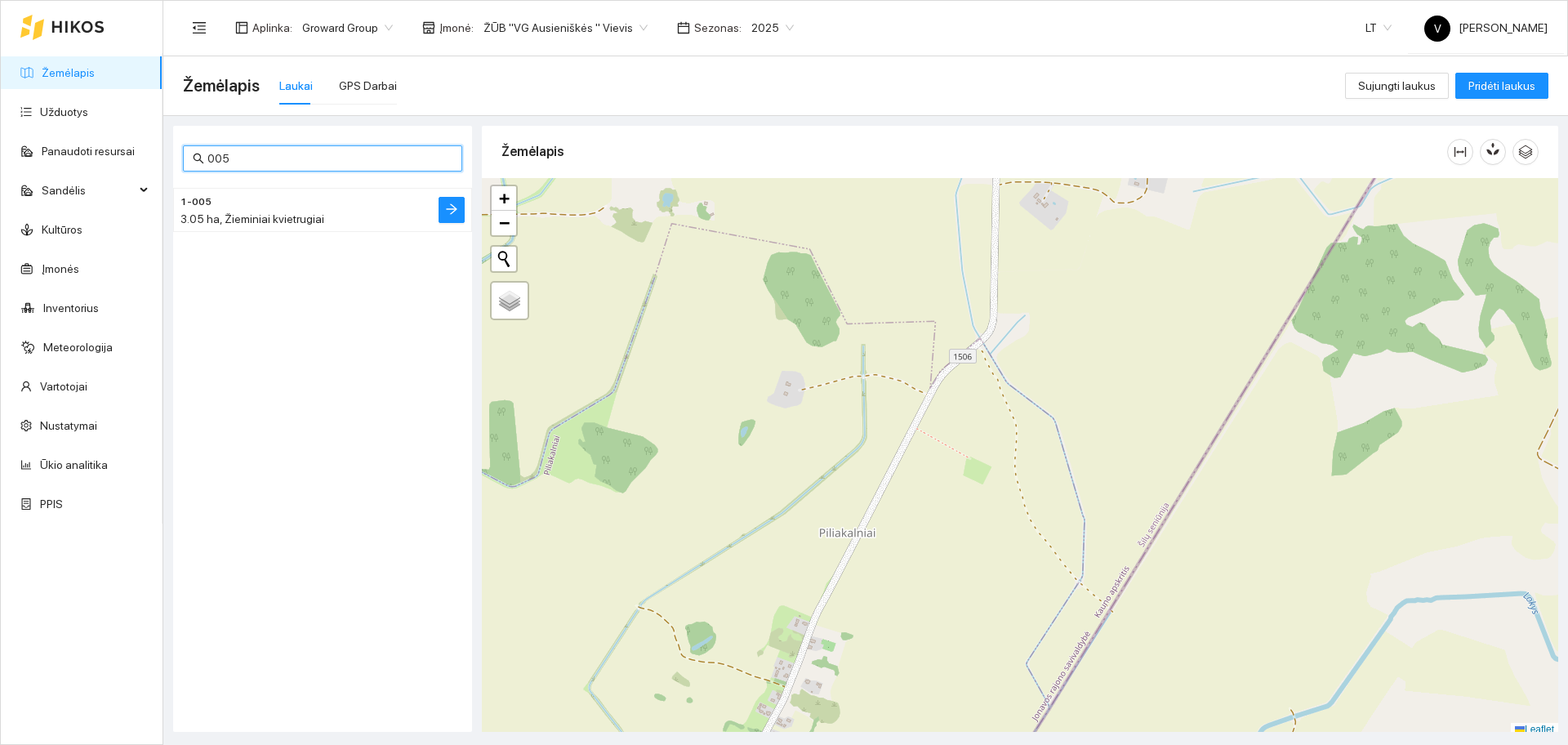
type input "005"
click at [274, 211] on div "3.05 ha, Žieminiai kvietrugiai" at bounding box center [290, 219] width 219 height 18
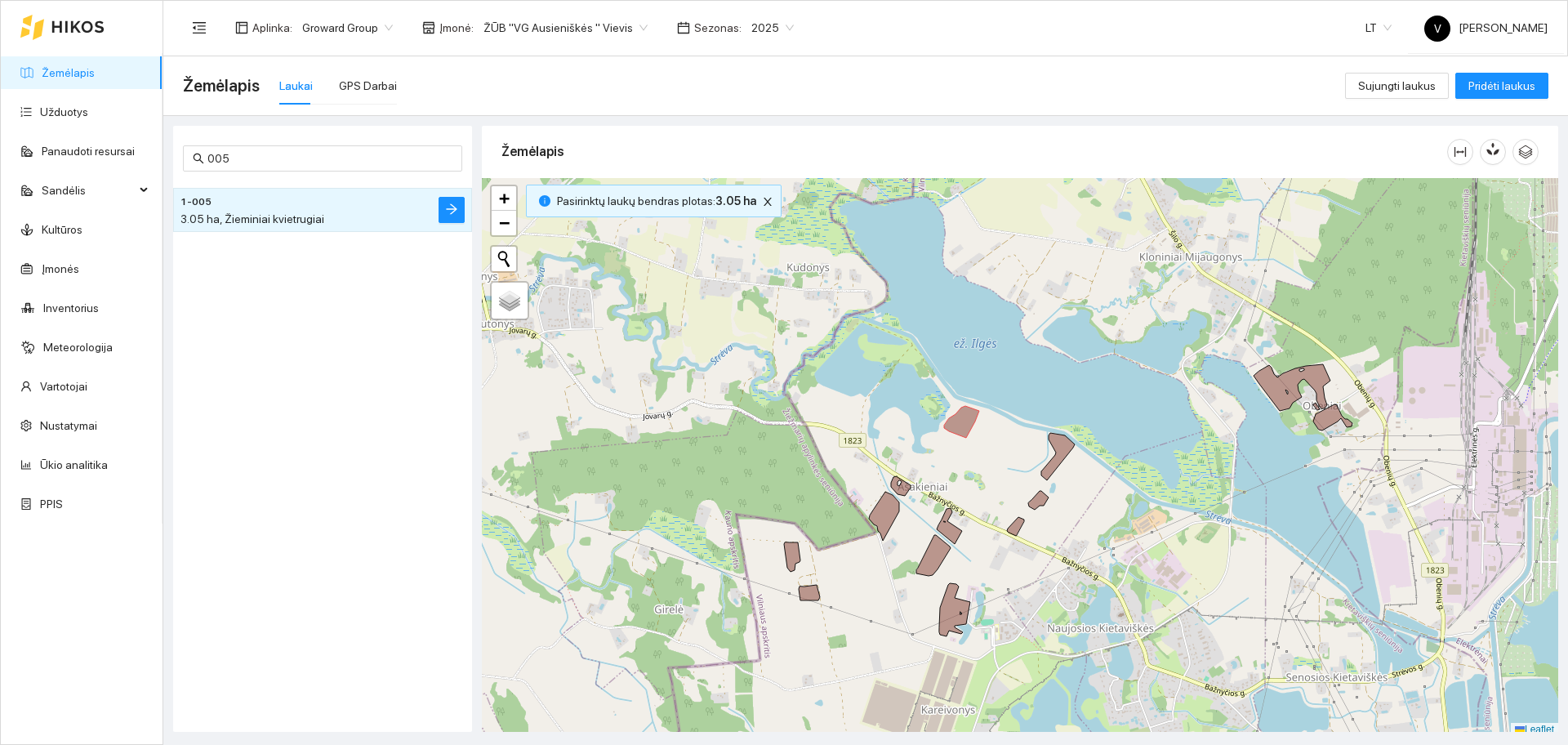
click at [1068, 457] on div at bounding box center [1020, 458] width 1076 height 559
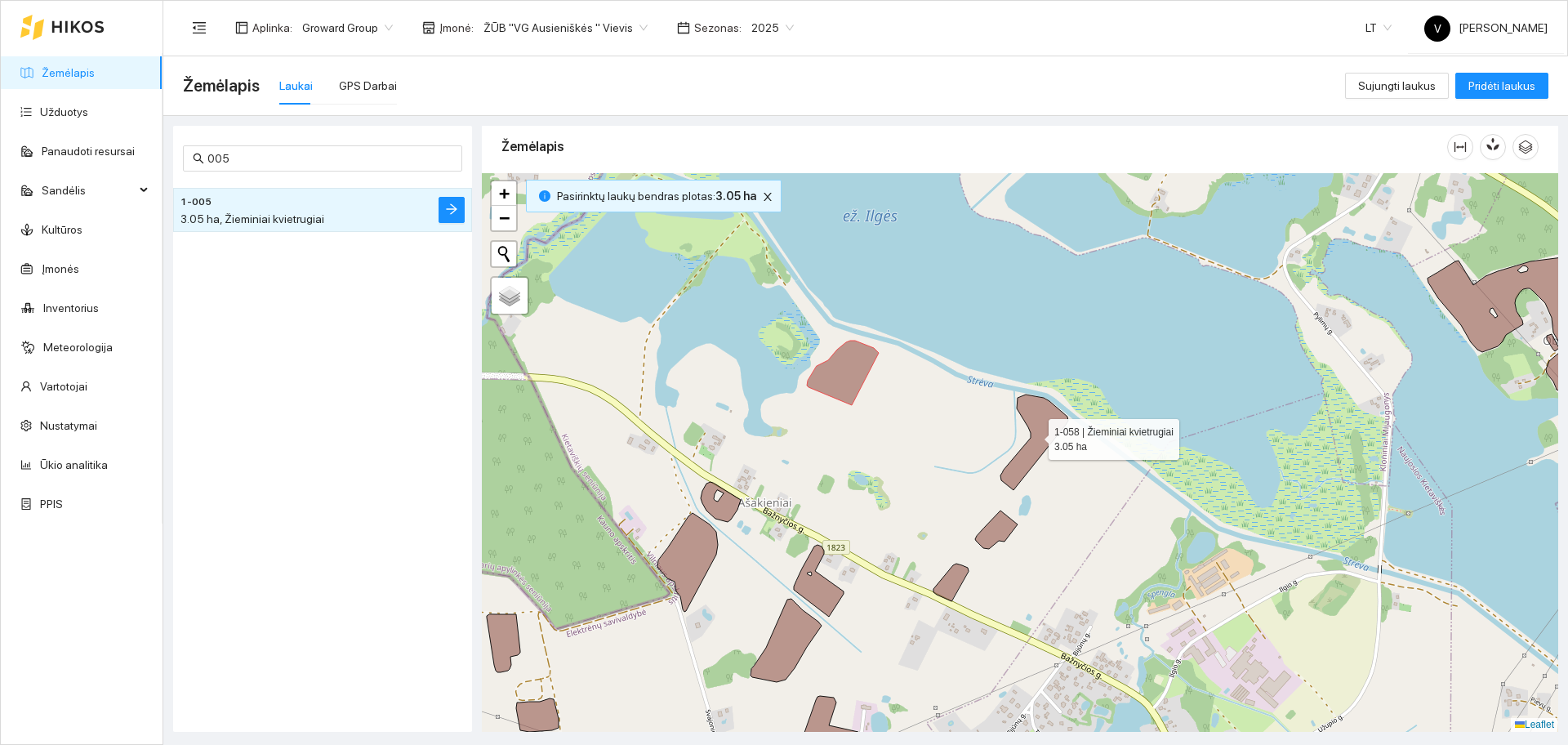
click at [1049, 426] on icon at bounding box center [1034, 441] width 68 height 95
click at [996, 532] on icon at bounding box center [996, 529] width 43 height 38
click at [962, 576] on icon at bounding box center [950, 582] width 35 height 37
click at [832, 598] on icon at bounding box center [818, 580] width 50 height 72
click at [792, 634] on icon at bounding box center [786, 641] width 71 height 83
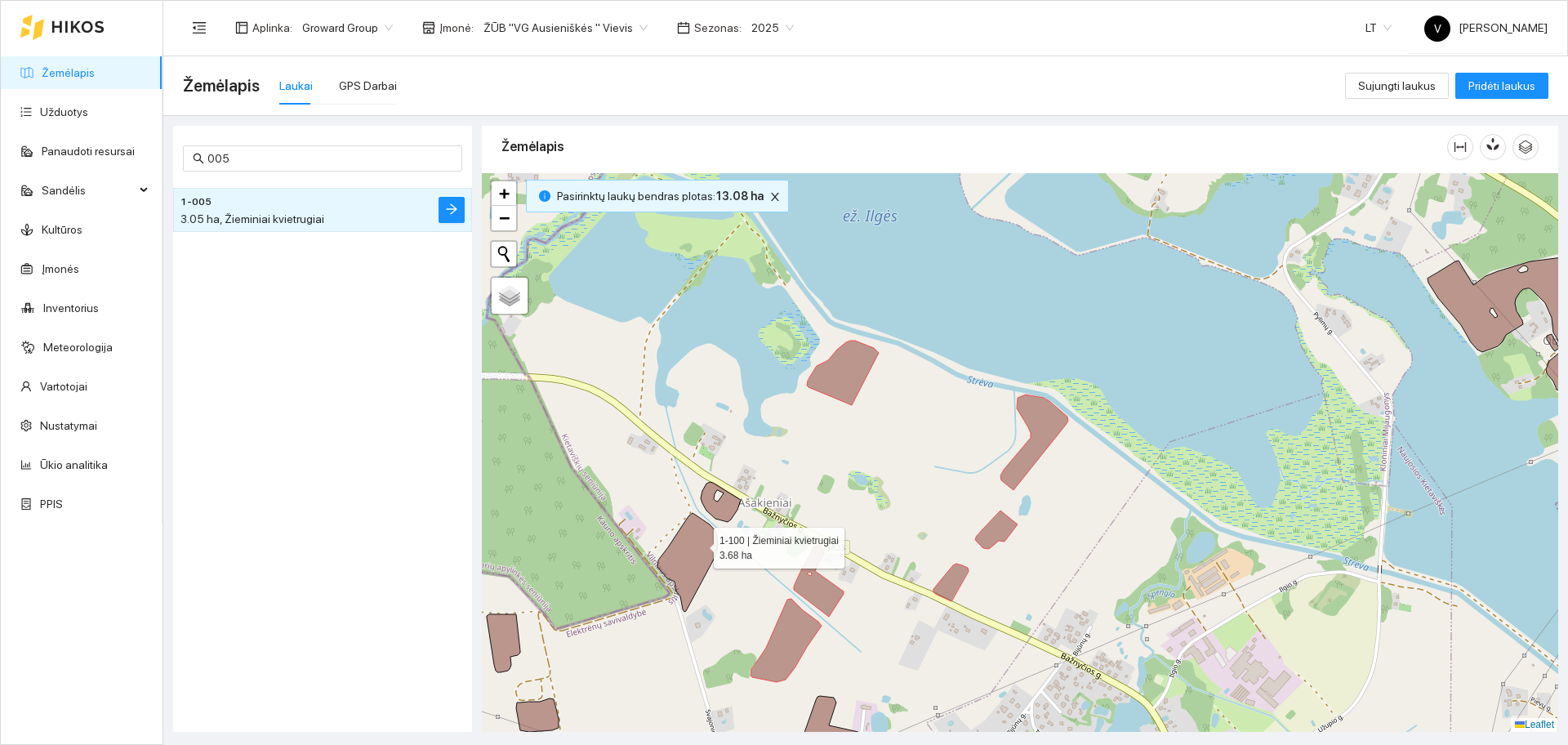
click at [697, 545] on icon at bounding box center [688, 562] width 61 height 99
click at [718, 515] on icon at bounding box center [721, 502] width 40 height 40
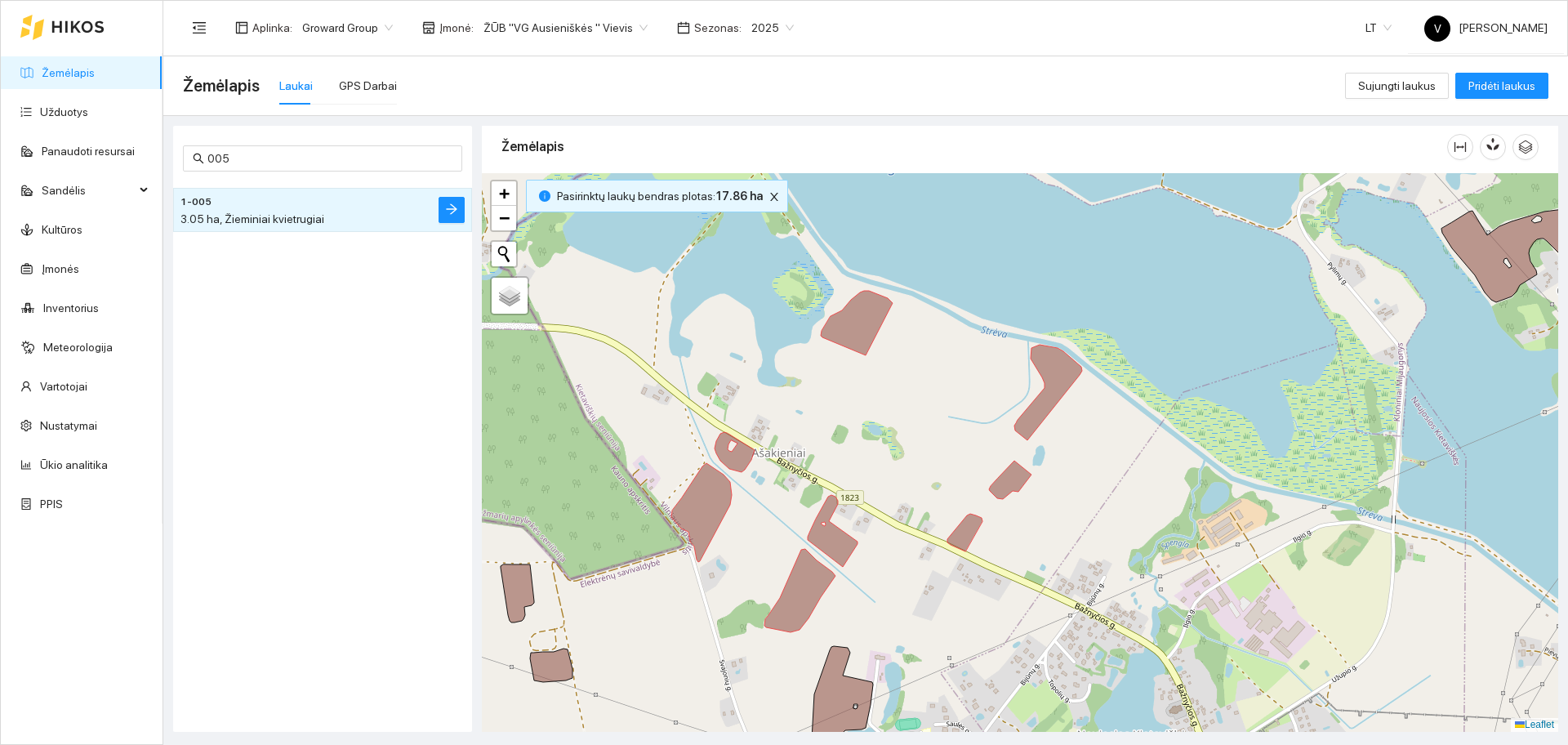
drag, startPoint x: 746, startPoint y: 562, endPoint x: 884, endPoint y: 331, distance: 269.1
click at [884, 332] on div at bounding box center [1020, 452] width 1076 height 559
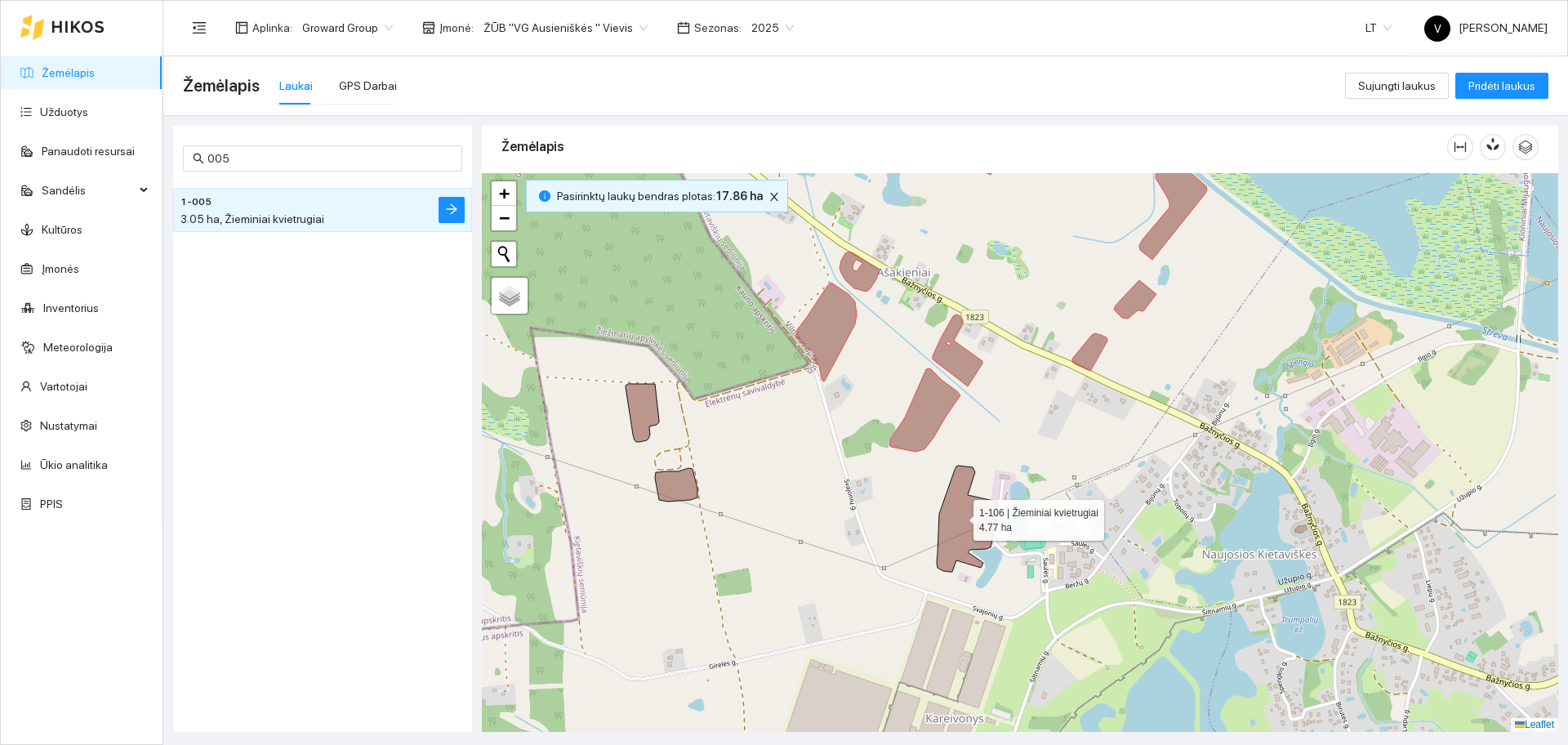
click at [958, 517] on icon at bounding box center [967, 518] width 62 height 106
click at [682, 493] on icon at bounding box center [676, 485] width 43 height 34
click at [636, 394] on icon at bounding box center [642, 413] width 34 height 58
